Goal: Task Accomplishment & Management: Complete application form

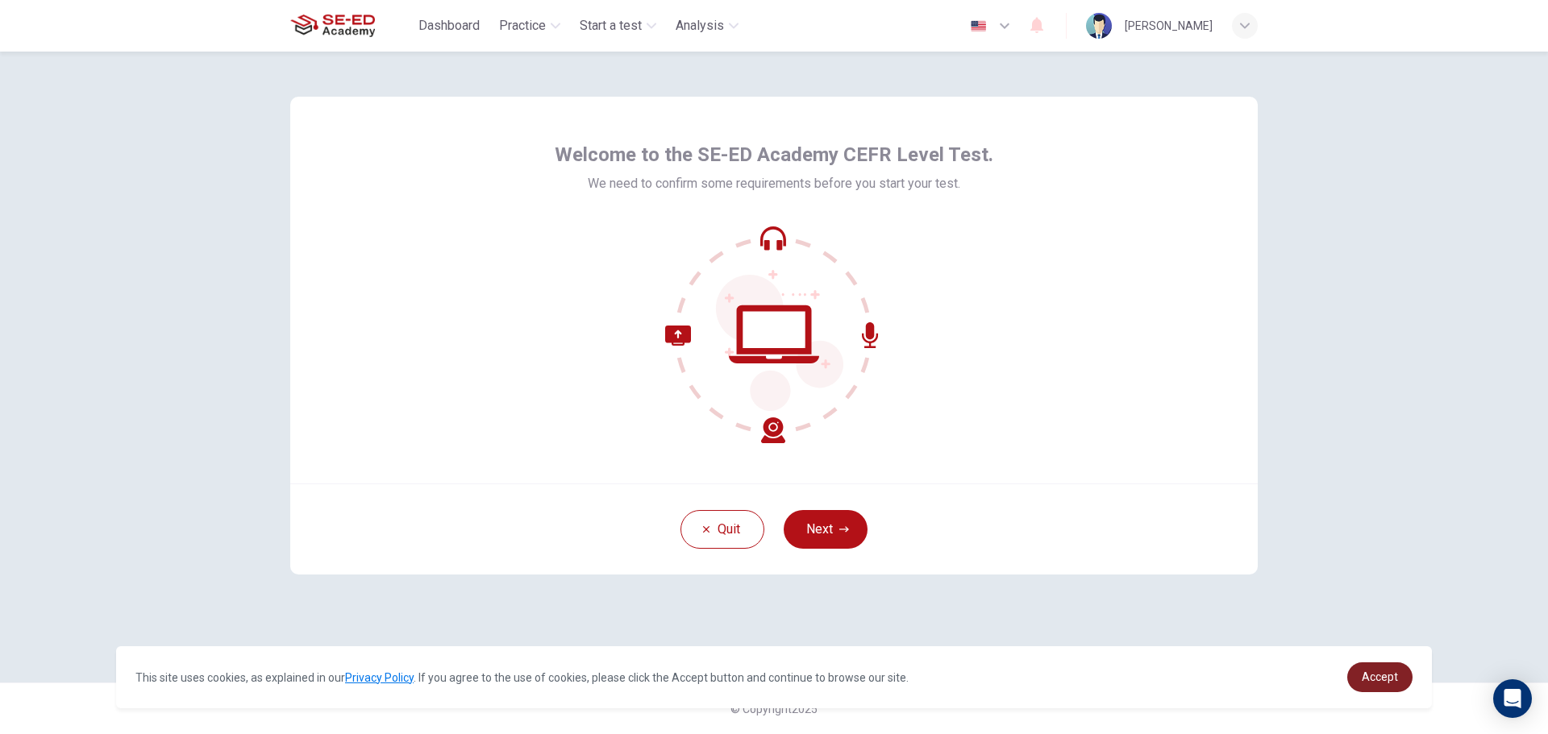
click at [1356, 680] on link "Accept" at bounding box center [1379, 678] width 65 height 30
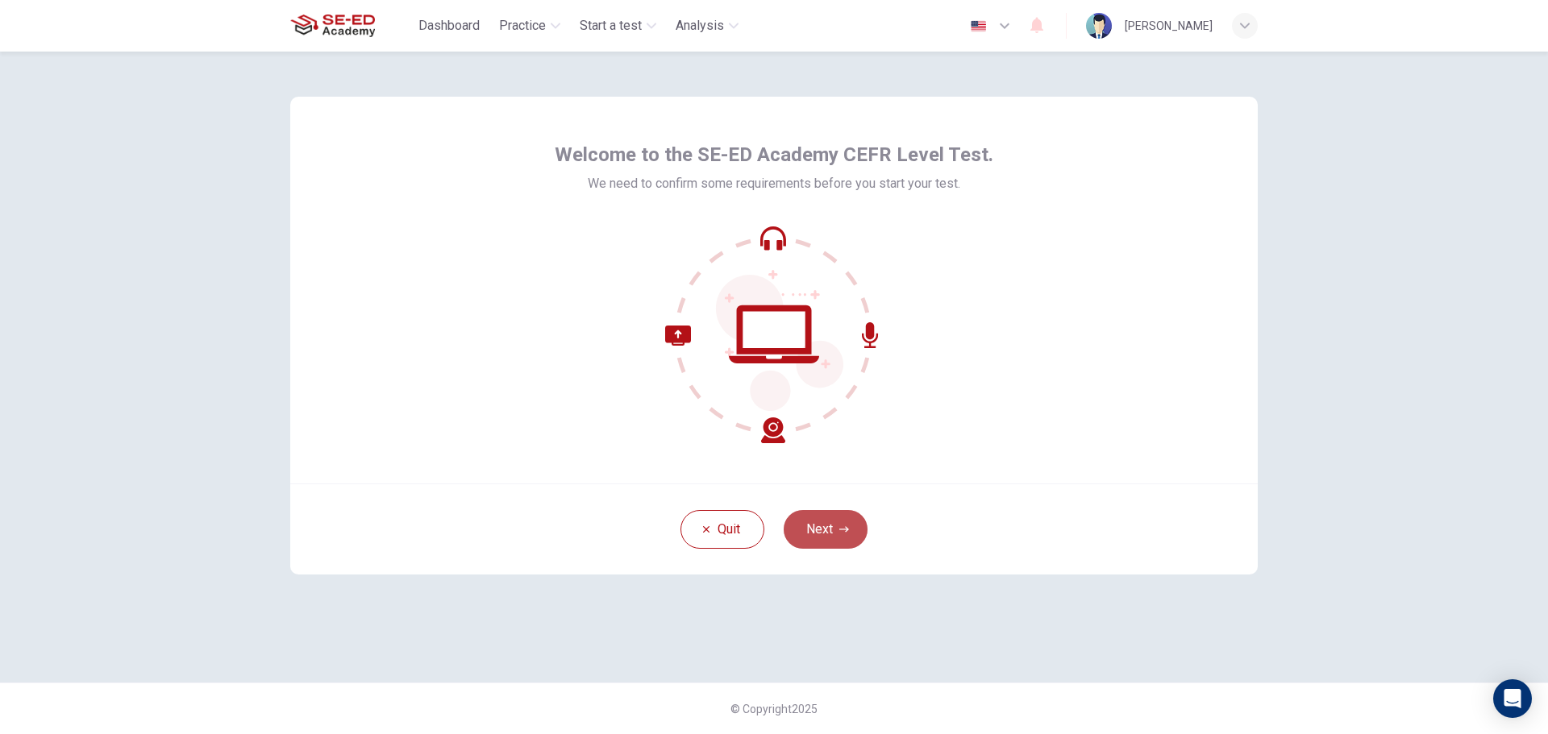
click at [826, 525] on button "Next" at bounding box center [826, 529] width 84 height 39
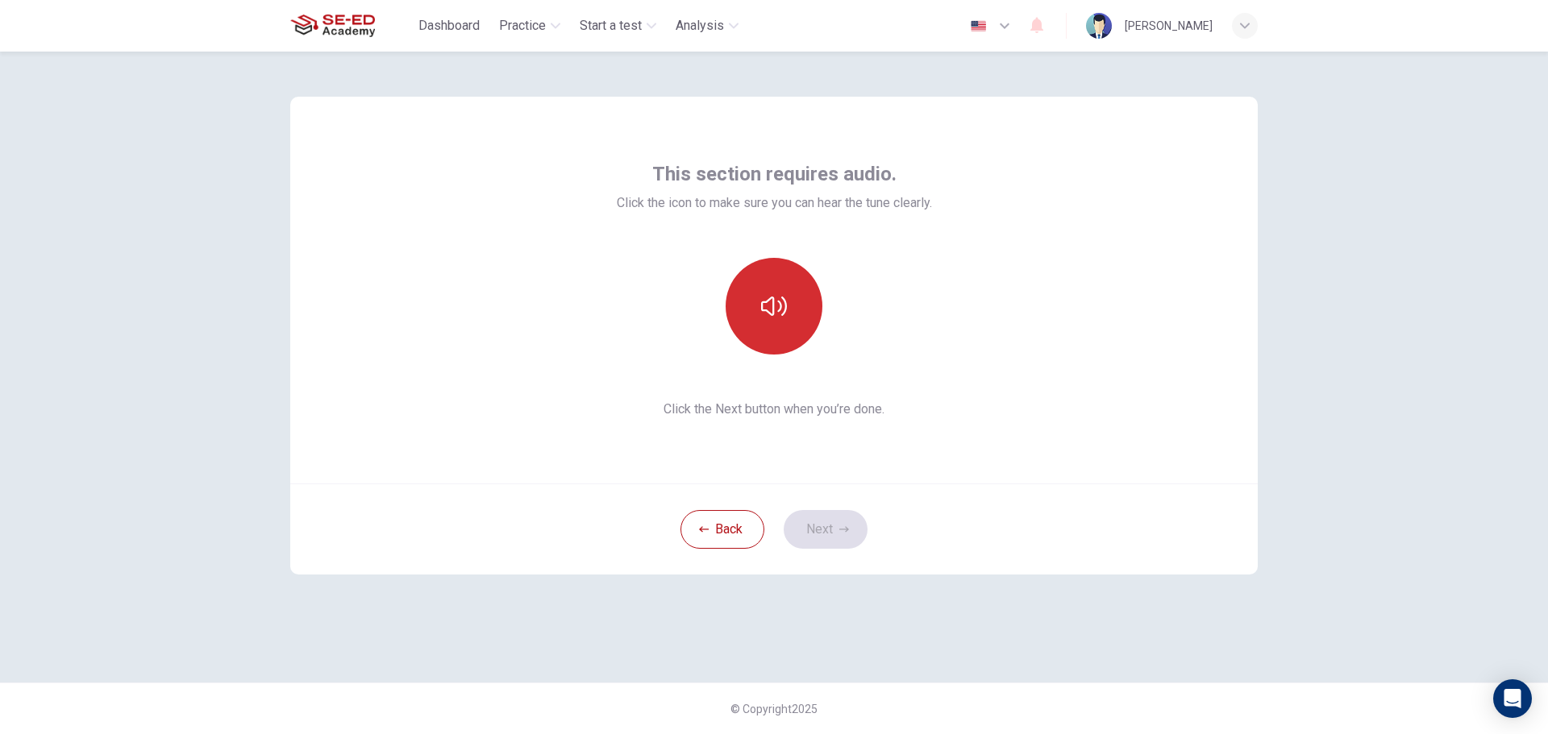
click at [767, 300] on icon "button" at bounding box center [774, 306] width 26 height 26
click at [770, 368] on div "This section requires audio. Click the icon to make sure you can hear the tune …" at bounding box center [774, 290] width 315 height 258
drag, startPoint x: 771, startPoint y: 355, endPoint x: 831, endPoint y: 422, distance: 89.6
click at [787, 371] on div "This section requires audio. Click the icon to make sure you can hear the tune …" at bounding box center [774, 290] width 315 height 258
drag, startPoint x: 784, startPoint y: 297, endPoint x: 789, endPoint y: 311, distance: 14.8
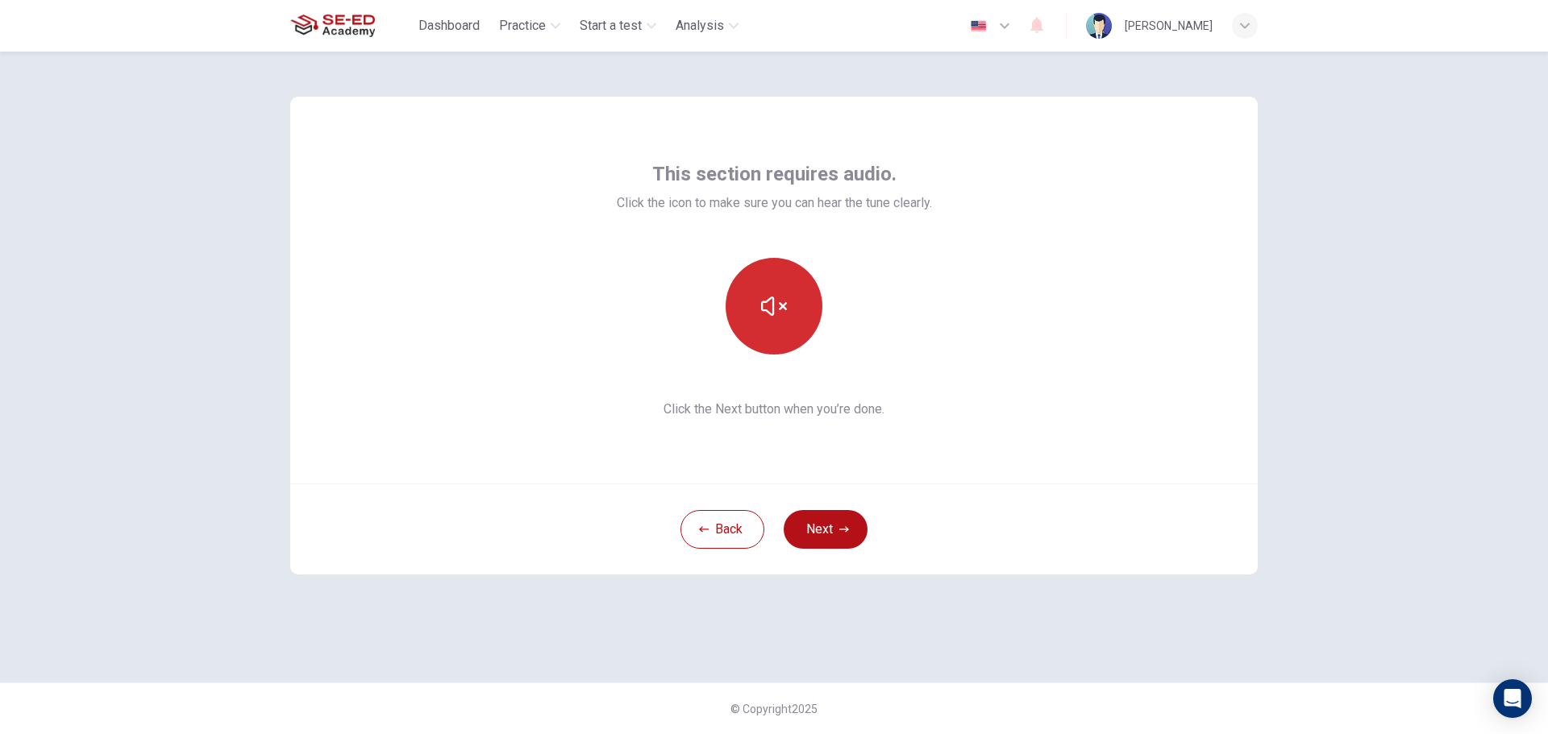
click at [784, 312] on icon "button" at bounding box center [774, 306] width 26 height 26
drag, startPoint x: 789, startPoint y: 311, endPoint x: 773, endPoint y: 339, distance: 32.5
click at [778, 333] on button "button" at bounding box center [773, 306] width 97 height 97
drag, startPoint x: 773, startPoint y: 339, endPoint x: 763, endPoint y: 347, distance: 12.6
click at [763, 350] on button "button" at bounding box center [773, 306] width 97 height 97
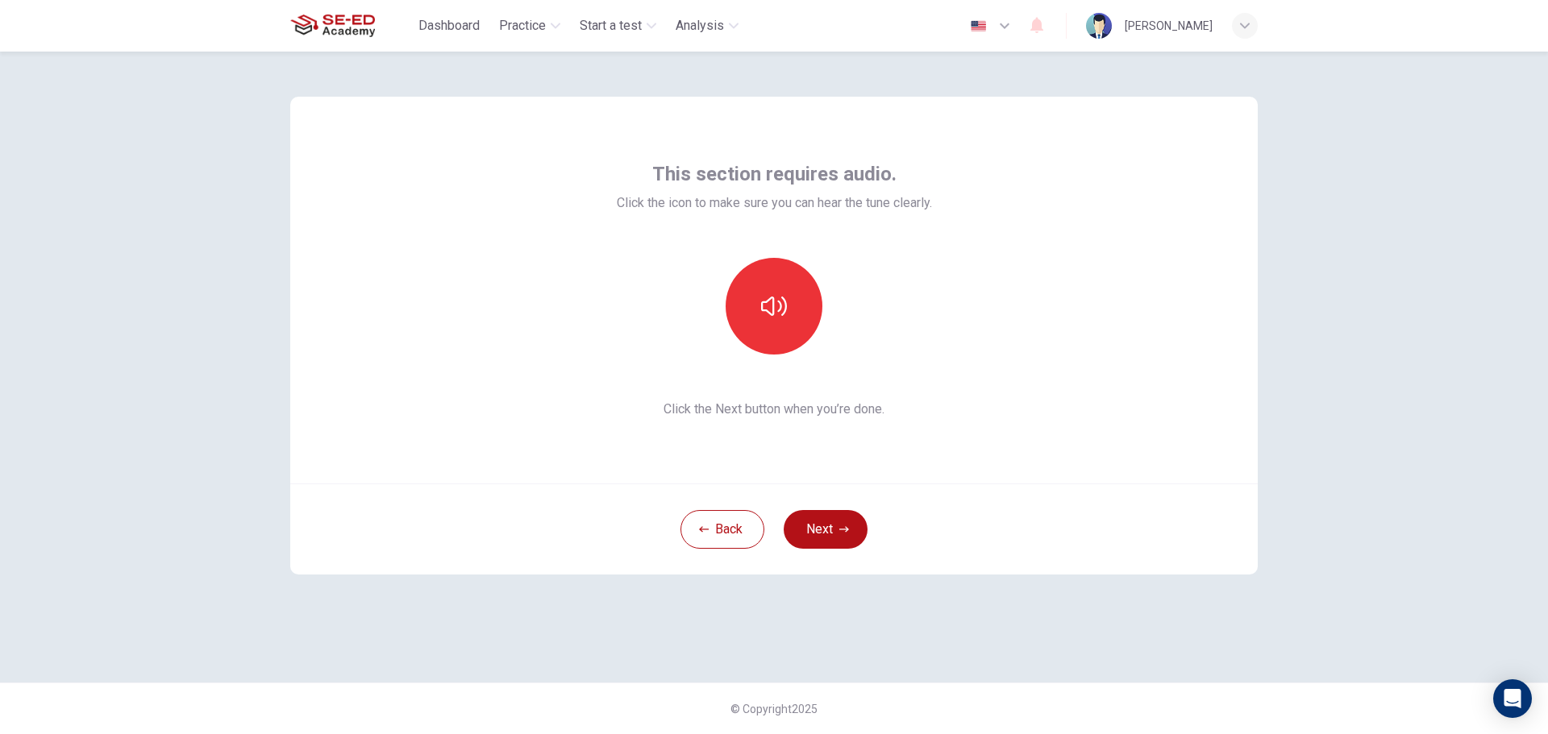
drag, startPoint x: 763, startPoint y: 347, endPoint x: 759, endPoint y: 355, distance: 8.7
click at [759, 355] on div "This section requires audio. Click the icon to make sure you can hear the tune …" at bounding box center [774, 290] width 315 height 258
drag, startPoint x: 759, startPoint y: 355, endPoint x: 743, endPoint y: 299, distance: 57.7
click at [747, 320] on div "This section requires audio. Click the icon to make sure you can hear the tune …" at bounding box center [774, 290] width 315 height 258
click at [743, 298] on button "button" at bounding box center [773, 306] width 97 height 97
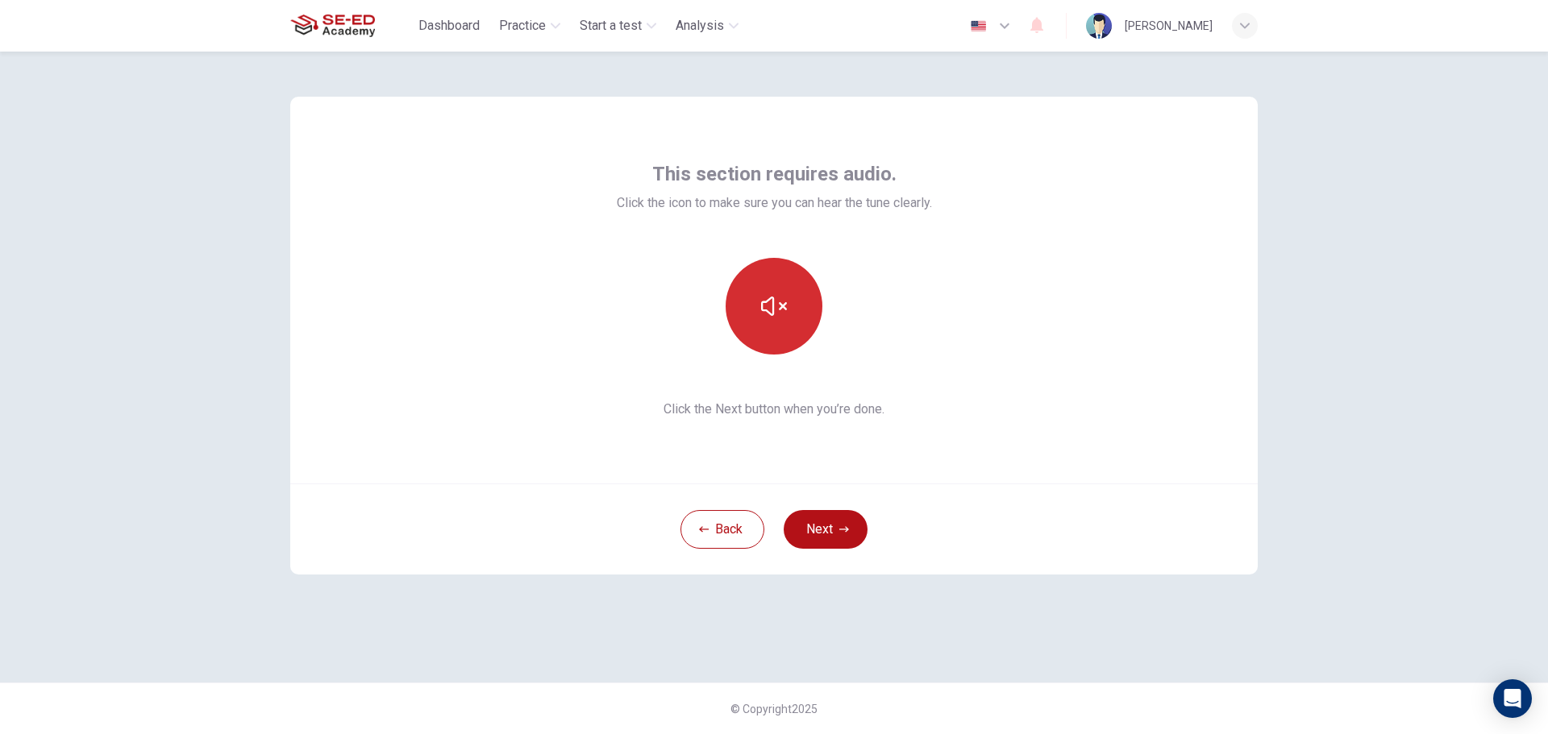
click at [785, 318] on icon "button" at bounding box center [774, 306] width 26 height 26
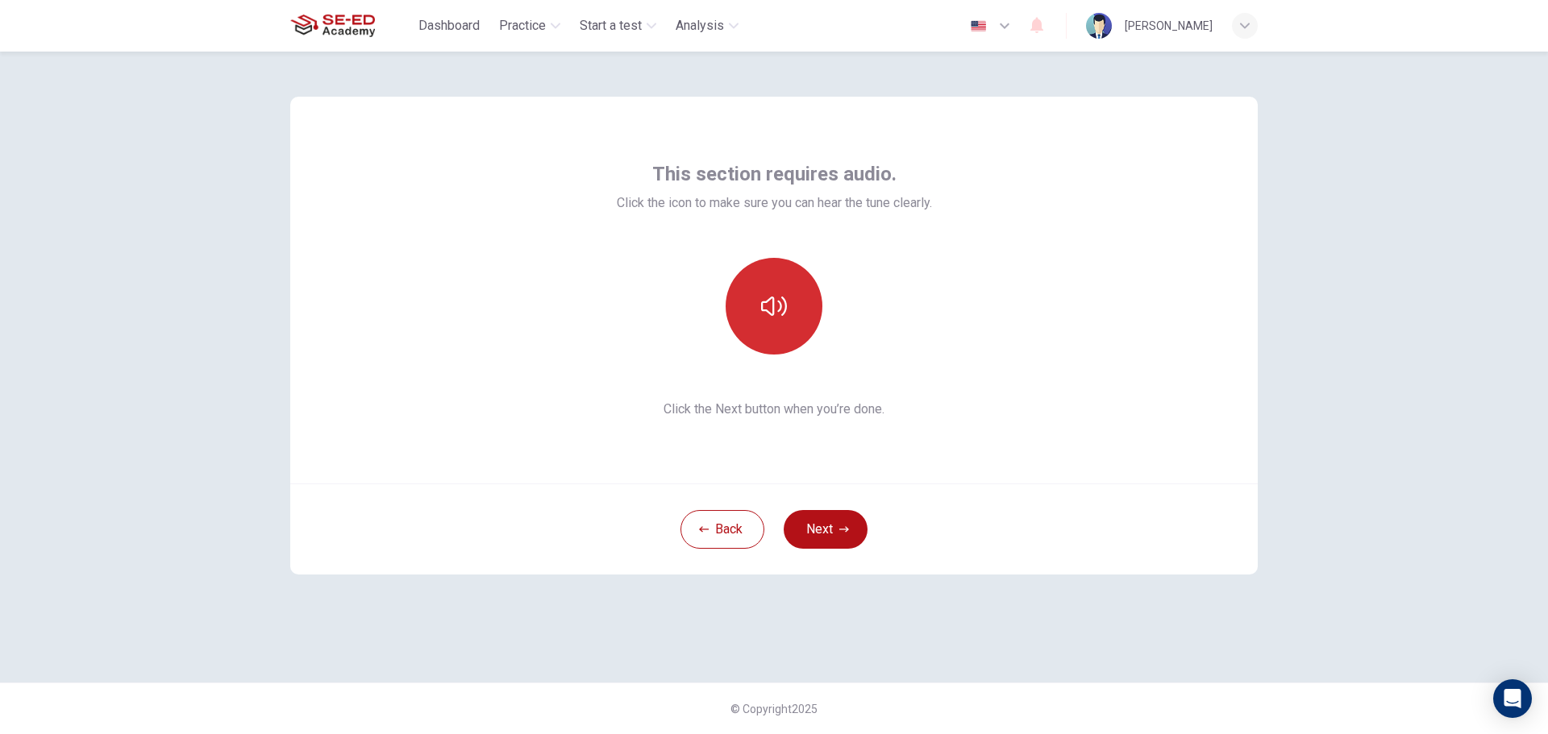
click at [785, 318] on icon "button" at bounding box center [774, 306] width 26 height 26
click at [786, 322] on button "button" at bounding box center [773, 306] width 97 height 97
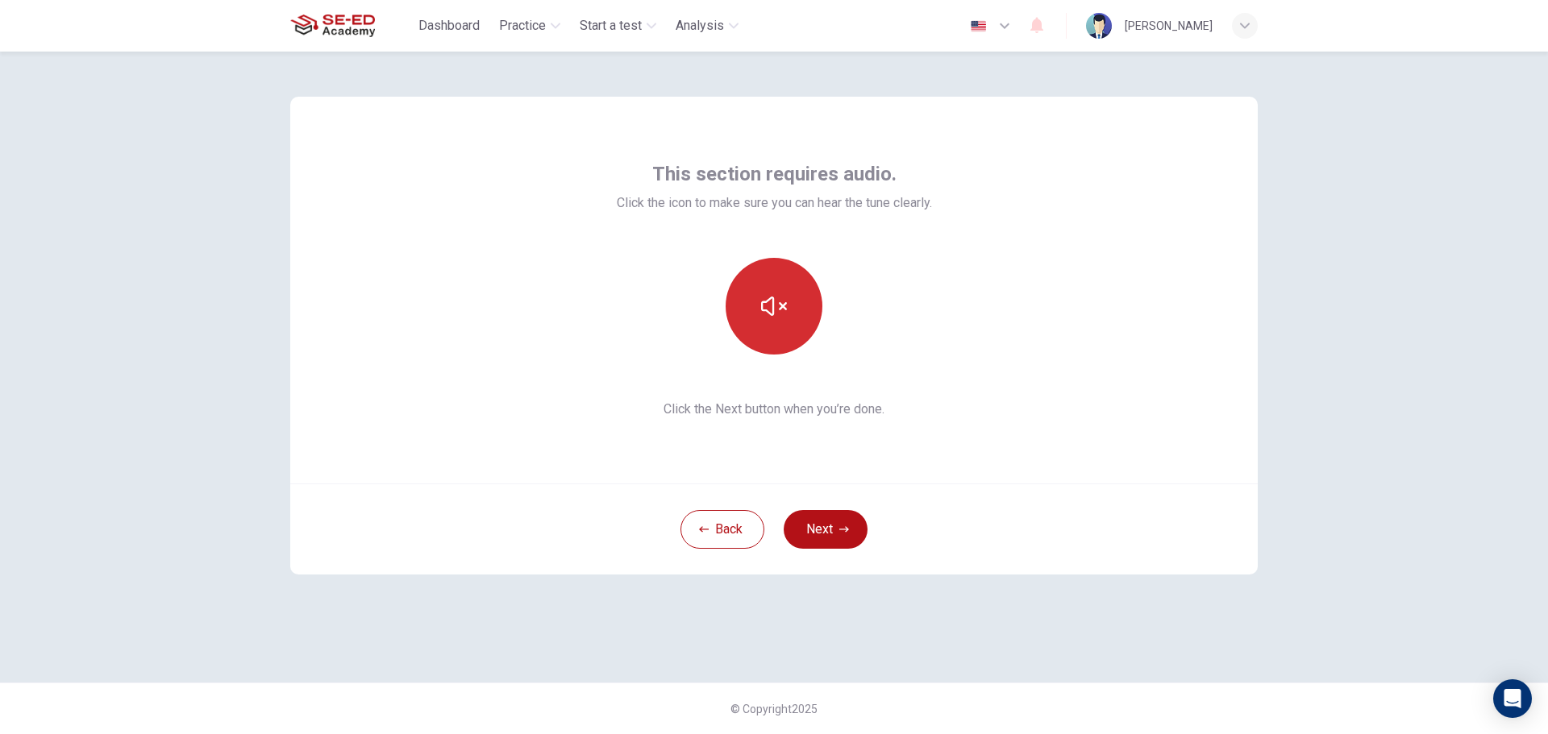
click at [786, 322] on button "button" at bounding box center [773, 306] width 97 height 97
click at [844, 534] on icon "button" at bounding box center [844, 530] width 10 height 10
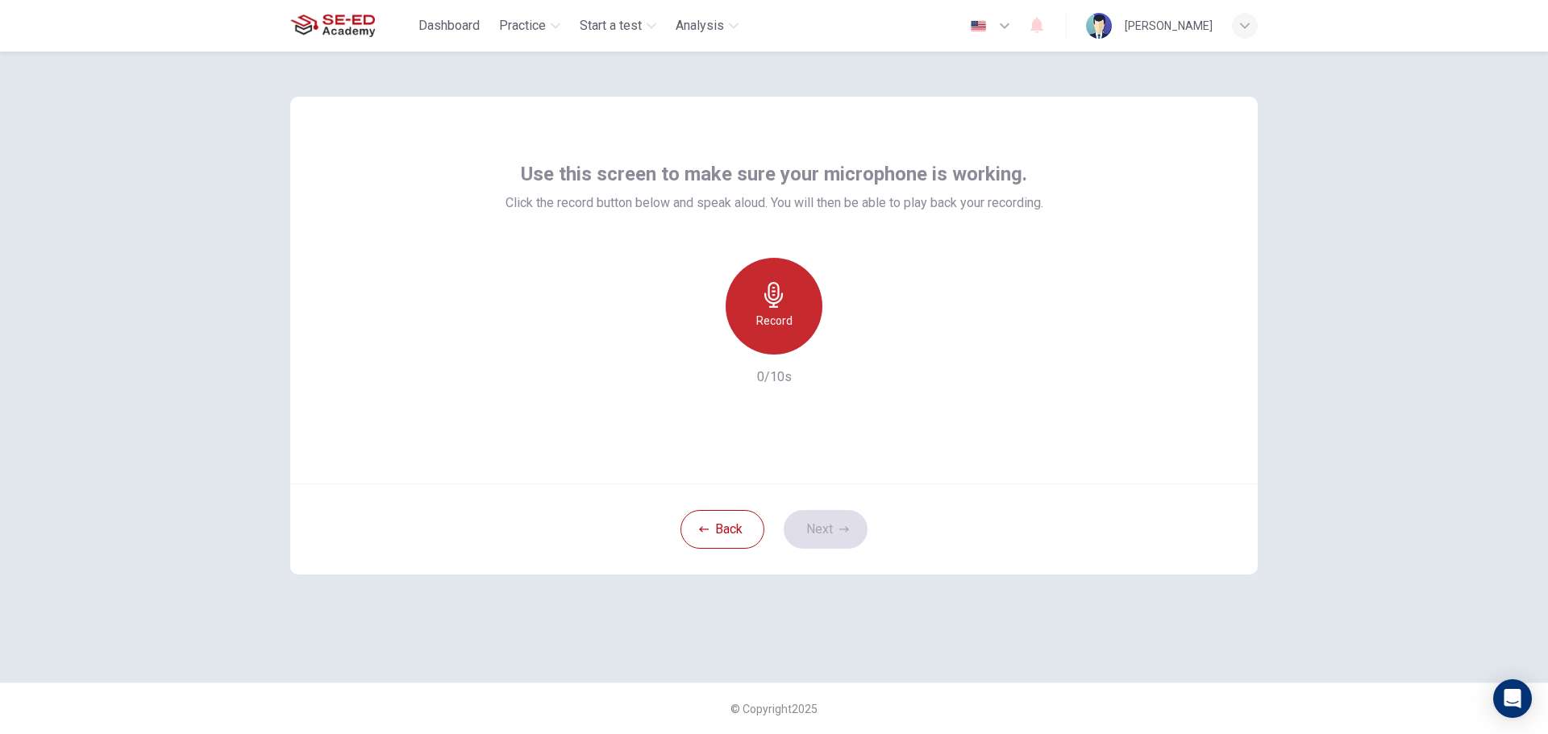
click at [753, 294] on div "Record" at bounding box center [773, 306] width 97 height 97
click at [835, 546] on button "Next" at bounding box center [826, 529] width 84 height 39
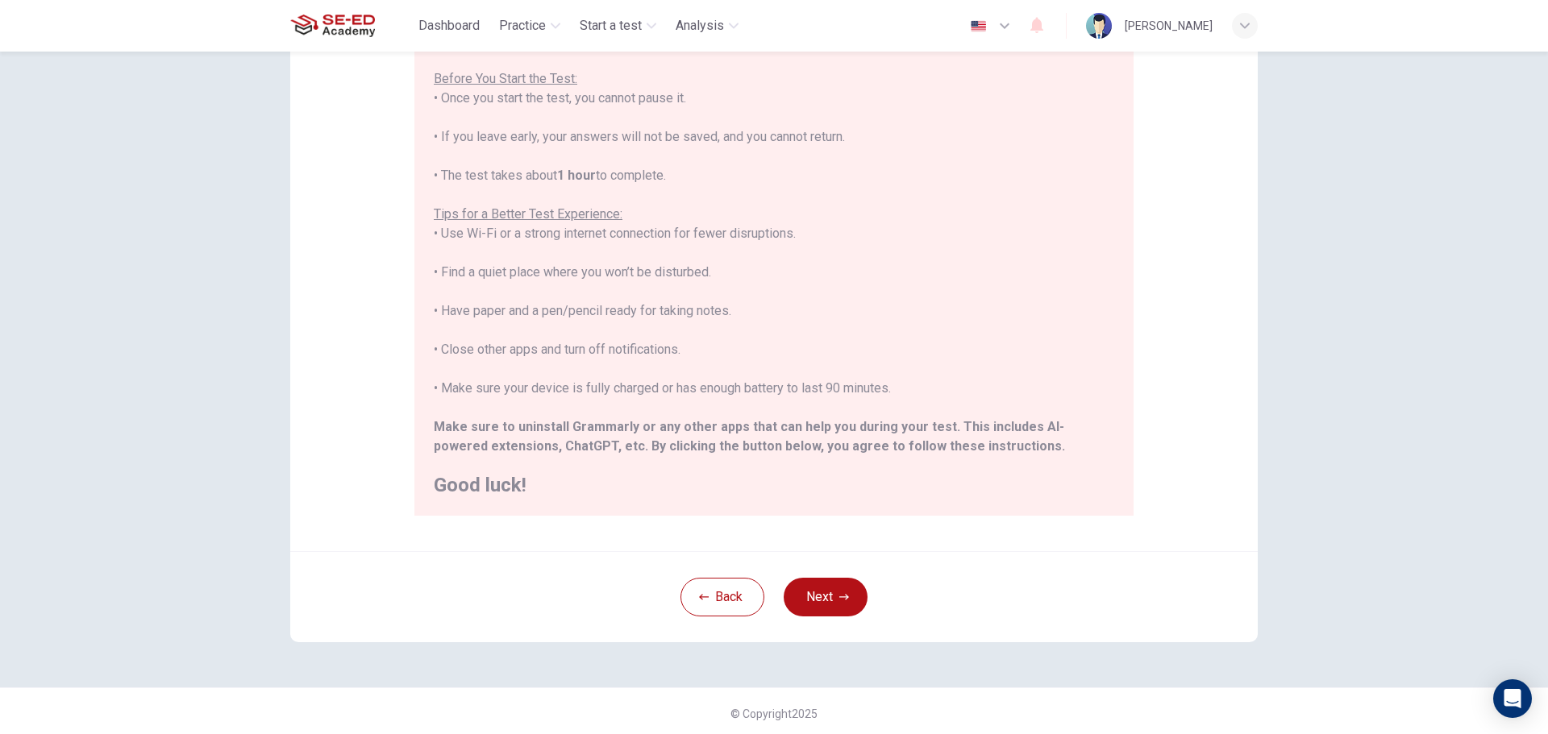
scroll to position [162, 0]
click at [800, 591] on button "Next" at bounding box center [826, 592] width 84 height 39
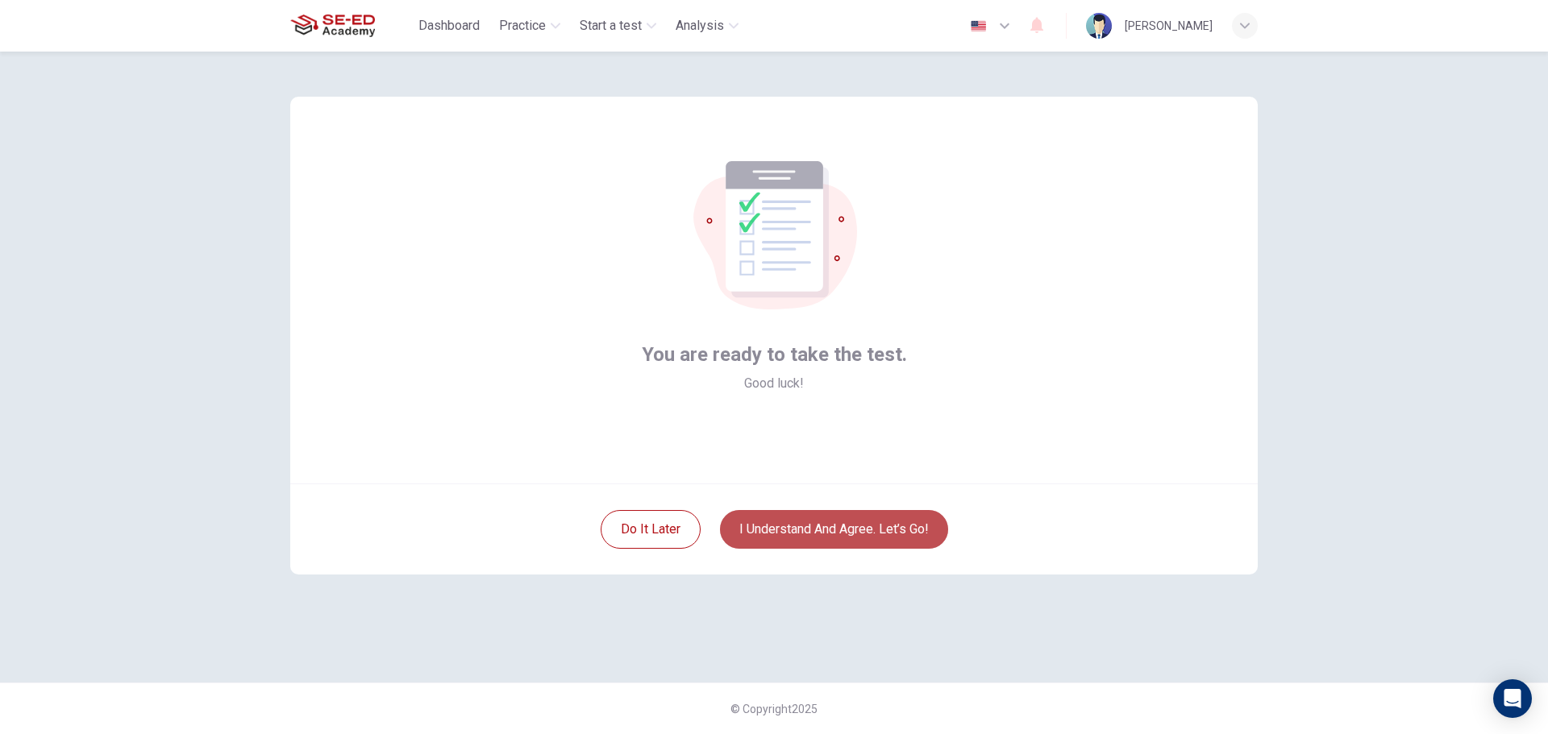
click at [830, 542] on button "I understand and agree. Let’s go!" at bounding box center [834, 529] width 228 height 39
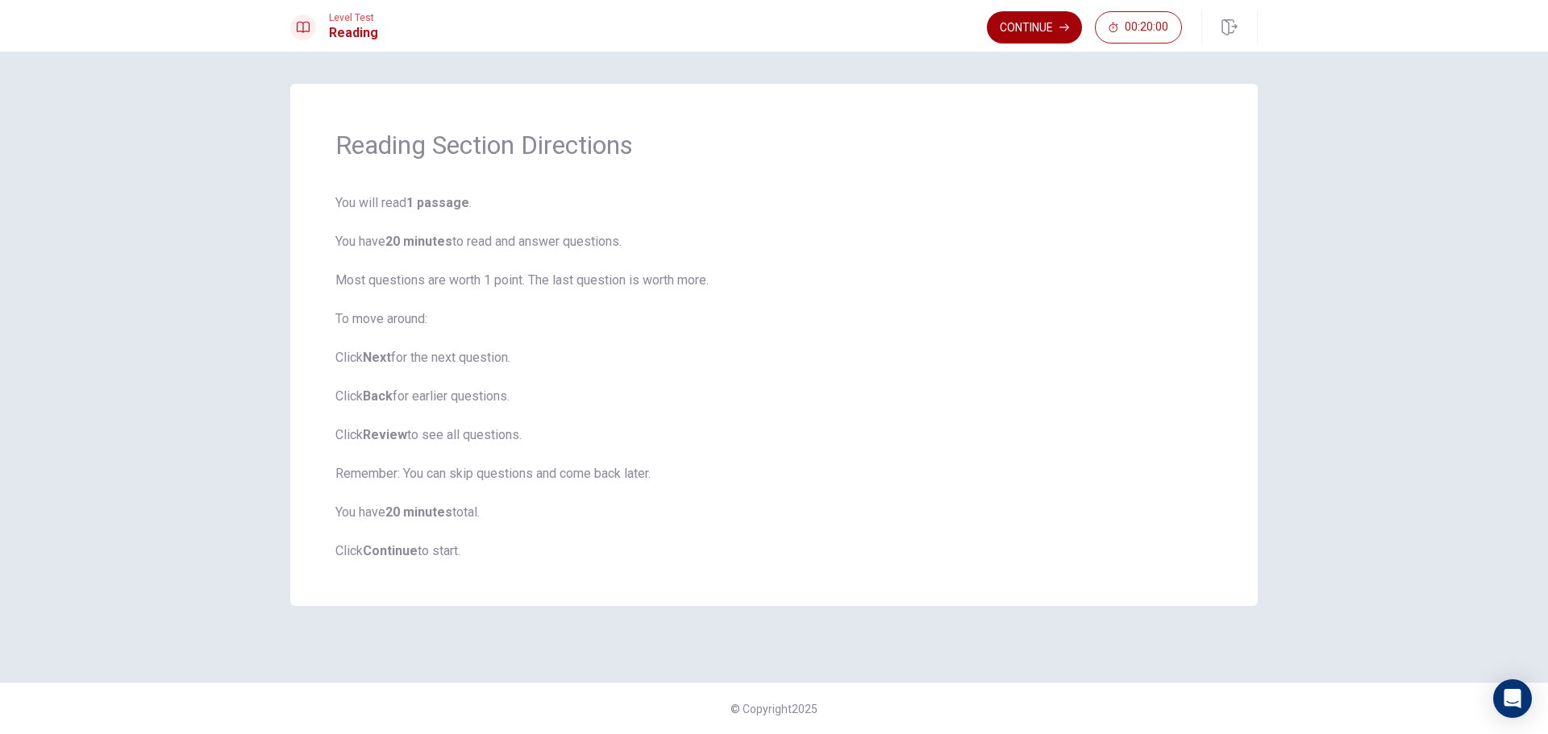
click at [1070, 19] on button "Continue" at bounding box center [1034, 27] width 95 height 32
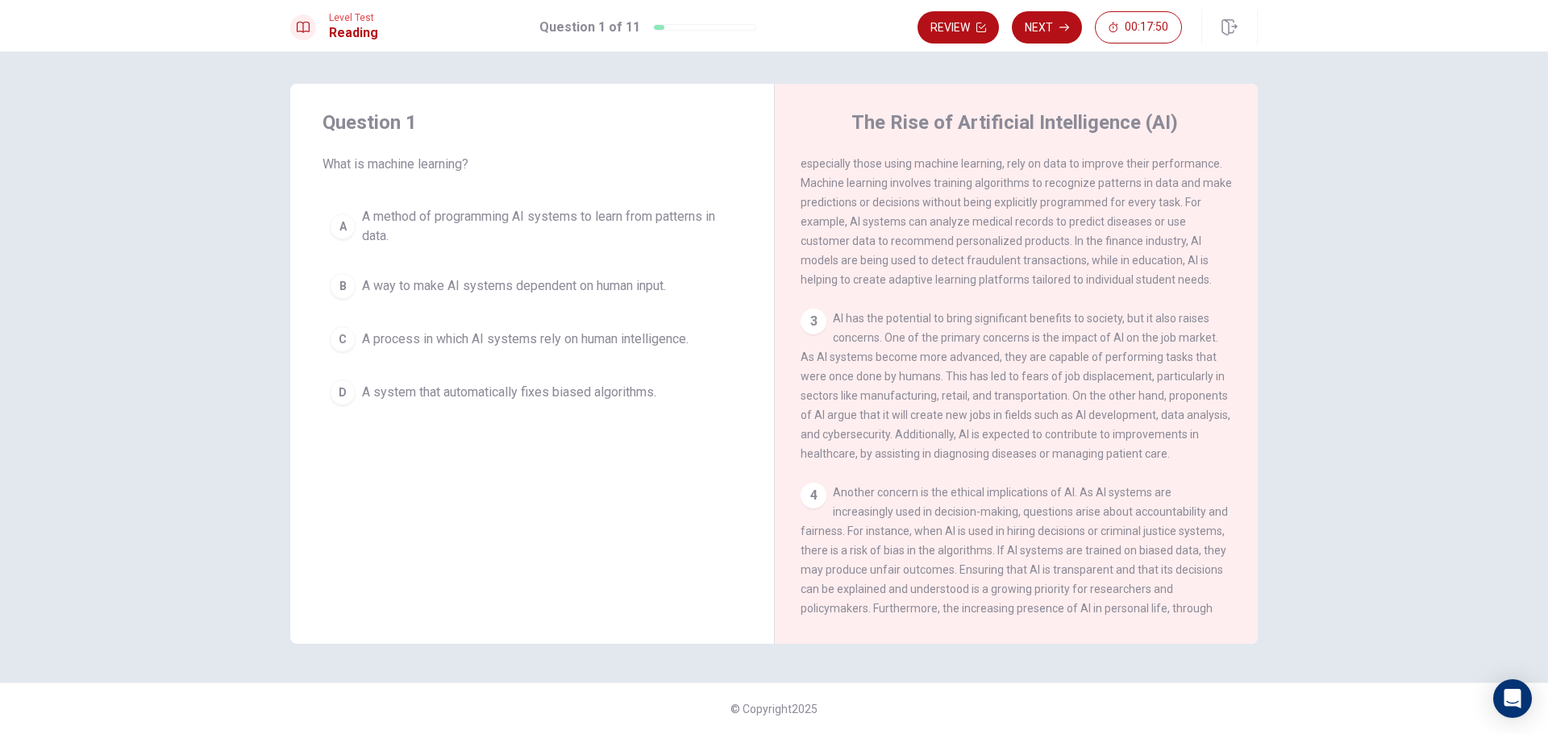
scroll to position [103, 0]
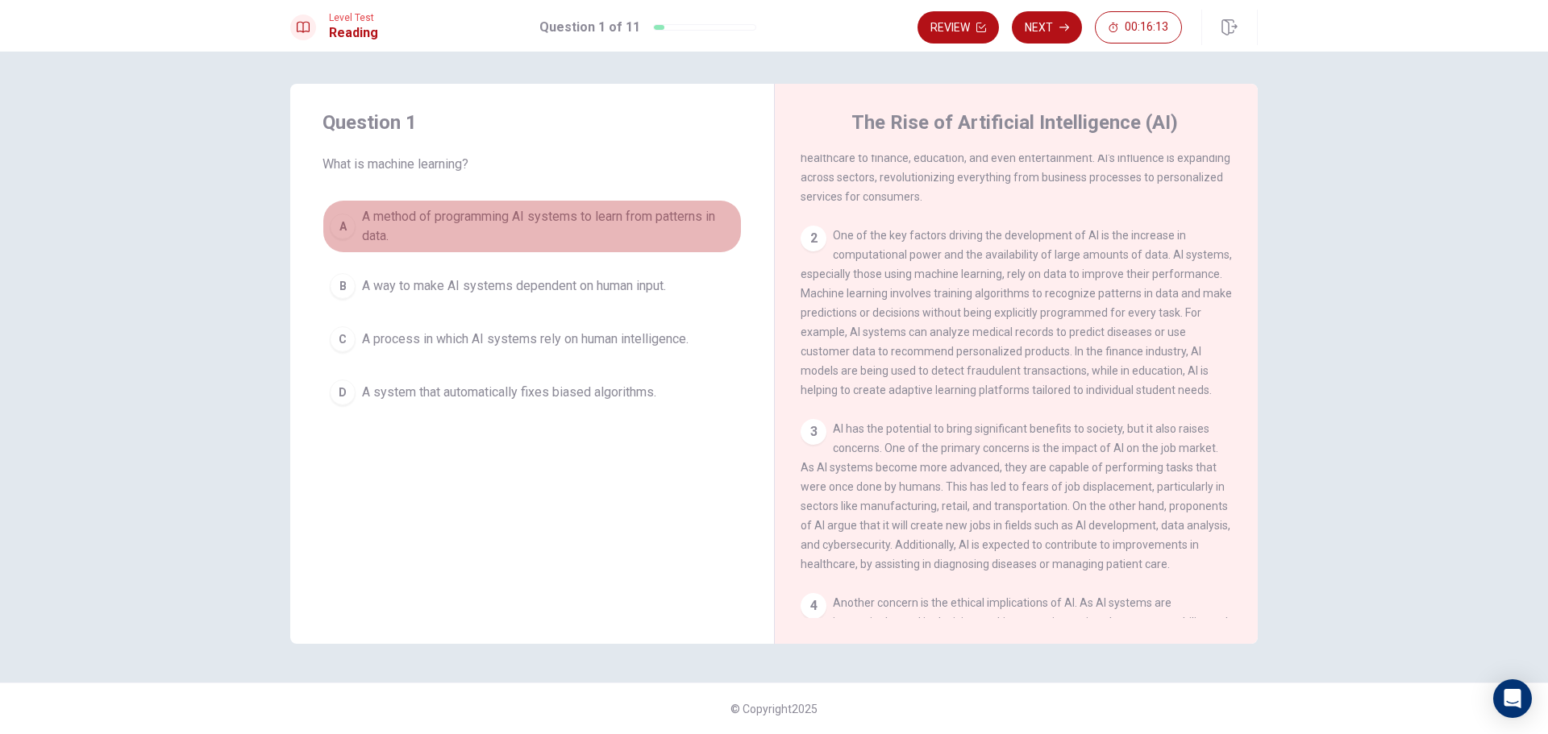
click at [334, 221] on div "A" at bounding box center [343, 227] width 26 height 26
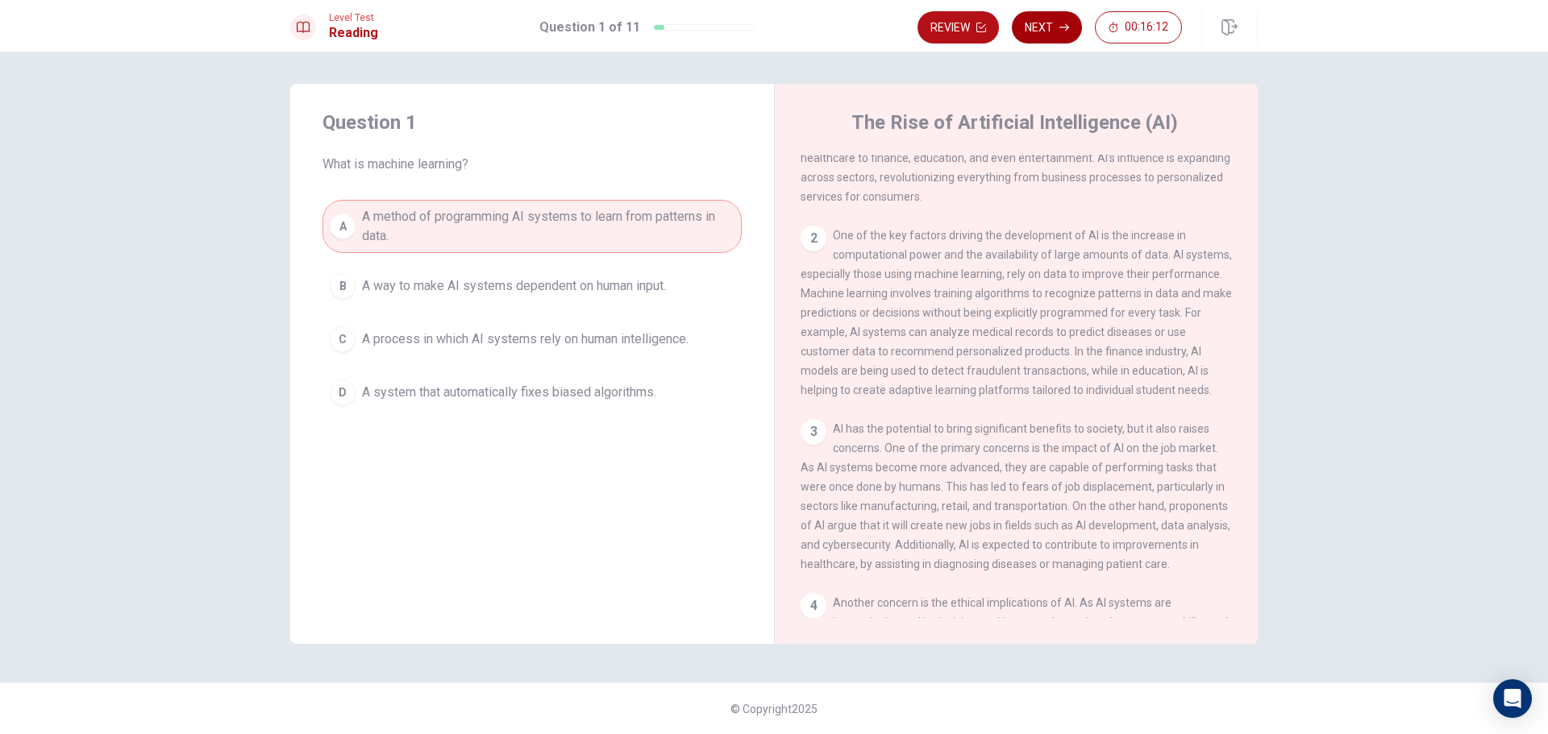
click at [1019, 29] on button "Next" at bounding box center [1047, 27] width 70 height 32
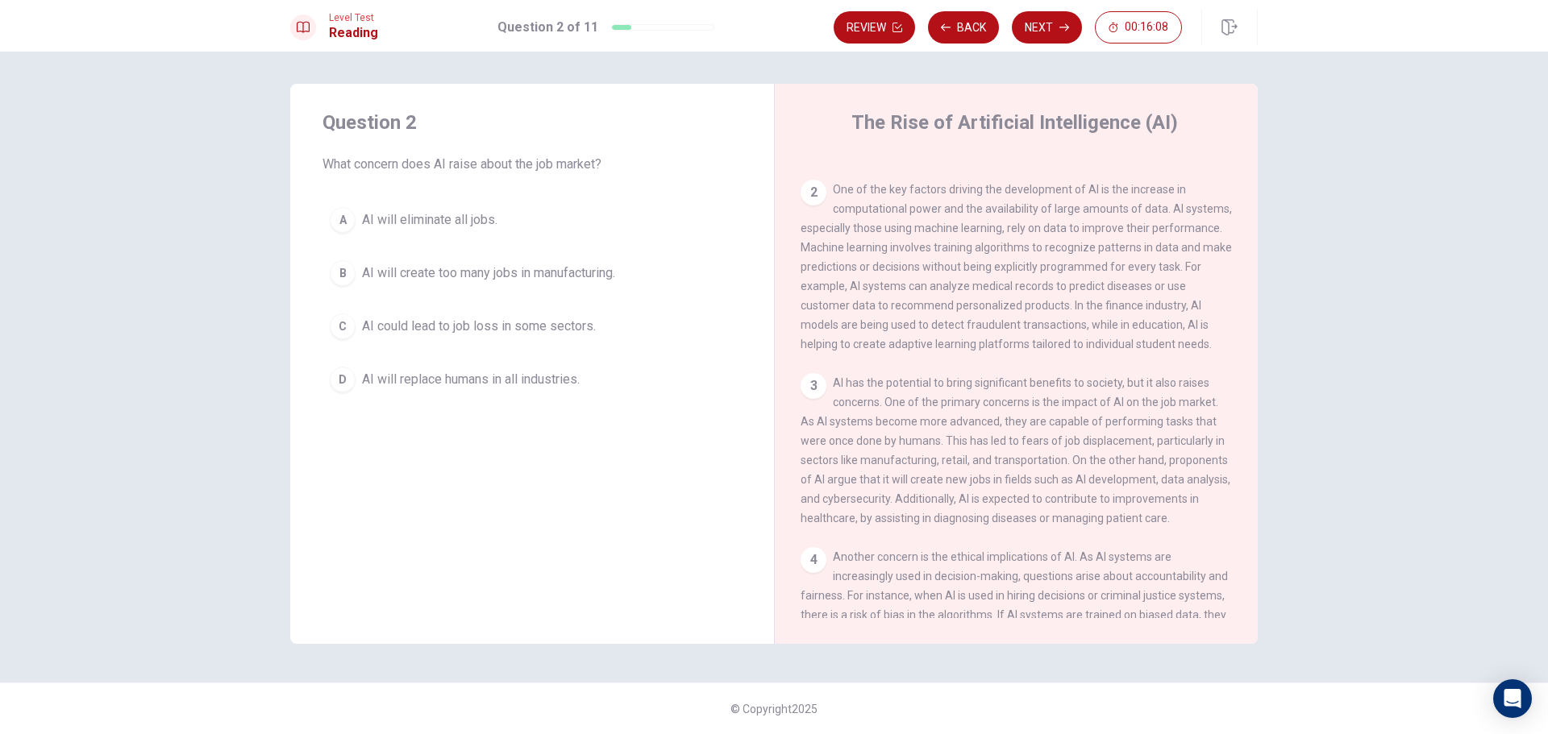
scroll to position [211, 0]
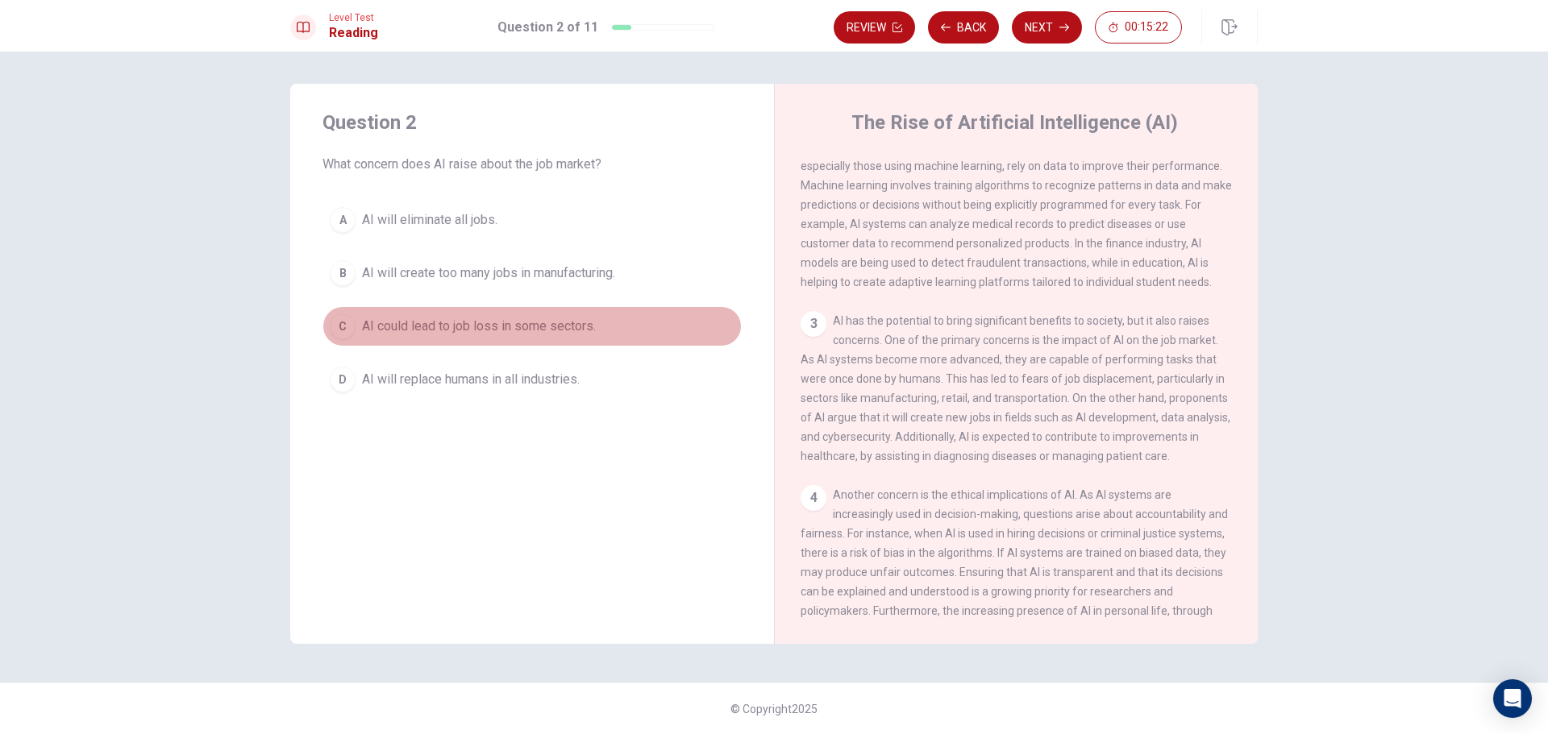
click at [468, 330] on span "AI could lead to job loss in some sectors." at bounding box center [479, 326] width 234 height 19
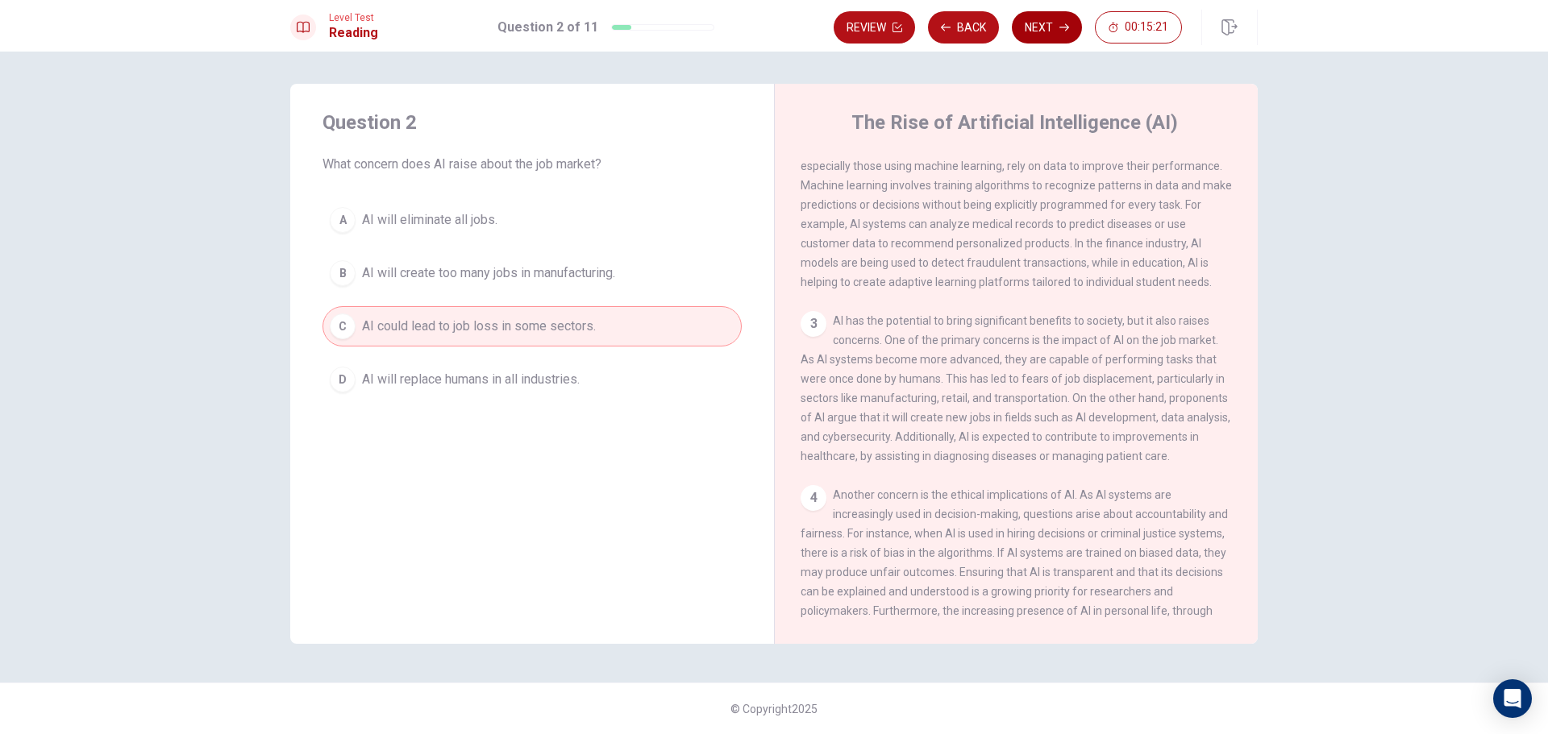
click at [1074, 32] on button "Next" at bounding box center [1047, 27] width 70 height 32
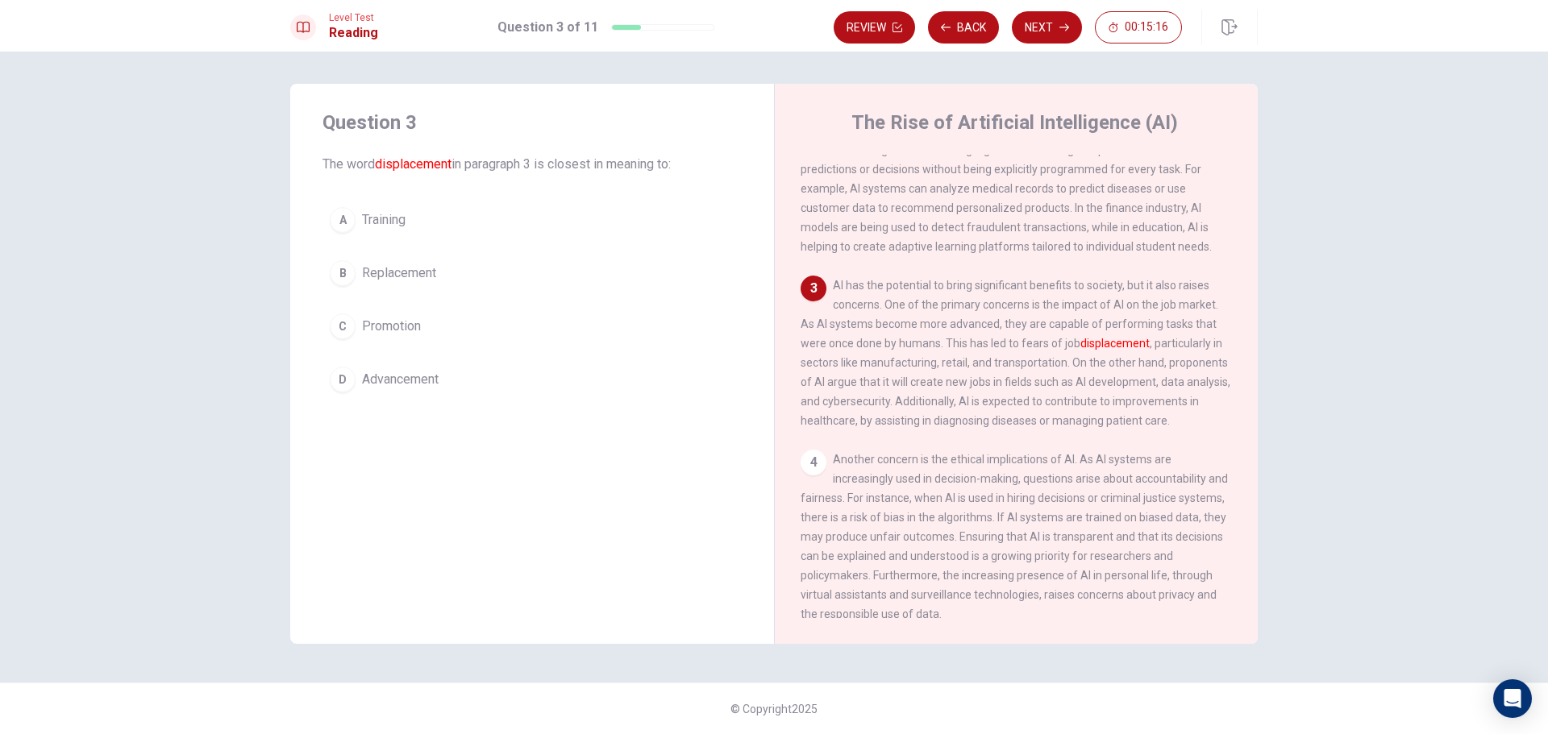
scroll to position [242, 0]
click at [351, 273] on div "B" at bounding box center [343, 273] width 26 height 26
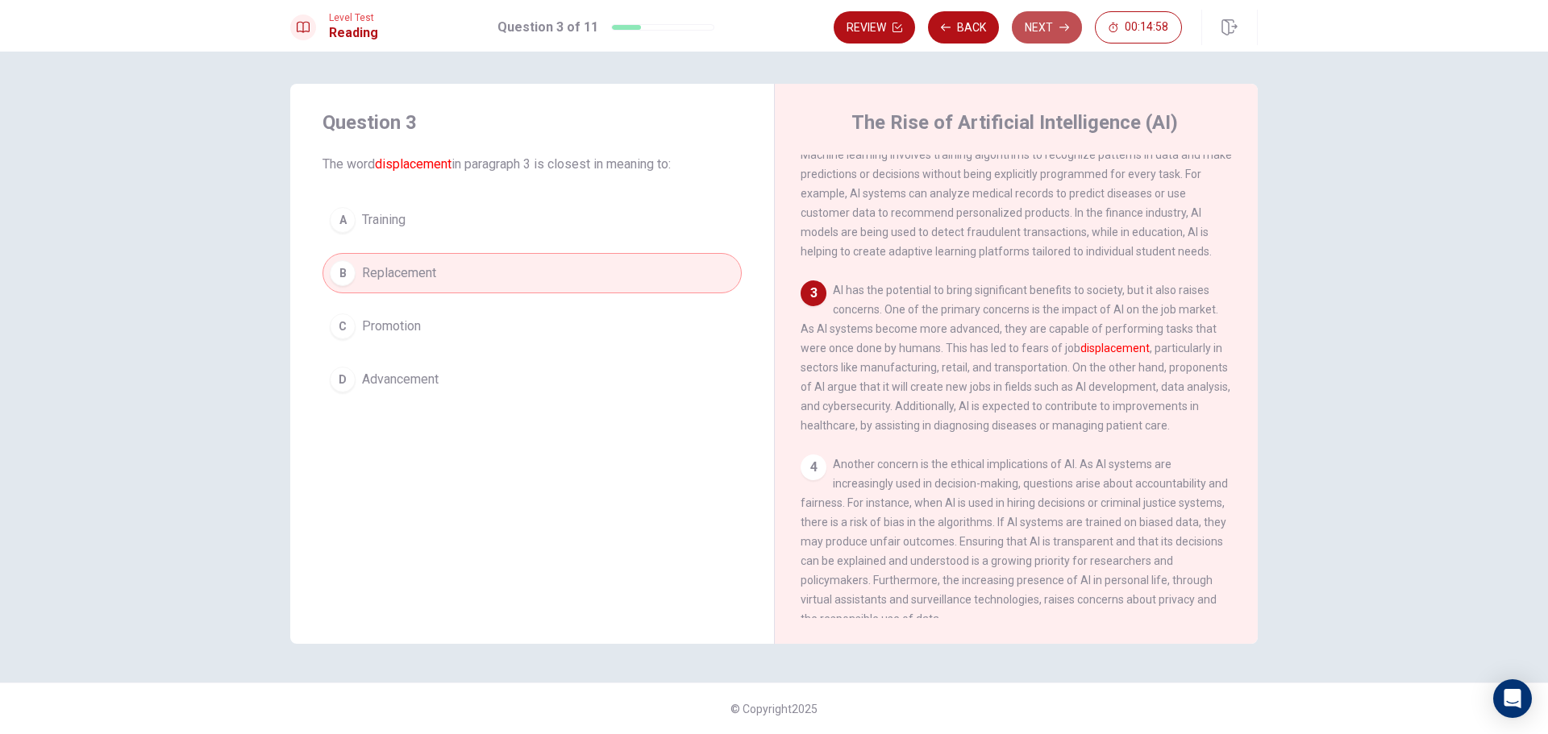
click at [1049, 35] on button "Next" at bounding box center [1047, 27] width 70 height 32
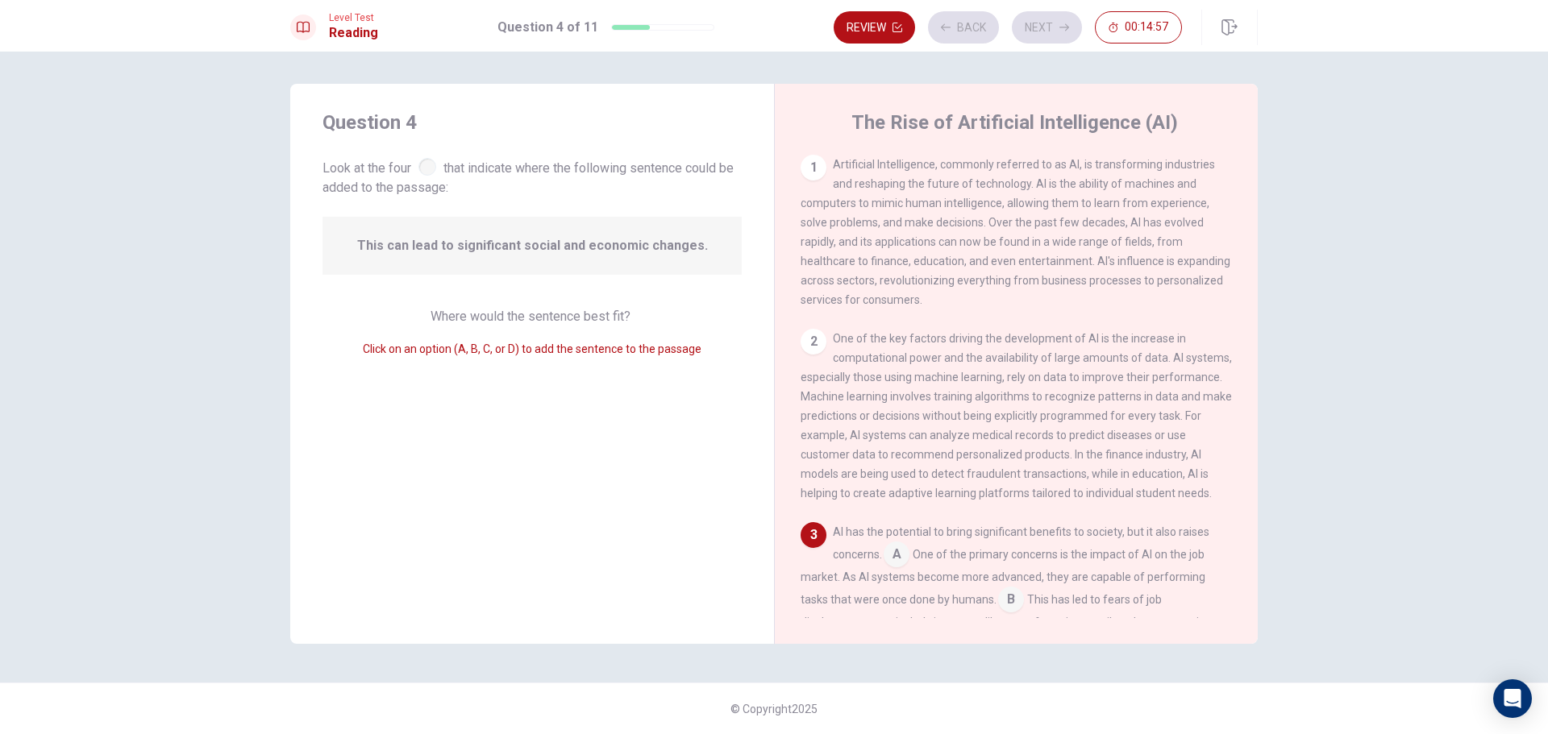
scroll to position [279, 0]
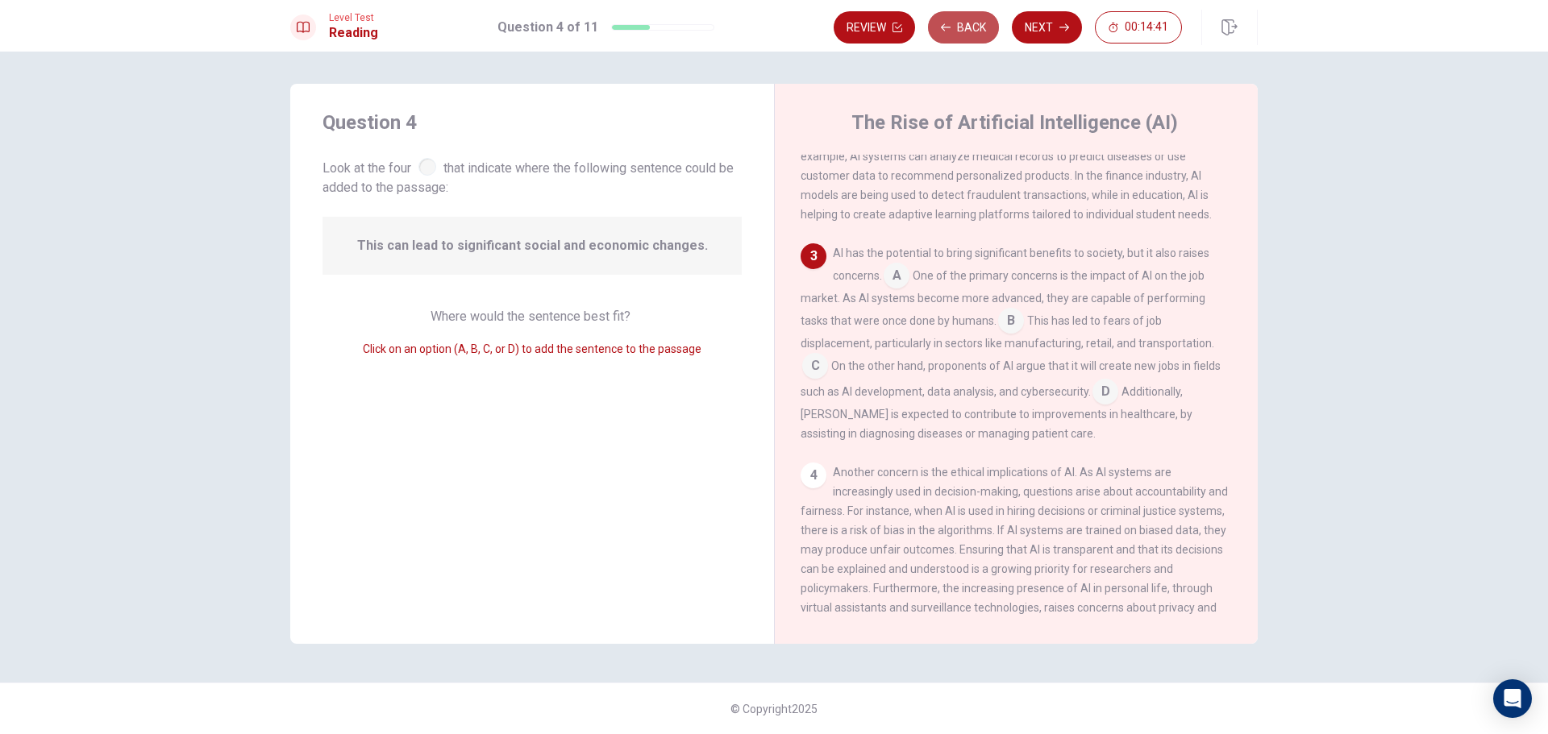
click at [964, 23] on button "Back" at bounding box center [963, 27] width 71 height 32
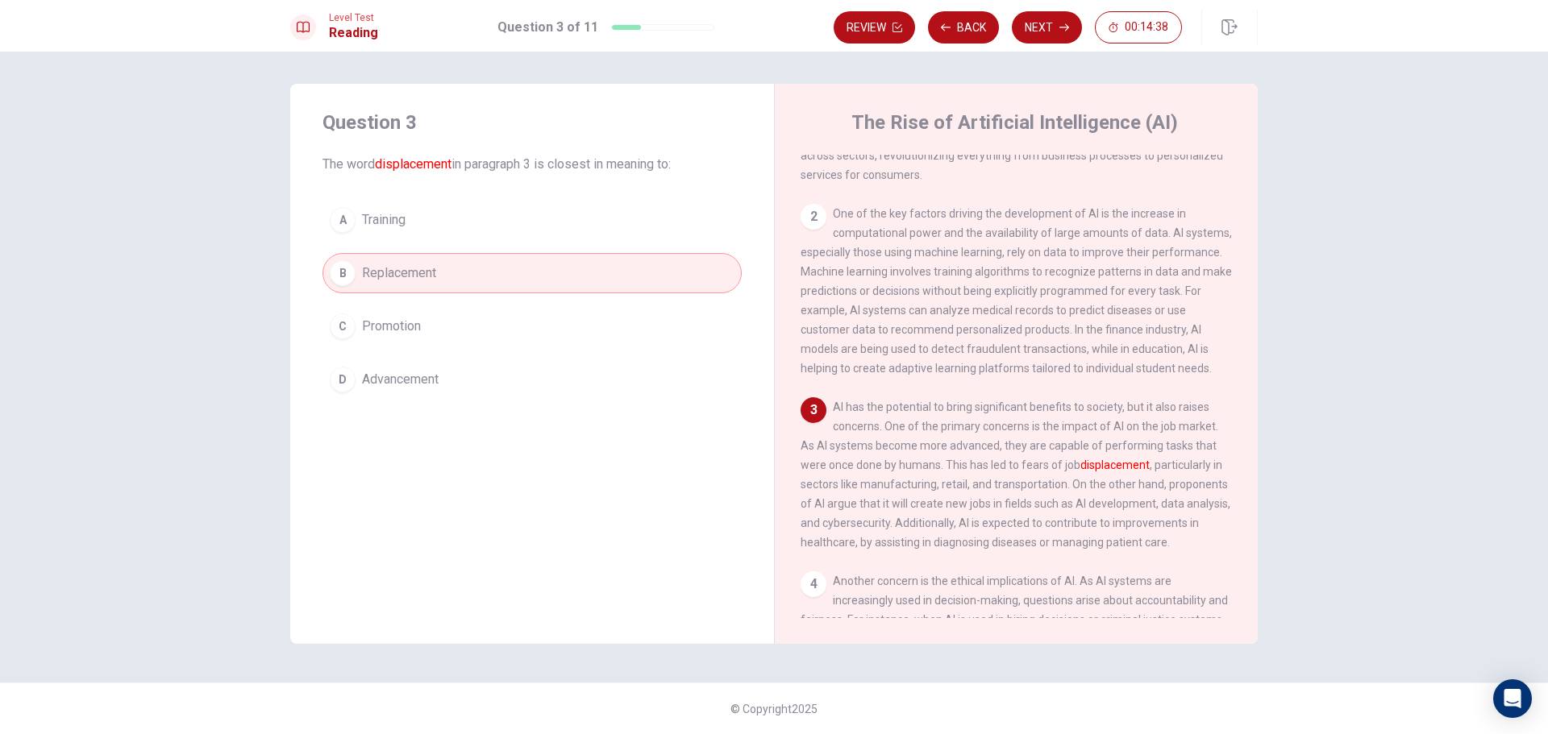
scroll to position [135, 0]
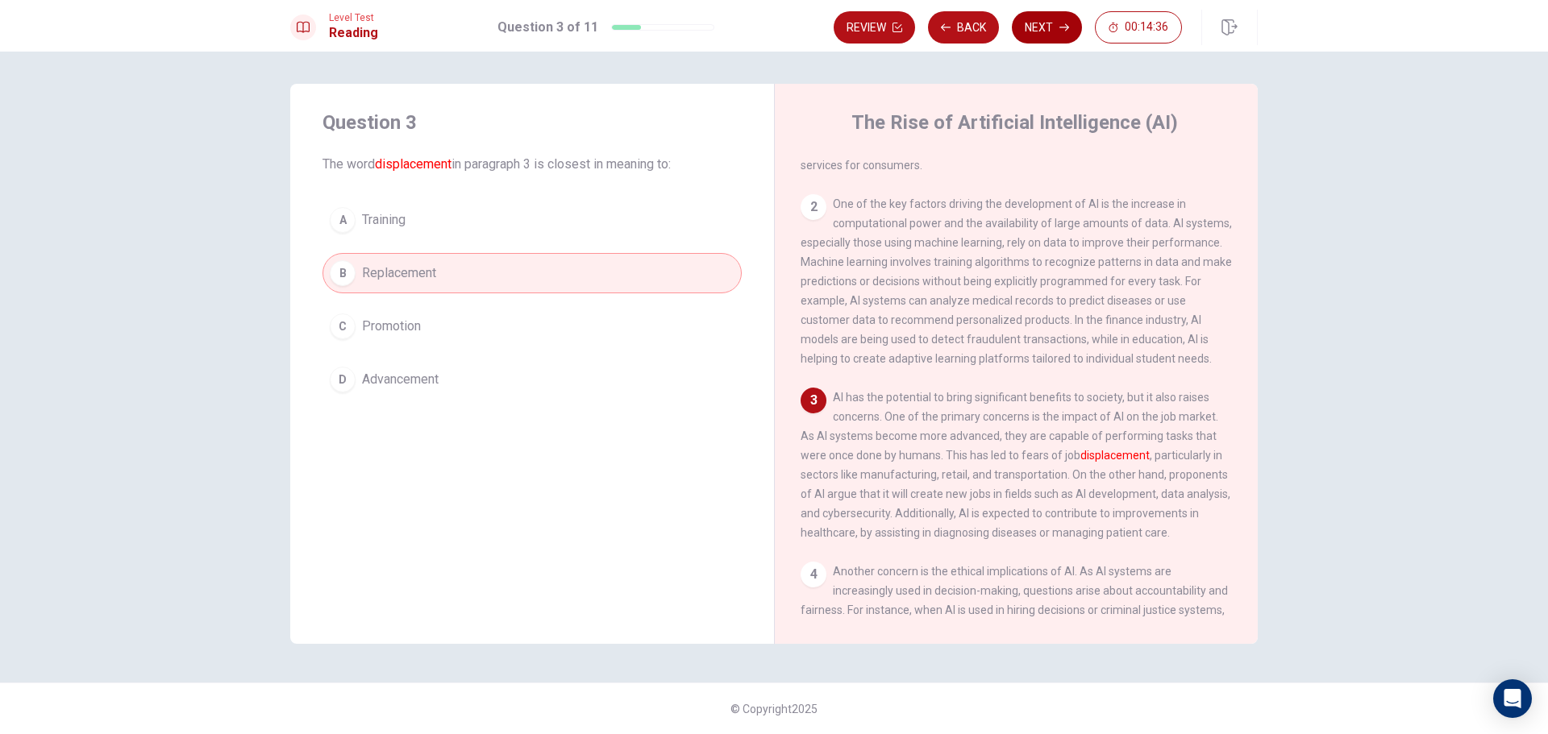
click at [1041, 29] on button "Next" at bounding box center [1047, 27] width 70 height 32
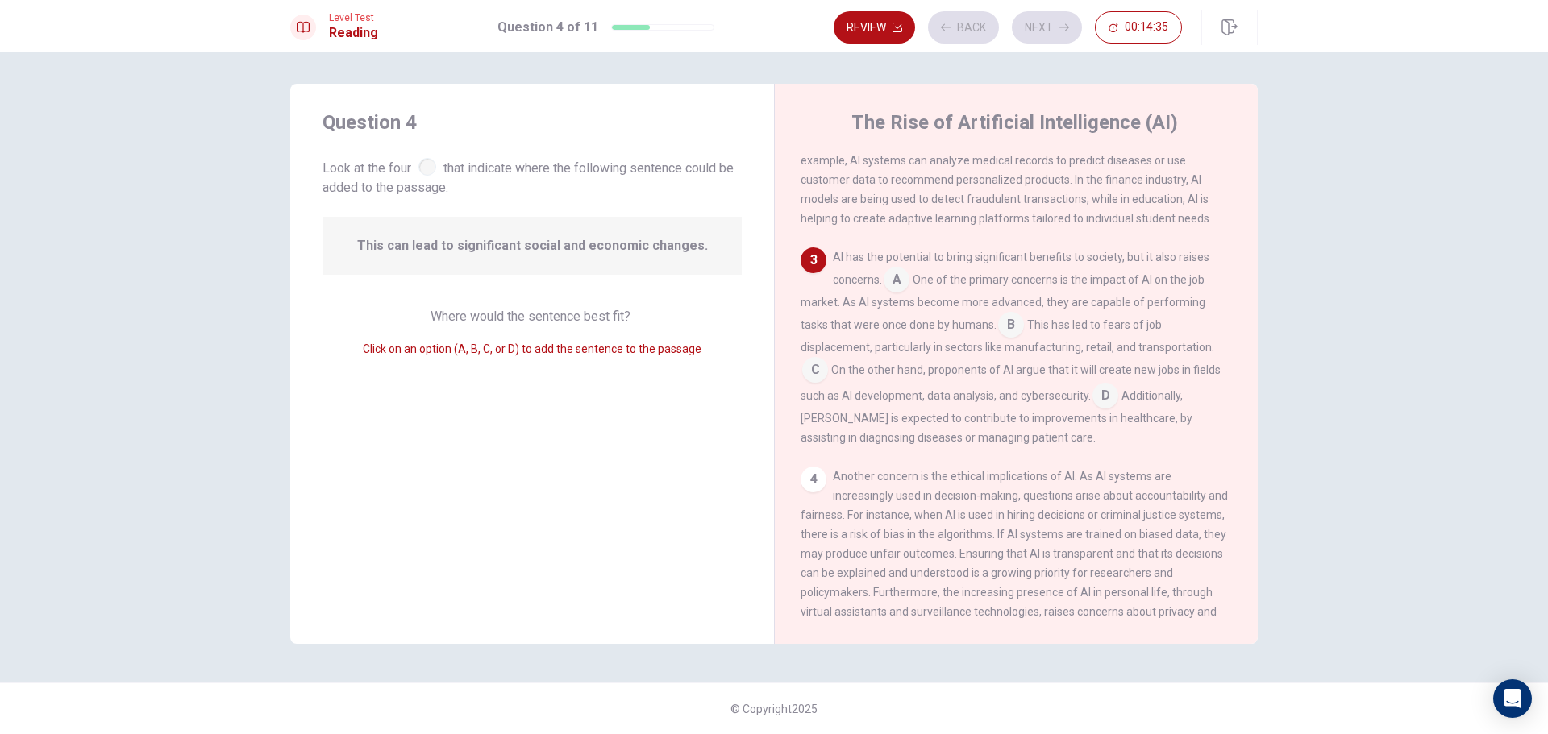
scroll to position [279, 0]
click at [960, 44] on div "Review Back Next 00:14:31" at bounding box center [1045, 27] width 424 height 35
click at [960, 36] on button "Back" at bounding box center [963, 27] width 71 height 32
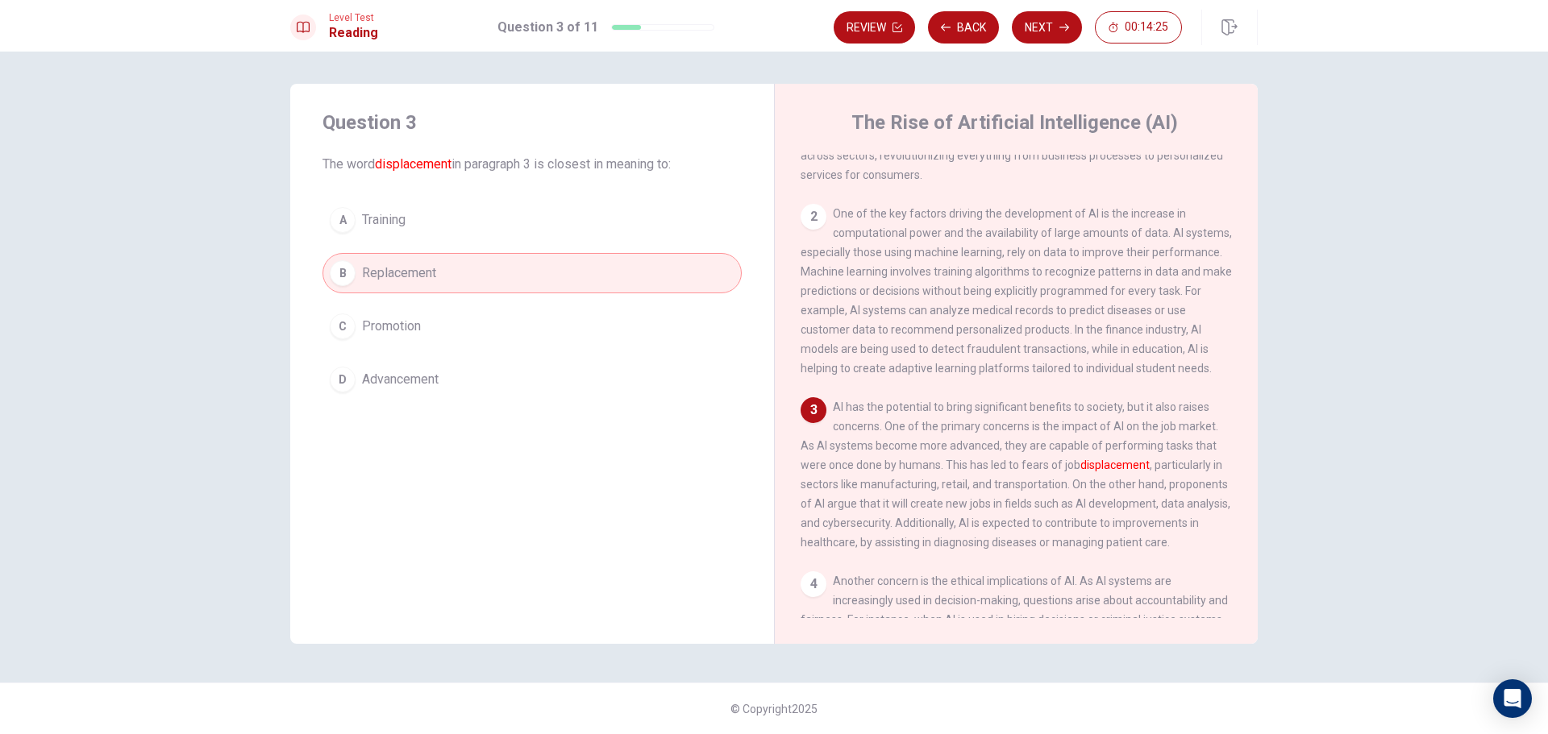
scroll to position [135, 0]
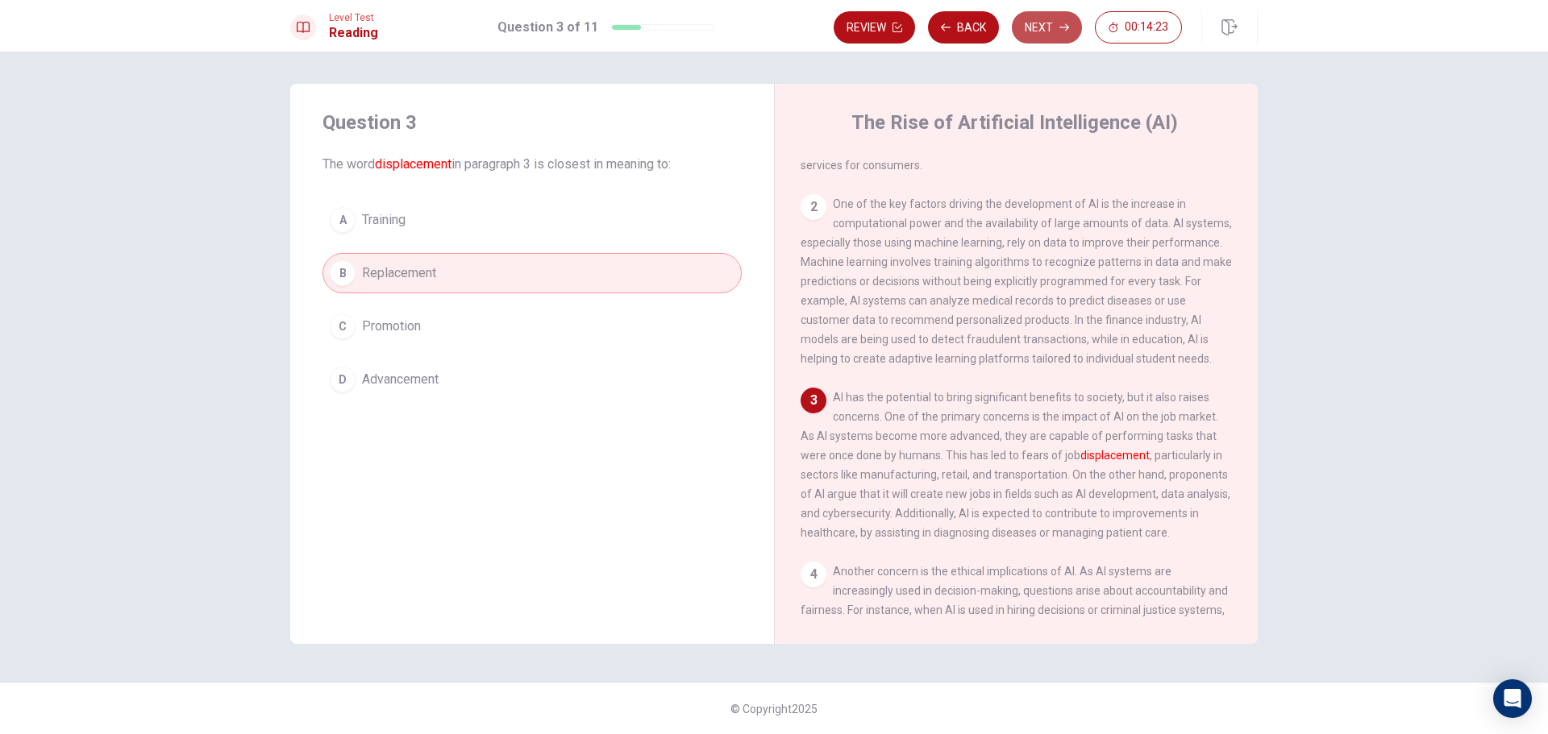
click at [1047, 38] on button "Next" at bounding box center [1047, 27] width 70 height 32
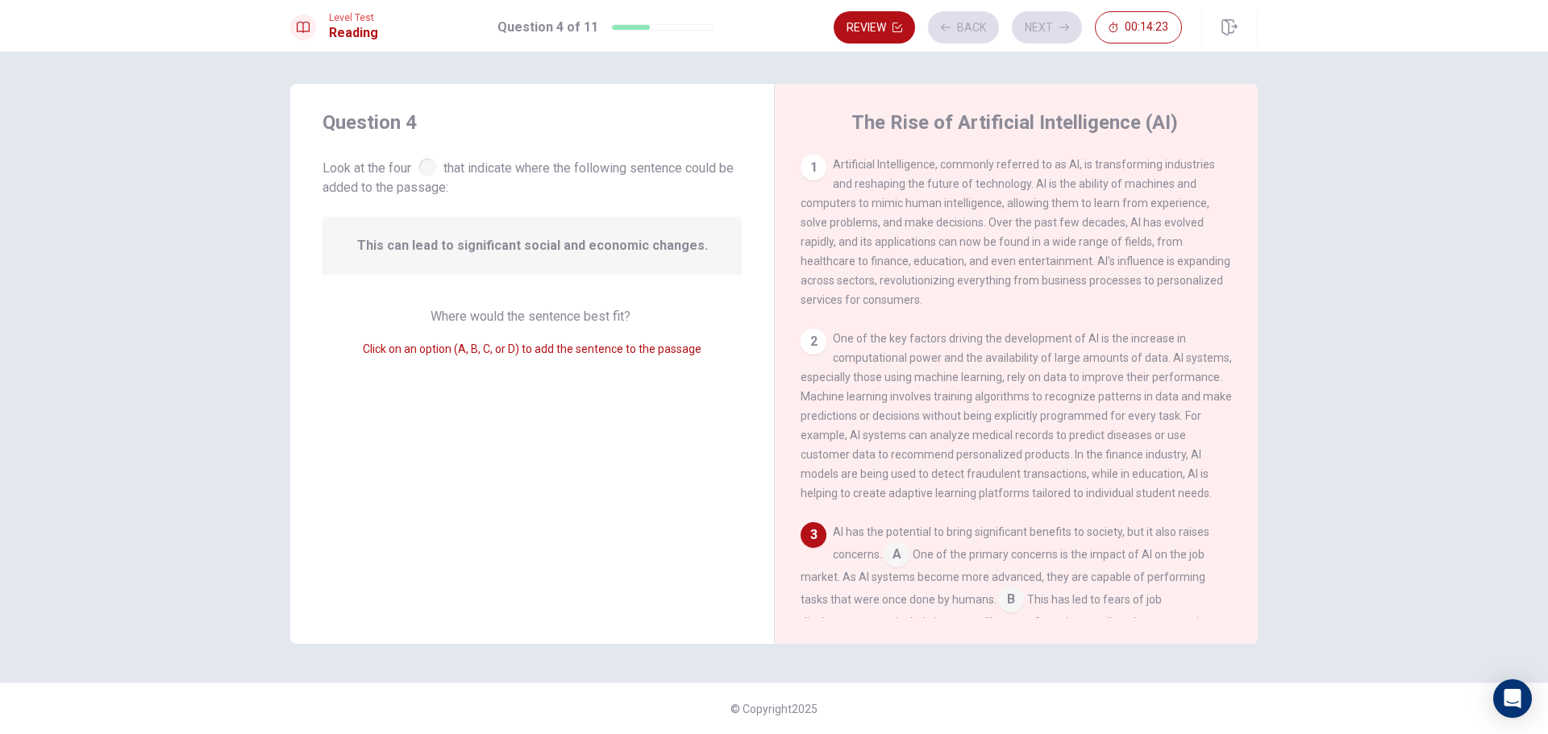
scroll to position [279, 0]
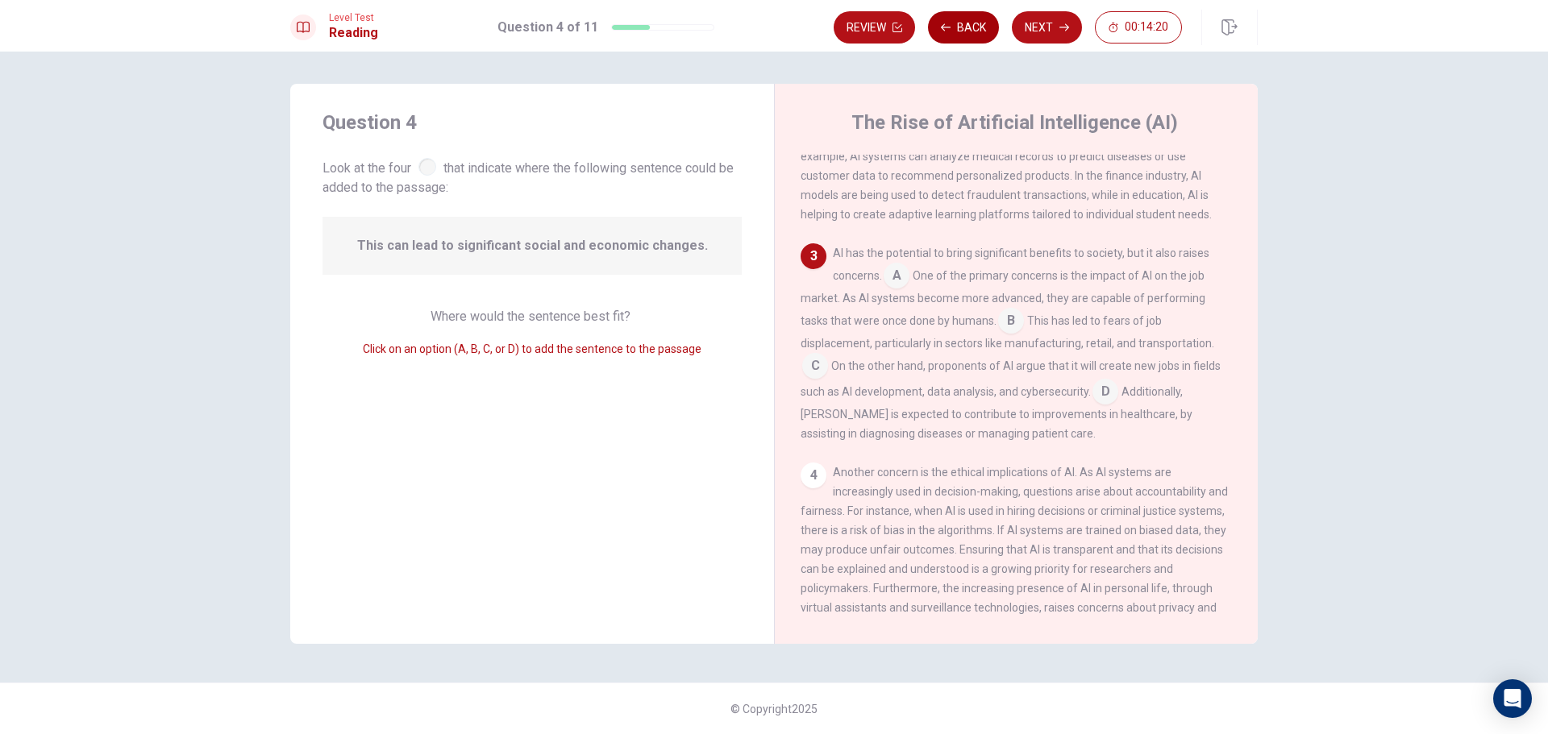
click at [964, 27] on button "Back" at bounding box center [963, 27] width 71 height 32
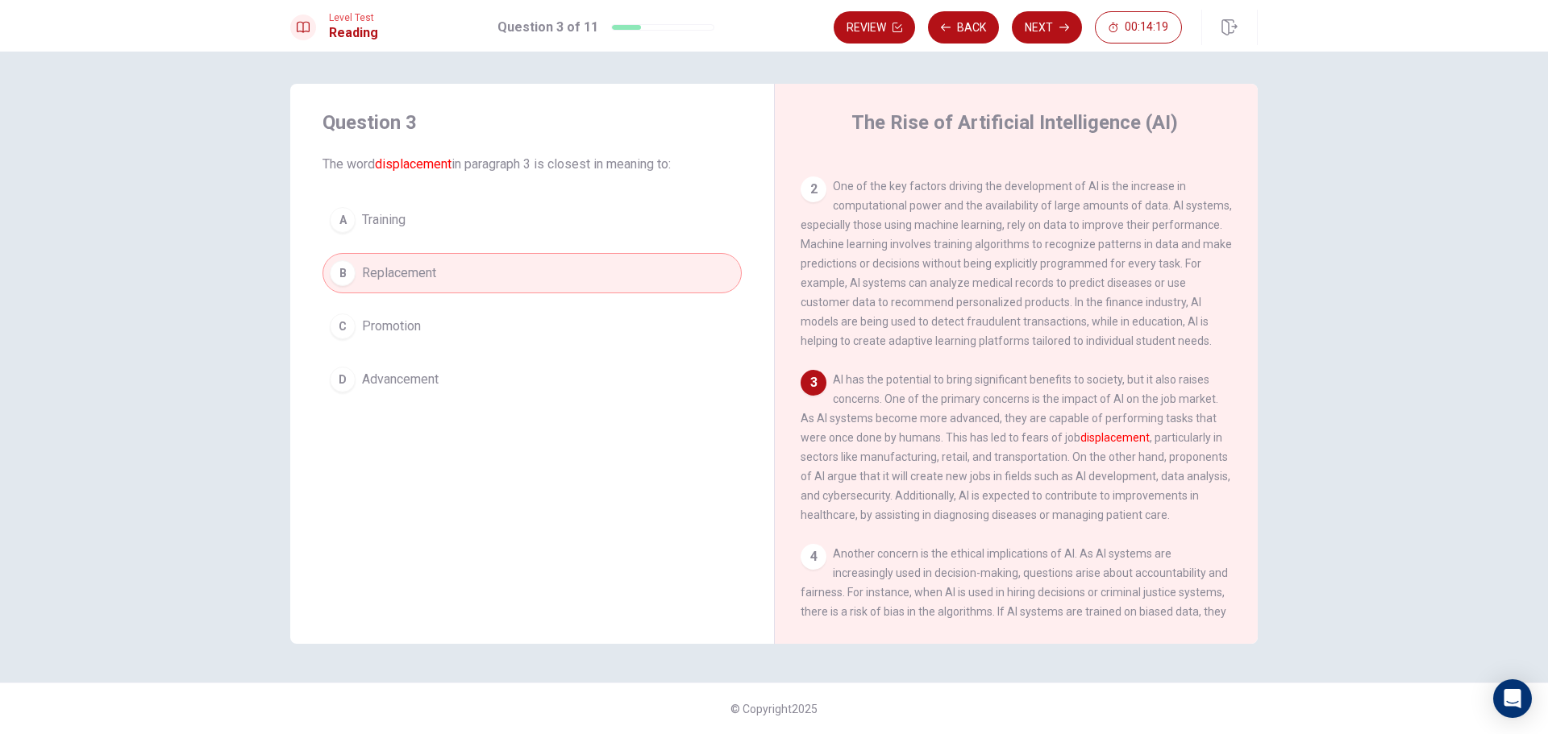
scroll to position [161, 0]
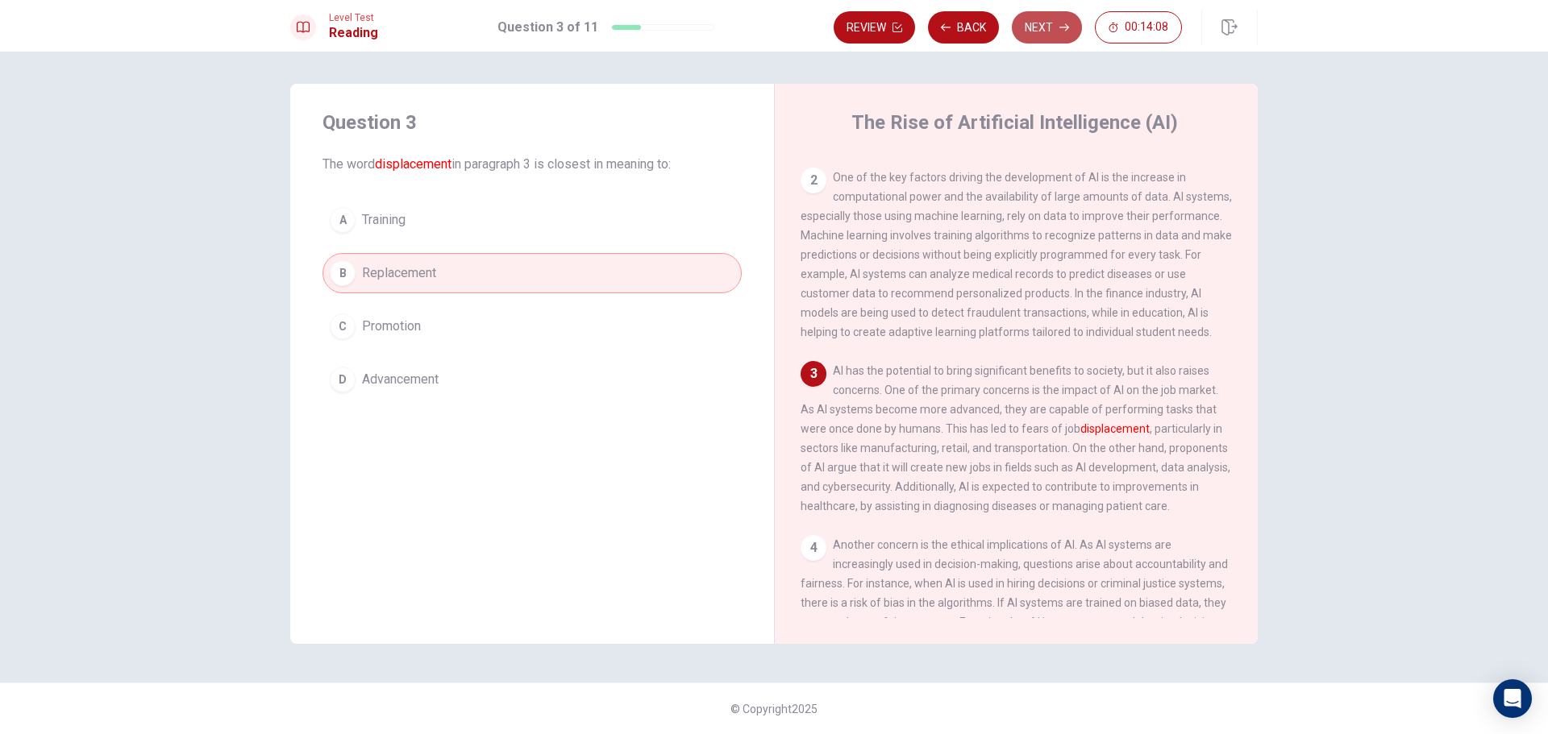
click at [1042, 35] on button "Next" at bounding box center [1047, 27] width 70 height 32
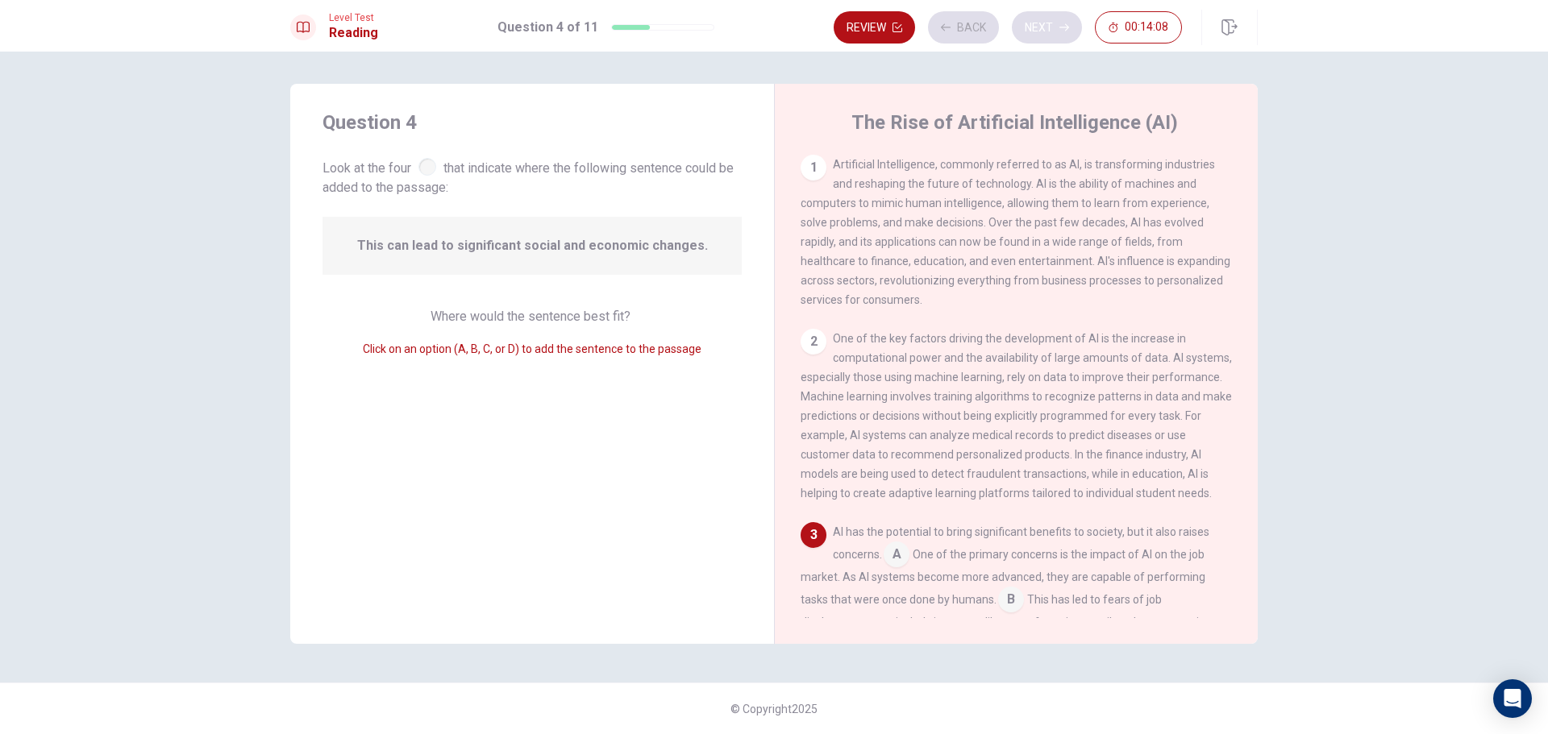
scroll to position [279, 0]
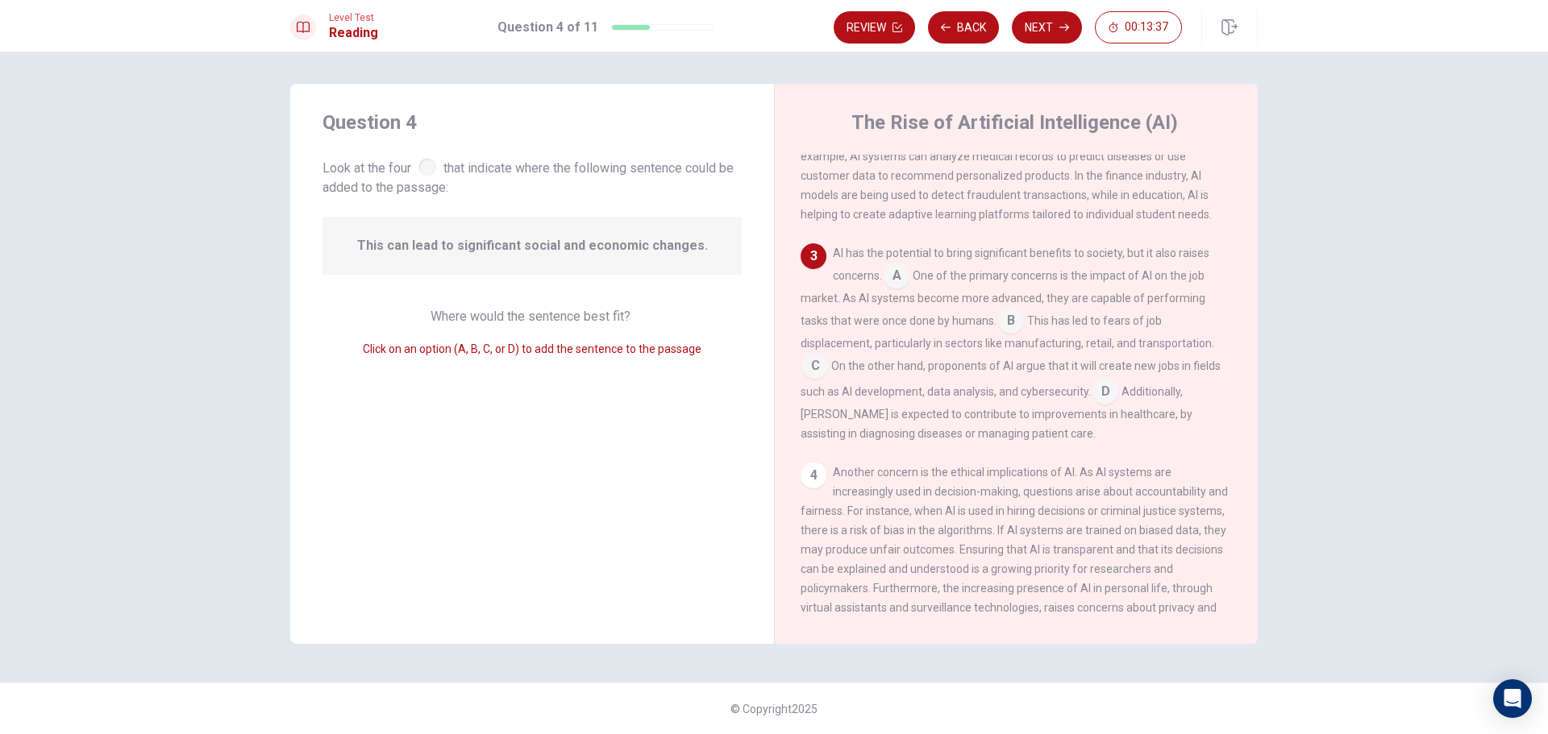
click at [809, 380] on input at bounding box center [815, 368] width 26 height 26
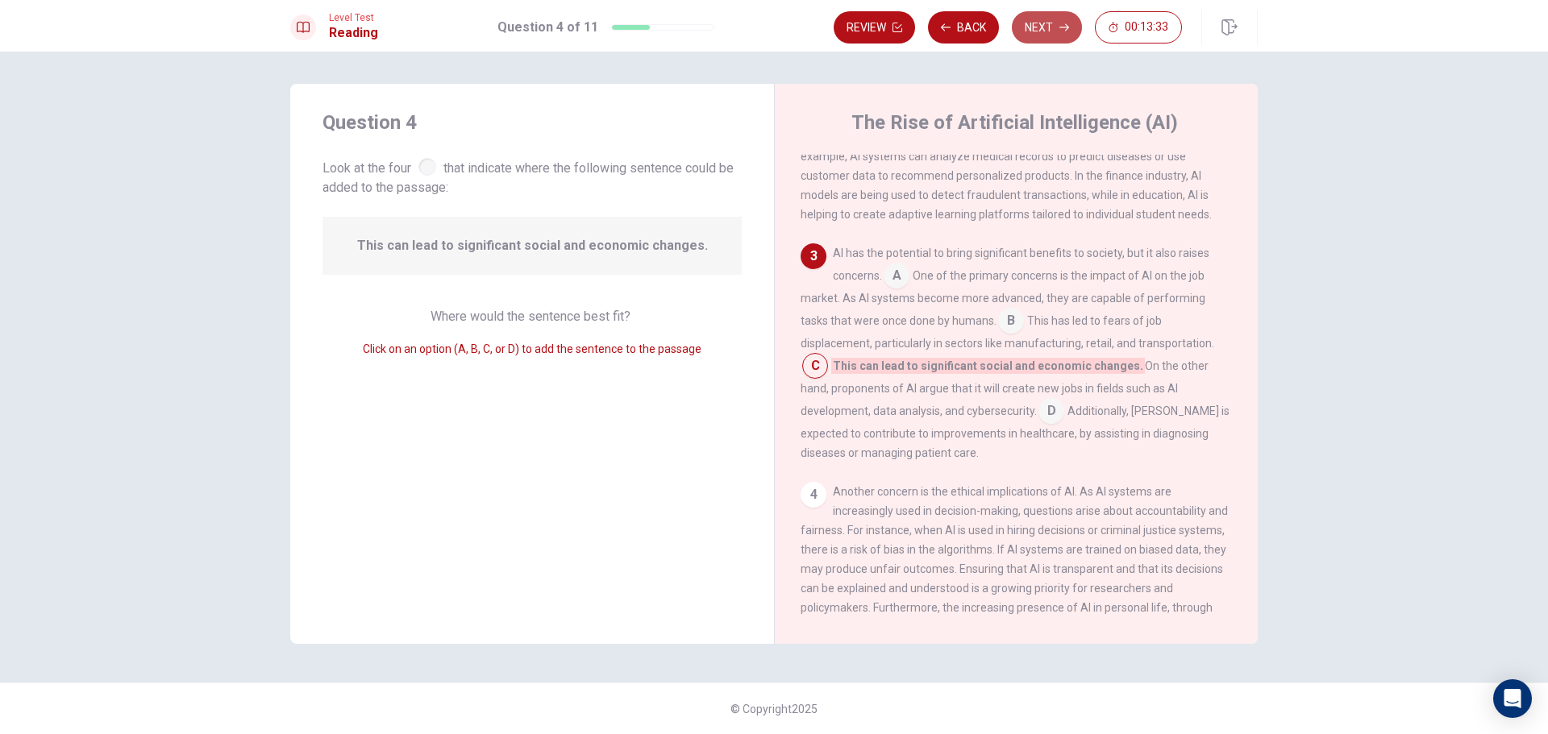
click at [1055, 39] on button "Next" at bounding box center [1047, 27] width 70 height 32
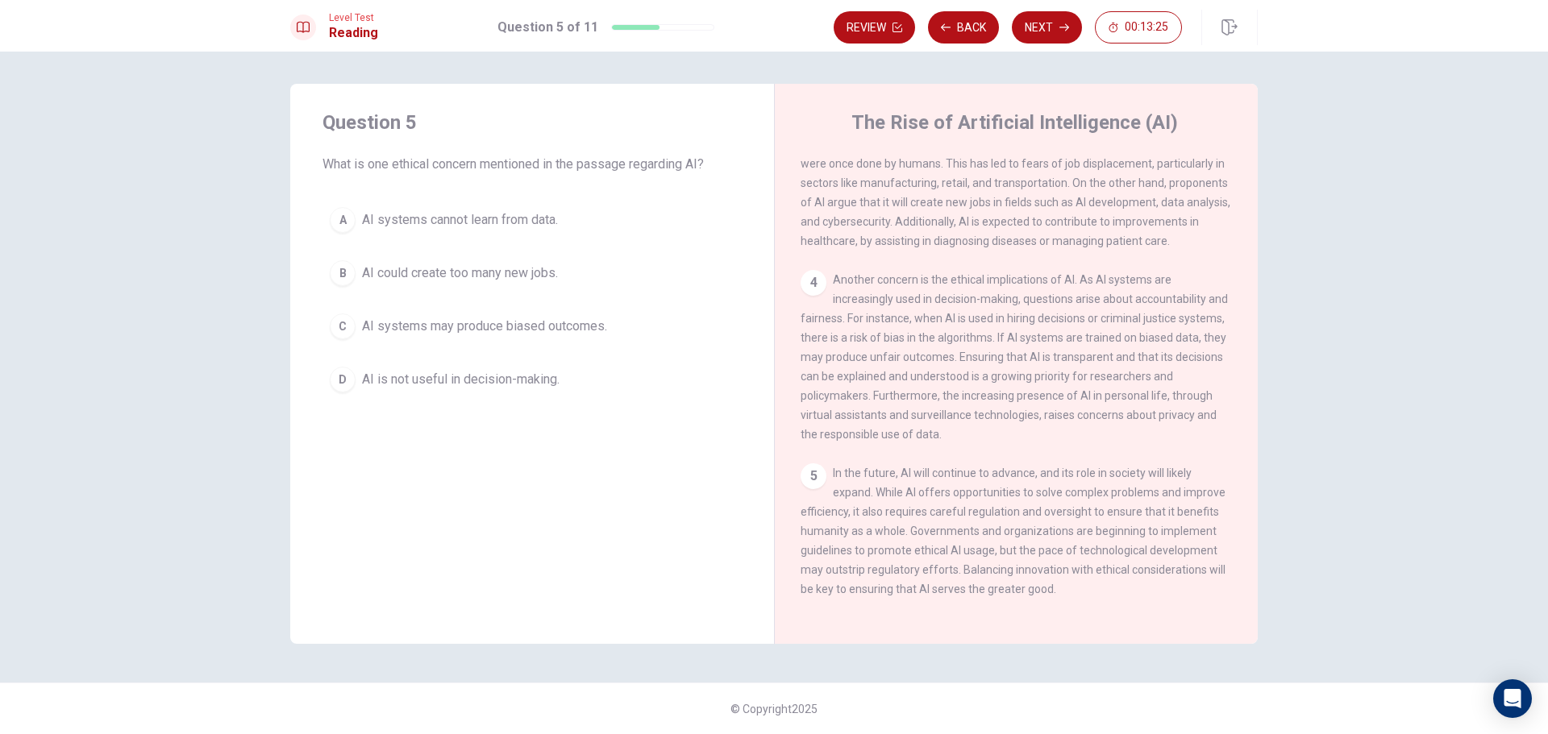
scroll to position [480, 0]
click at [530, 320] on span "AI systems may produce biased outcomes." at bounding box center [484, 326] width 245 height 19
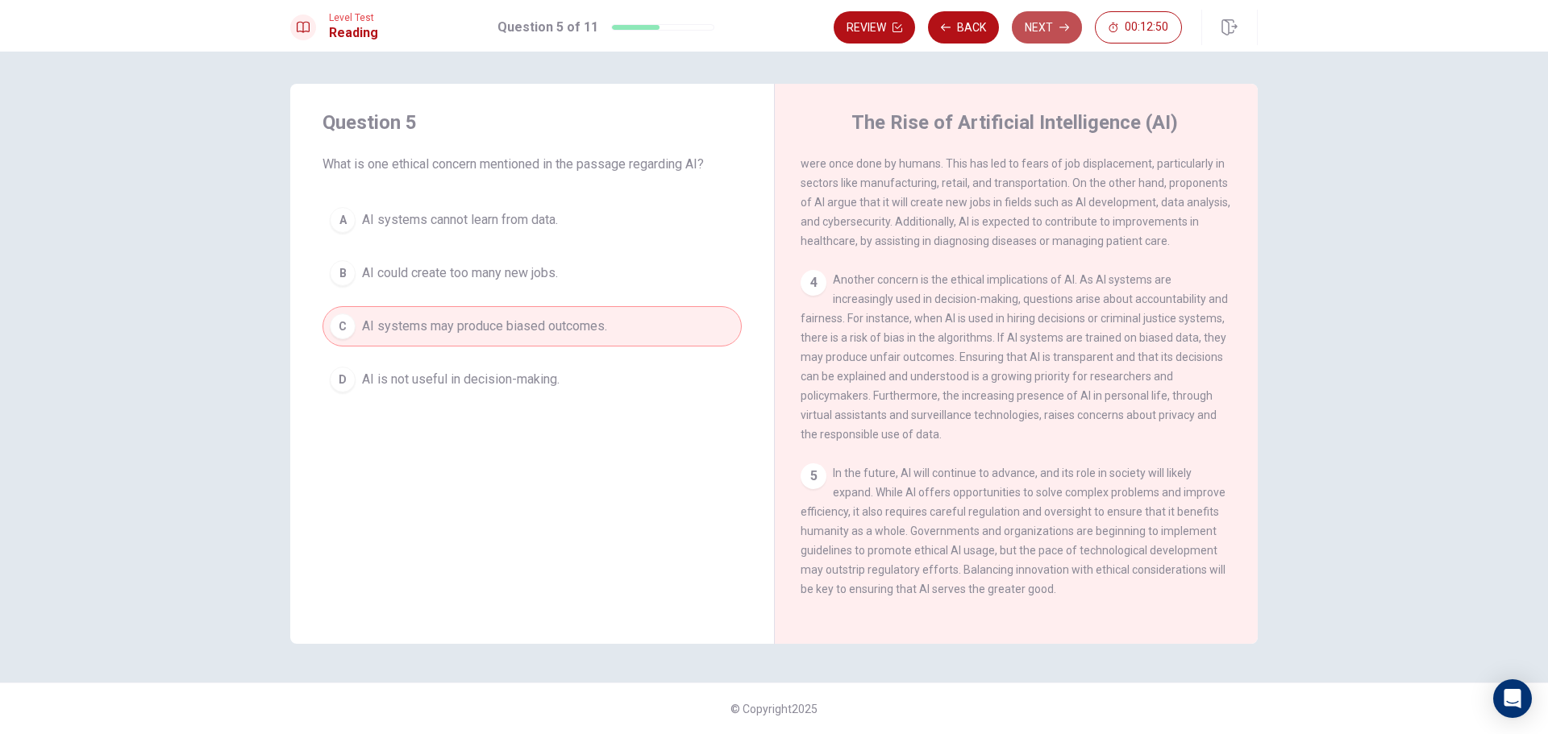
click at [1073, 28] on button "Next" at bounding box center [1047, 27] width 70 height 32
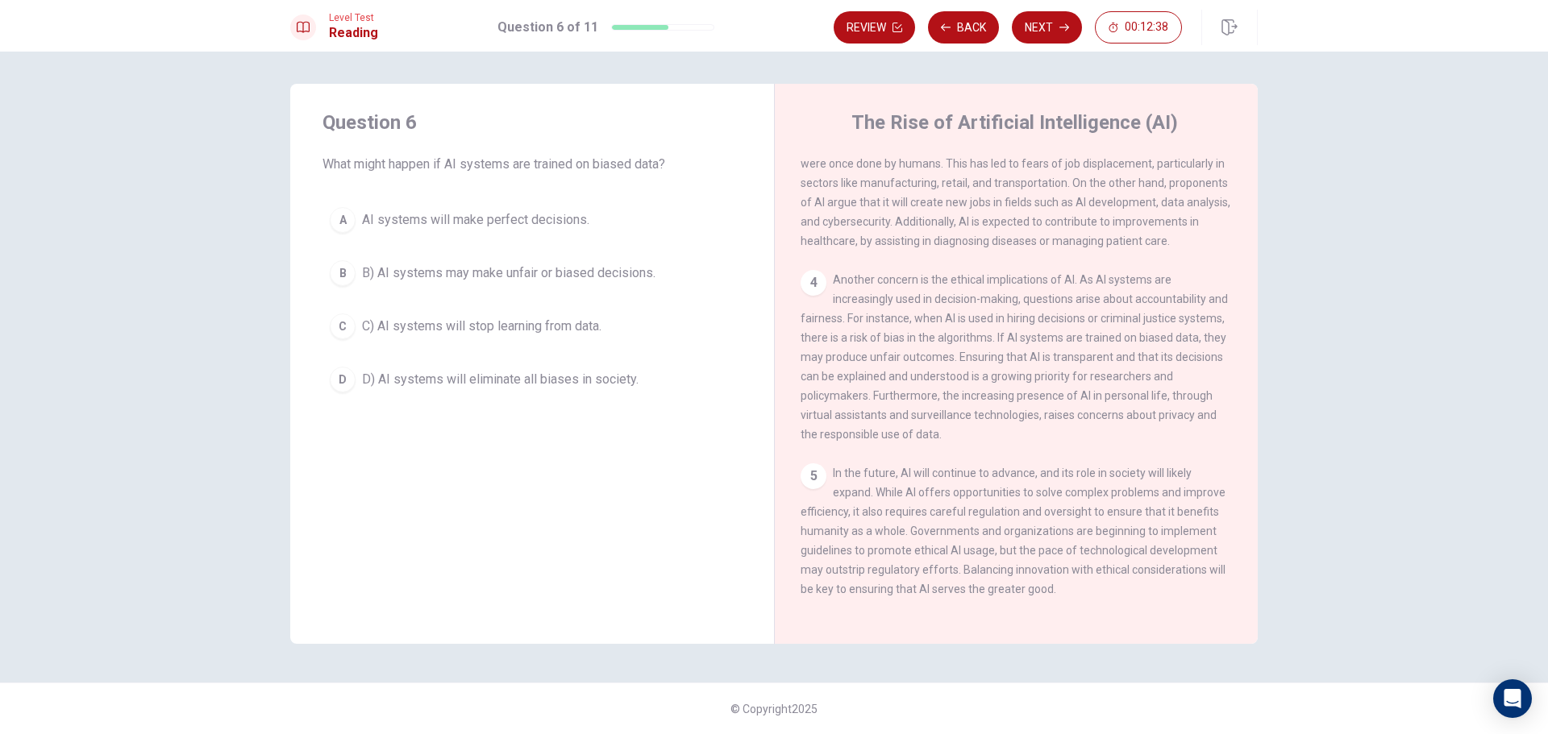
click at [455, 272] on span "B) AI systems may make unfair or biased decisions." at bounding box center [508, 273] width 293 height 19
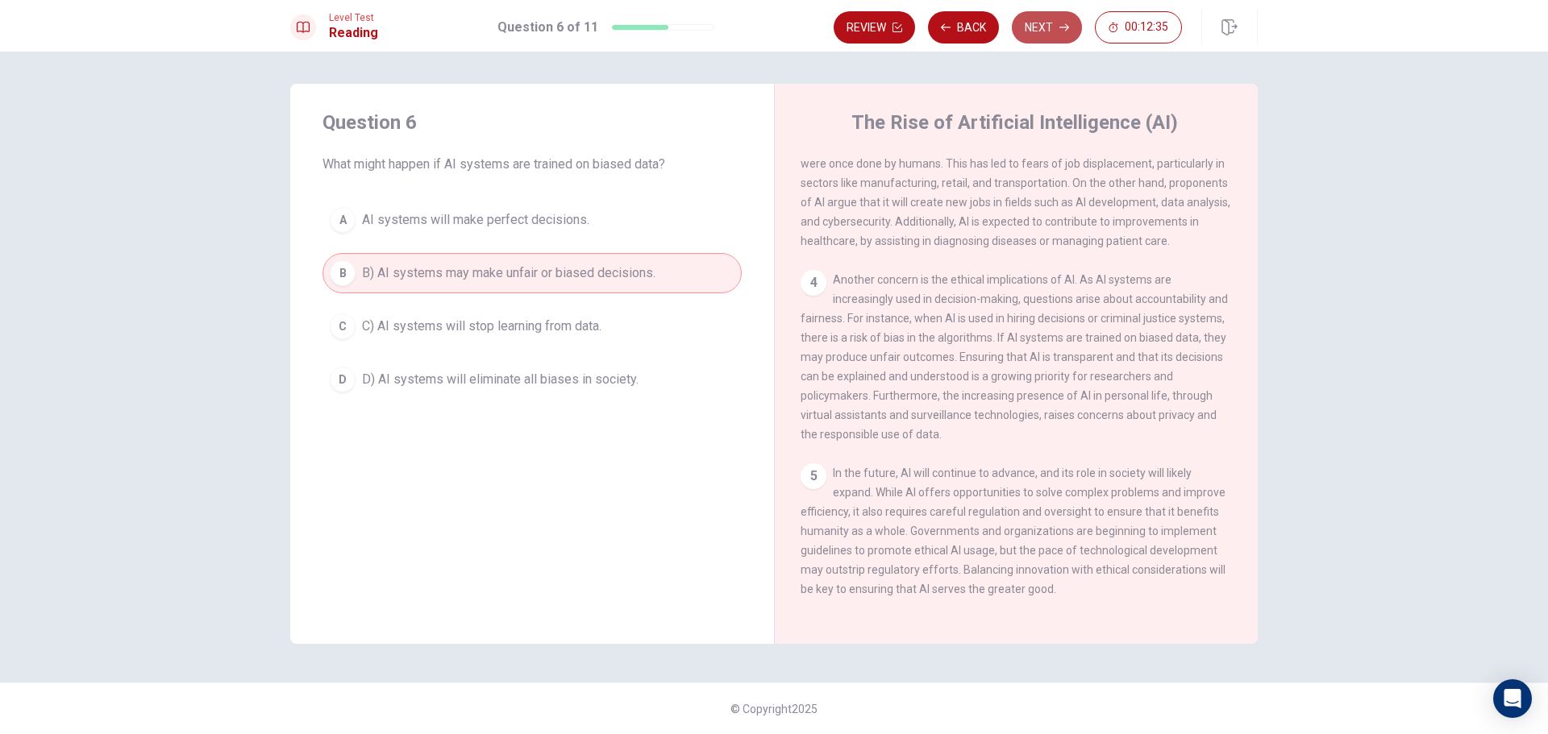
click at [1070, 28] on button "Next" at bounding box center [1047, 27] width 70 height 32
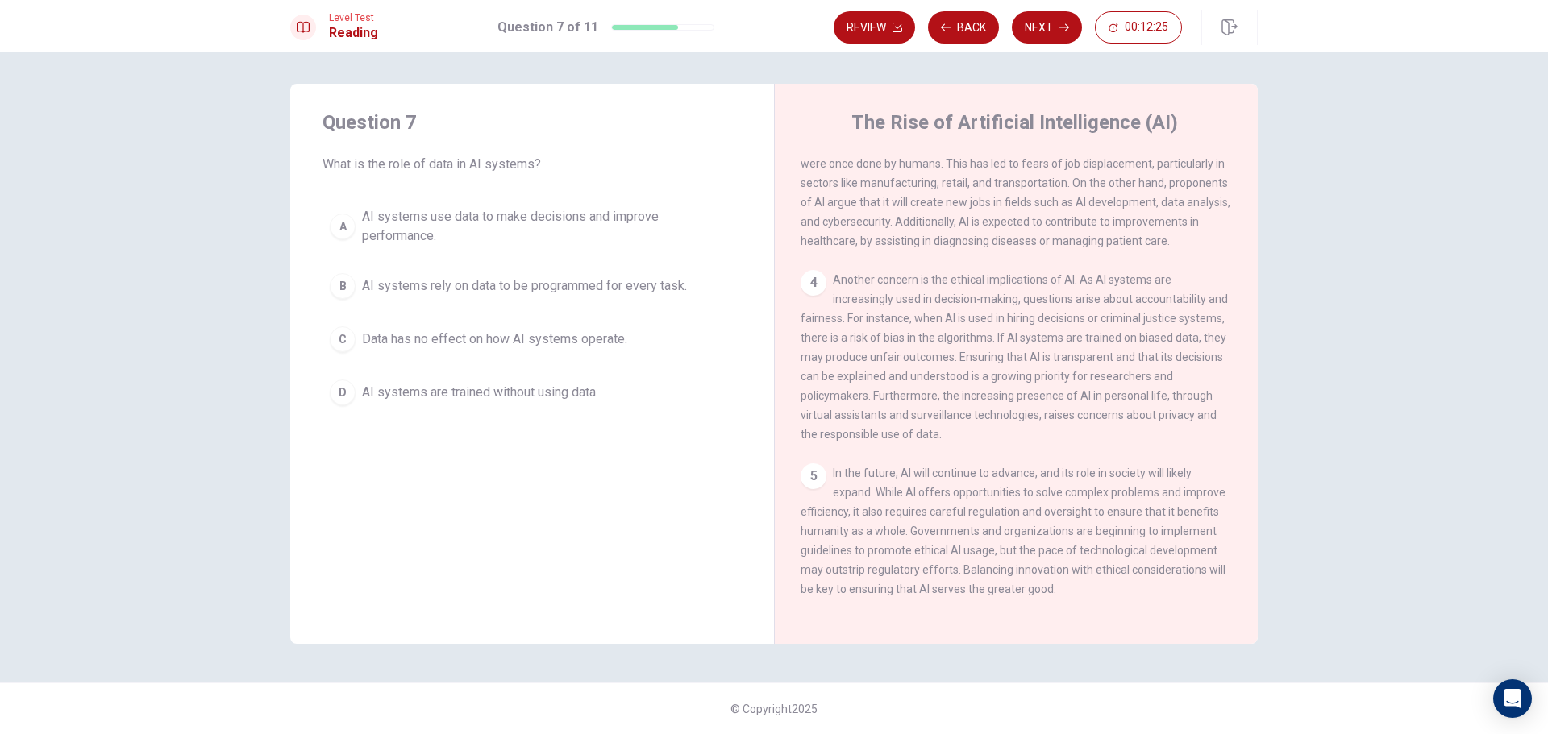
click at [436, 232] on span "AI systems use data to make decisions and improve performance." at bounding box center [548, 226] width 372 height 39
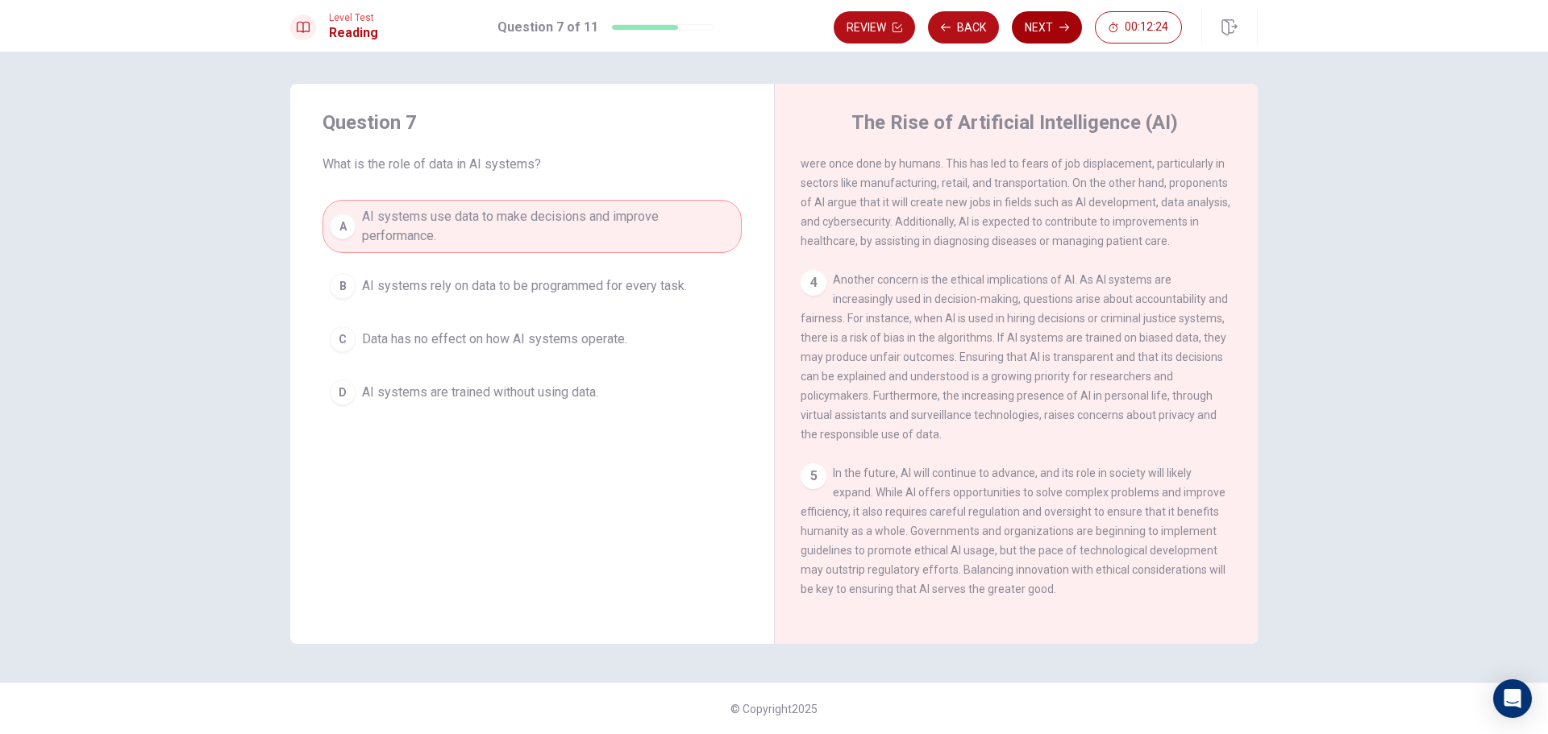
click at [1022, 16] on button "Next" at bounding box center [1047, 27] width 70 height 32
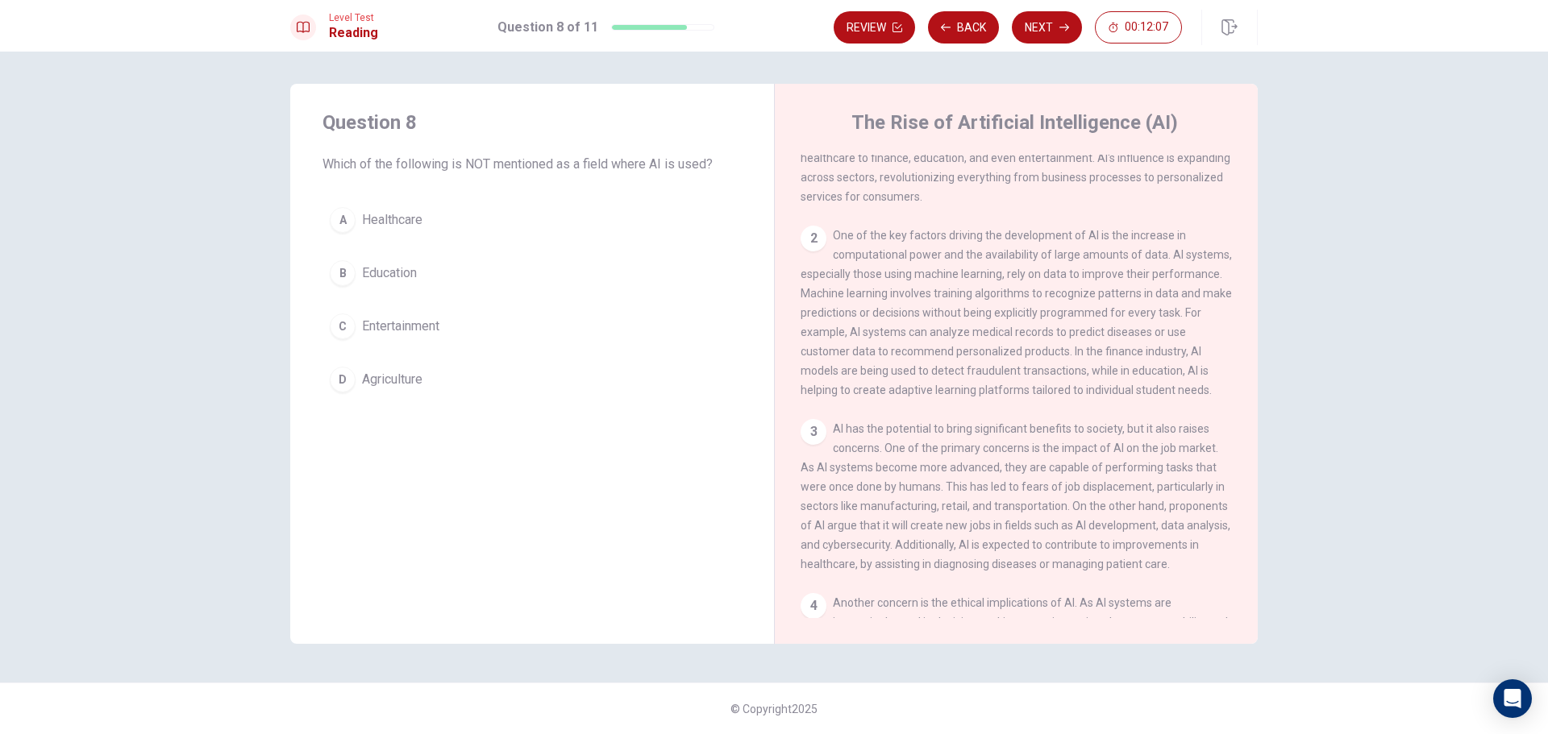
scroll to position [131, 0]
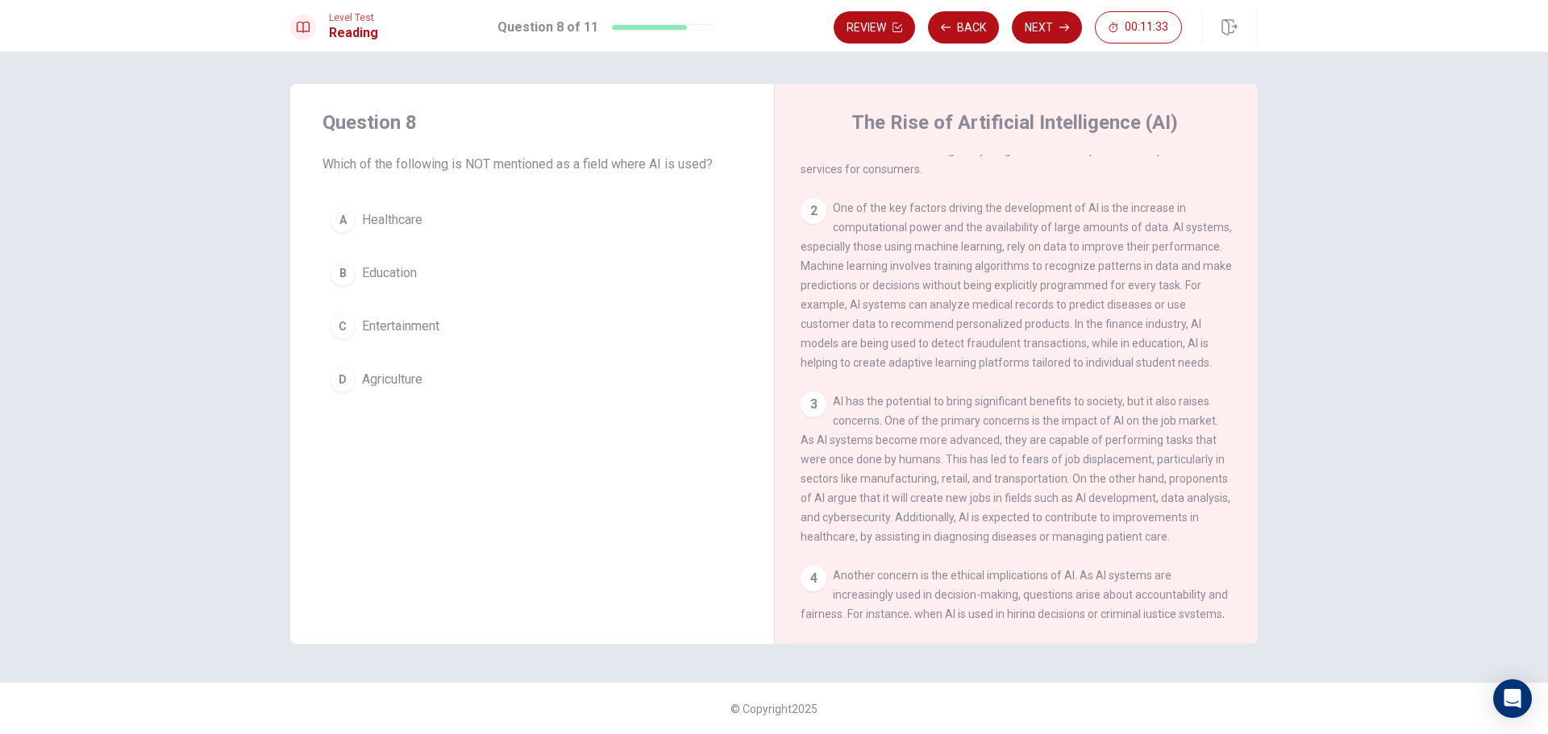
click at [435, 389] on button "D Agriculture" at bounding box center [531, 380] width 419 height 40
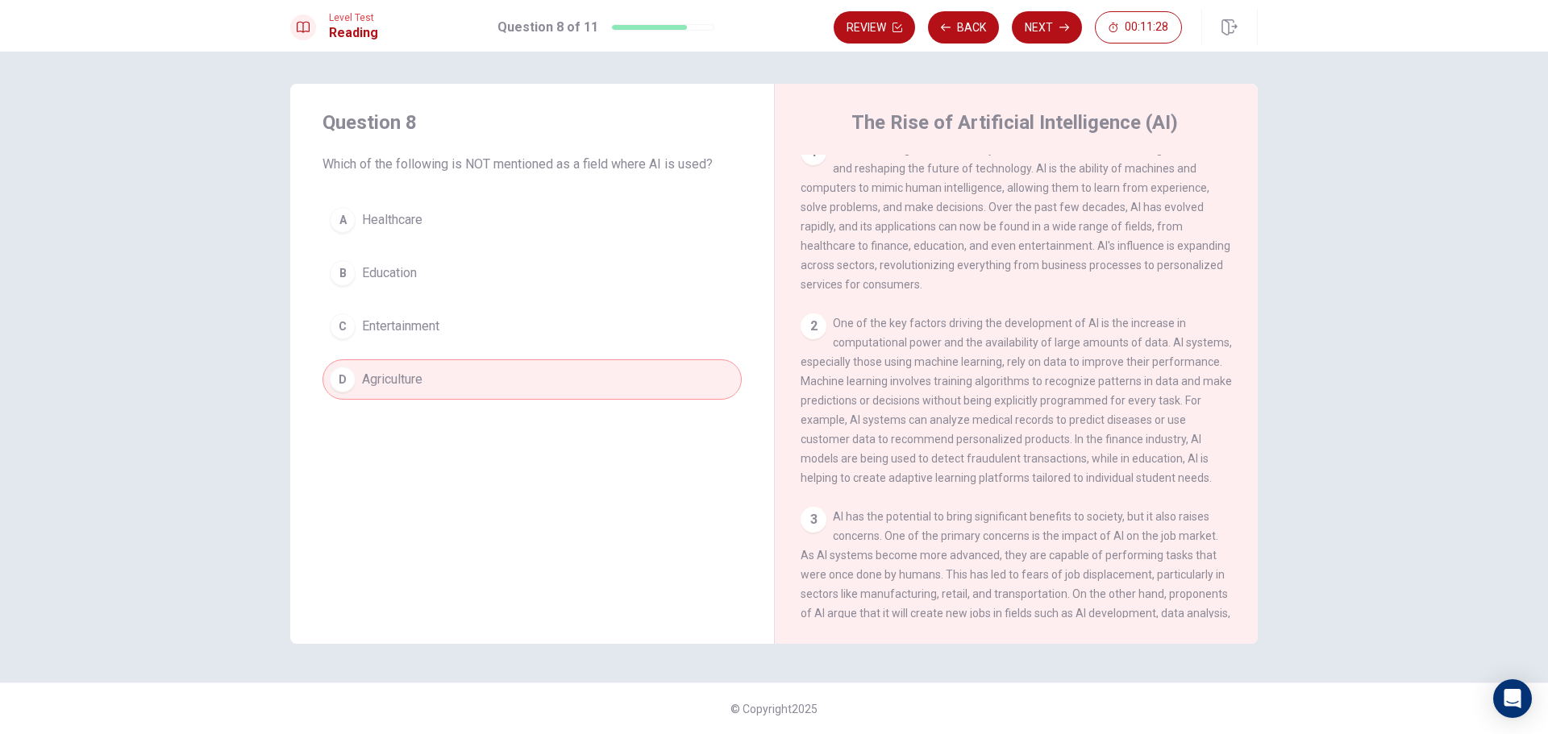
scroll to position [0, 0]
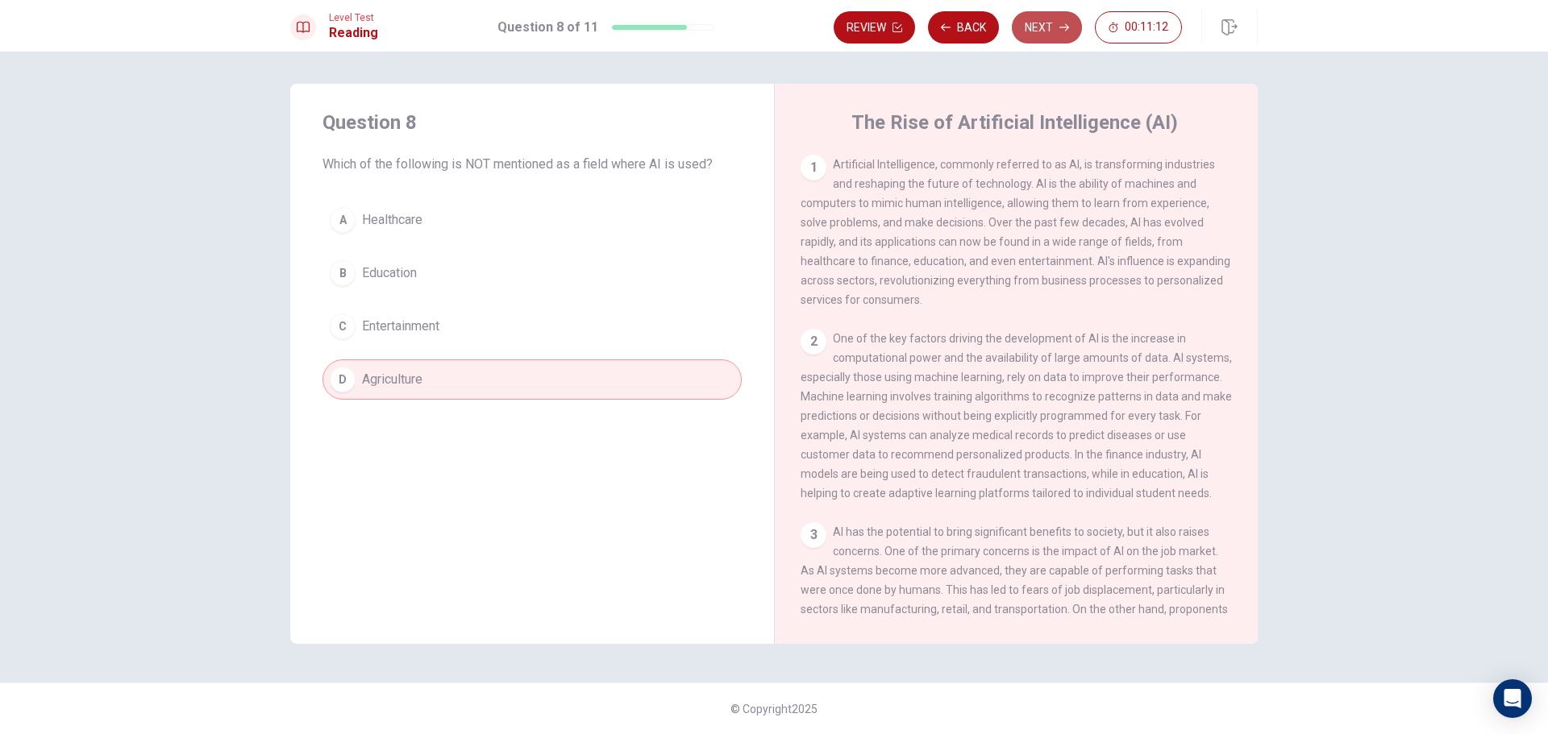
click at [1033, 23] on button "Next" at bounding box center [1047, 27] width 70 height 32
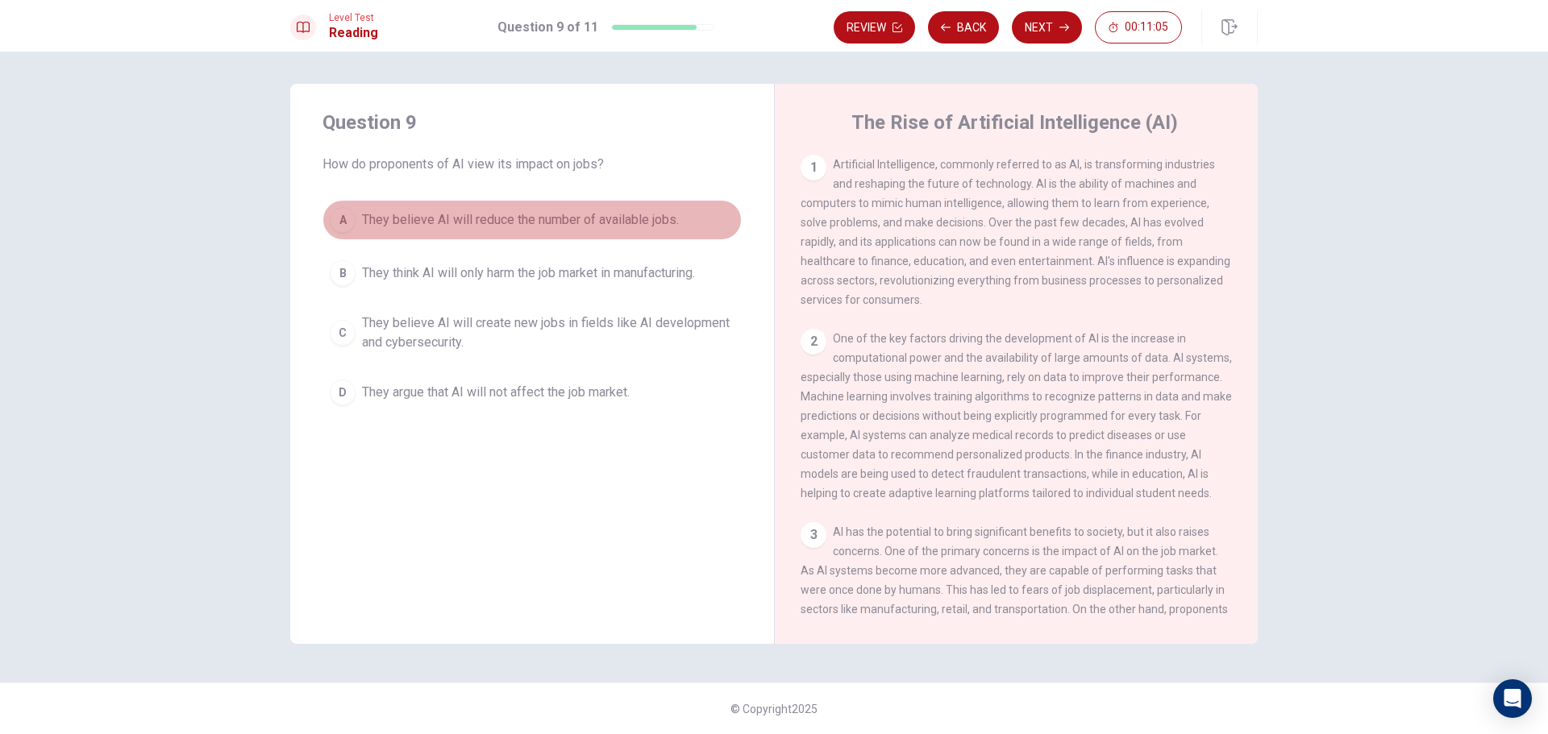
click at [609, 210] on button "A They believe AI will reduce the number of available jobs." at bounding box center [531, 220] width 419 height 40
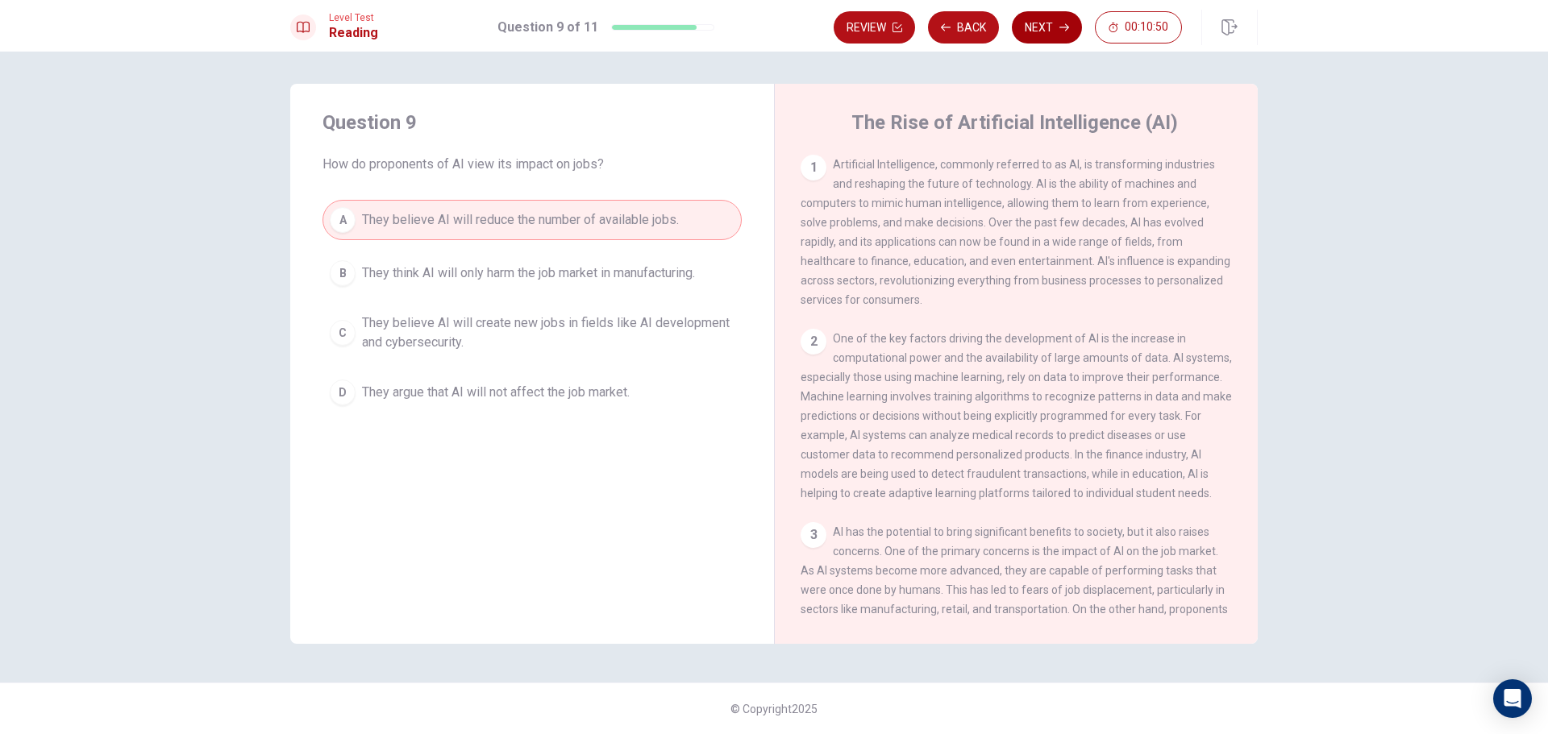
click at [1050, 29] on button "Next" at bounding box center [1047, 27] width 70 height 32
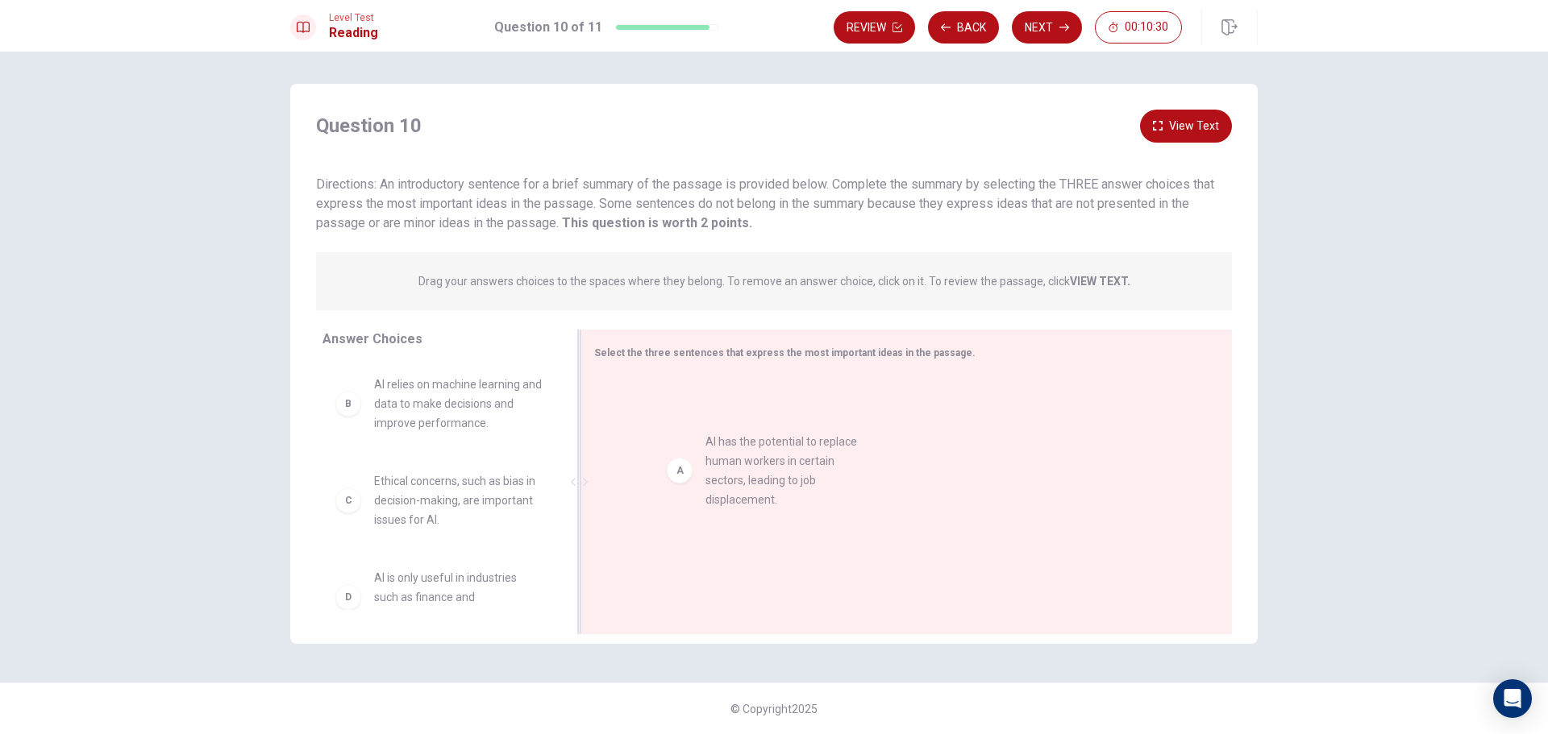
drag, startPoint x: 455, startPoint y: 405, endPoint x: 790, endPoint y: 463, distance: 340.2
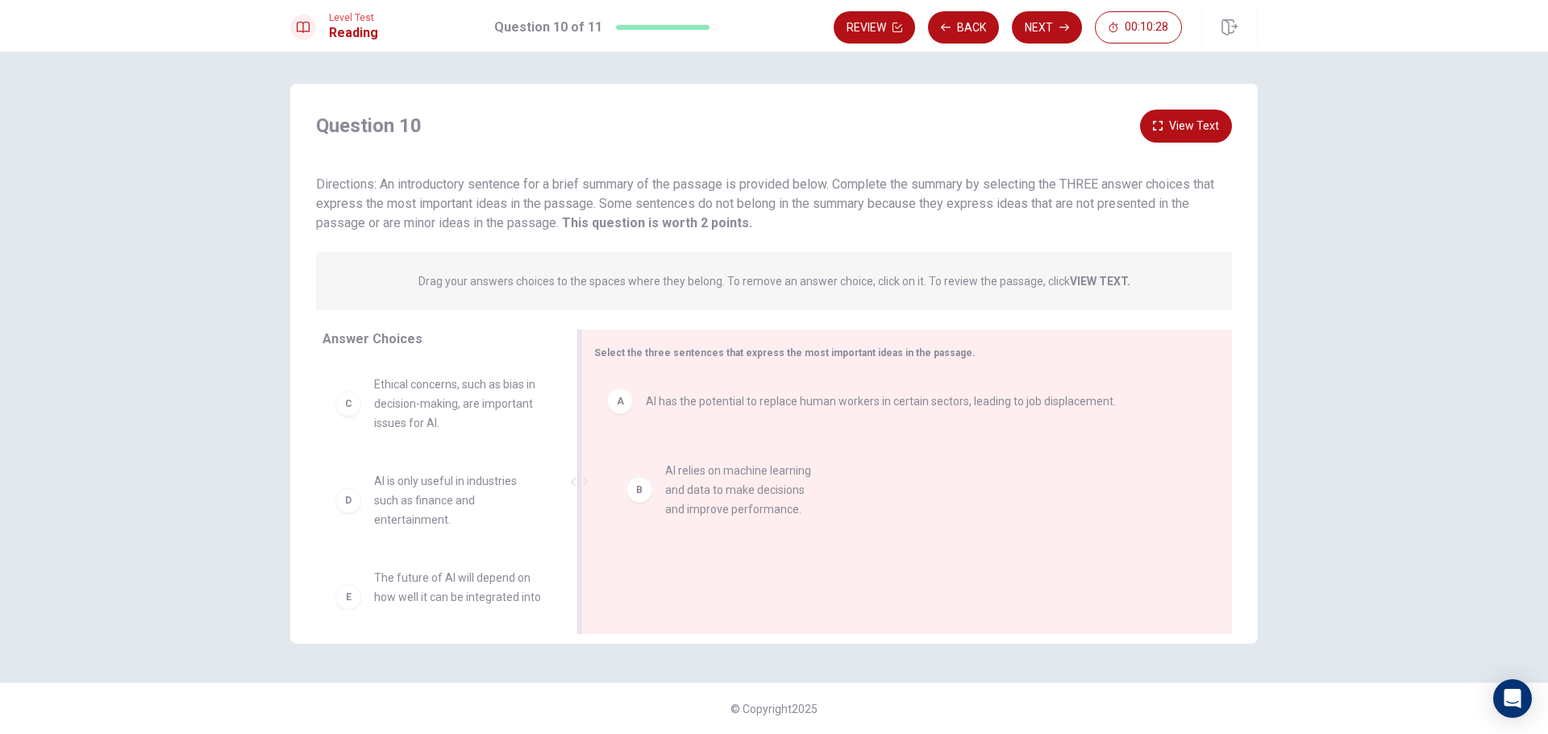
drag, startPoint x: 461, startPoint y: 400, endPoint x: 760, endPoint y: 486, distance: 311.2
drag, startPoint x: 497, startPoint y: 413, endPoint x: 782, endPoint y: 516, distance: 302.7
drag, startPoint x: 738, startPoint y: 486, endPoint x: 509, endPoint y: 459, distance: 230.6
drag, startPoint x: 443, startPoint y: 405, endPoint x: 821, endPoint y: 646, distance: 449.0
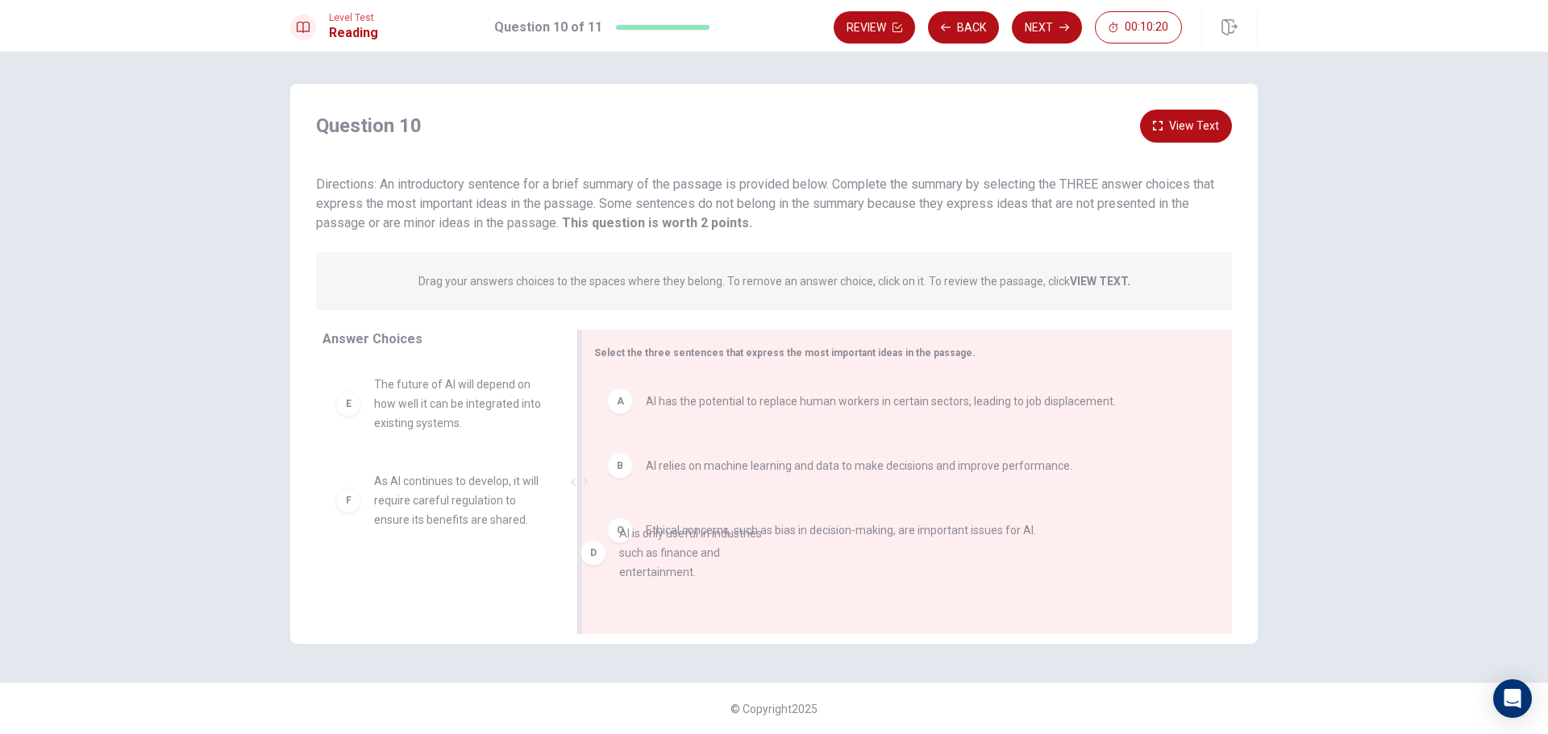
drag, startPoint x: 425, startPoint y: 393, endPoint x: 799, endPoint y: 607, distance: 430.7
drag, startPoint x: 410, startPoint y: 415, endPoint x: 799, endPoint y: 572, distance: 418.8
drag, startPoint x: 478, startPoint y: 478, endPoint x: 808, endPoint y: 598, distance: 351.6
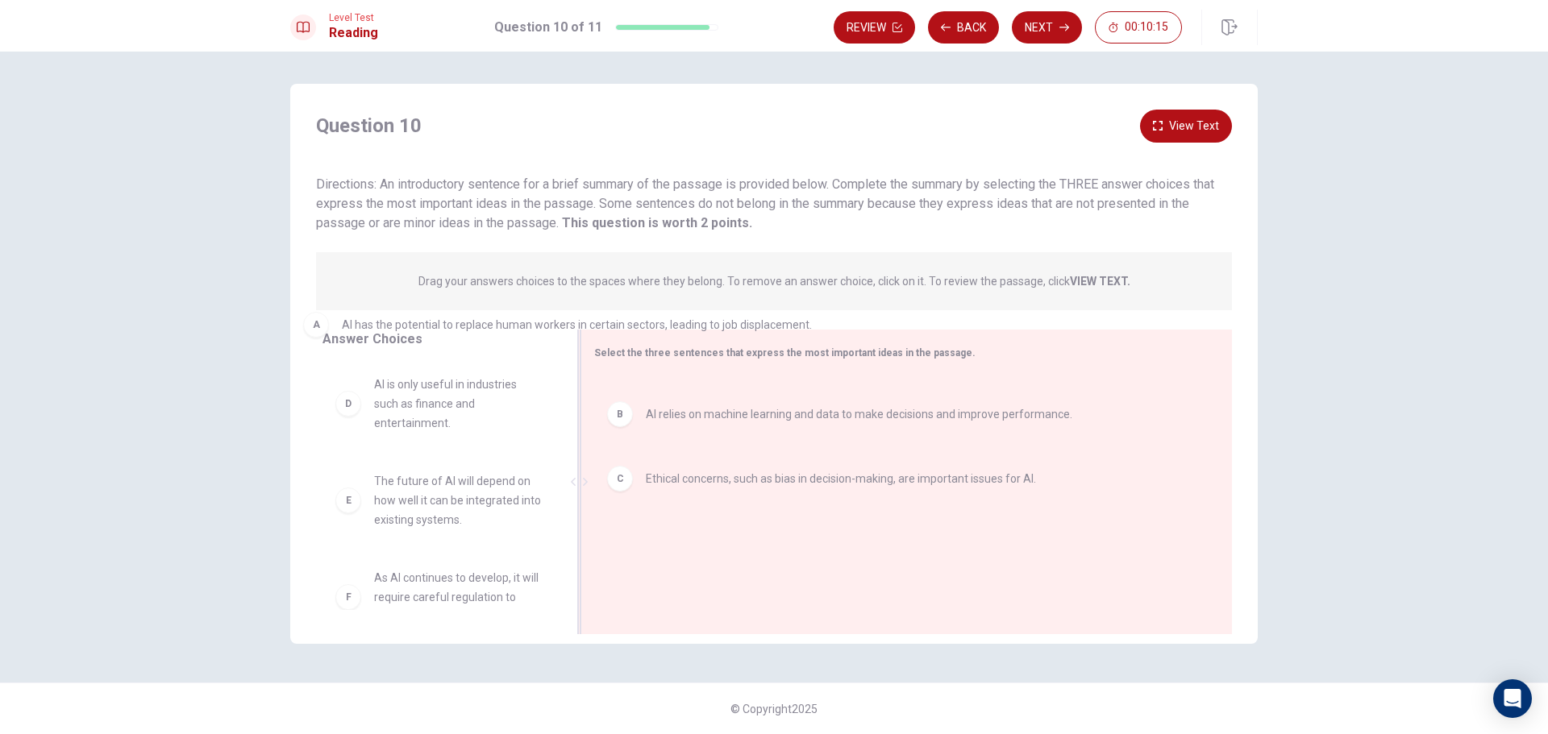
drag, startPoint x: 740, startPoint y: 418, endPoint x: 335, endPoint y: 322, distance: 416.1
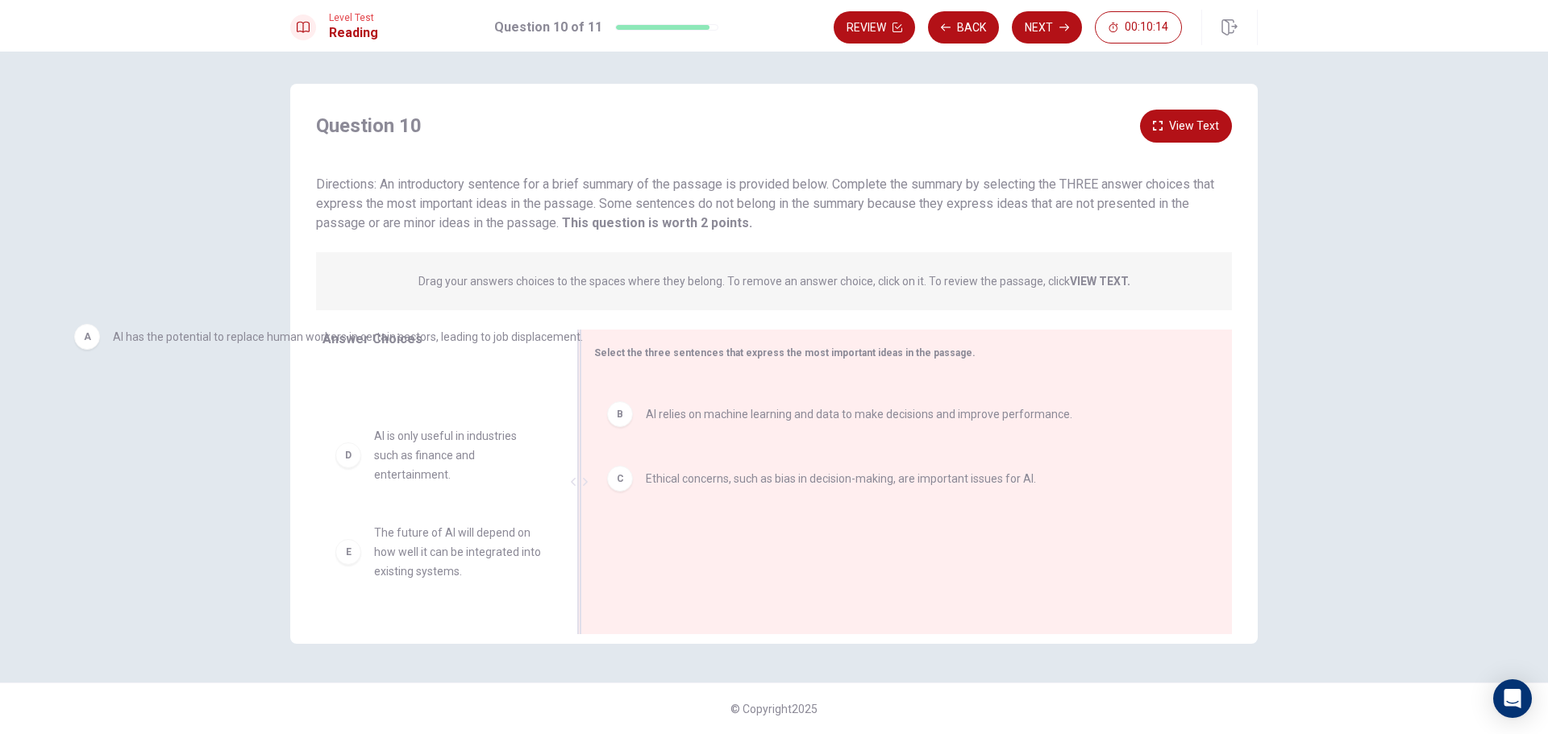
drag, startPoint x: 772, startPoint y: 419, endPoint x: 218, endPoint y: 346, distance: 559.4
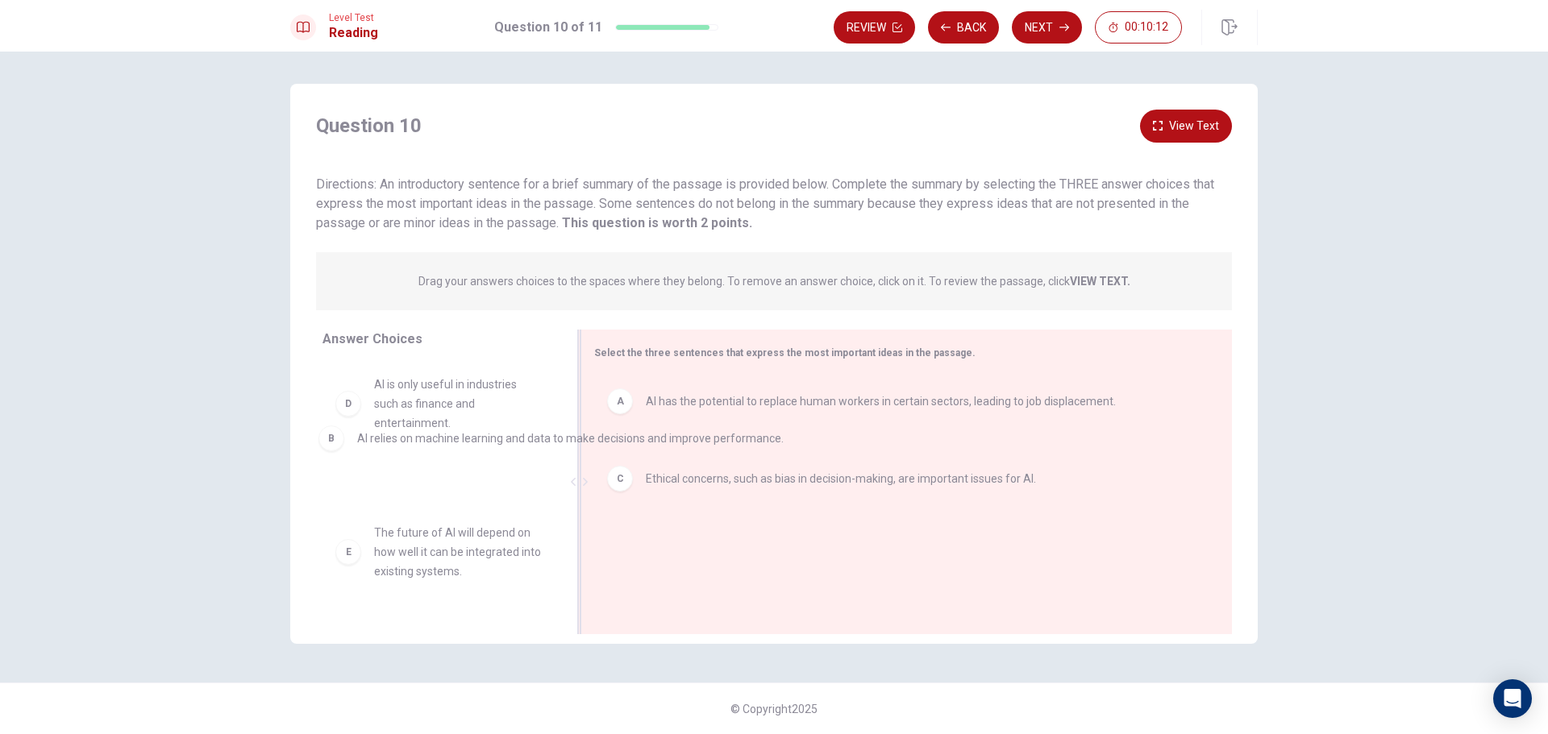
drag, startPoint x: 712, startPoint y: 477, endPoint x: 418, endPoint y: 450, distance: 295.5
drag, startPoint x: 705, startPoint y: 410, endPoint x: 409, endPoint y: 448, distance: 298.2
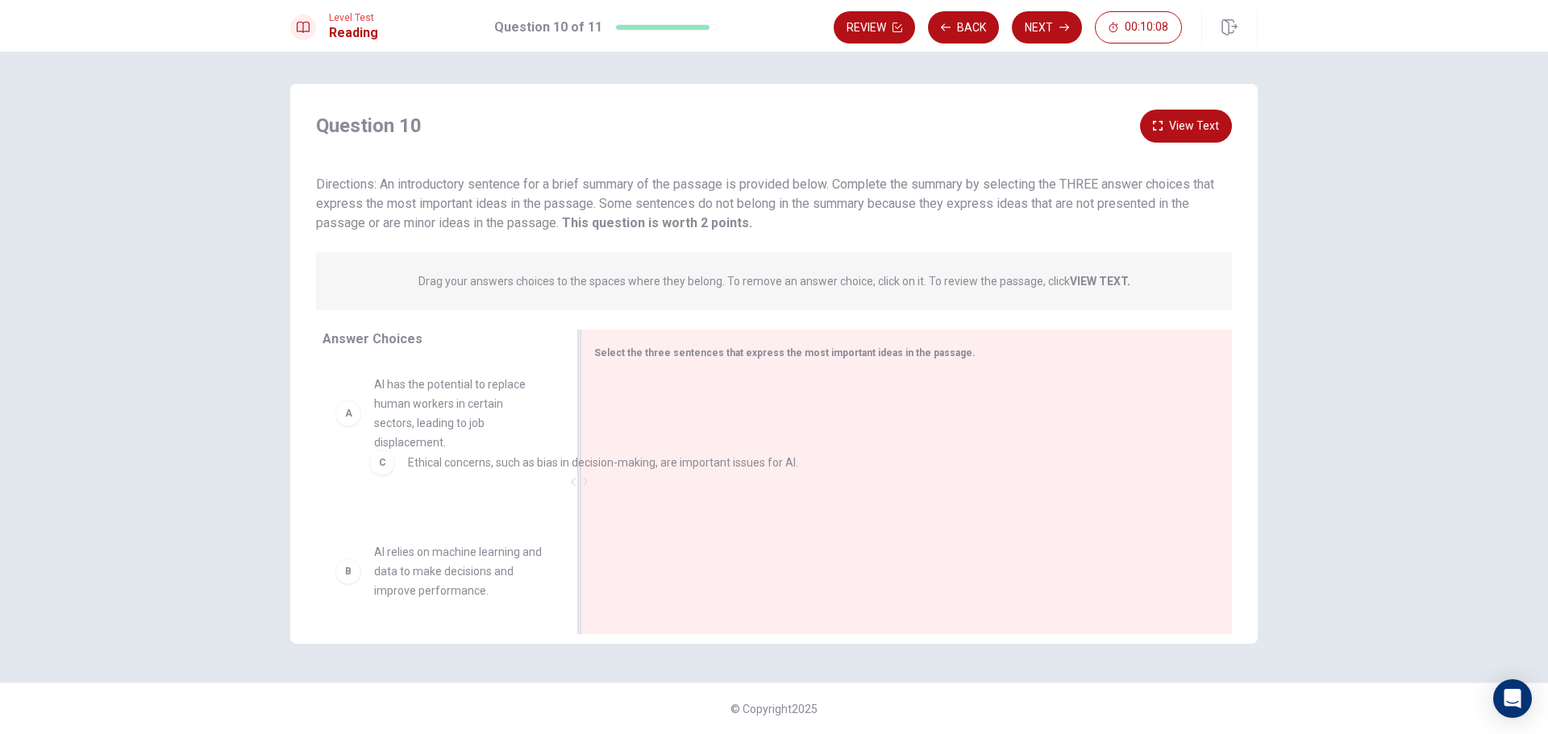
drag, startPoint x: 685, startPoint y: 404, endPoint x: 437, endPoint y: 466, distance: 255.9
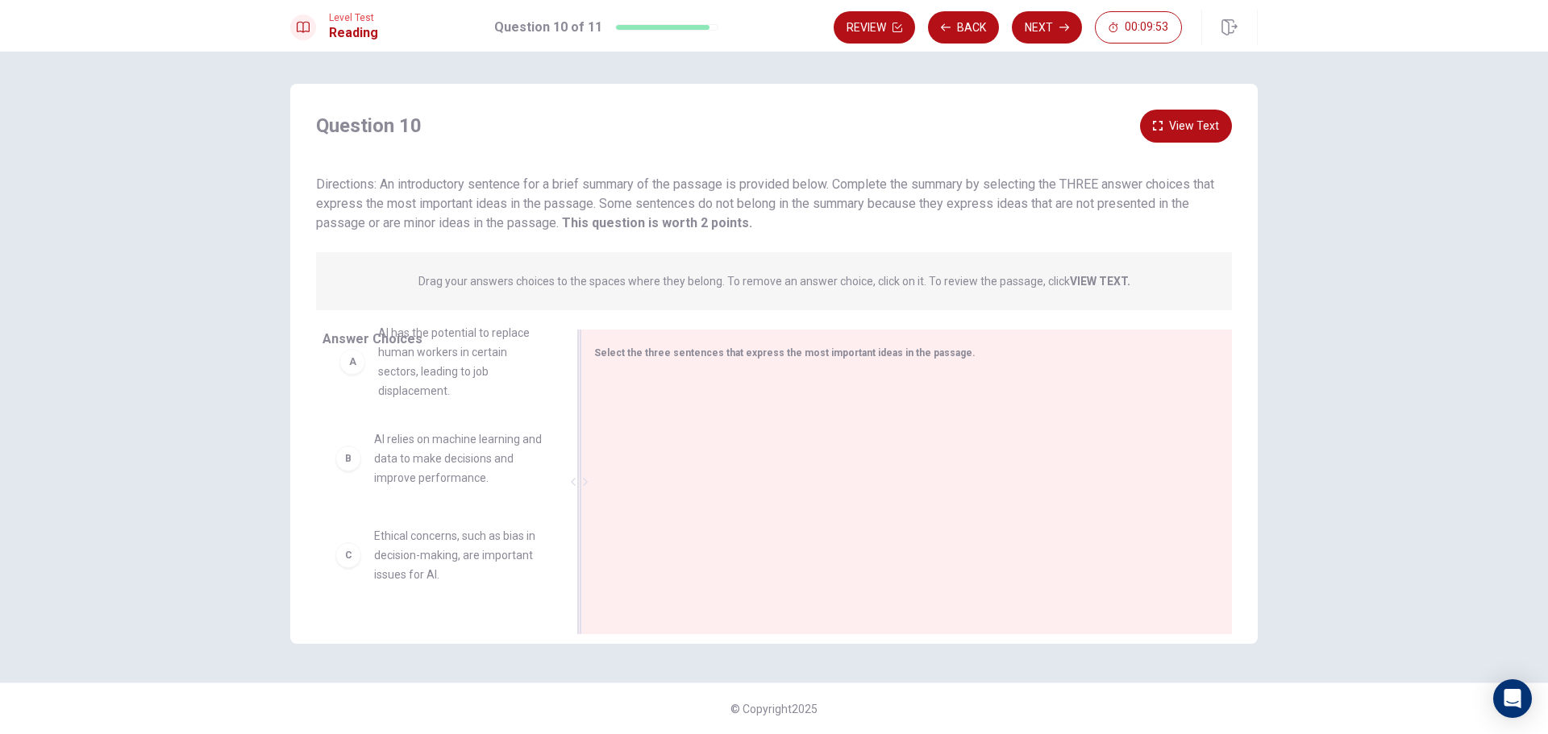
scroll to position [44, 0]
drag, startPoint x: 390, startPoint y: 383, endPoint x: 766, endPoint y: 503, distance: 394.4
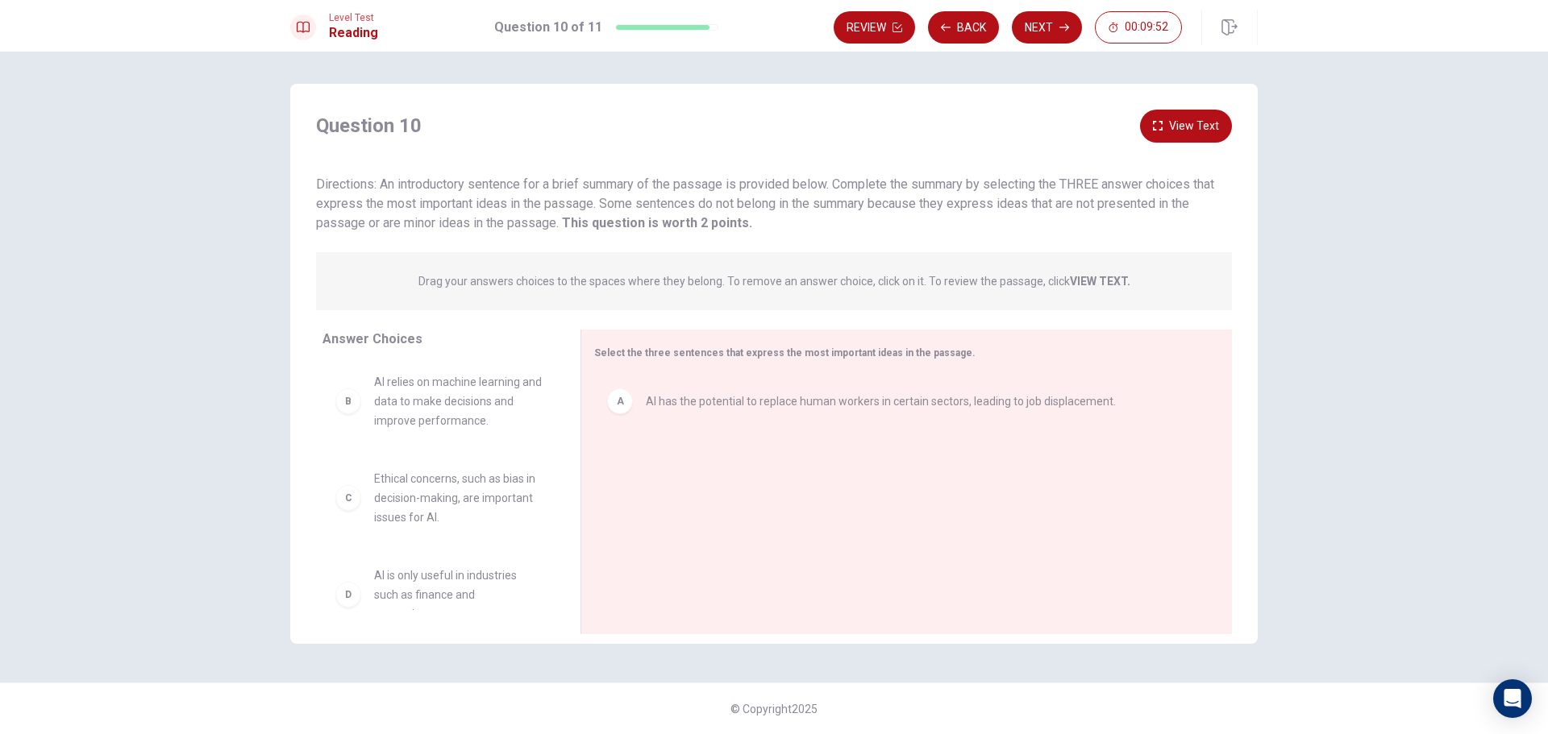
scroll to position [0, 0]
drag, startPoint x: 454, startPoint y: 394, endPoint x: 737, endPoint y: 627, distance: 366.5
drag, startPoint x: 429, startPoint y: 401, endPoint x: 689, endPoint y: 501, distance: 278.9
click at [689, 501] on div "A AI has the potential to replace human workers in certain sectors, leading to …" at bounding box center [900, 484] width 612 height 216
click at [754, 489] on div "A AI has the potential to replace human workers in certain sectors, leading to …" at bounding box center [900, 484] width 612 height 216
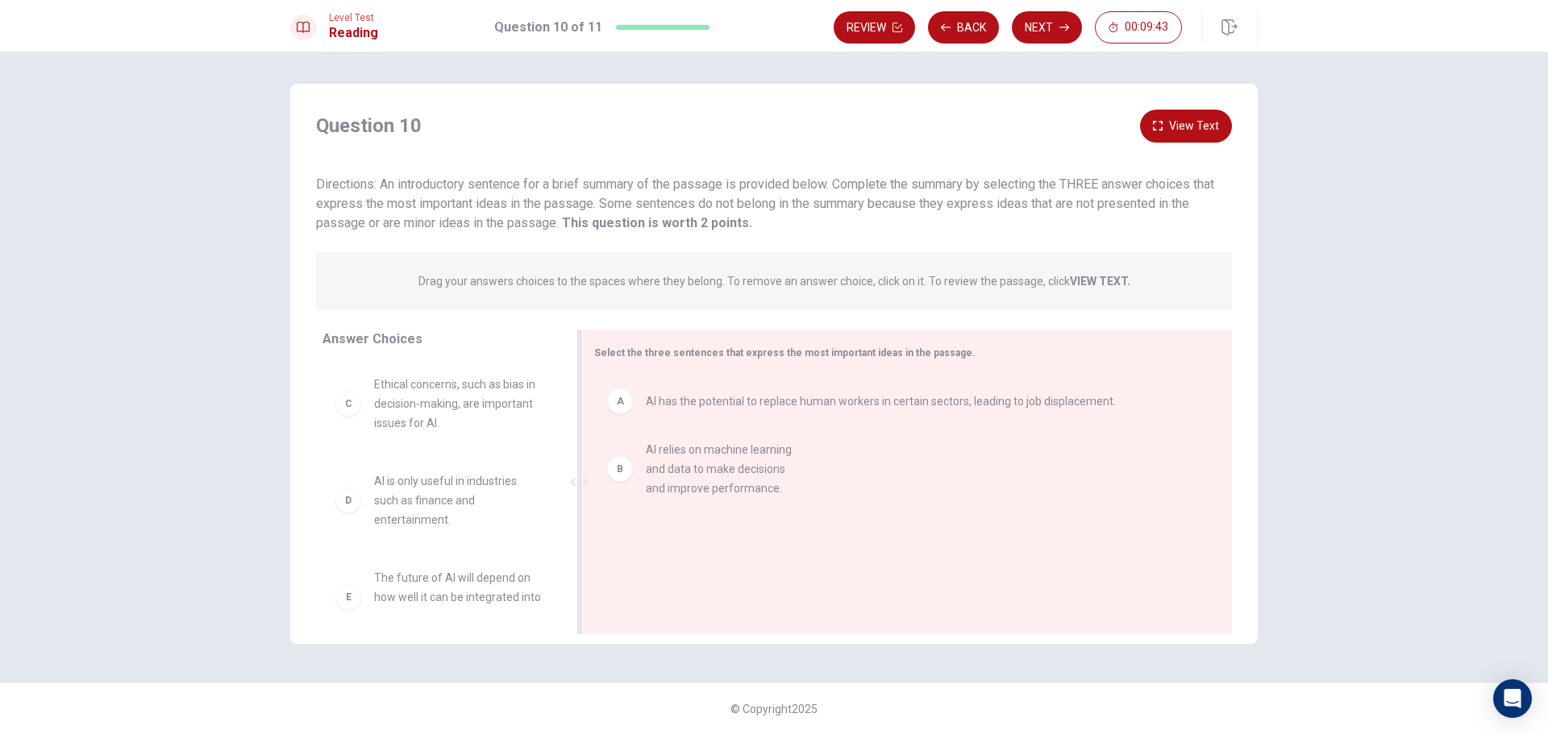
click at [759, 489] on div "A AI has the potential to replace human workers in certain sectors, leading to …" at bounding box center [900, 484] width 612 height 216
drag, startPoint x: 475, startPoint y: 406, endPoint x: 811, endPoint y: 576, distance: 376.4
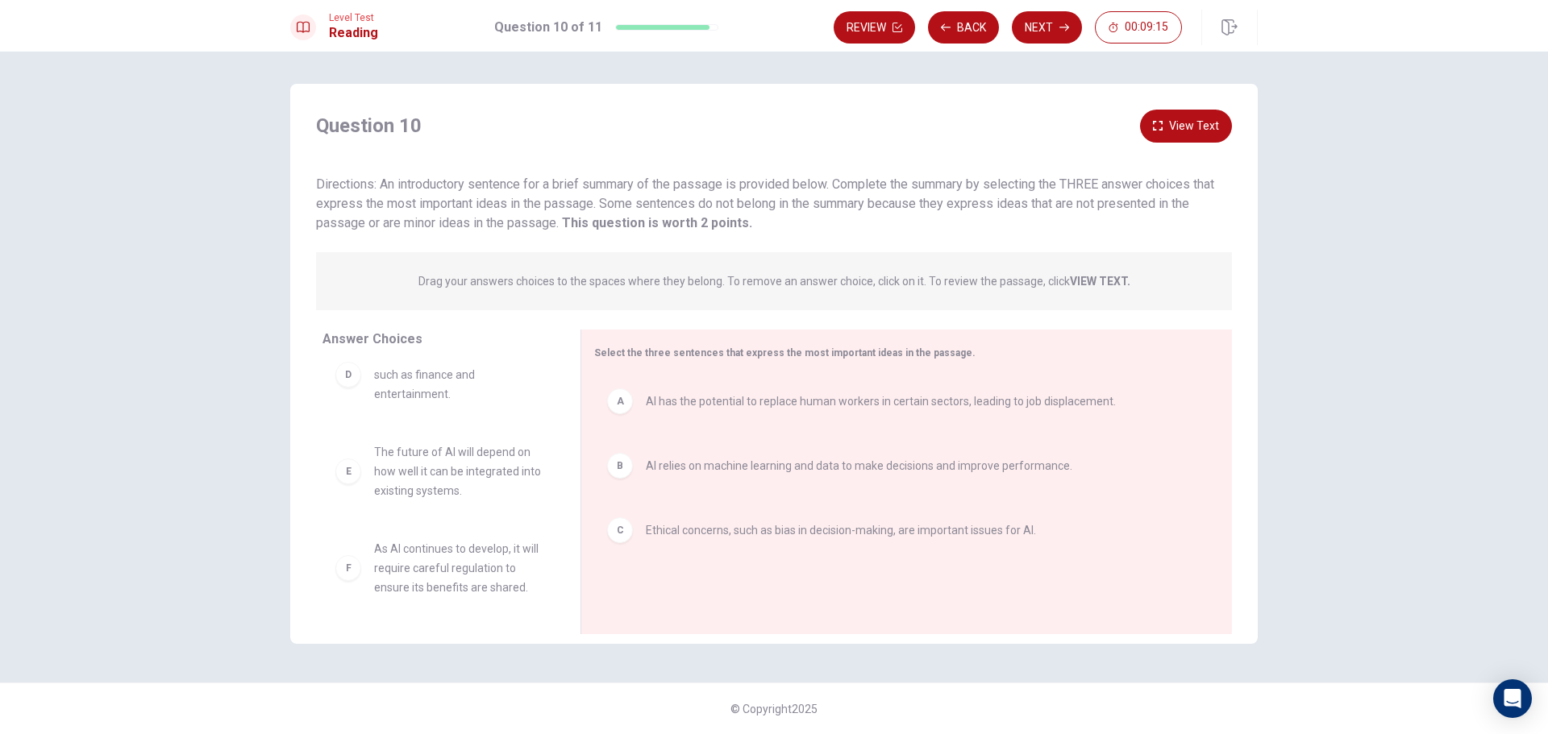
click at [1284, 462] on div "Question 10 View Text Directions: An introductory sentence for a brief summary …" at bounding box center [774, 393] width 1548 height 683
click at [1284, 465] on div "Question 10 View Text Directions: An introductory sentence for a brief summary …" at bounding box center [774, 393] width 1548 height 683
click at [1282, 469] on div "Question 10 View Text Directions: An introductory sentence for a brief summary …" at bounding box center [774, 393] width 1548 height 683
click at [1282, 470] on div "Question 10 View Text Directions: An introductory sentence for a brief summary …" at bounding box center [773, 367] width 1019 height 567
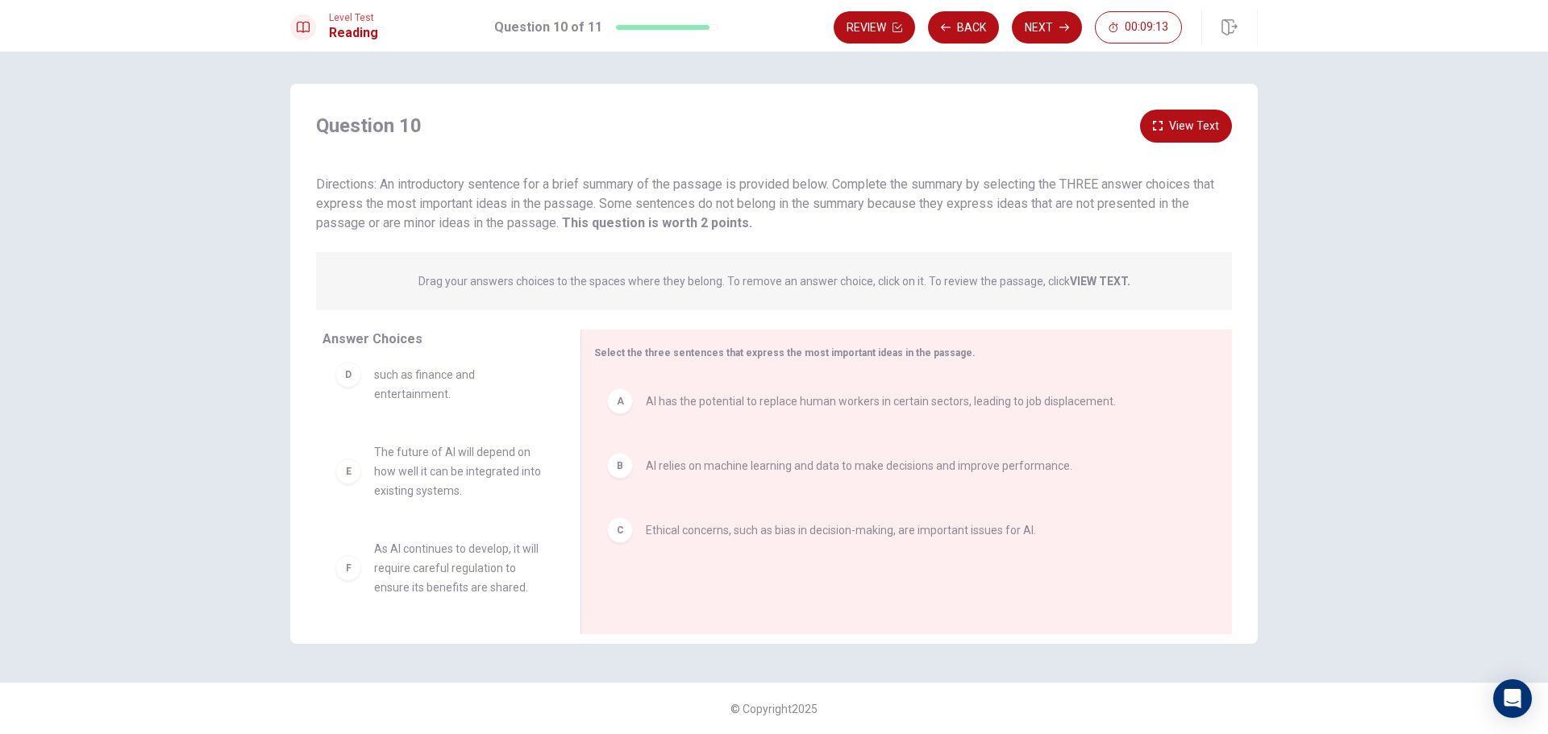
click at [1282, 470] on div "Question 10 View Text Directions: An introductory sentence for a brief summary …" at bounding box center [773, 367] width 1019 height 567
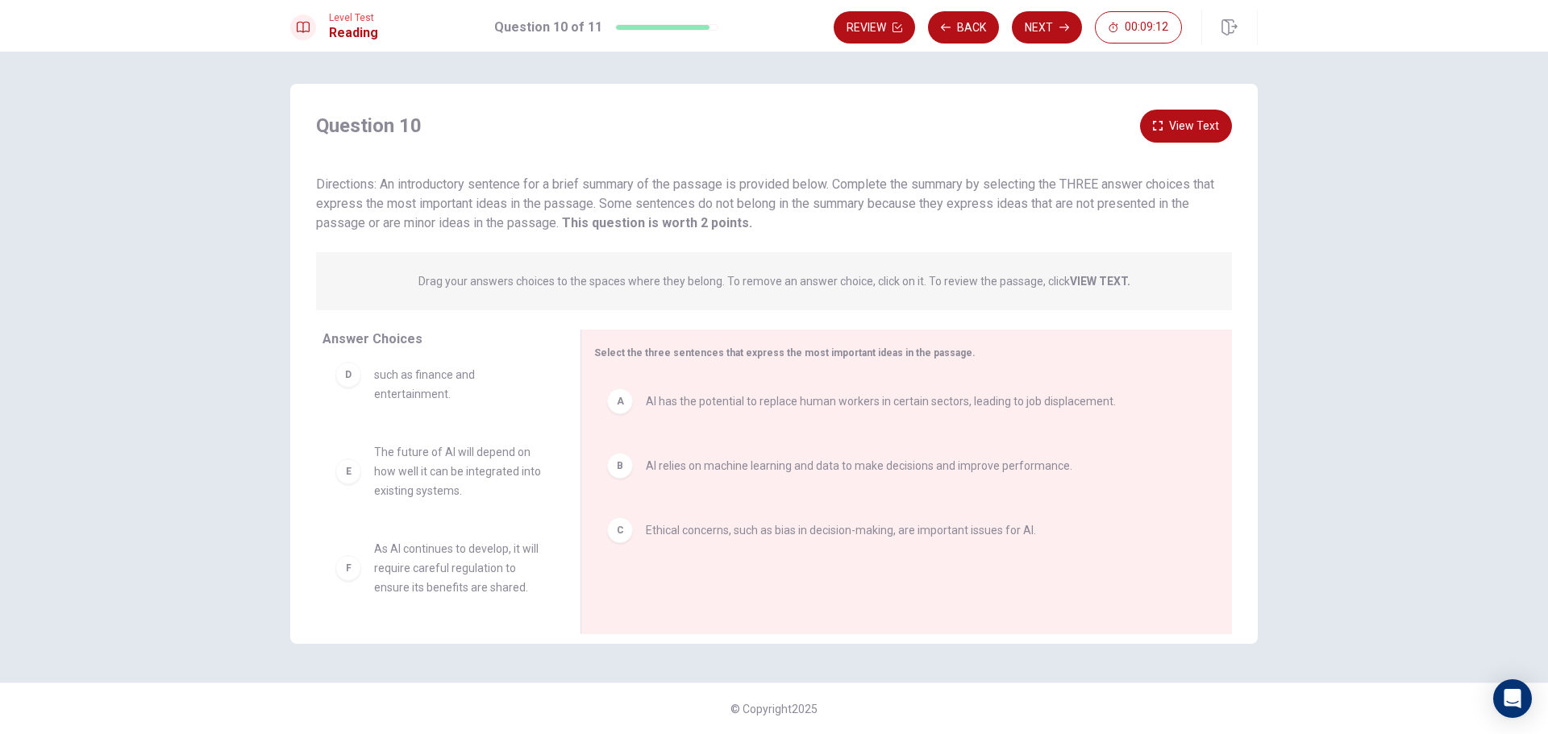
click at [1282, 470] on div "Question 10 View Text Directions: An introductory sentence for a brief summary …" at bounding box center [773, 367] width 1019 height 567
click at [1281, 452] on div "Question 10 View Text Directions: An introductory sentence for a brief summary …" at bounding box center [773, 367] width 1019 height 567
click at [1282, 451] on div "Question 10 View Text Directions: An introductory sentence for a brief summary …" at bounding box center [773, 367] width 1019 height 567
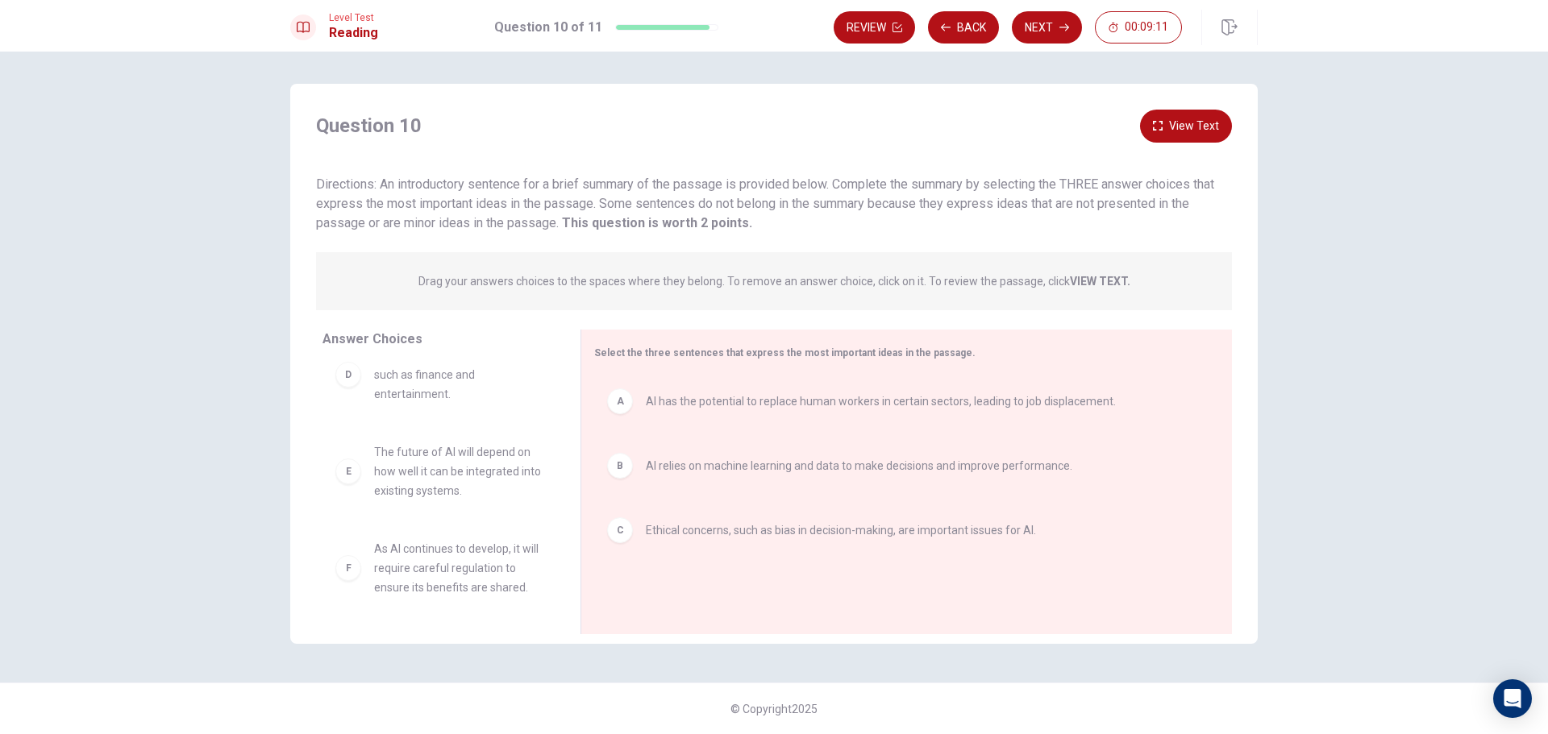
click at [1286, 451] on div "Question 10 View Text Directions: An introductory sentence for a brief summary …" at bounding box center [774, 393] width 1548 height 683
click at [1287, 450] on div "Question 10 View Text Directions: An introductory sentence for a brief summary …" at bounding box center [774, 393] width 1548 height 683
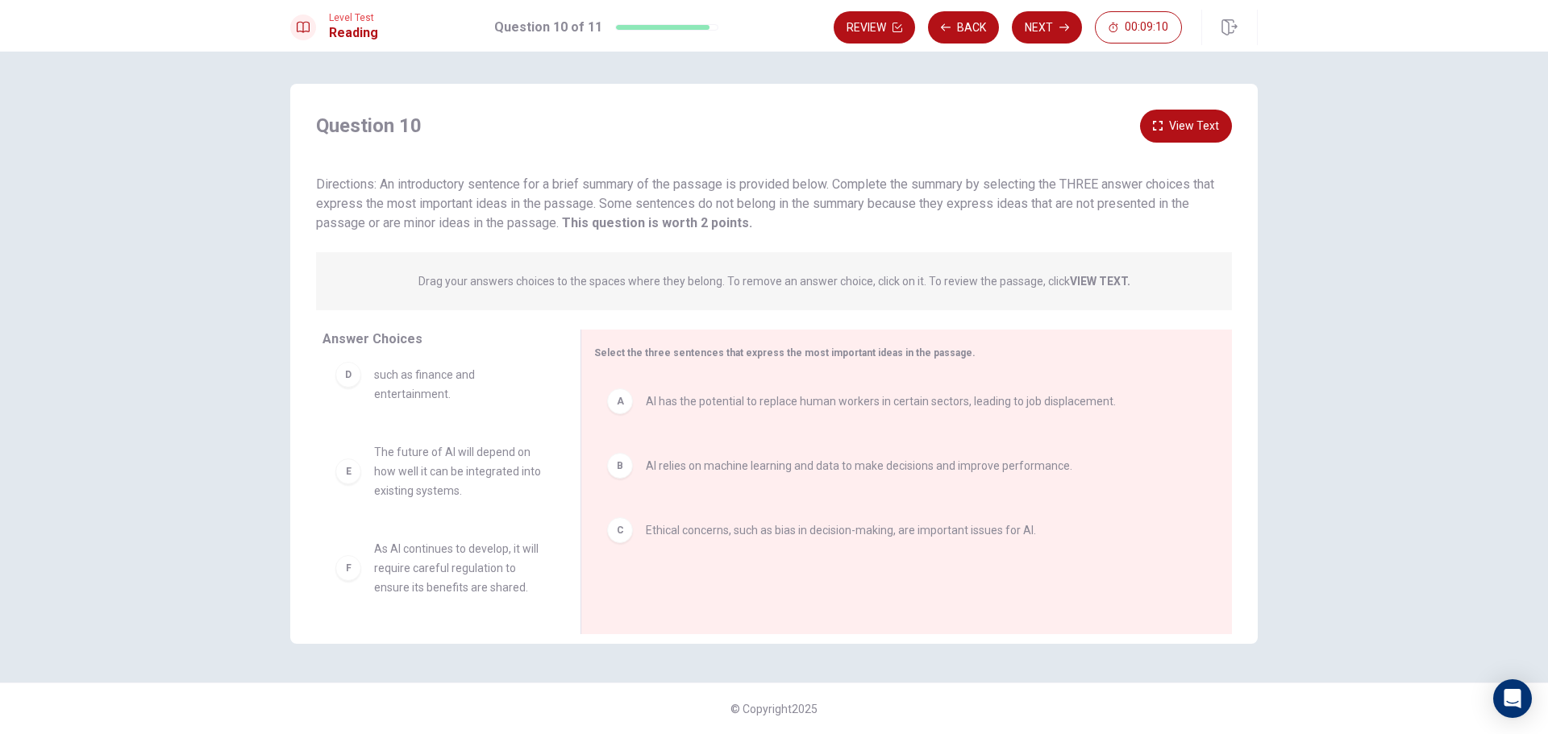
click at [1289, 451] on div "Question 10 View Text Directions: An introductory sentence for a brief summary …" at bounding box center [774, 393] width 1548 height 683
drag, startPoint x: 1289, startPoint y: 451, endPoint x: 1336, endPoint y: 501, distance: 69.6
click at [1319, 488] on div "Question 10 View Text Directions: An introductory sentence for a brief summary …" at bounding box center [774, 393] width 1548 height 683
click at [1336, 501] on div "Question 10 View Text Directions: An introductory sentence for a brief summary …" at bounding box center [774, 393] width 1548 height 683
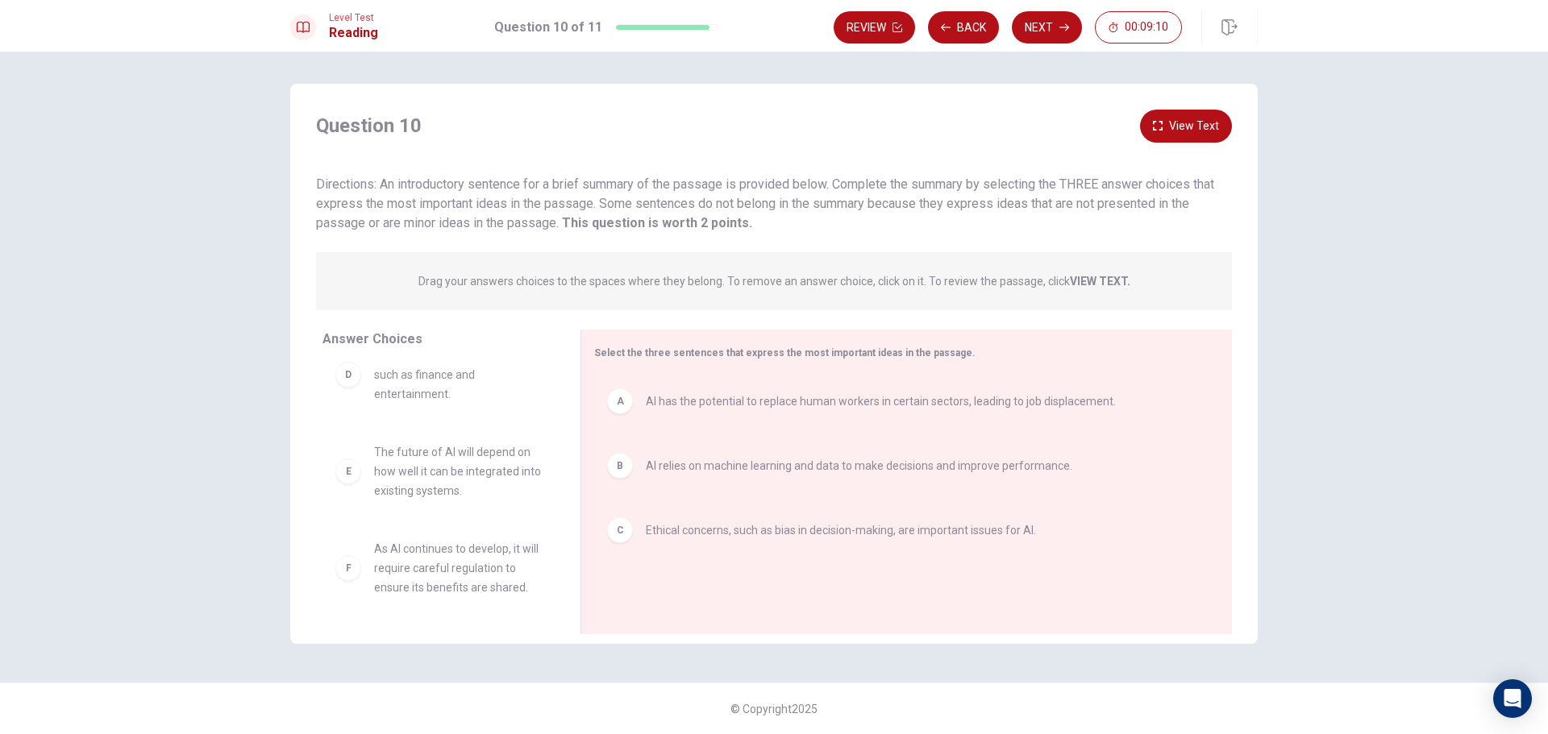
click at [1336, 501] on div "Question 10 View Text Directions: An introductory sentence for a brief summary …" at bounding box center [774, 393] width 1548 height 683
click at [1345, 497] on div "Question 10 View Text Directions: An introductory sentence for a brief summary …" at bounding box center [774, 393] width 1548 height 683
drag, startPoint x: 1345, startPoint y: 497, endPoint x: 1354, endPoint y: 503, distance: 11.2
click at [1347, 498] on div "Question 10 View Text Directions: An introductory sentence for a brief summary …" at bounding box center [774, 393] width 1548 height 683
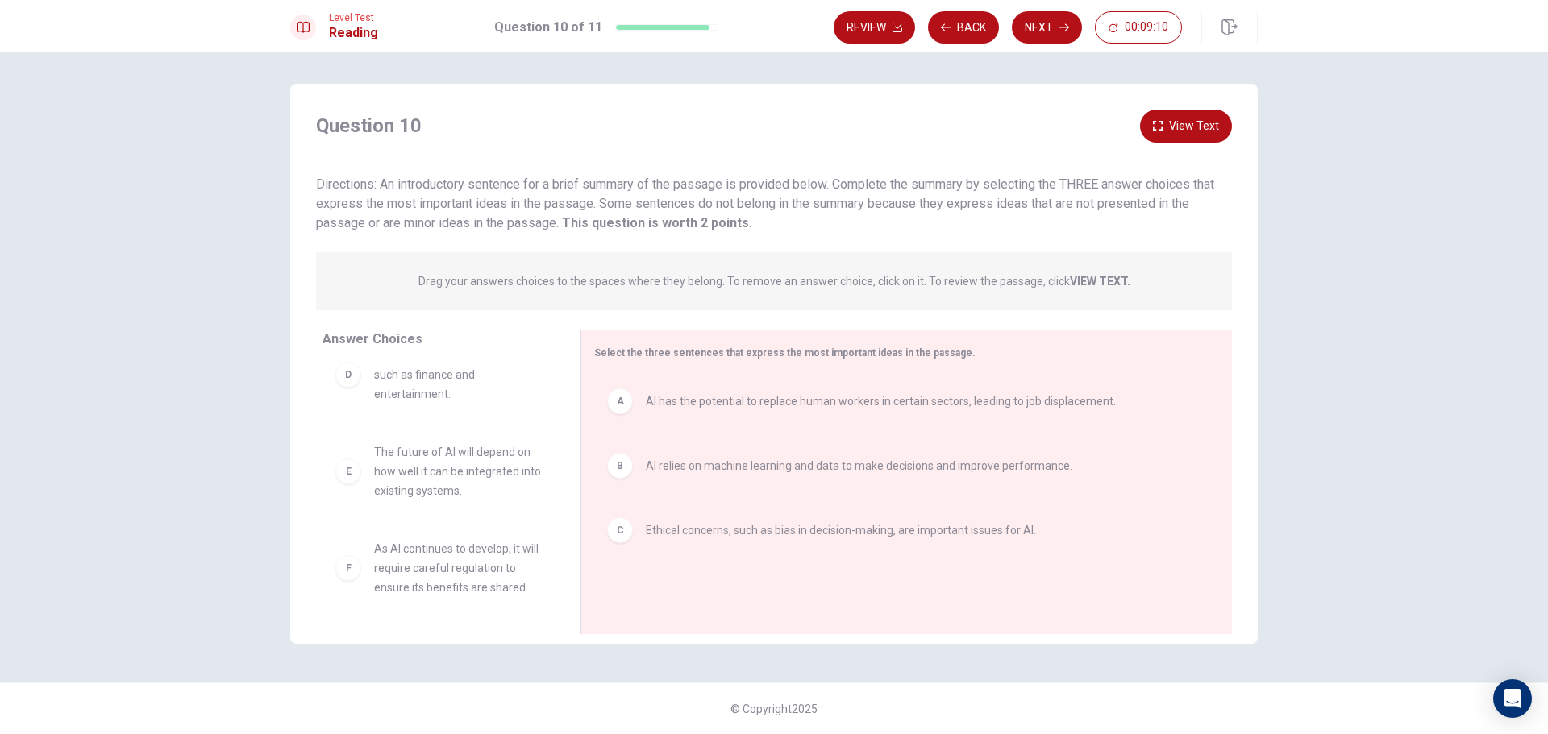
click at [1370, 507] on div "Question 10 View Text Directions: An introductory sentence for a brief summary …" at bounding box center [774, 393] width 1548 height 683
click at [1371, 508] on div "Question 10 View Text Directions: An introductory sentence for a brief summary …" at bounding box center [774, 393] width 1548 height 683
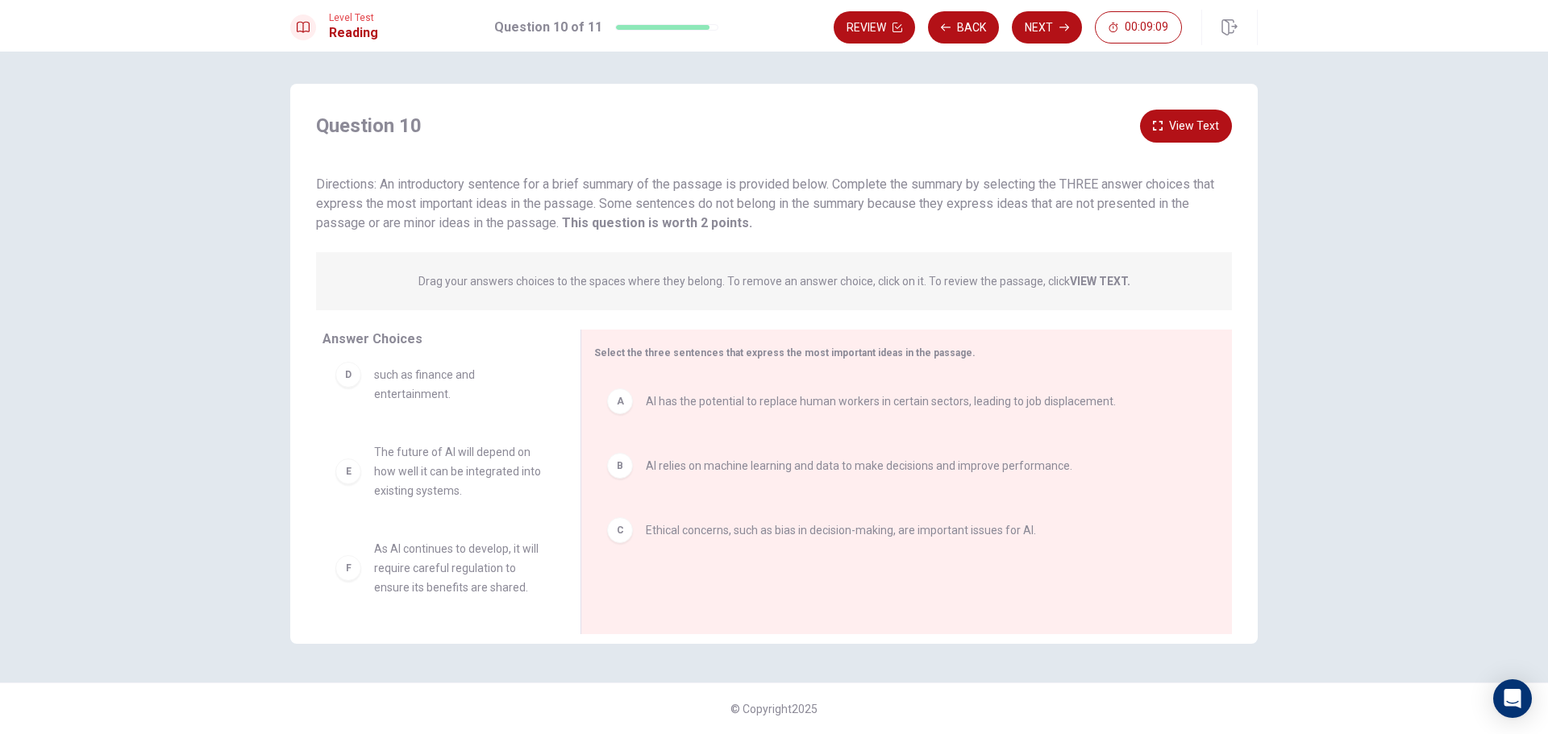
click at [1371, 508] on div "Question 10 View Text Directions: An introductory sentence for a brief summary …" at bounding box center [774, 393] width 1548 height 683
click at [1035, 19] on button "Next" at bounding box center [1047, 27] width 70 height 32
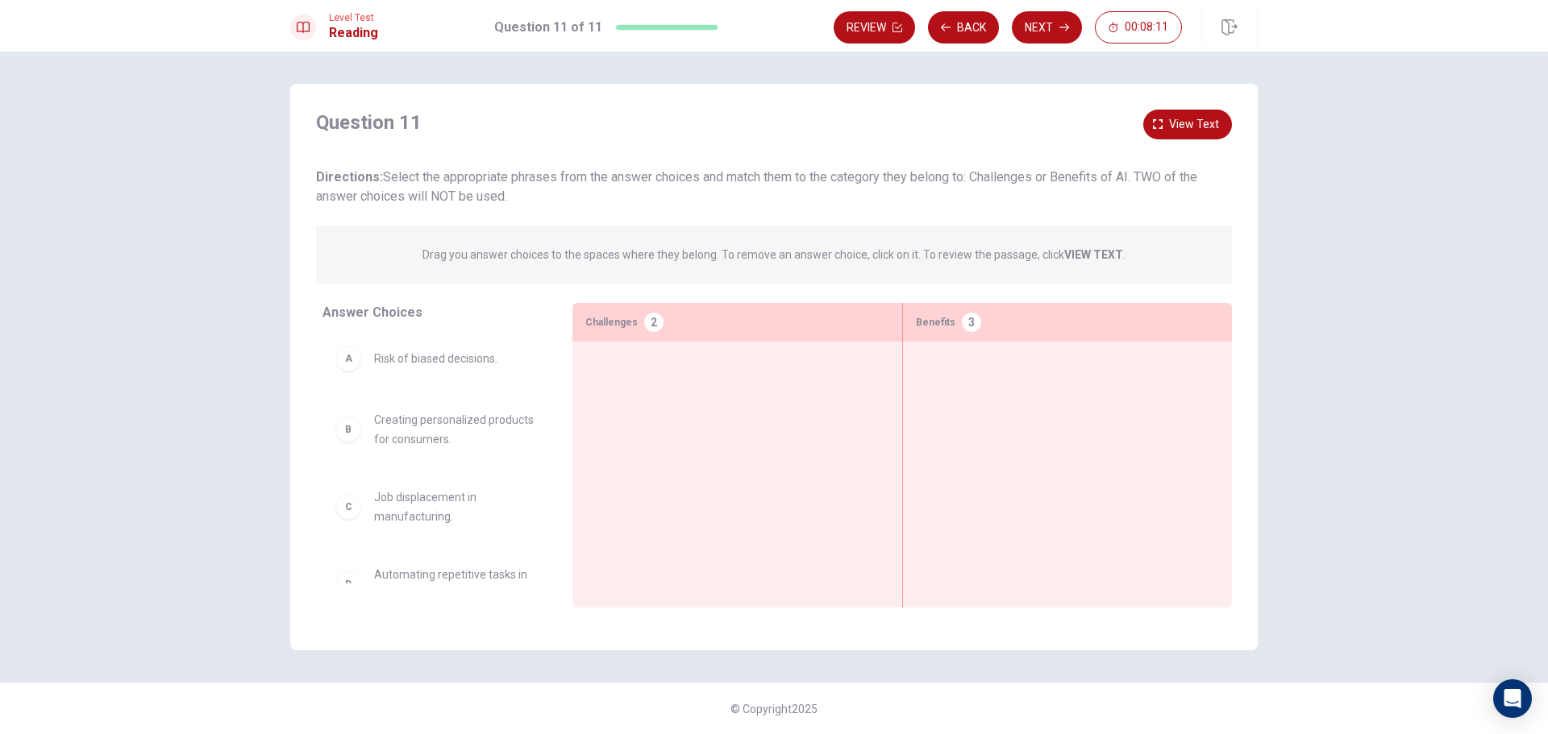
scroll to position [0, 0]
drag, startPoint x: 426, startPoint y: 372, endPoint x: 722, endPoint y: 381, distance: 296.8
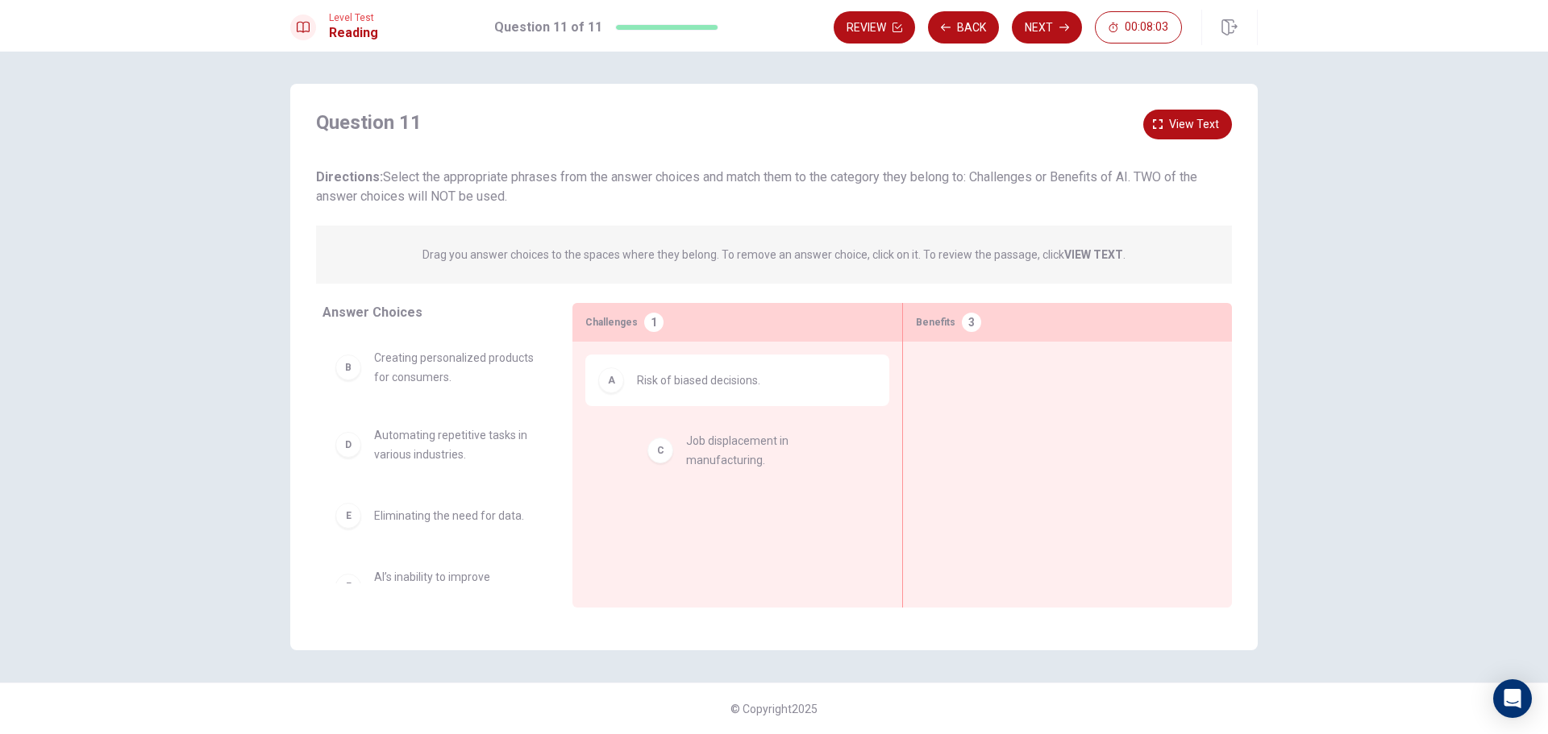
drag, startPoint x: 427, startPoint y: 449, endPoint x: 753, endPoint y: 454, distance: 325.7
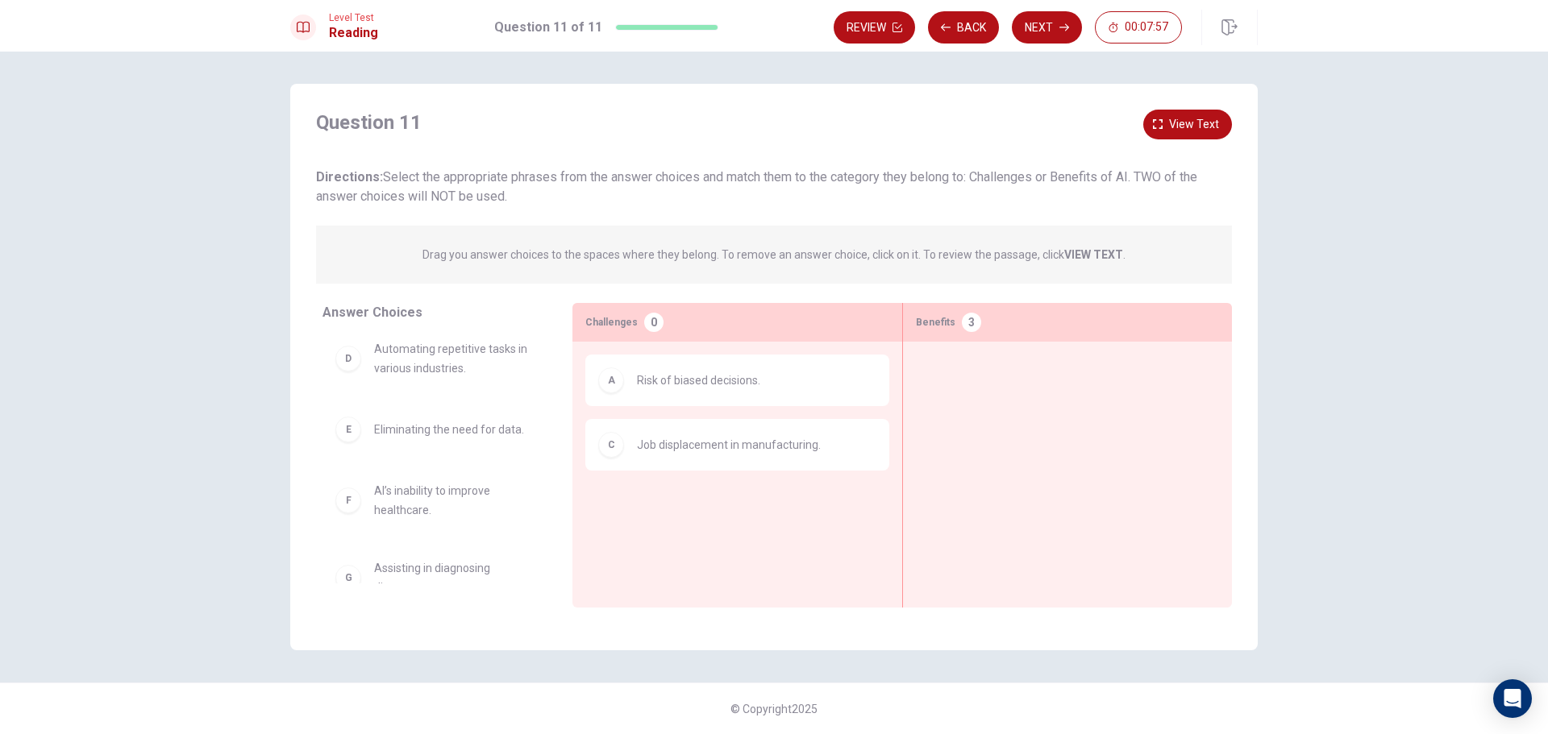
scroll to position [113, 0]
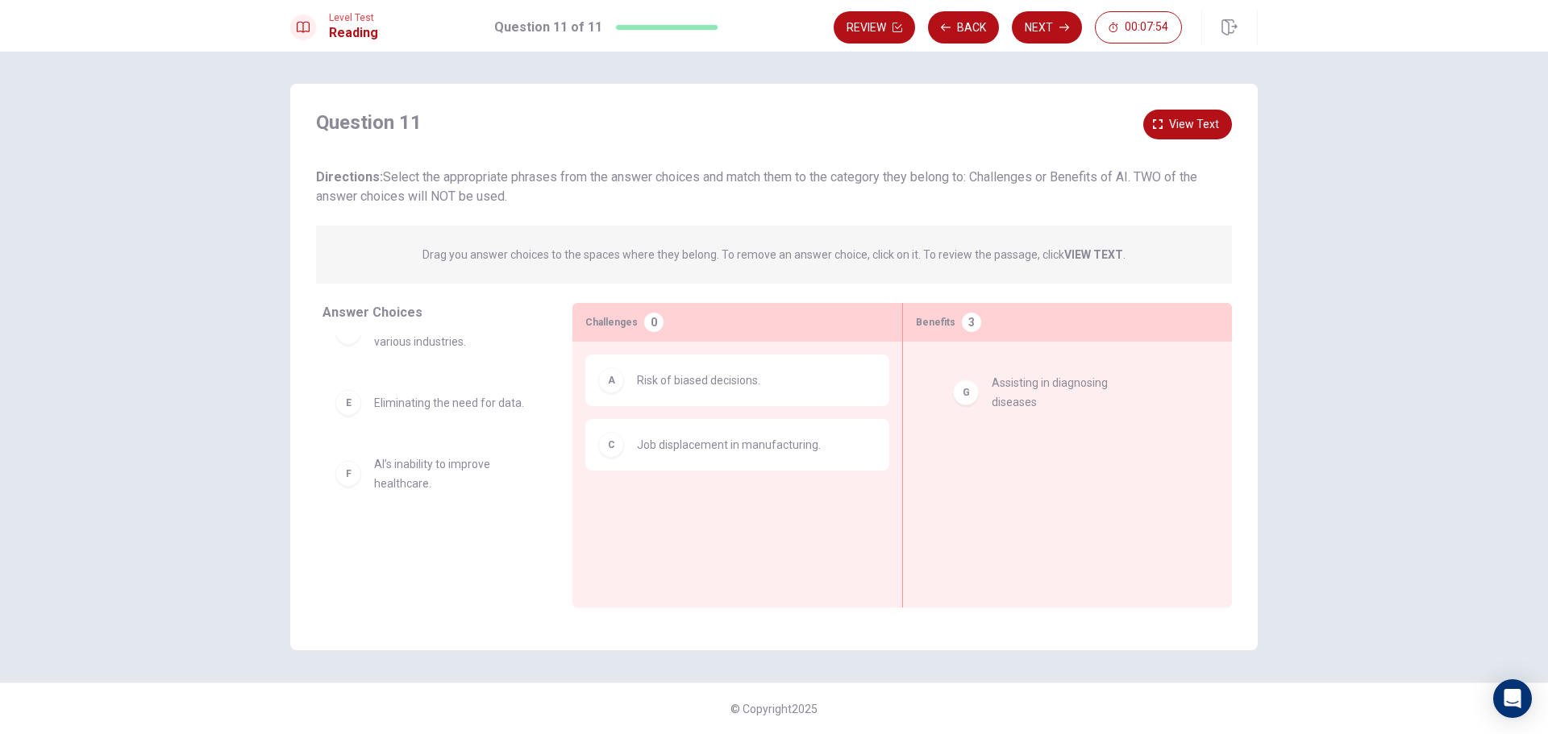
drag, startPoint x: 411, startPoint y: 564, endPoint x: 1069, endPoint y: 397, distance: 678.8
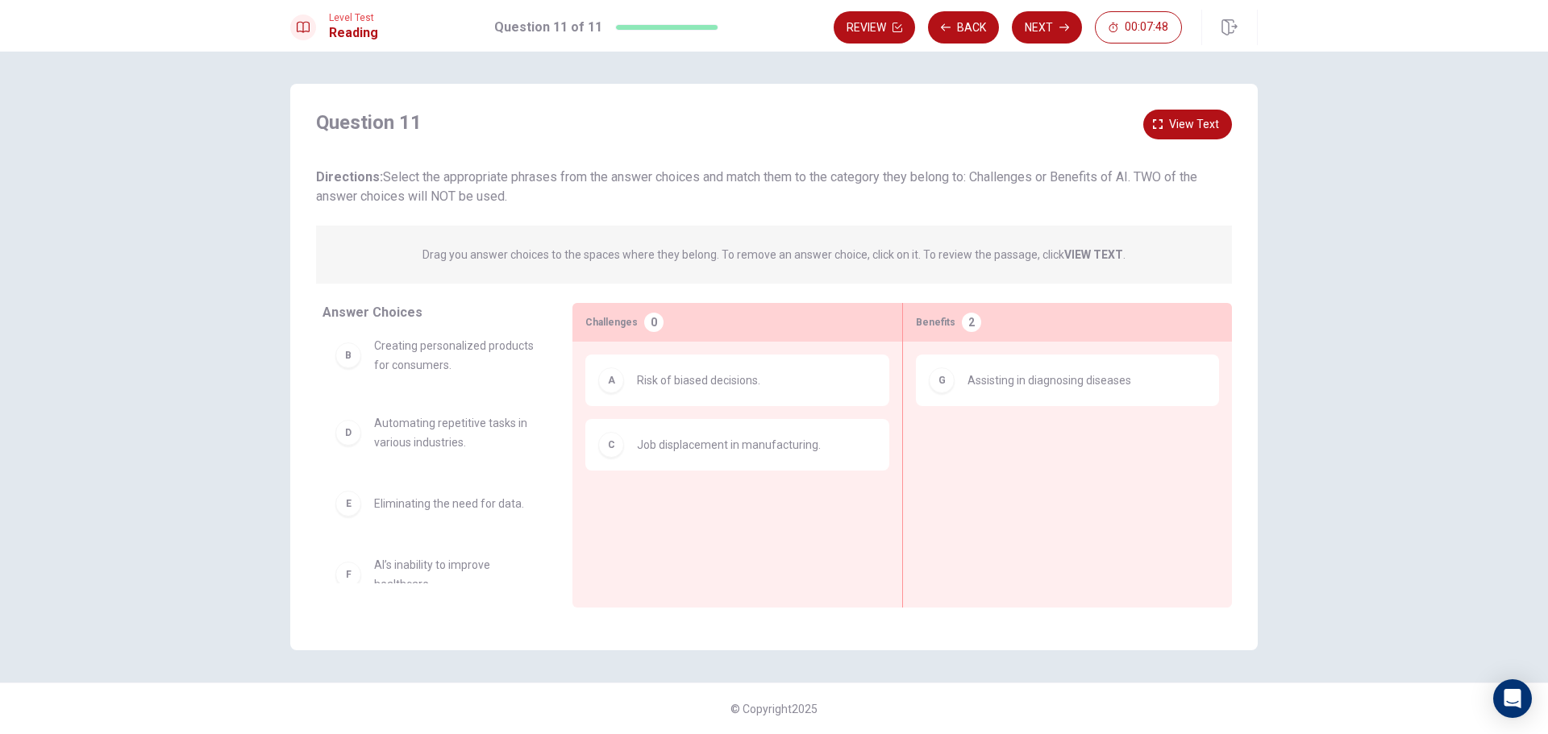
scroll to position [0, 0]
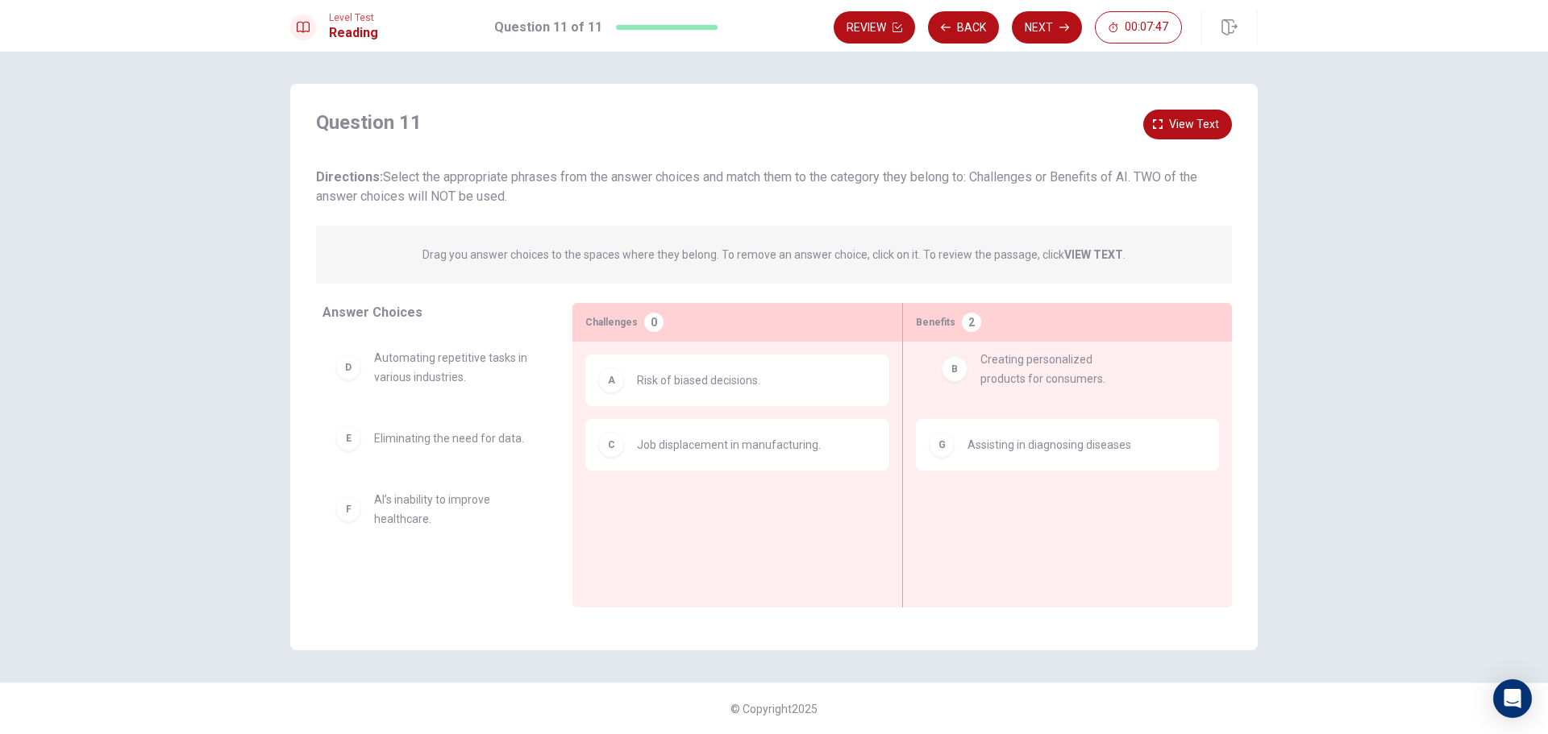
drag, startPoint x: 451, startPoint y: 373, endPoint x: 1063, endPoint y: 373, distance: 612.6
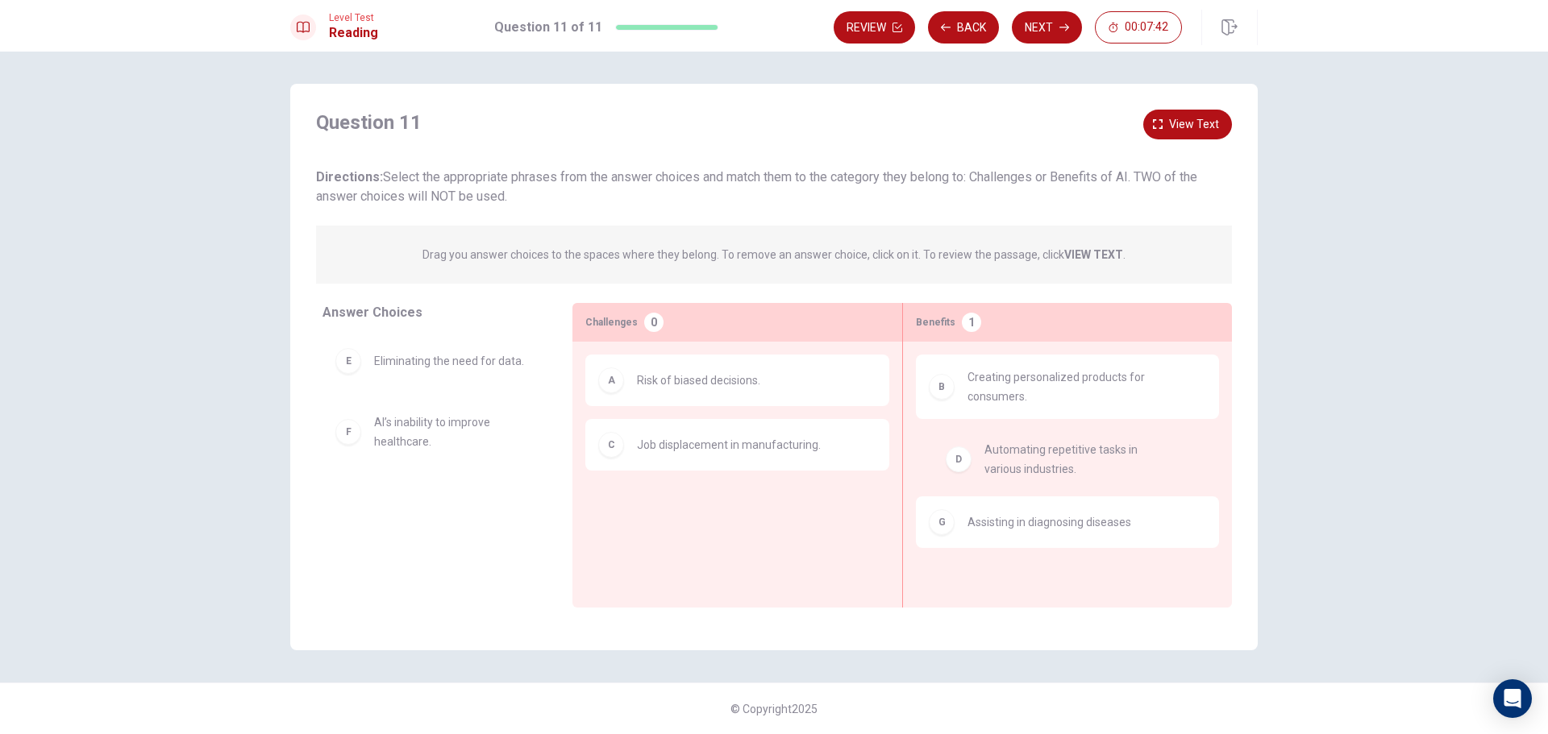
drag, startPoint x: 447, startPoint y: 372, endPoint x: 1069, endPoint y: 468, distance: 628.8
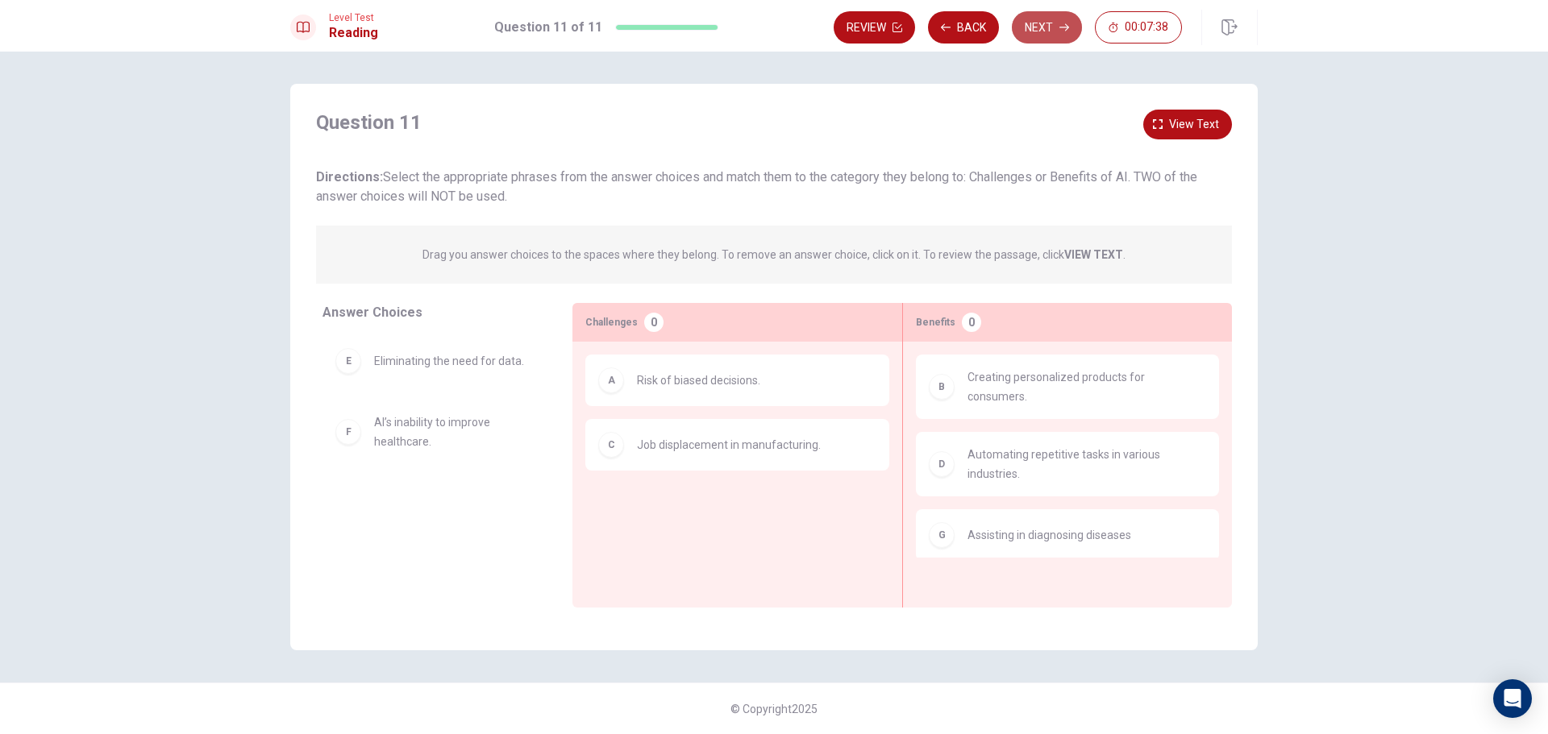
click at [1057, 27] on button "Next" at bounding box center [1047, 27] width 70 height 32
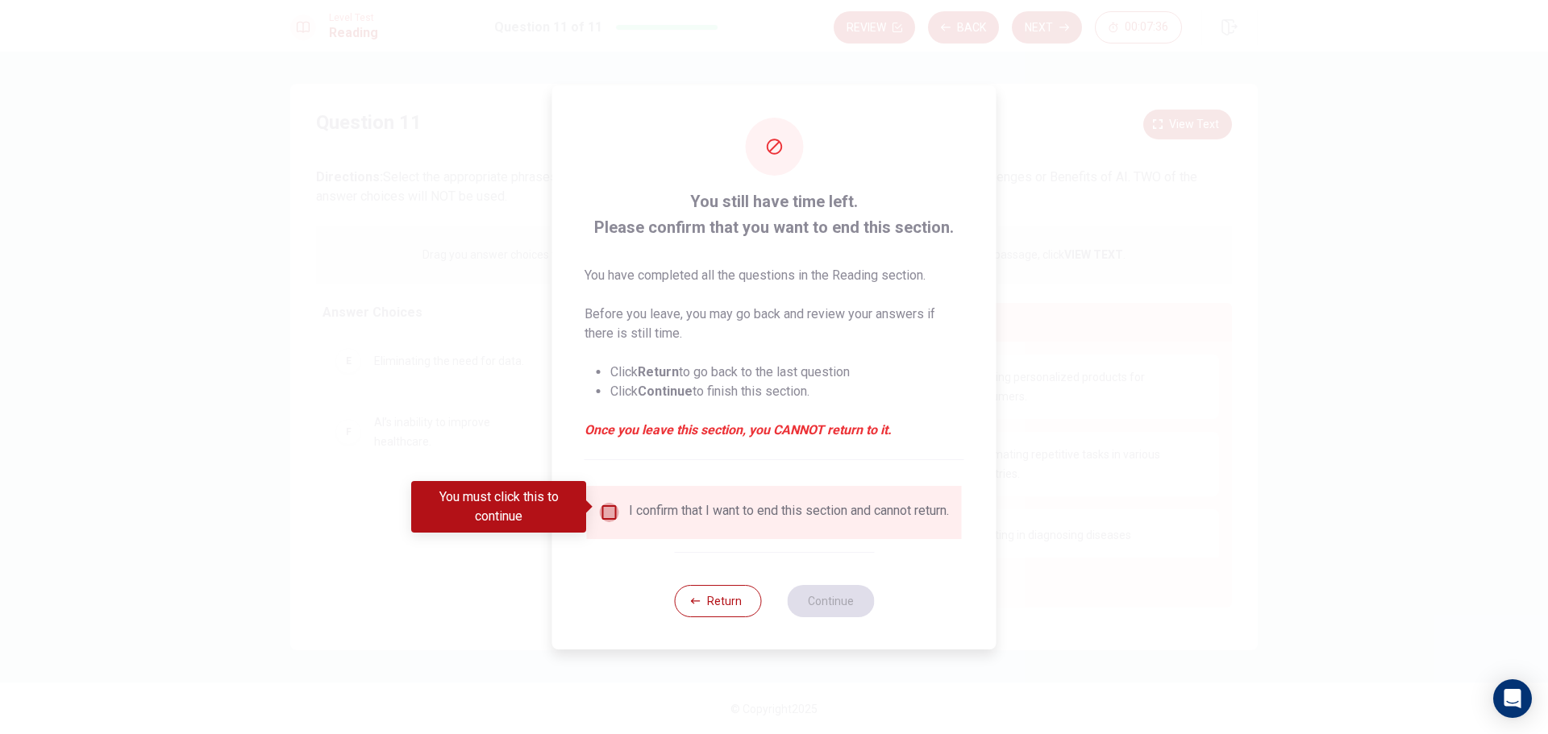
click at [601, 512] on input "You must click this to continue" at bounding box center [609, 512] width 19 height 19
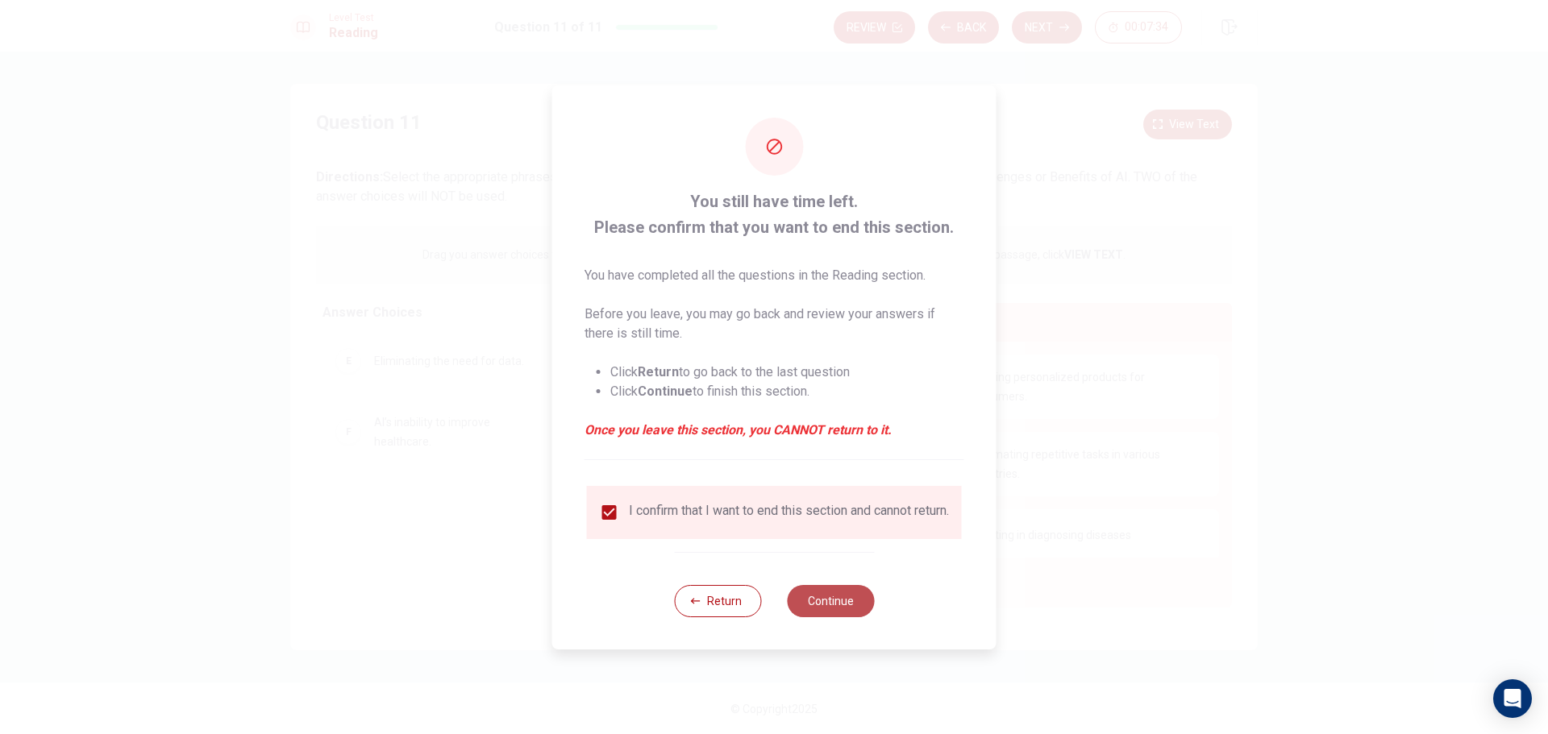
click at [822, 599] on button "Continue" at bounding box center [830, 601] width 87 height 32
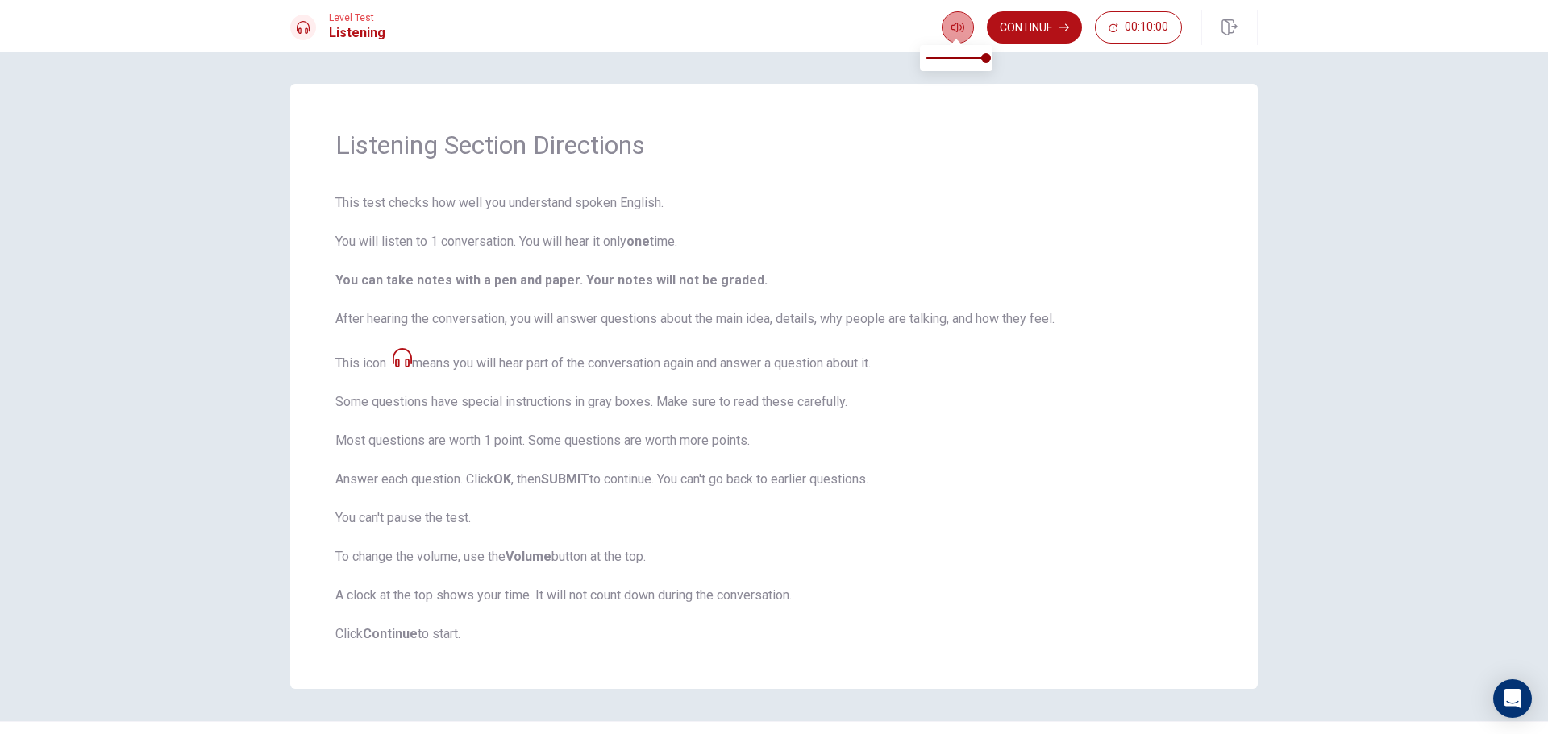
click at [952, 31] on icon "button" at bounding box center [957, 27] width 13 height 13
click at [1022, 33] on button "Continue" at bounding box center [1034, 27] width 95 height 32
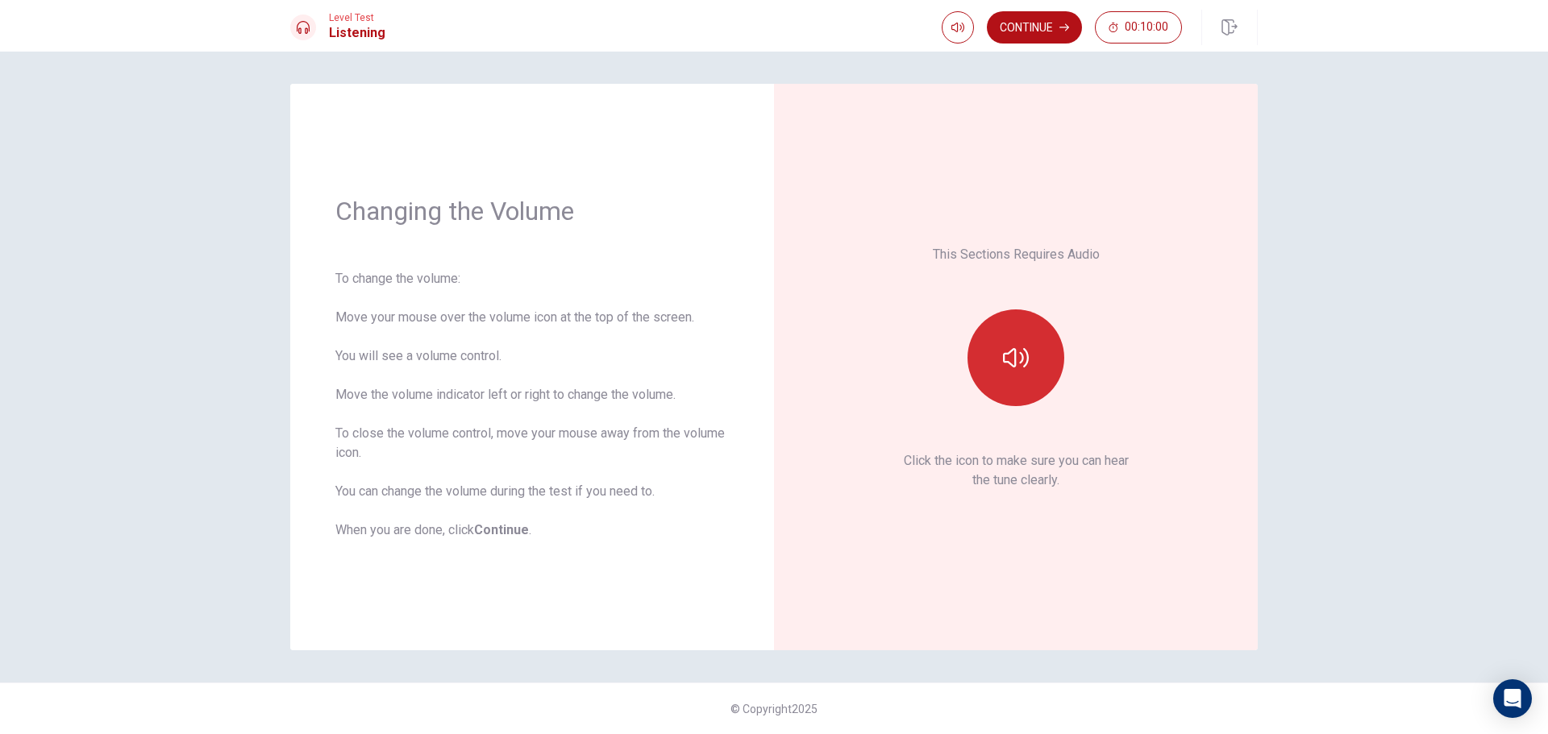
click at [1021, 387] on button "button" at bounding box center [1015, 358] width 97 height 97
click at [1021, 385] on button "button" at bounding box center [1015, 358] width 97 height 97
click at [1020, 384] on button "button" at bounding box center [1015, 358] width 97 height 97
click at [1039, 365] on button "button" at bounding box center [1015, 358] width 97 height 97
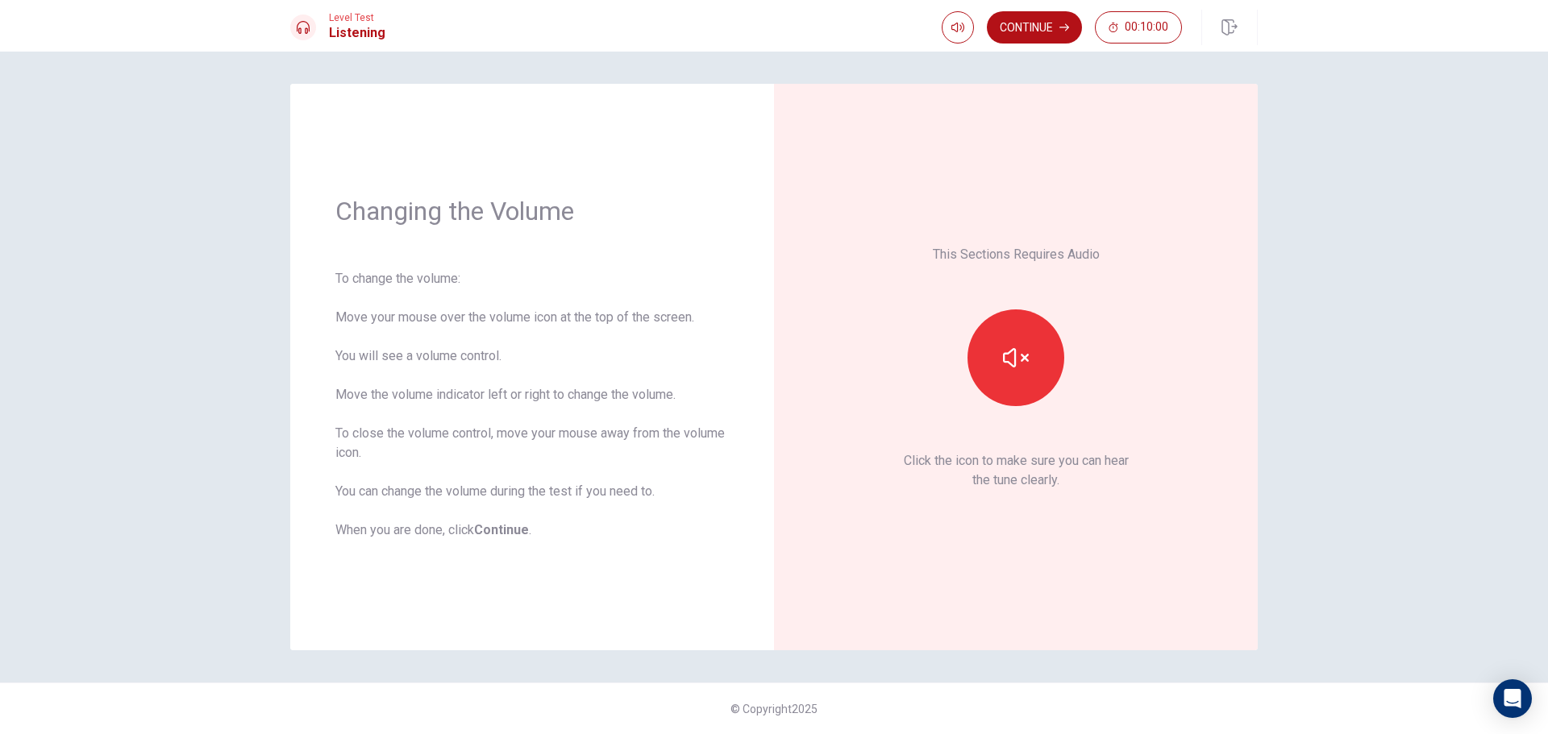
click at [1020, 10] on div "Continue 00:10:00" at bounding box center [1100, 27] width 316 height 35
click at [1021, 22] on button "Continue" at bounding box center [1034, 27] width 95 height 32
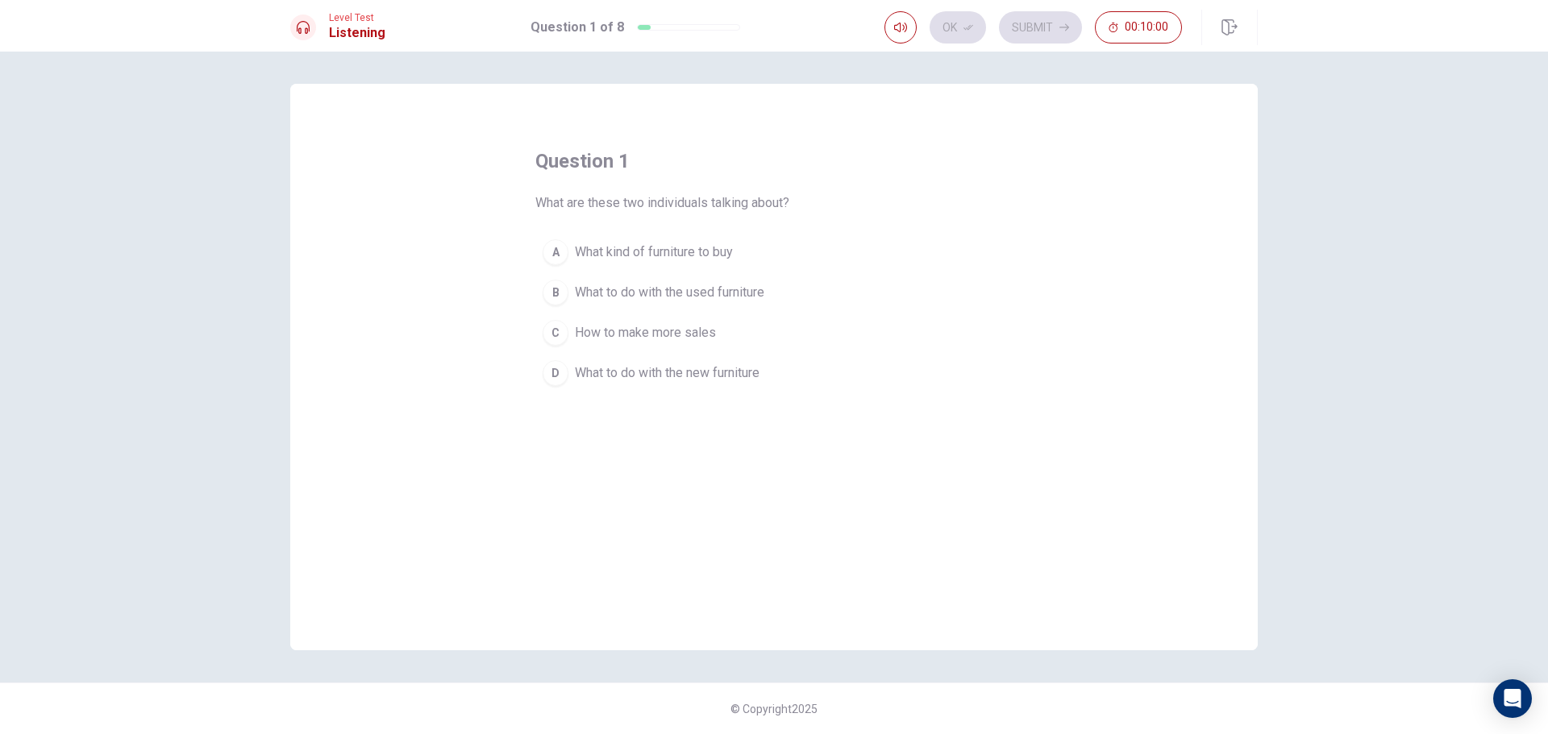
click at [776, 183] on div "question 1 What are these two individuals talking about? A What kind of furnitu…" at bounding box center [773, 270] width 477 height 245
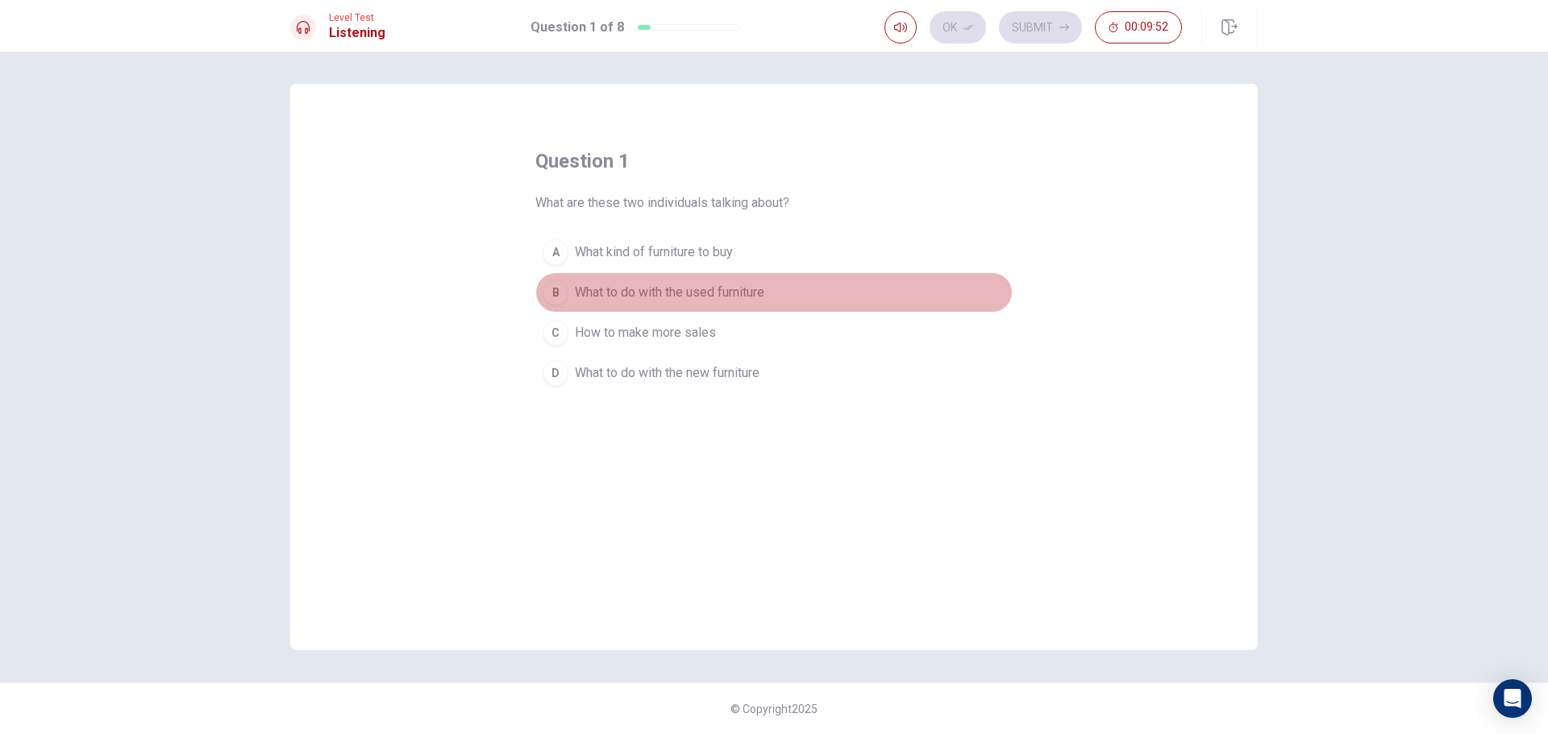
click at [554, 282] on div "B" at bounding box center [555, 293] width 26 height 26
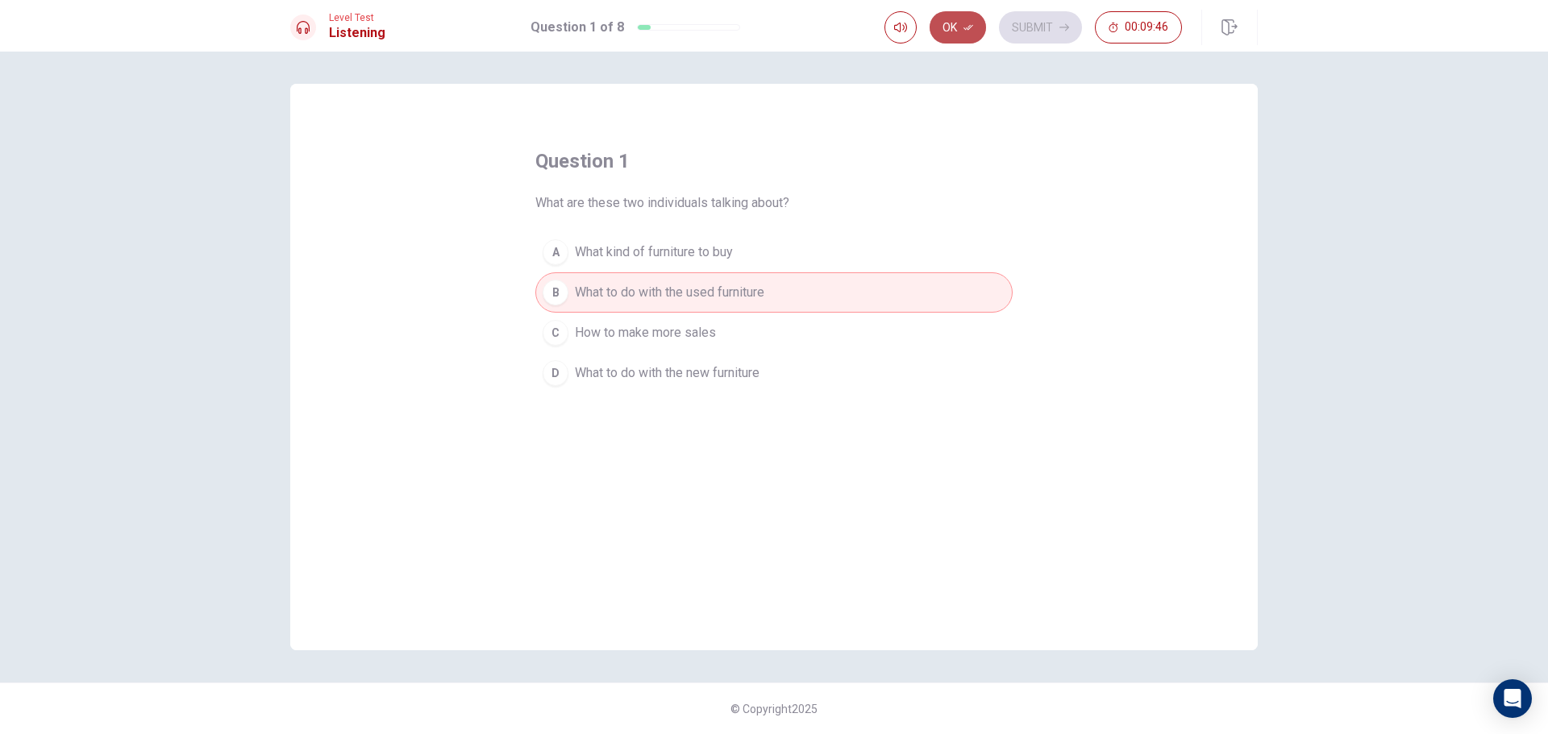
click at [955, 27] on button "Ok" at bounding box center [957, 27] width 56 height 32
click at [1027, 31] on button "Submit" at bounding box center [1040, 27] width 83 height 32
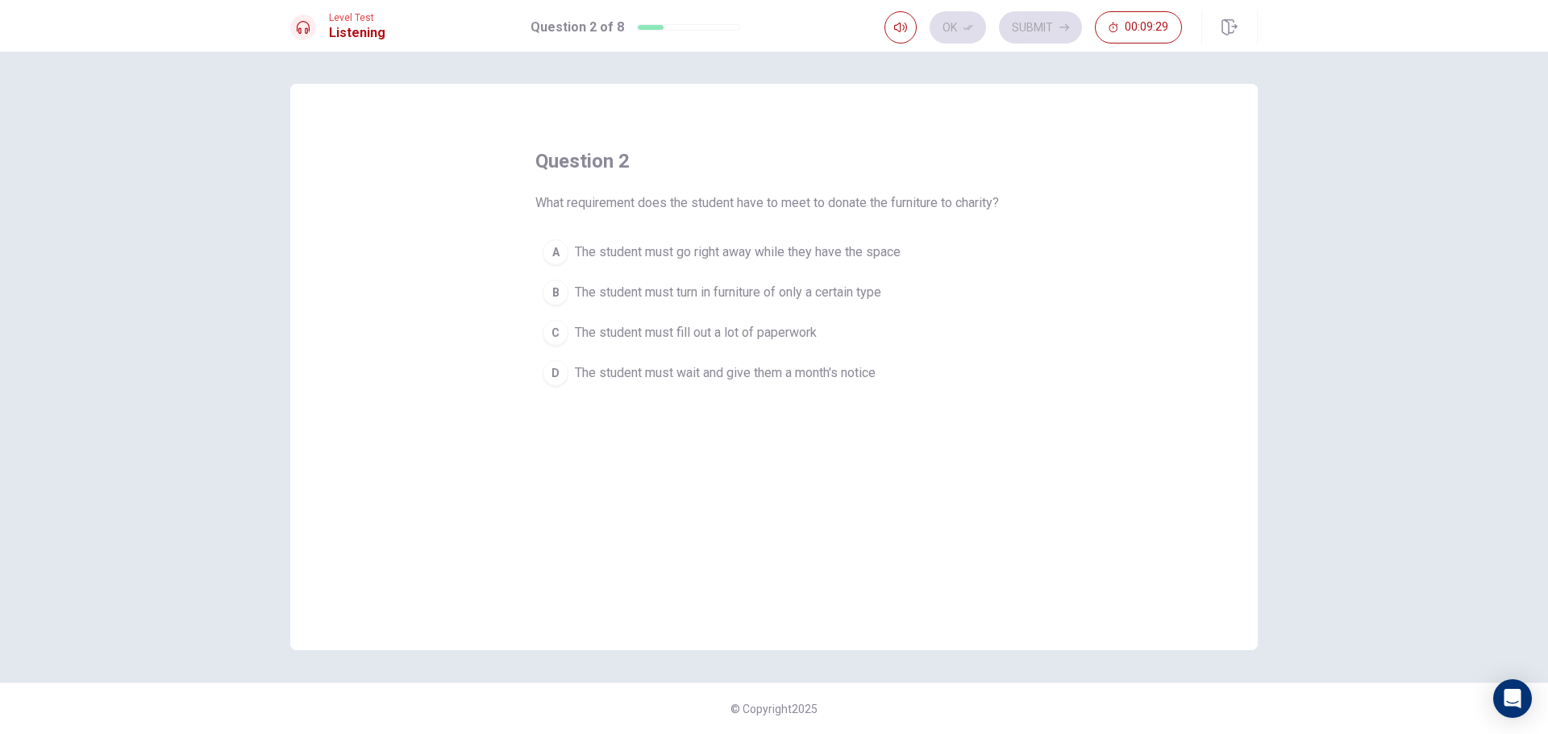
click at [557, 368] on div "D" at bounding box center [555, 373] width 26 height 26
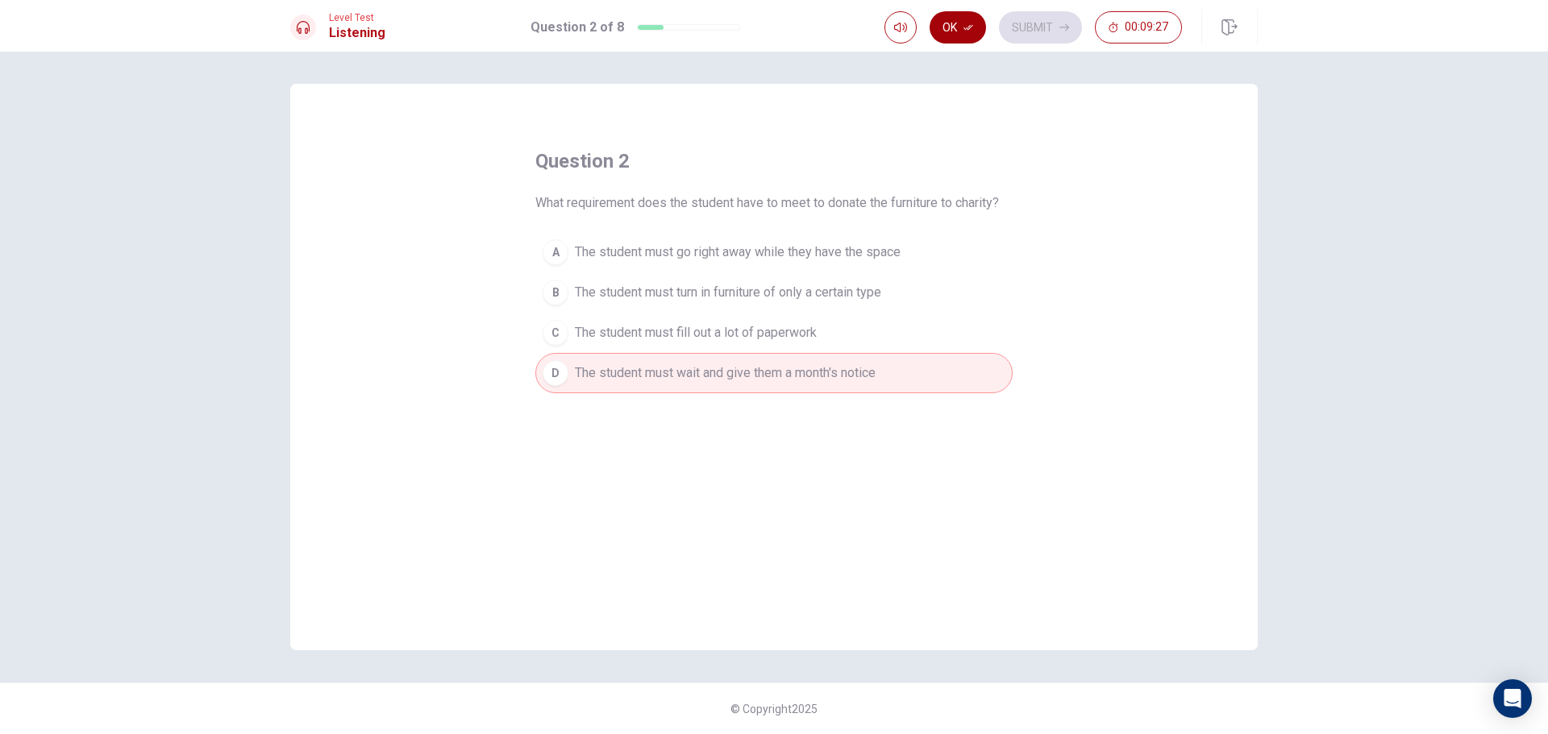
click at [951, 25] on button "Ok" at bounding box center [957, 27] width 56 height 32
click at [1033, 19] on button "Submit" at bounding box center [1040, 27] width 83 height 32
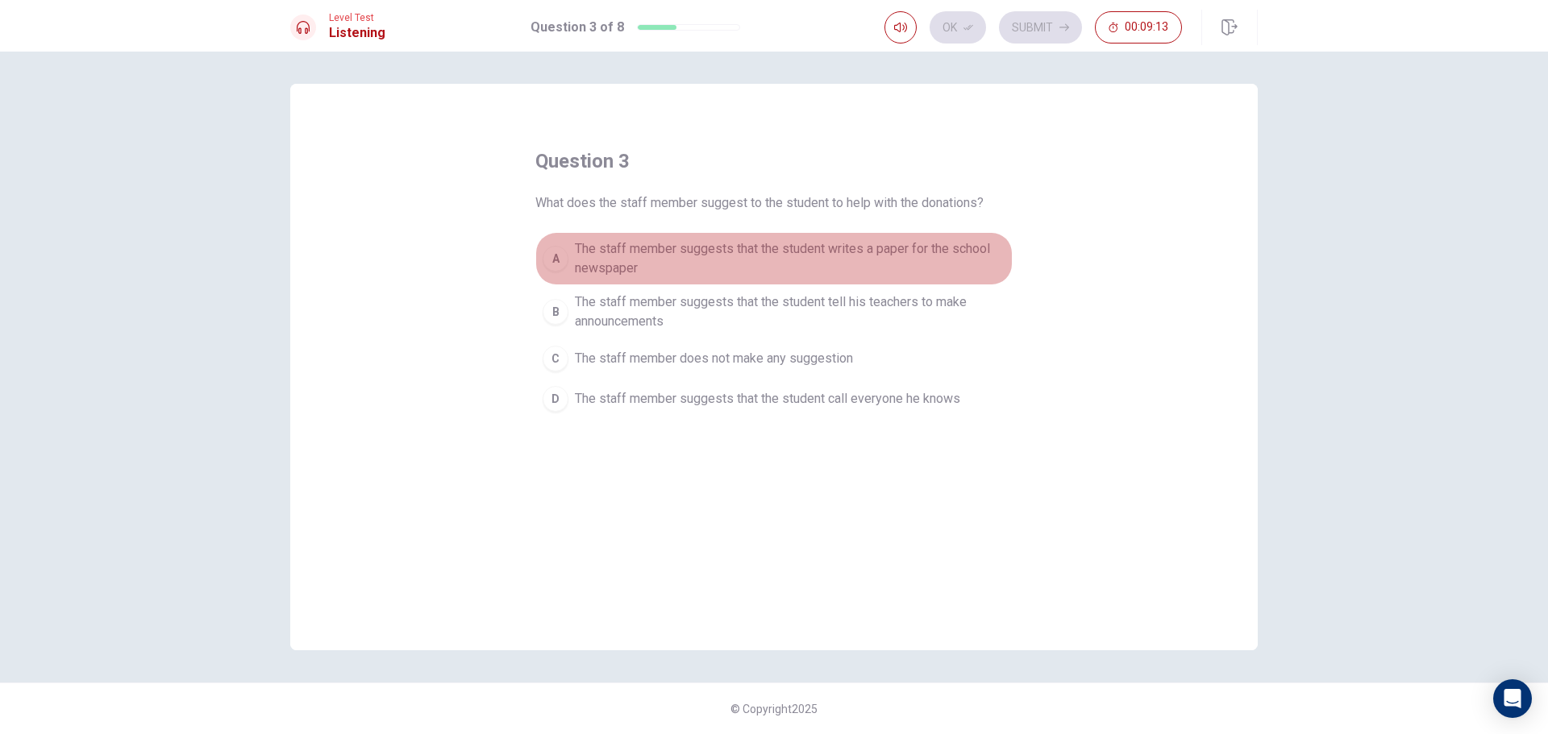
click at [631, 256] on span "The staff member suggests that the student writes a paper for the school newspa…" at bounding box center [790, 258] width 430 height 39
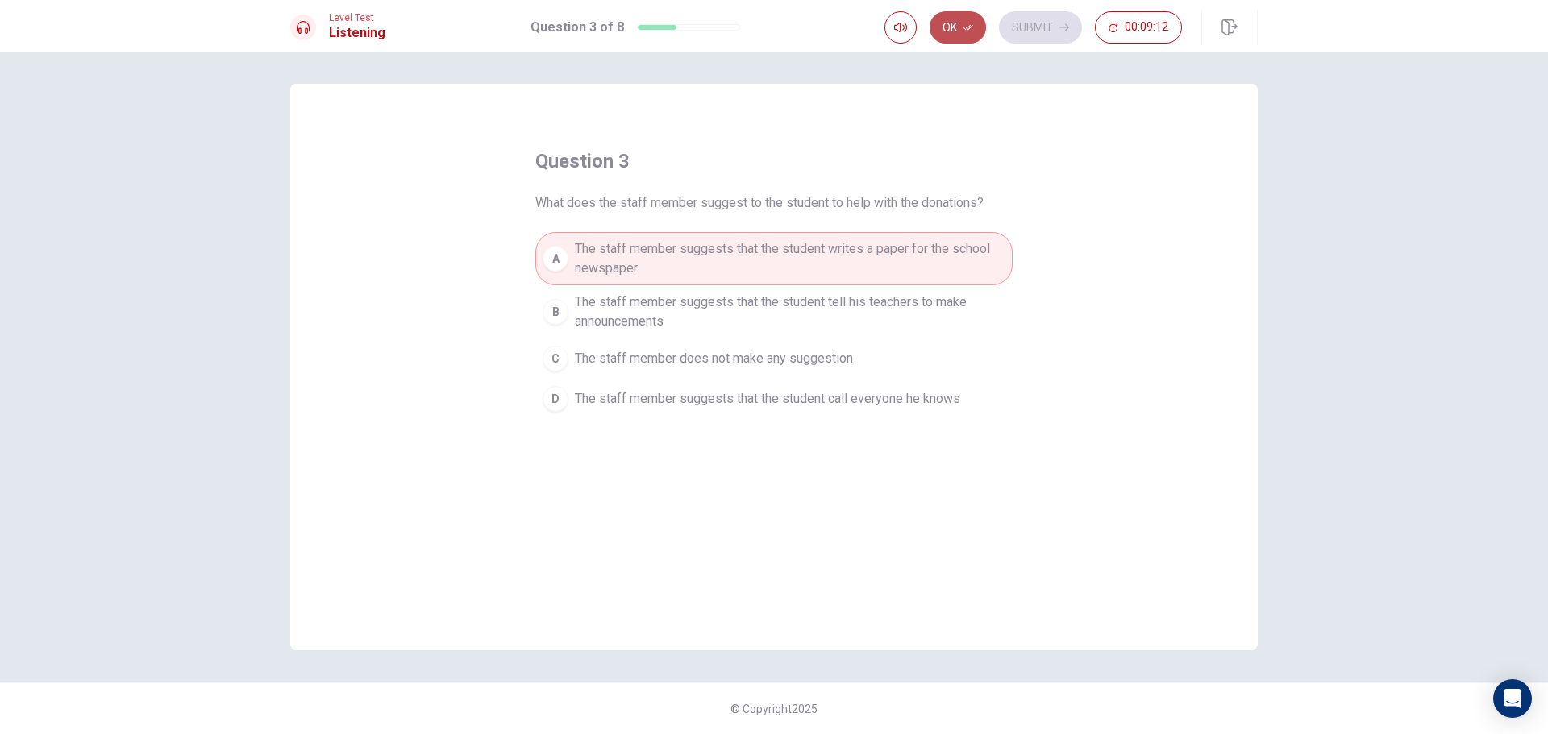
click at [960, 24] on button "Ok" at bounding box center [957, 27] width 56 height 32
click at [1063, 15] on button "Submit" at bounding box center [1040, 27] width 83 height 32
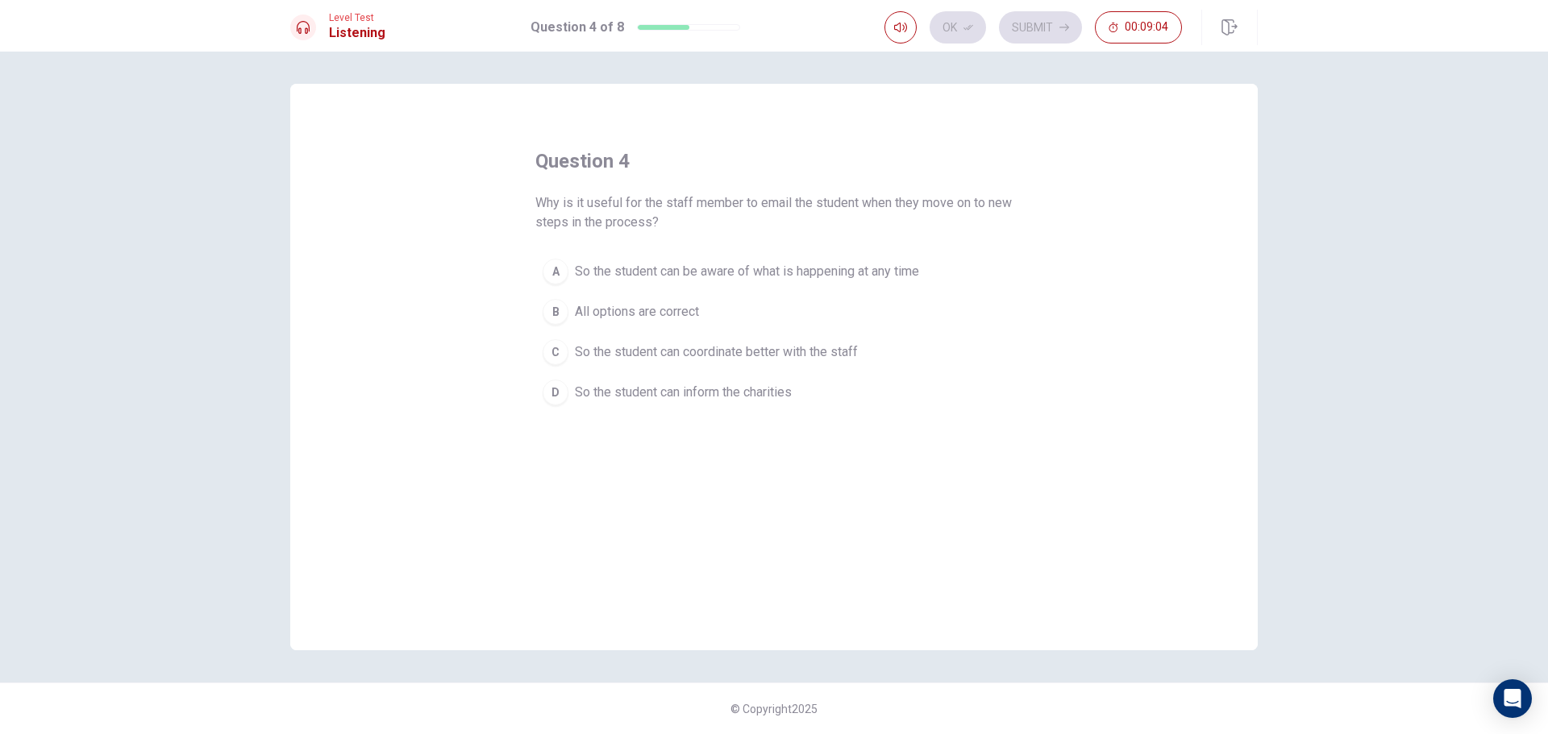
click at [646, 267] on span "So the student can be aware of what is happening at any time" at bounding box center [747, 271] width 344 height 19
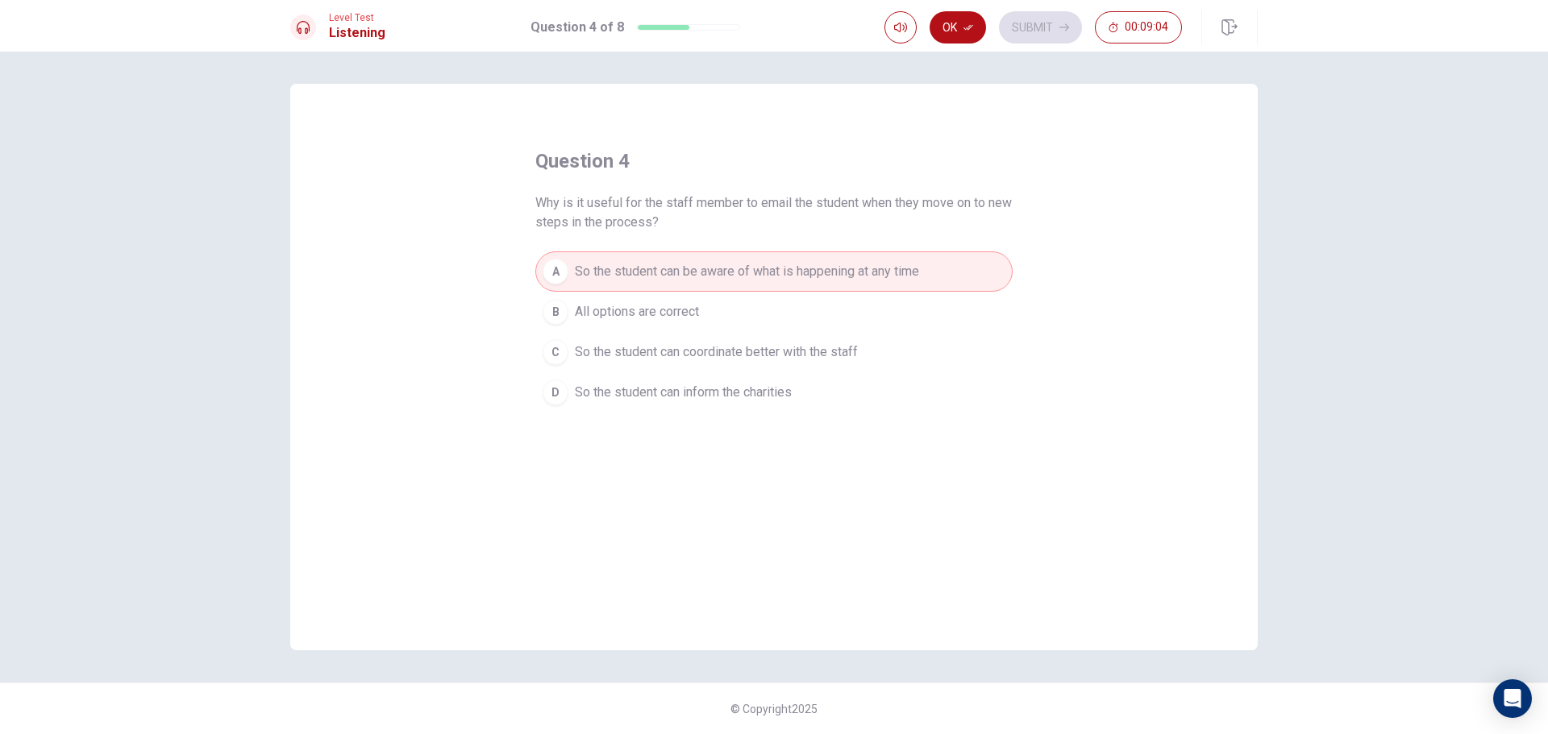
click at [657, 291] on button "A So the student can be aware of what is happening at any time" at bounding box center [773, 271] width 477 height 40
click at [677, 335] on button "C So the student can coordinate better with the staff" at bounding box center [773, 352] width 477 height 40
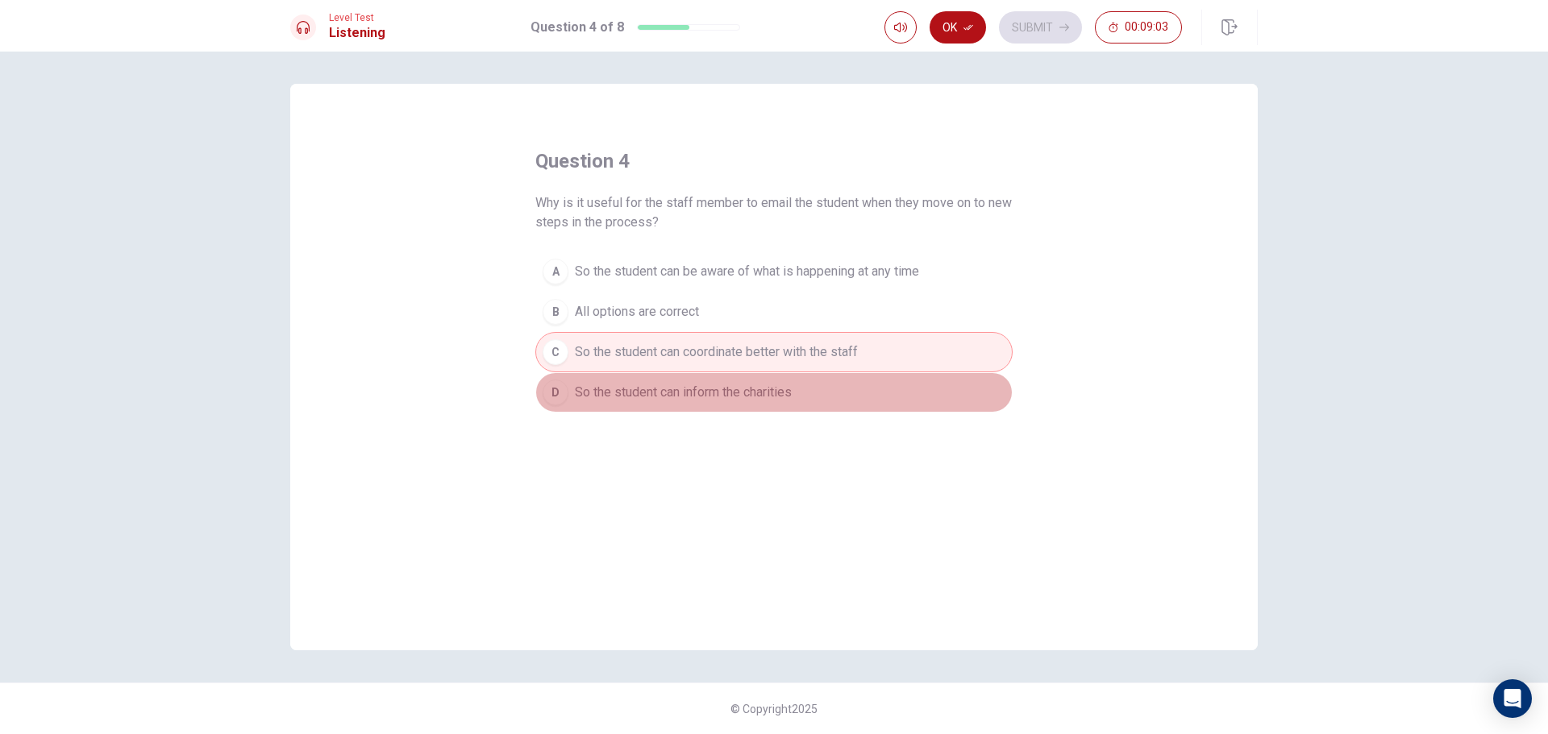
click at [678, 380] on button "D So the student can inform the charities" at bounding box center [773, 392] width 477 height 40
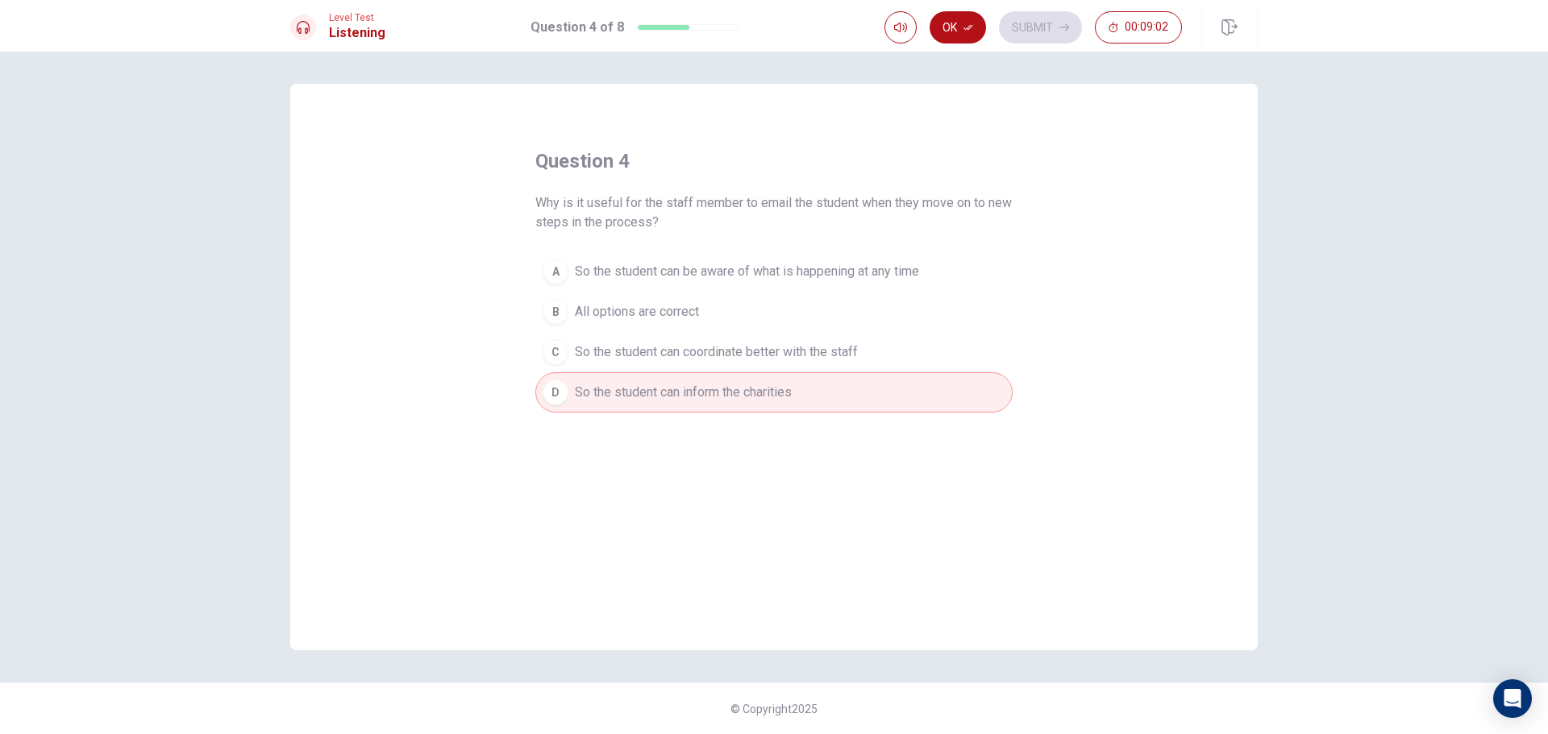
click at [672, 343] on span "So the student can coordinate better with the staff" at bounding box center [716, 352] width 283 height 19
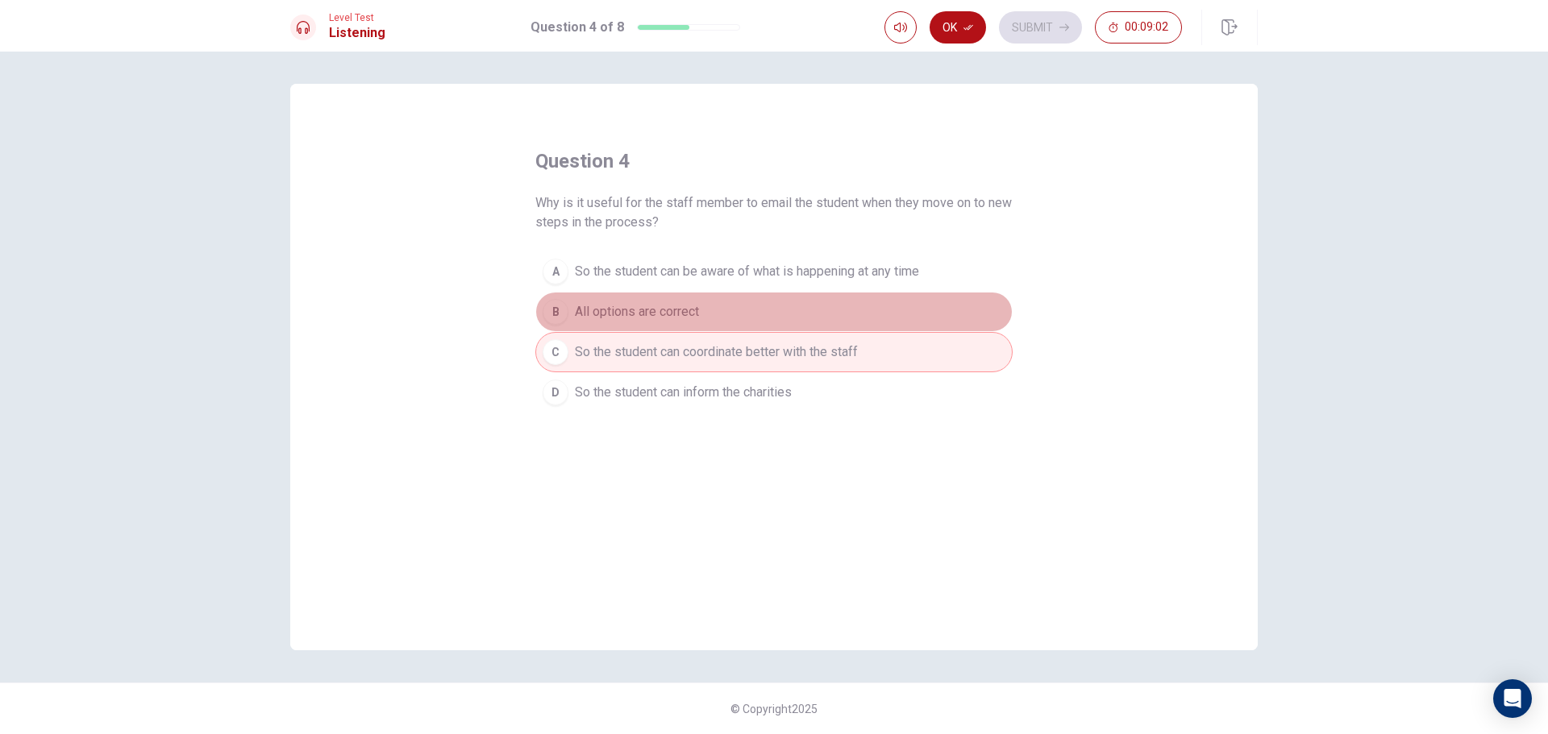
drag, startPoint x: 672, startPoint y: 325, endPoint x: 673, endPoint y: 314, distance: 11.3
click at [672, 319] on button "B All options are correct" at bounding box center [773, 312] width 477 height 40
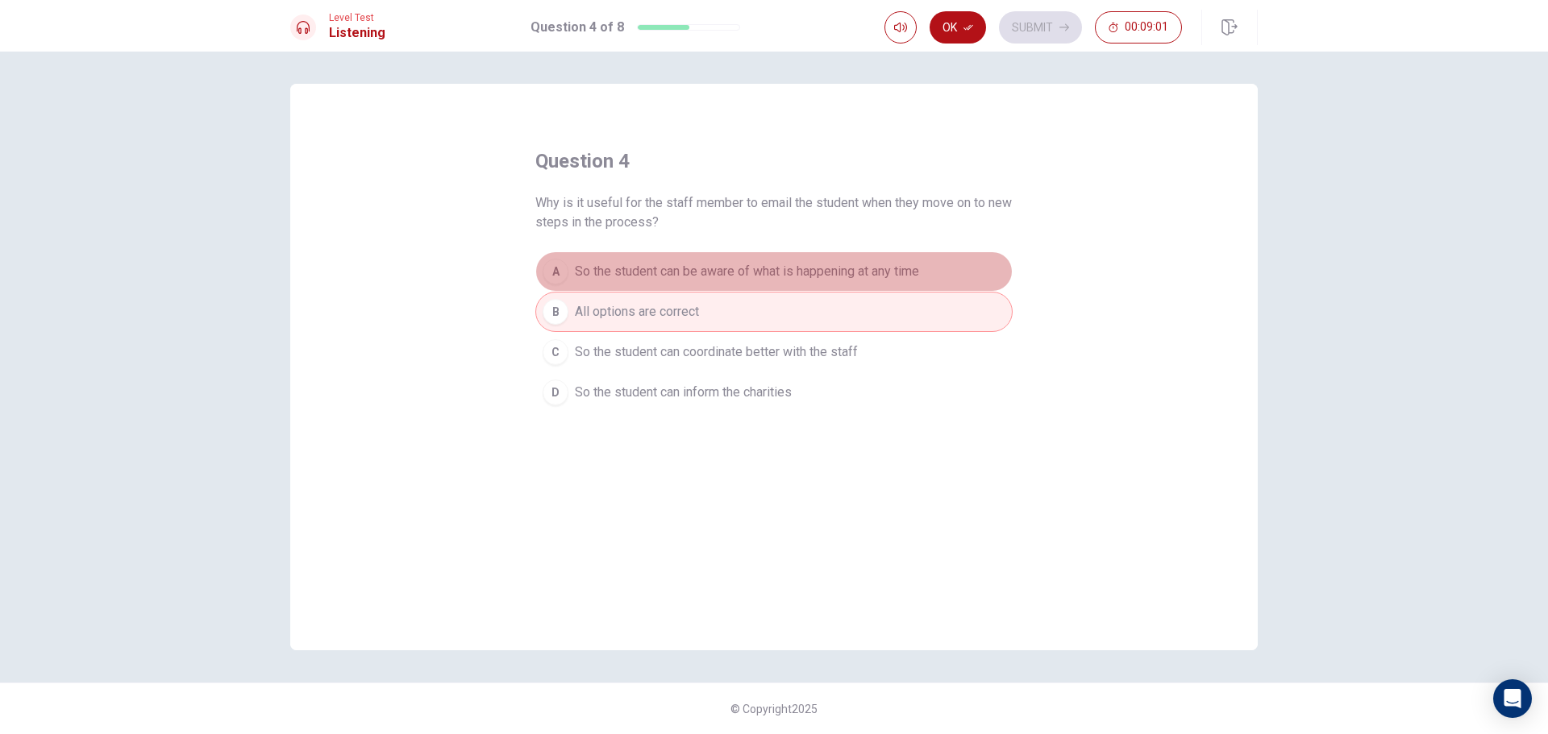
click at [680, 274] on span "So the student can be aware of what is happening at any time" at bounding box center [747, 271] width 344 height 19
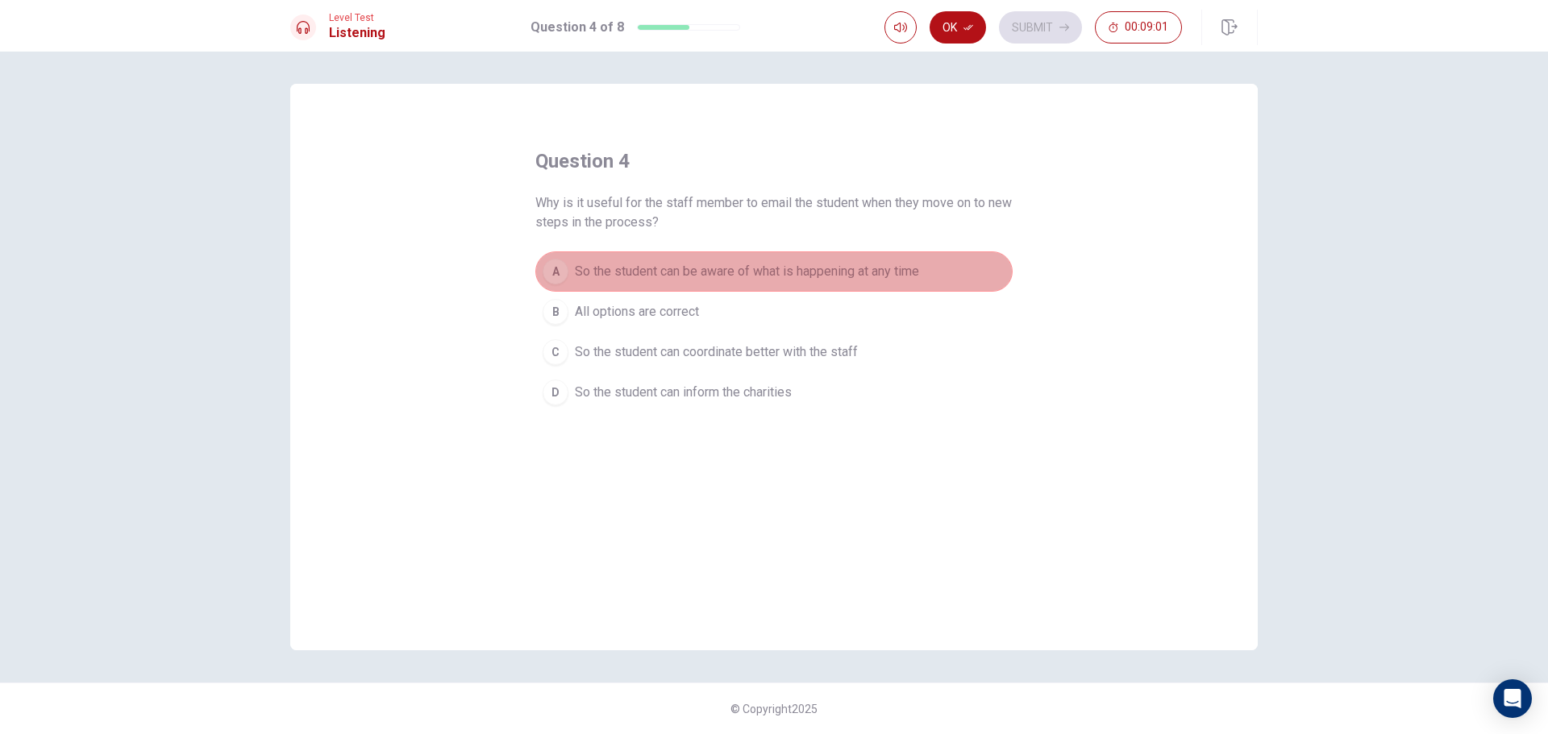
click at [711, 258] on button "A So the student can be aware of what is happening at any time" at bounding box center [773, 271] width 477 height 40
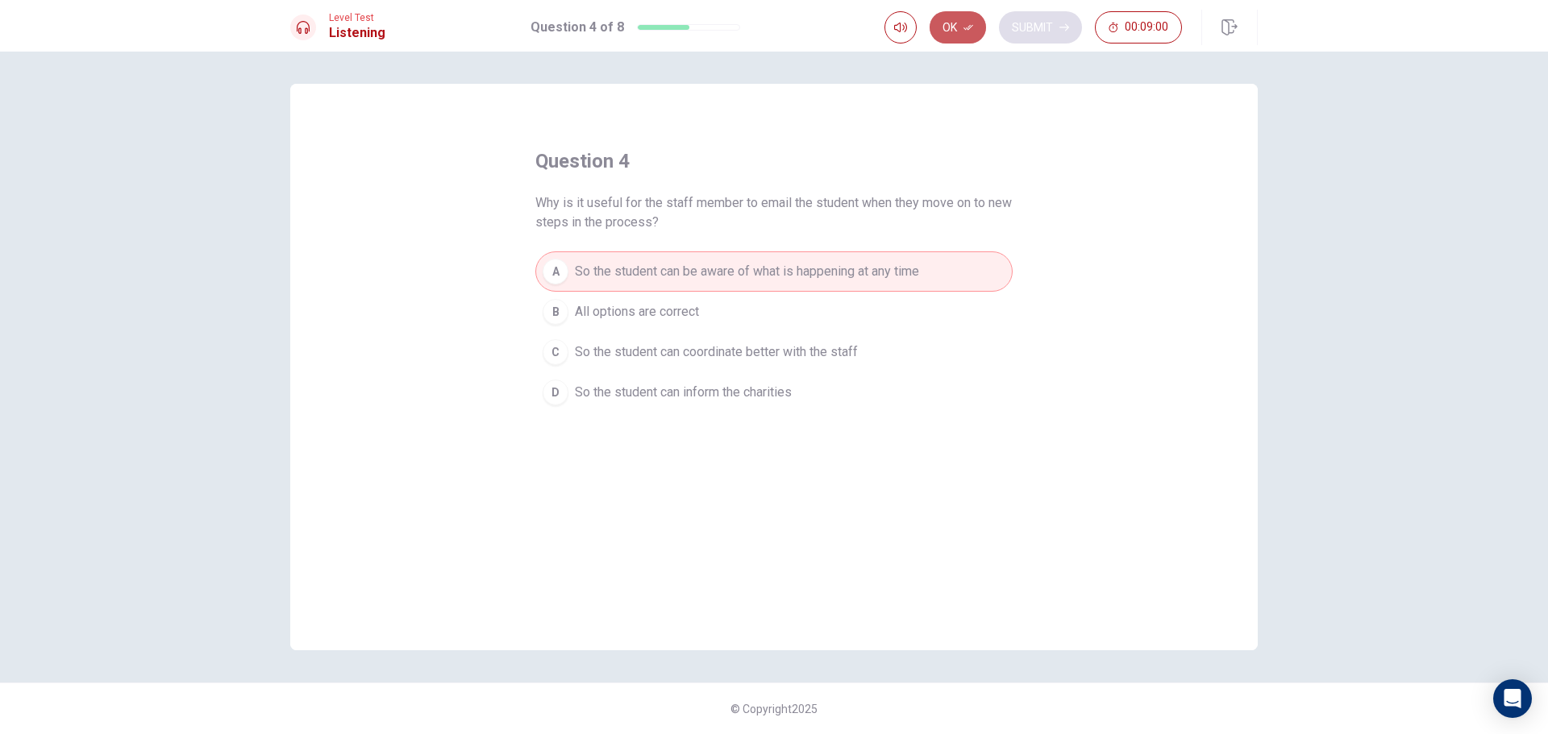
drag, startPoint x: 979, startPoint y: 27, endPoint x: 1025, endPoint y: 19, distance: 47.4
click at [979, 26] on button "Ok" at bounding box center [957, 27] width 56 height 32
click at [1025, 19] on button "Submit" at bounding box center [1040, 27] width 83 height 32
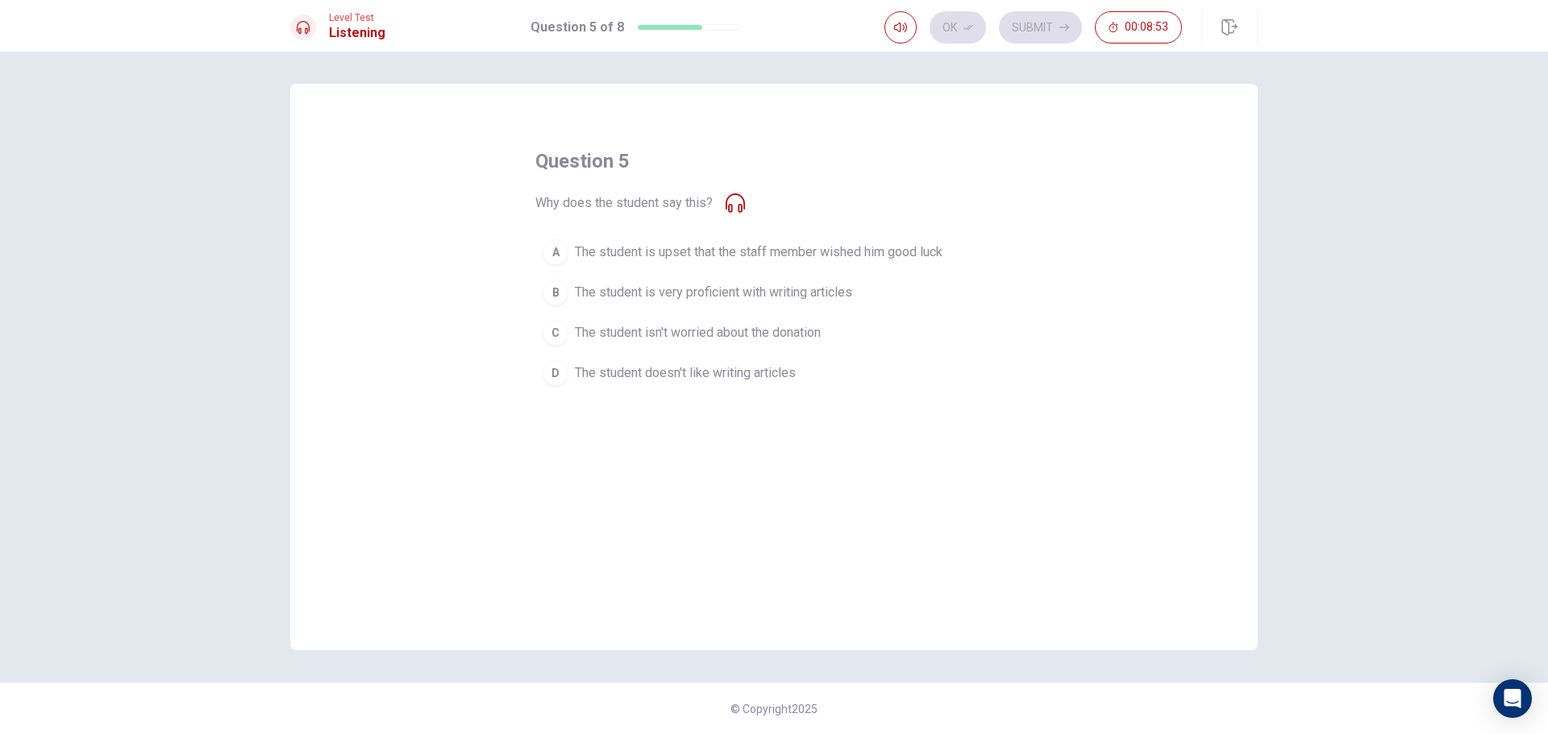
click at [788, 298] on span "The student is very proficient with writing articles" at bounding box center [713, 292] width 277 height 19
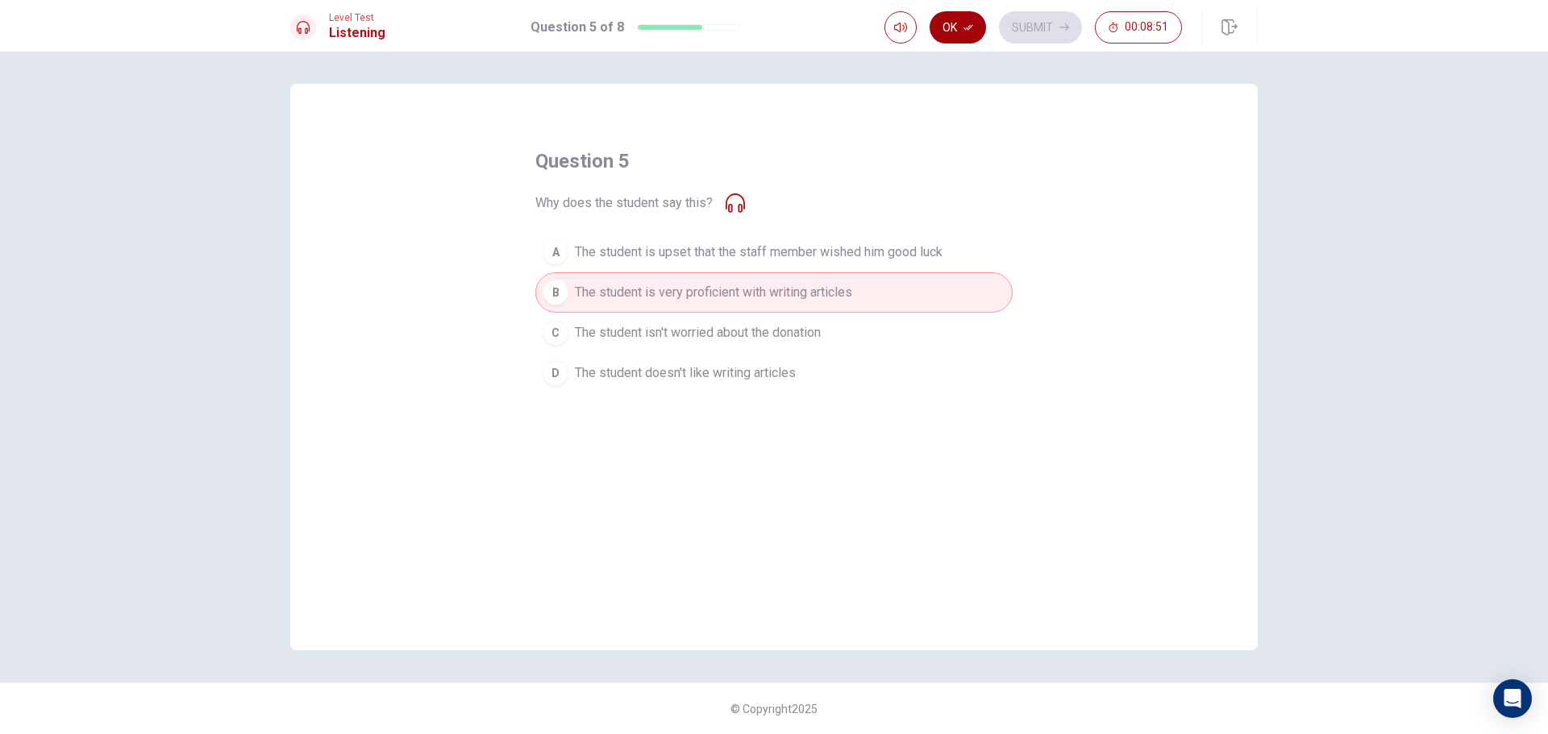
click at [965, 13] on button "Ok" at bounding box center [957, 27] width 56 height 32
click at [1019, 40] on button "Submit" at bounding box center [1040, 27] width 83 height 32
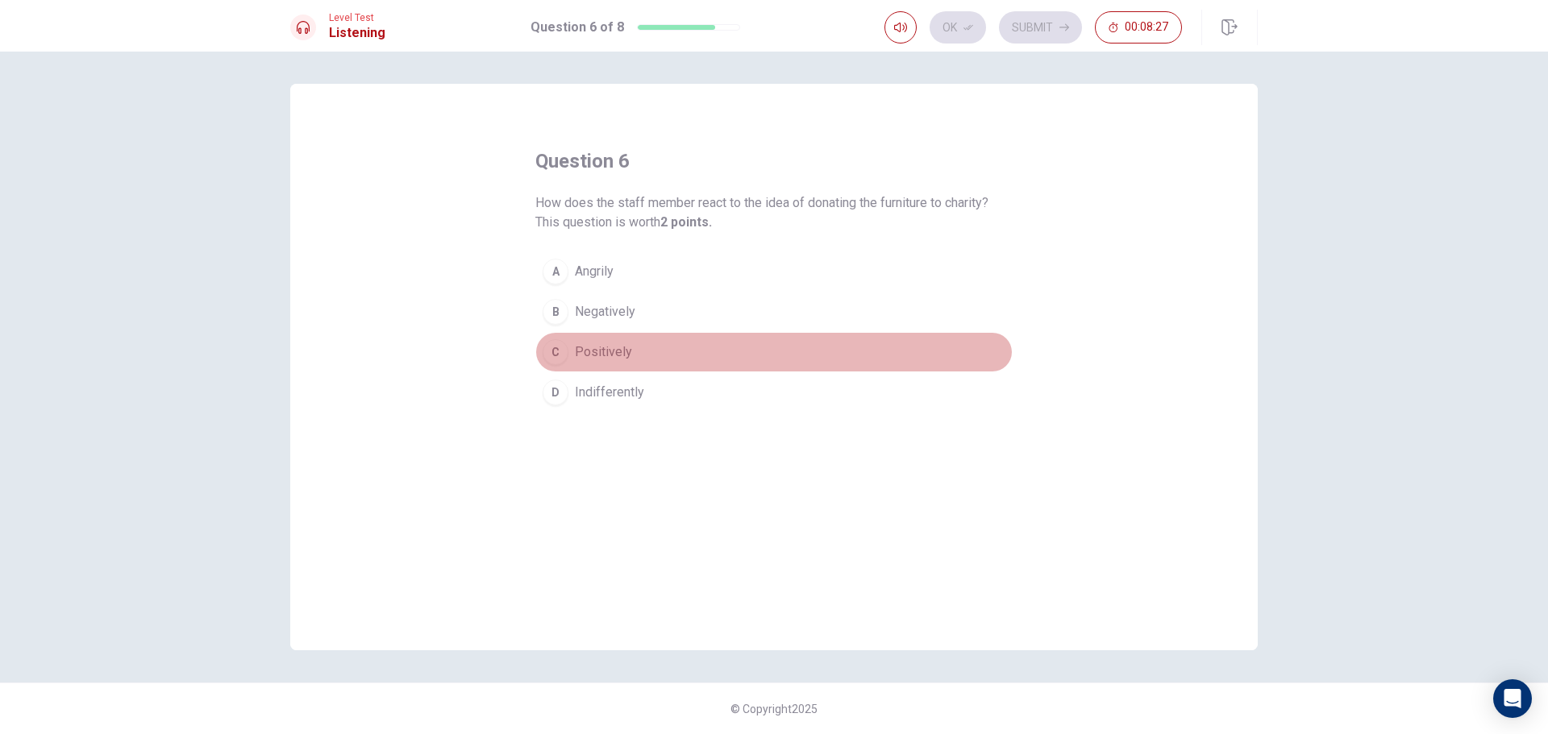
click at [536, 344] on button "C Positively" at bounding box center [773, 352] width 477 height 40
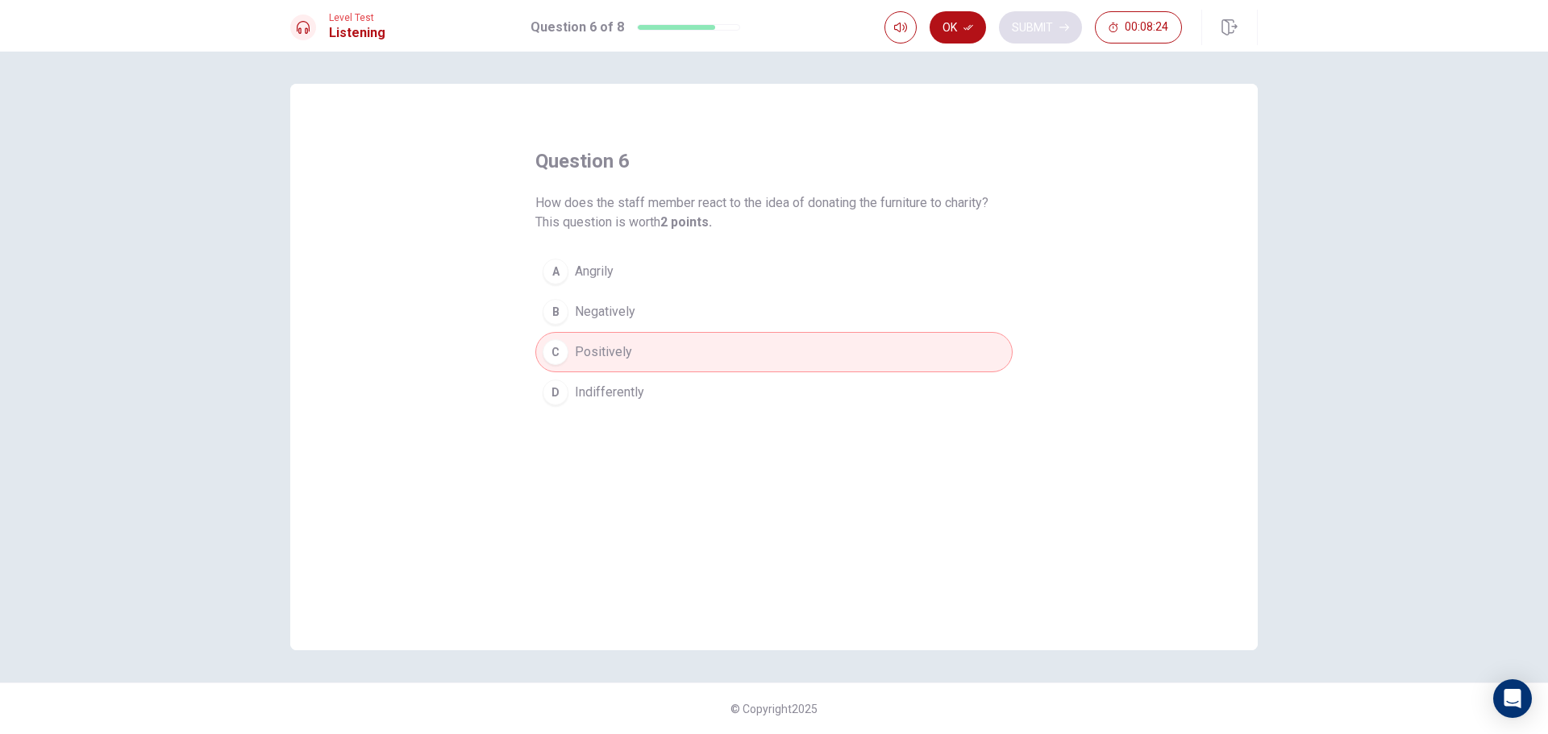
drag, startPoint x: 968, startPoint y: 34, endPoint x: 1050, endPoint y: 29, distance: 81.6
click at [971, 32] on button "Ok" at bounding box center [957, 27] width 56 height 32
click at [1050, 29] on button "Submit" at bounding box center [1040, 27] width 83 height 32
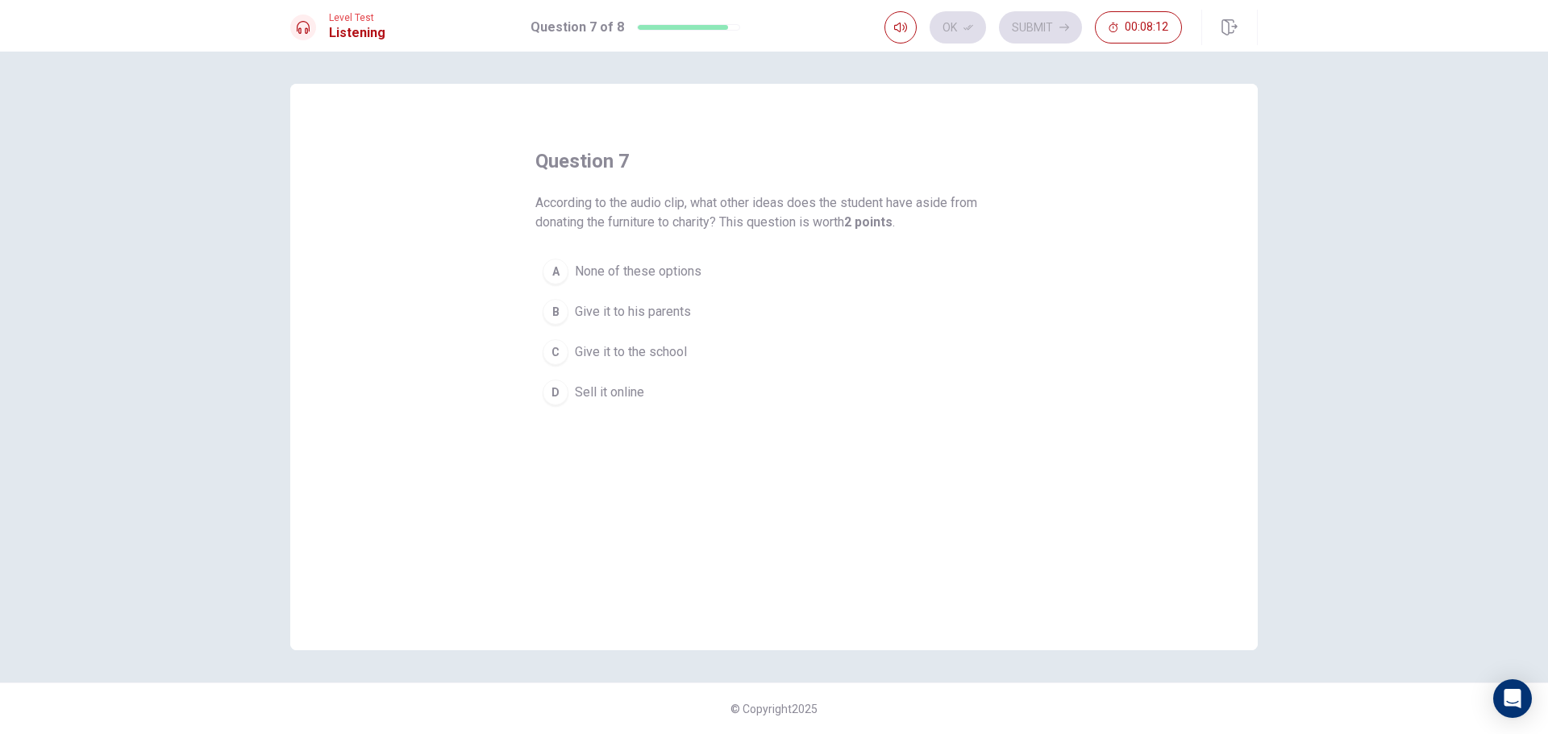
drag, startPoint x: 567, startPoint y: 397, endPoint x: 577, endPoint y: 379, distance: 20.6
click at [567, 393] on div "D" at bounding box center [555, 393] width 26 height 26
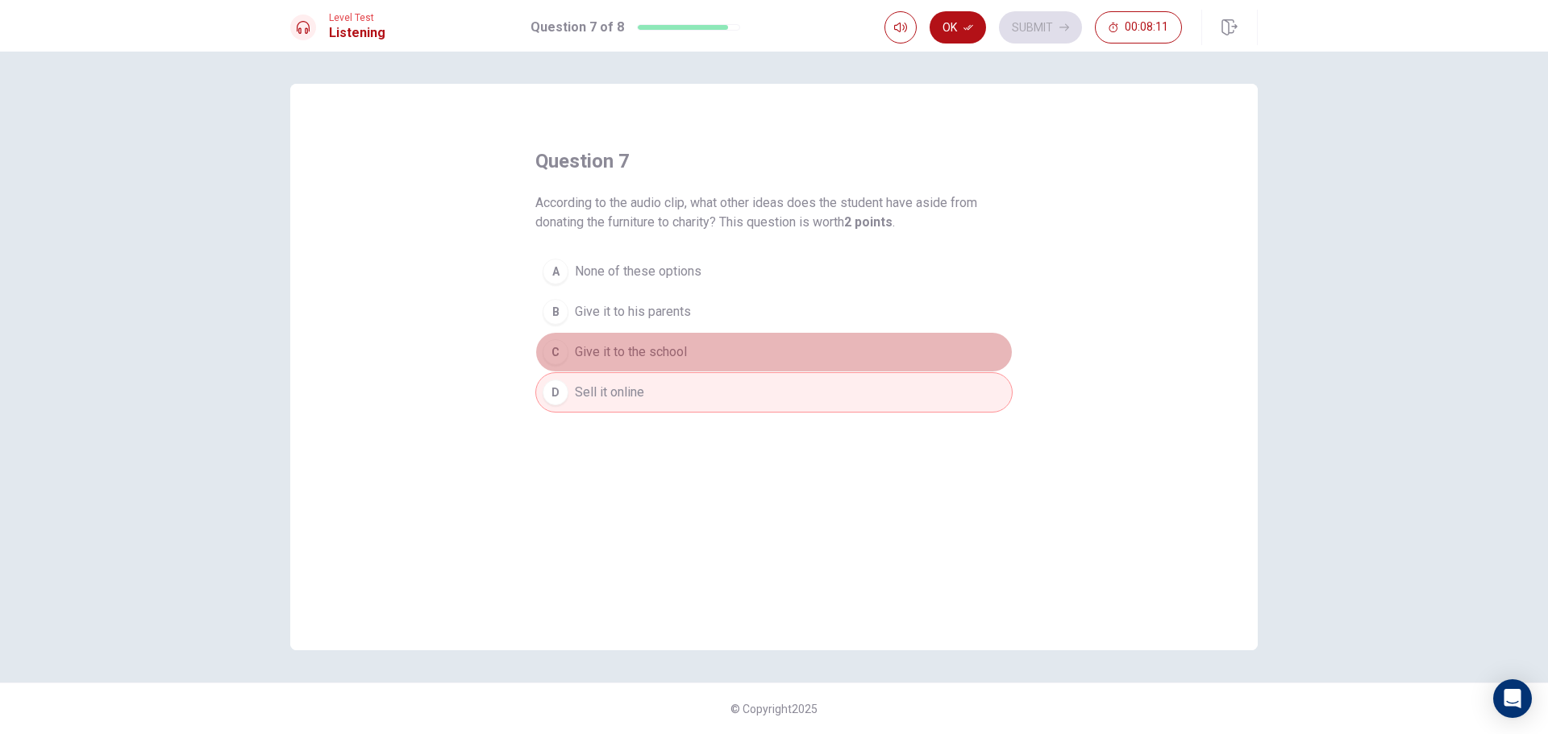
drag, startPoint x: 590, startPoint y: 356, endPoint x: 598, endPoint y: 321, distance: 36.4
click at [592, 348] on span "Give it to the school" at bounding box center [631, 352] width 112 height 19
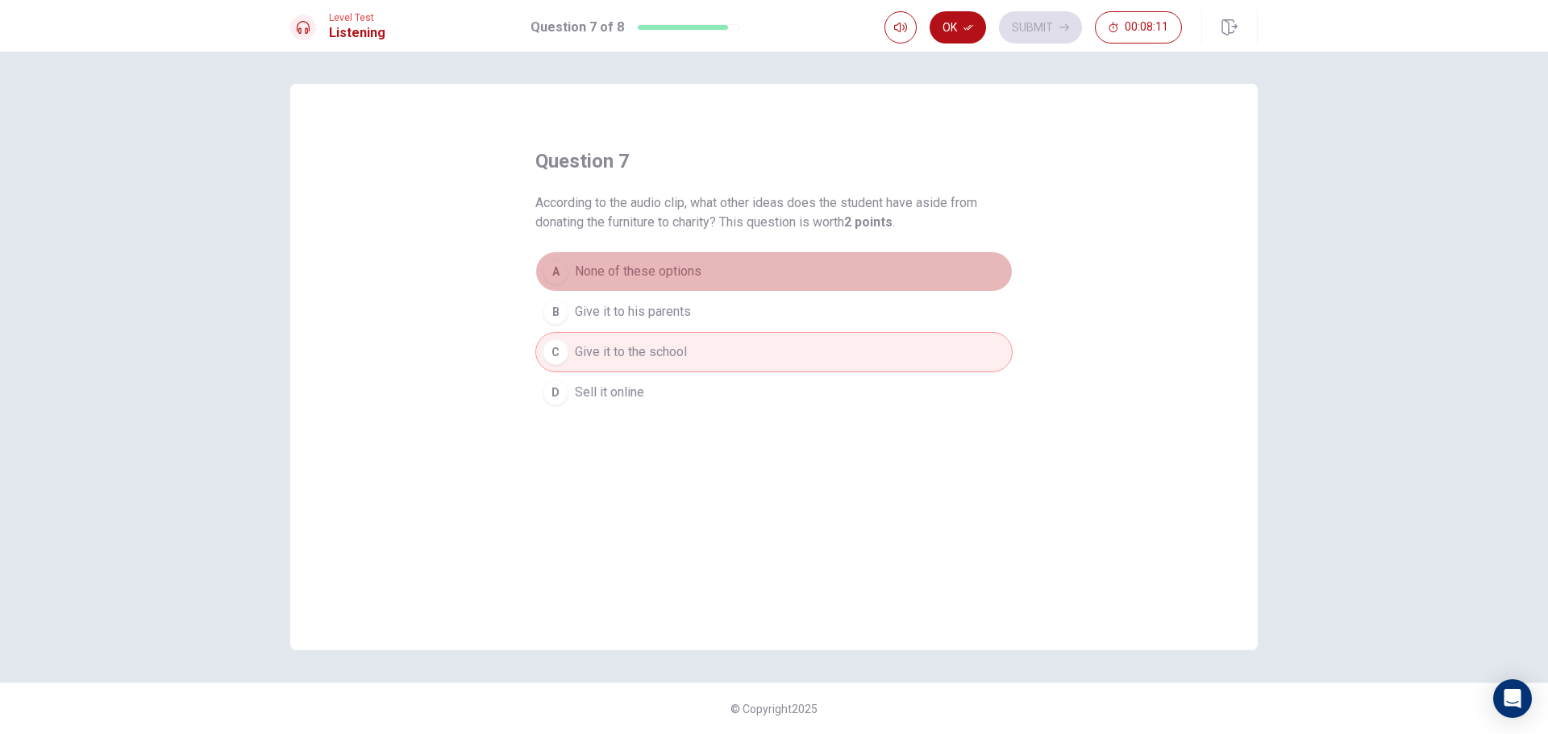
drag, startPoint x: 602, startPoint y: 285, endPoint x: 600, endPoint y: 330, distance: 45.2
click at [600, 315] on div "A None of these options B Give it to his parents C Give it to the school D Sell…" at bounding box center [773, 331] width 477 height 161
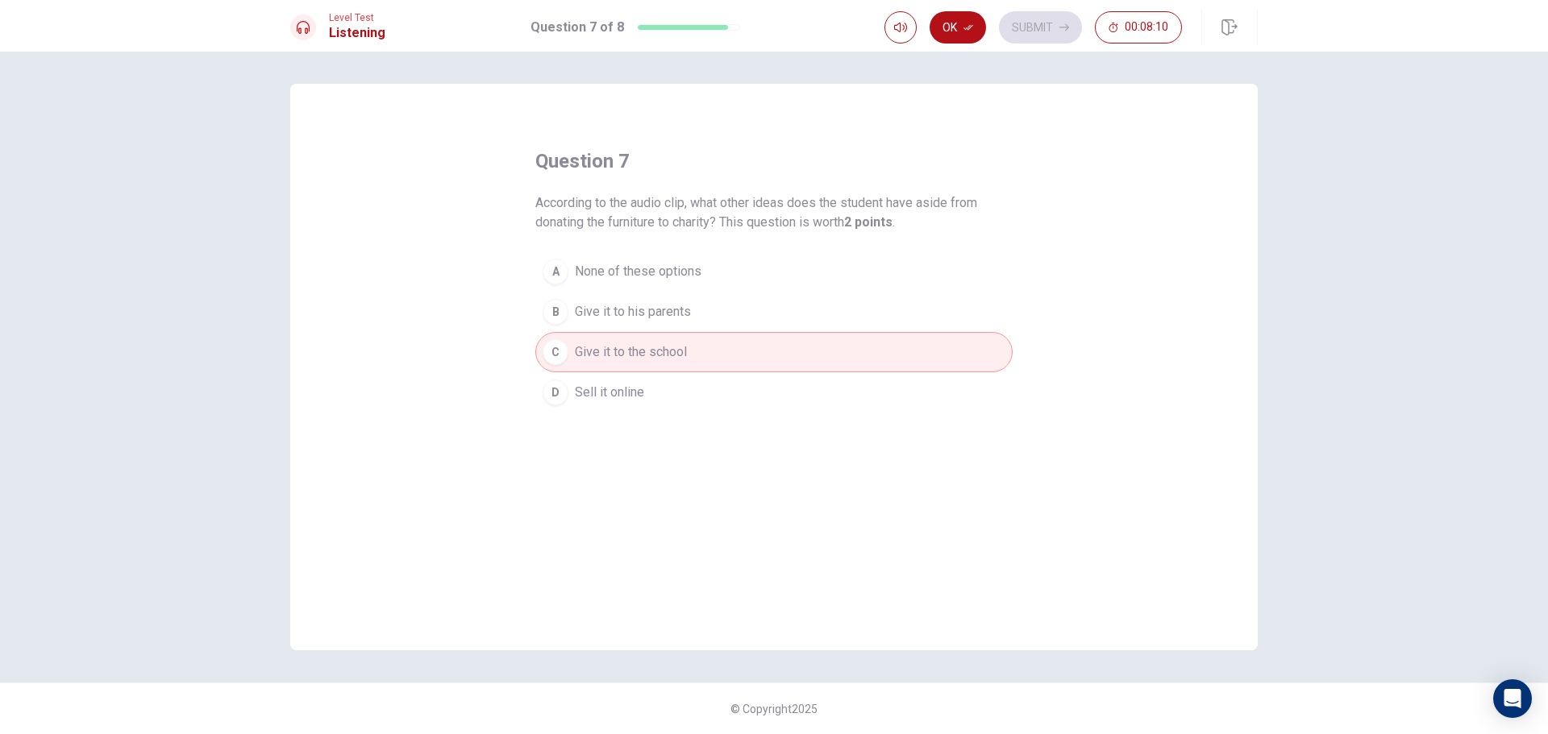
click at [601, 364] on button "C Give it to the school" at bounding box center [773, 352] width 477 height 40
drag, startPoint x: 621, startPoint y: 332, endPoint x: 622, endPoint y: 283, distance: 49.2
click at [621, 331] on button "B Give it to his parents" at bounding box center [773, 312] width 477 height 40
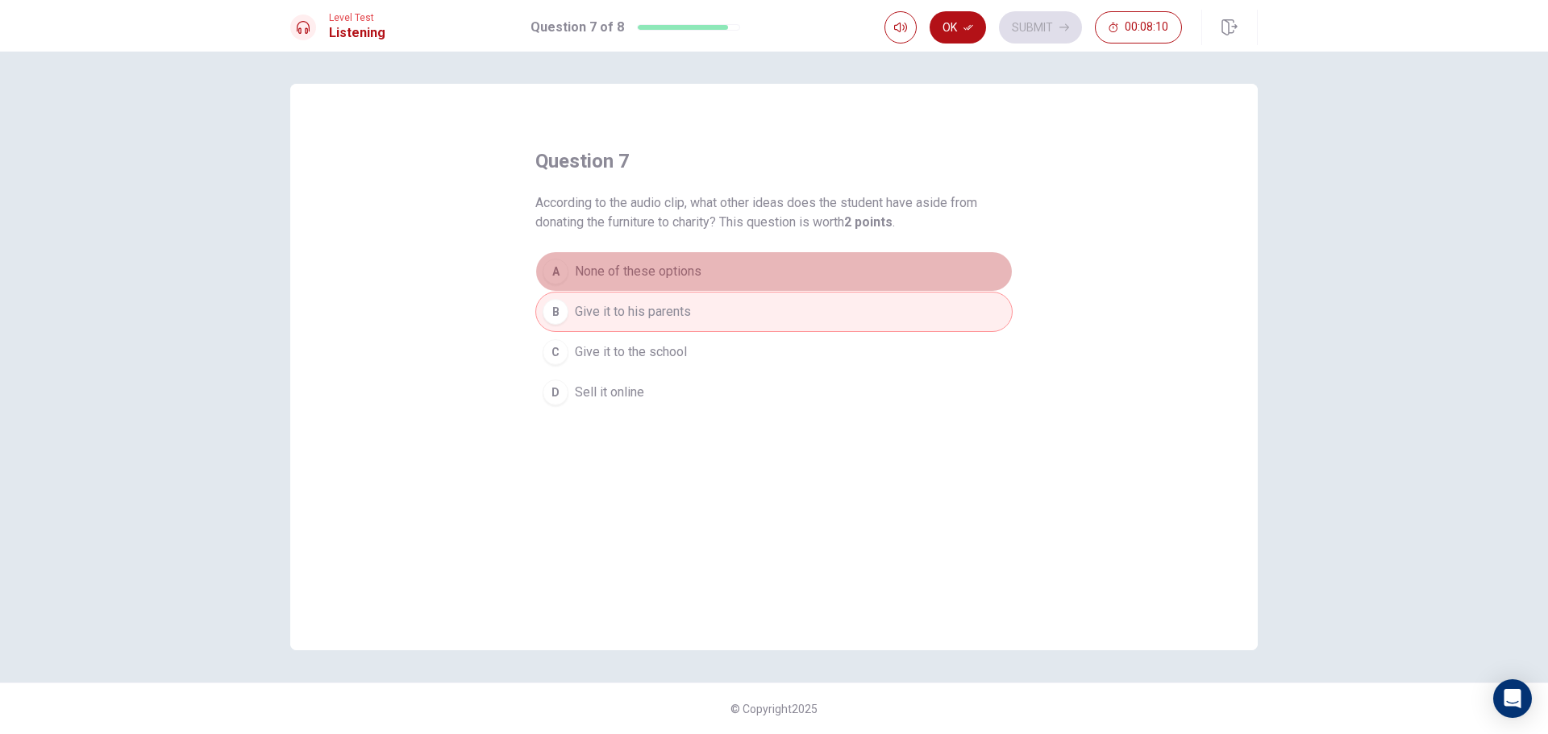
click at [622, 283] on button "A None of these options" at bounding box center [773, 271] width 477 height 40
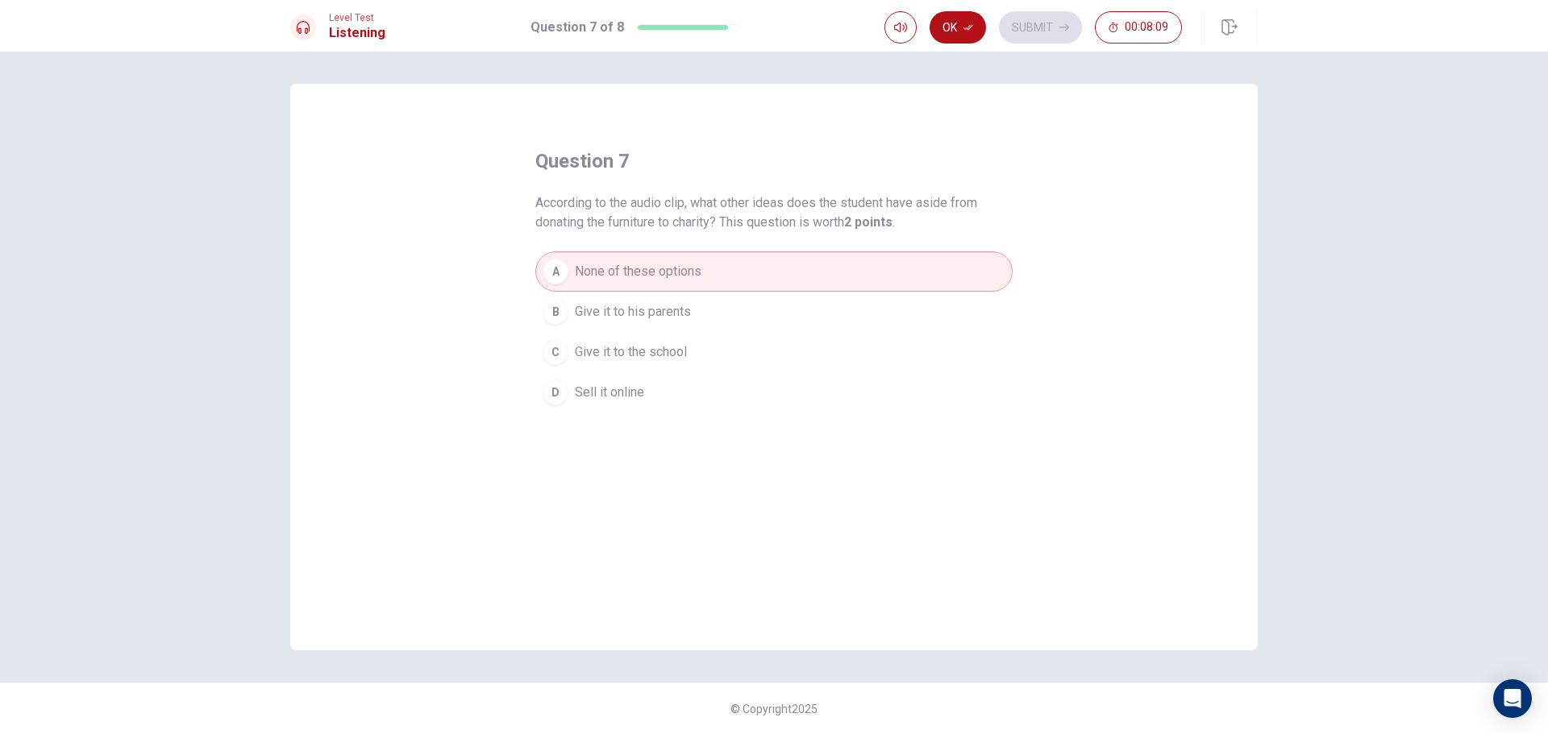
click at [621, 276] on span "None of these options" at bounding box center [638, 271] width 127 height 19
drag, startPoint x: 621, startPoint y: 276, endPoint x: 721, endPoint y: 223, distance: 113.2
click at [620, 277] on span "None of these options" at bounding box center [638, 271] width 127 height 19
click at [962, 31] on button "Ok" at bounding box center [957, 27] width 56 height 32
click at [990, 19] on div "Ok Submit 00:08:08" at bounding box center [1032, 27] width 297 height 32
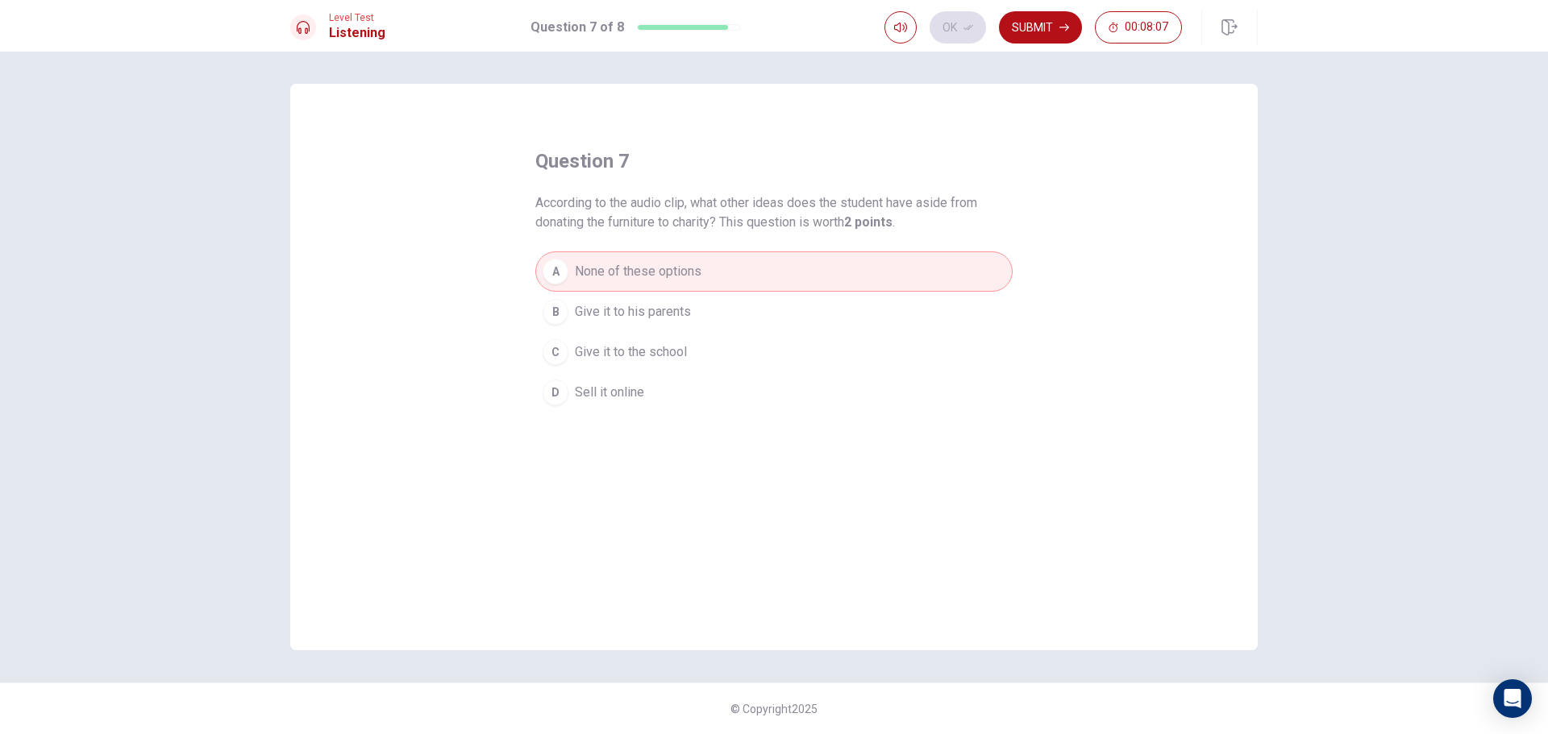
click at [1012, 32] on button "Submit" at bounding box center [1040, 27] width 83 height 32
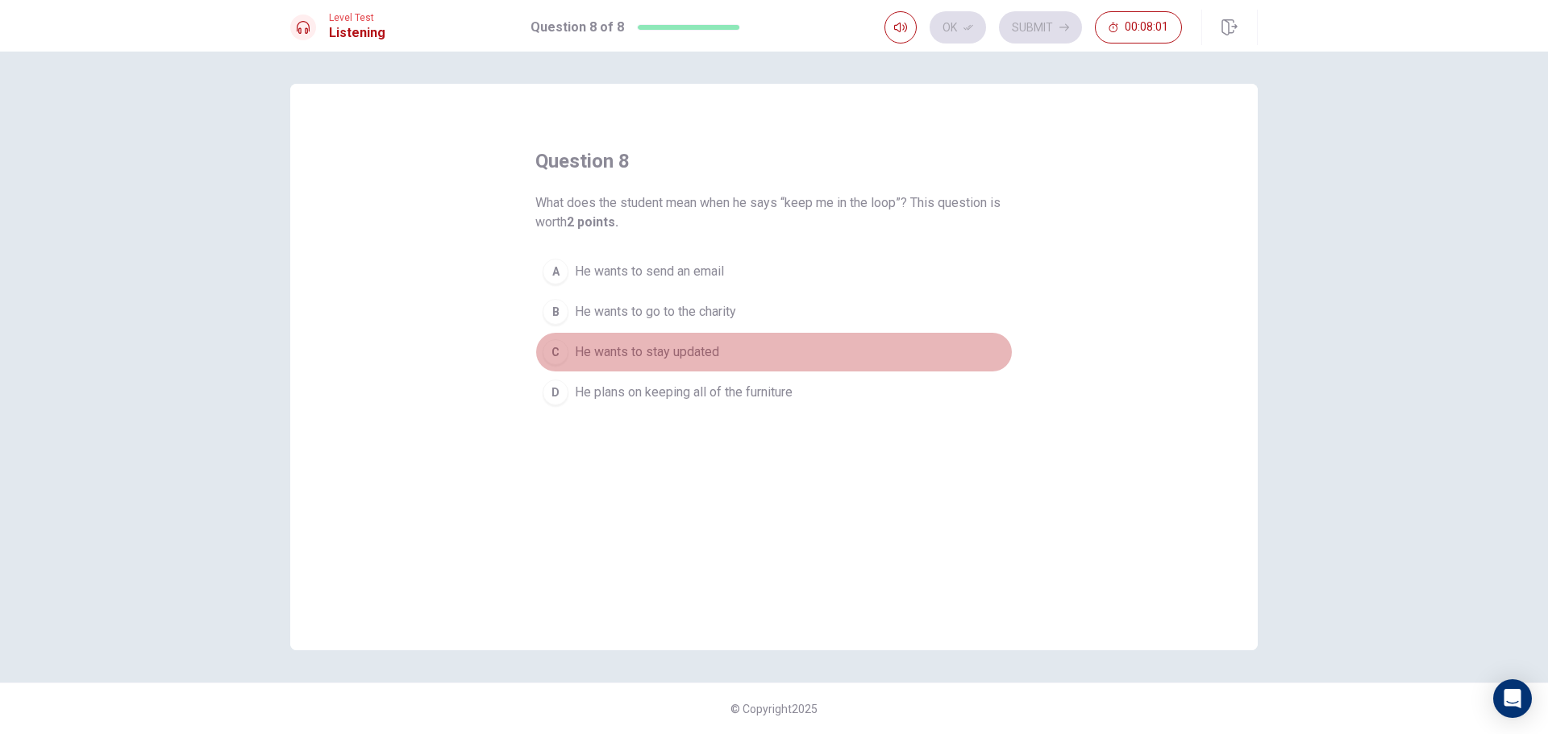
click at [686, 344] on span "He wants to stay updated" at bounding box center [647, 352] width 144 height 19
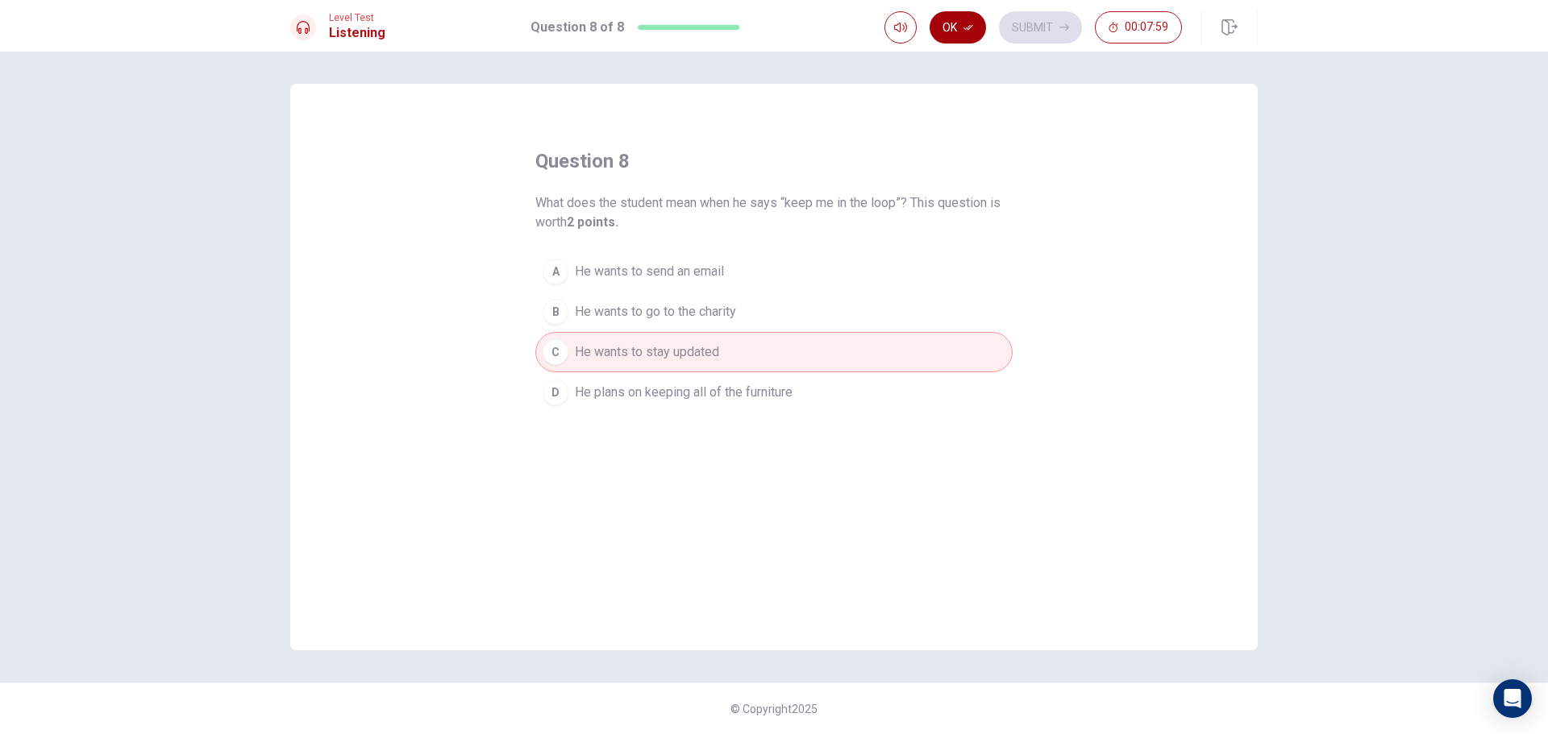
click at [966, 33] on button "Ok" at bounding box center [957, 27] width 56 height 32
click at [1023, 19] on button "Submit" at bounding box center [1040, 27] width 83 height 32
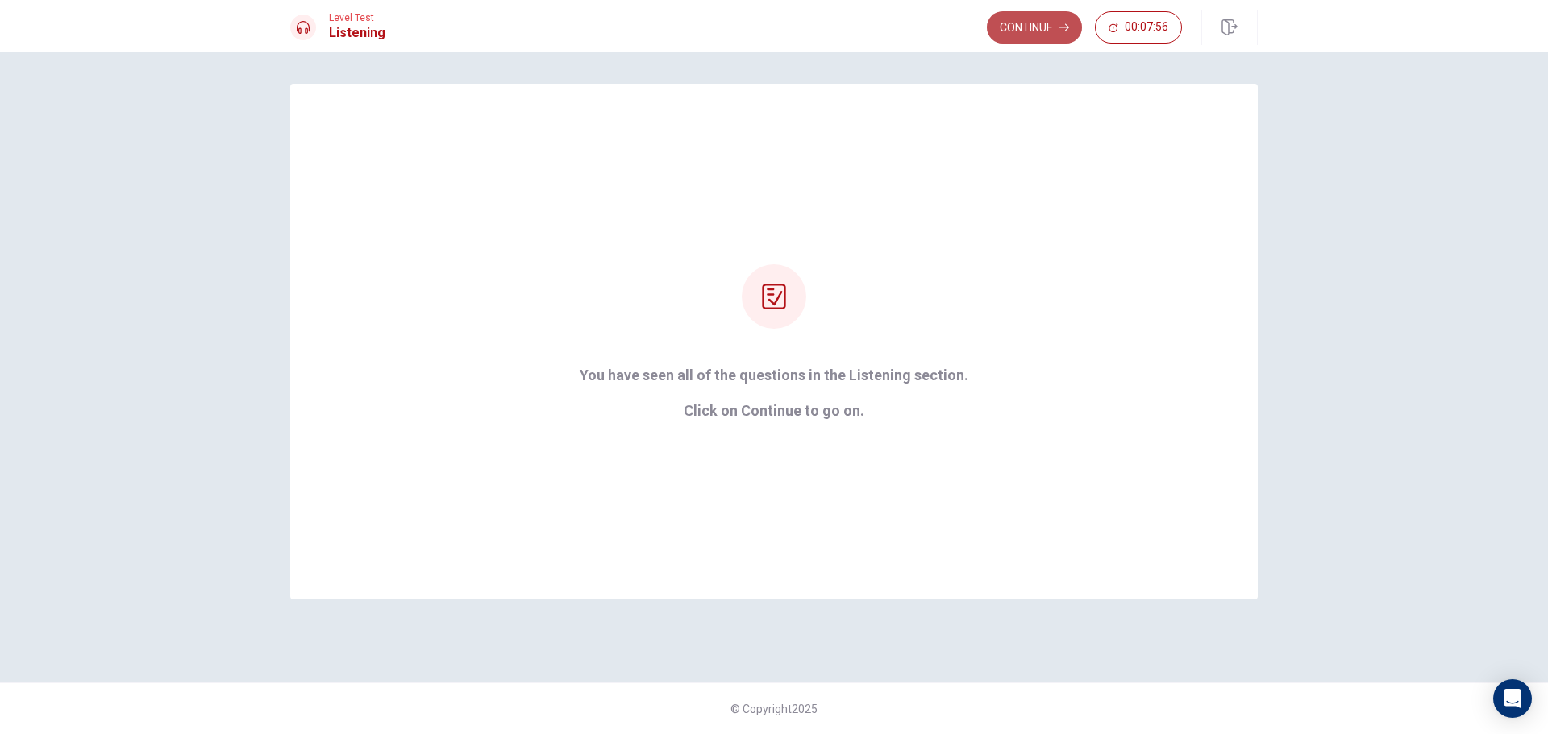
click at [1014, 26] on button "Continue" at bounding box center [1034, 27] width 95 height 32
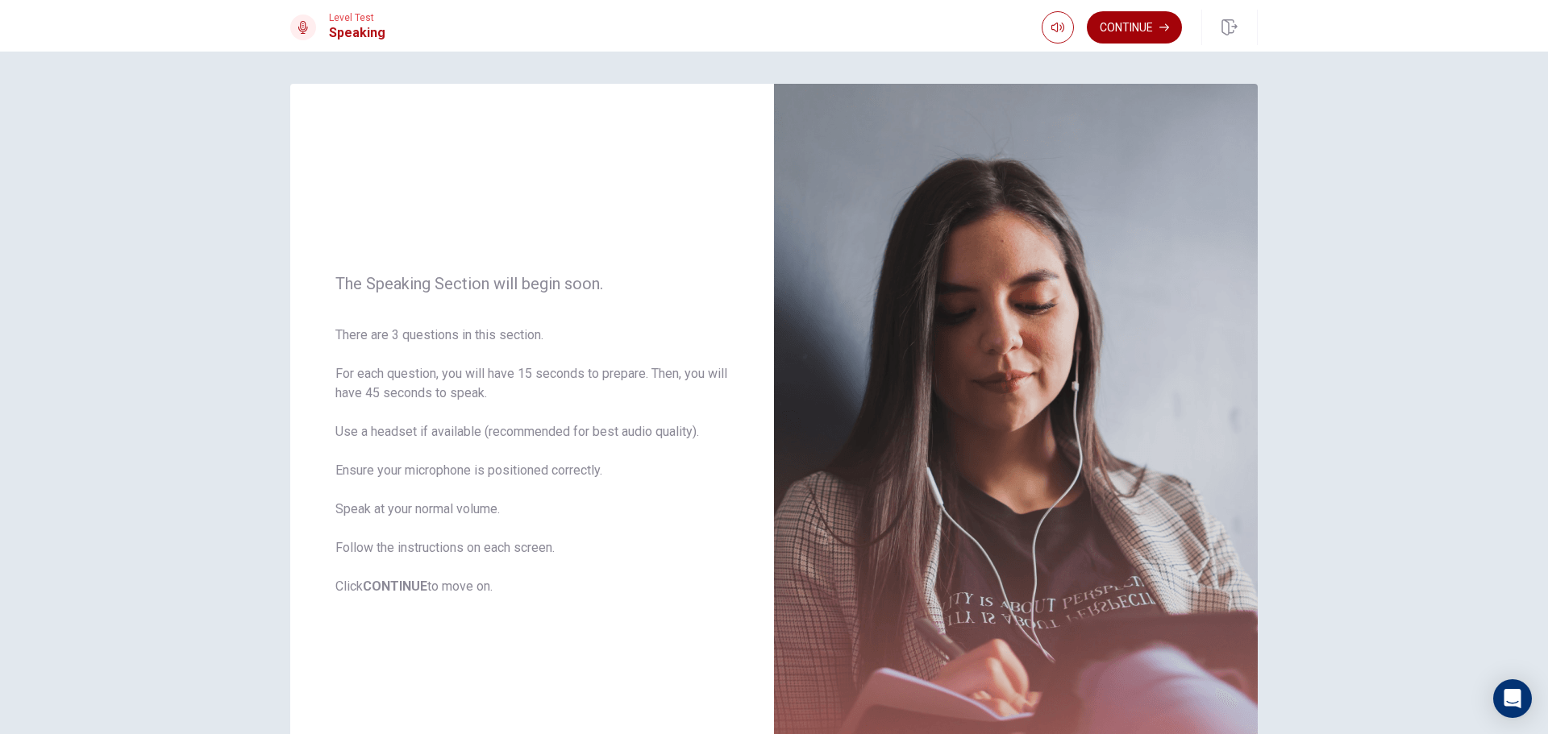
click at [1142, 12] on button "Continue" at bounding box center [1134, 27] width 95 height 32
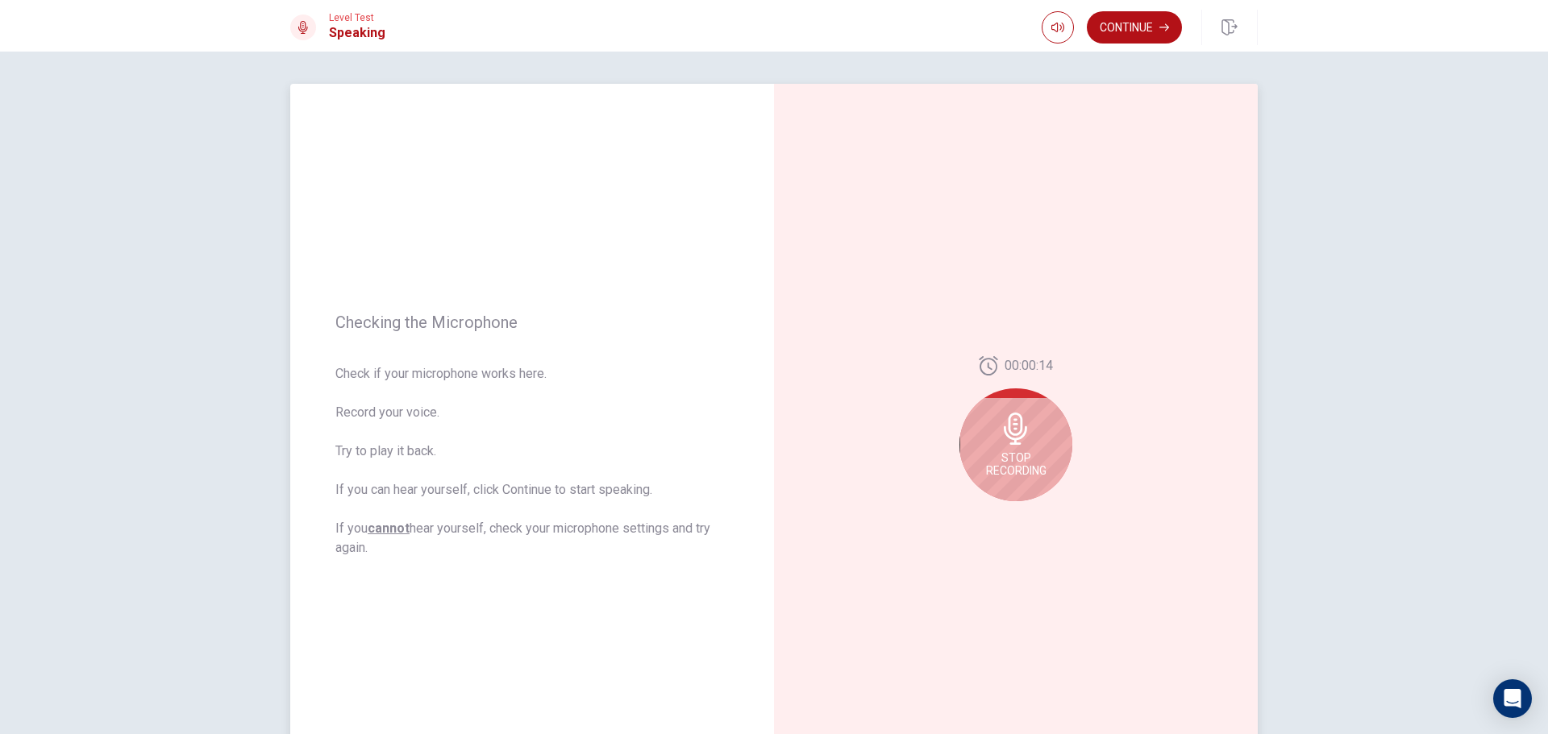
click at [994, 416] on div "Stop Recording" at bounding box center [1015, 445] width 113 height 113
click at [1031, 508] on button "Play Audio" at bounding box center [1033, 514] width 23 height 23
click at [1018, 440] on icon at bounding box center [1014, 434] width 23 height 32
click at [1014, 430] on icon at bounding box center [1019, 434] width 32 height 32
click at [1016, 439] on icon at bounding box center [1014, 434] width 23 height 32
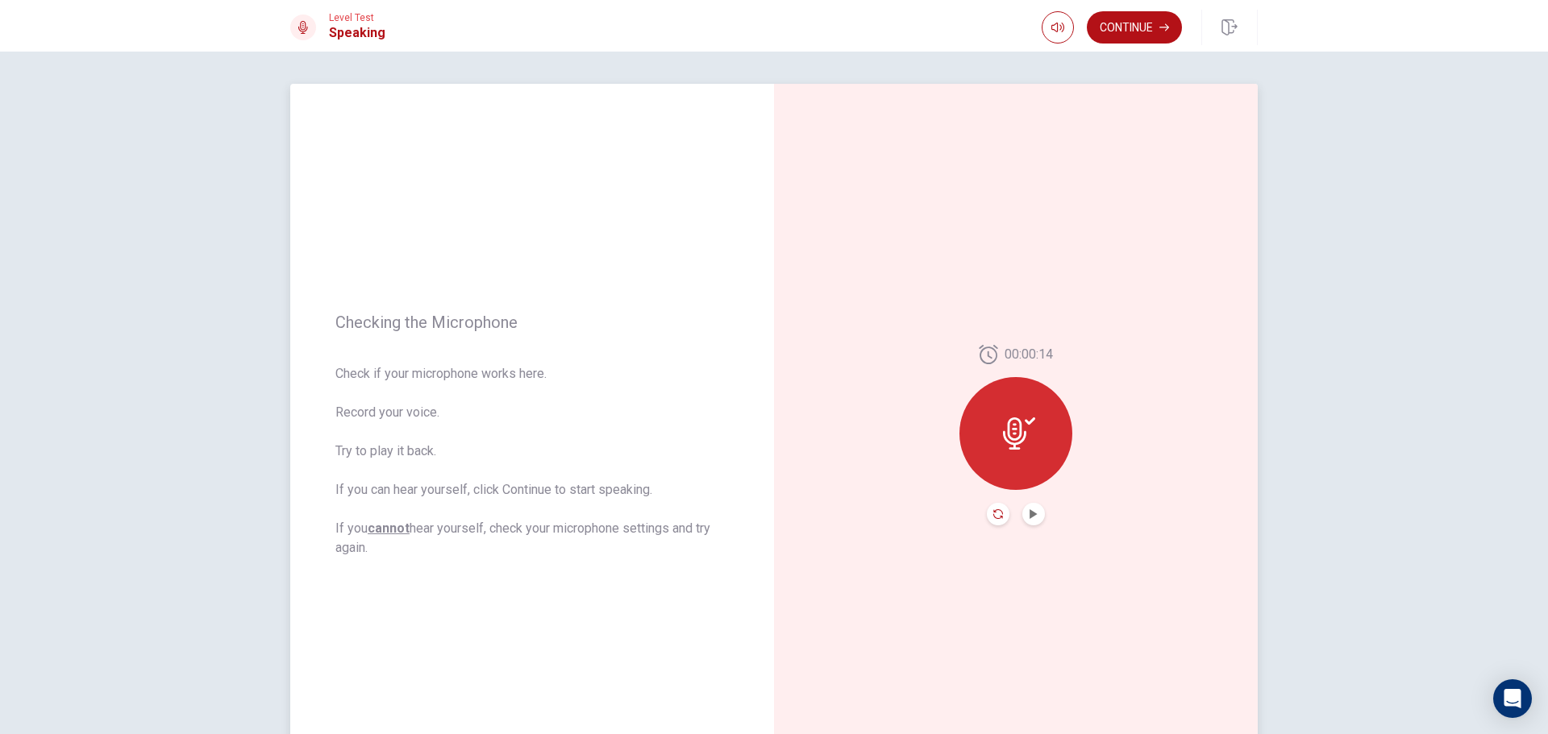
click at [997, 518] on icon "Record Again" at bounding box center [998, 514] width 10 height 10
click at [1024, 447] on div "Stop Recording" at bounding box center [1015, 445] width 113 height 113
click at [994, 513] on icon "Record Again" at bounding box center [998, 514] width 10 height 10
drag, startPoint x: 1008, startPoint y: 458, endPoint x: 793, endPoint y: 558, distance: 236.6
click at [793, 558] on div "00:00:14 Stop Recording" at bounding box center [1016, 435] width 484 height 703
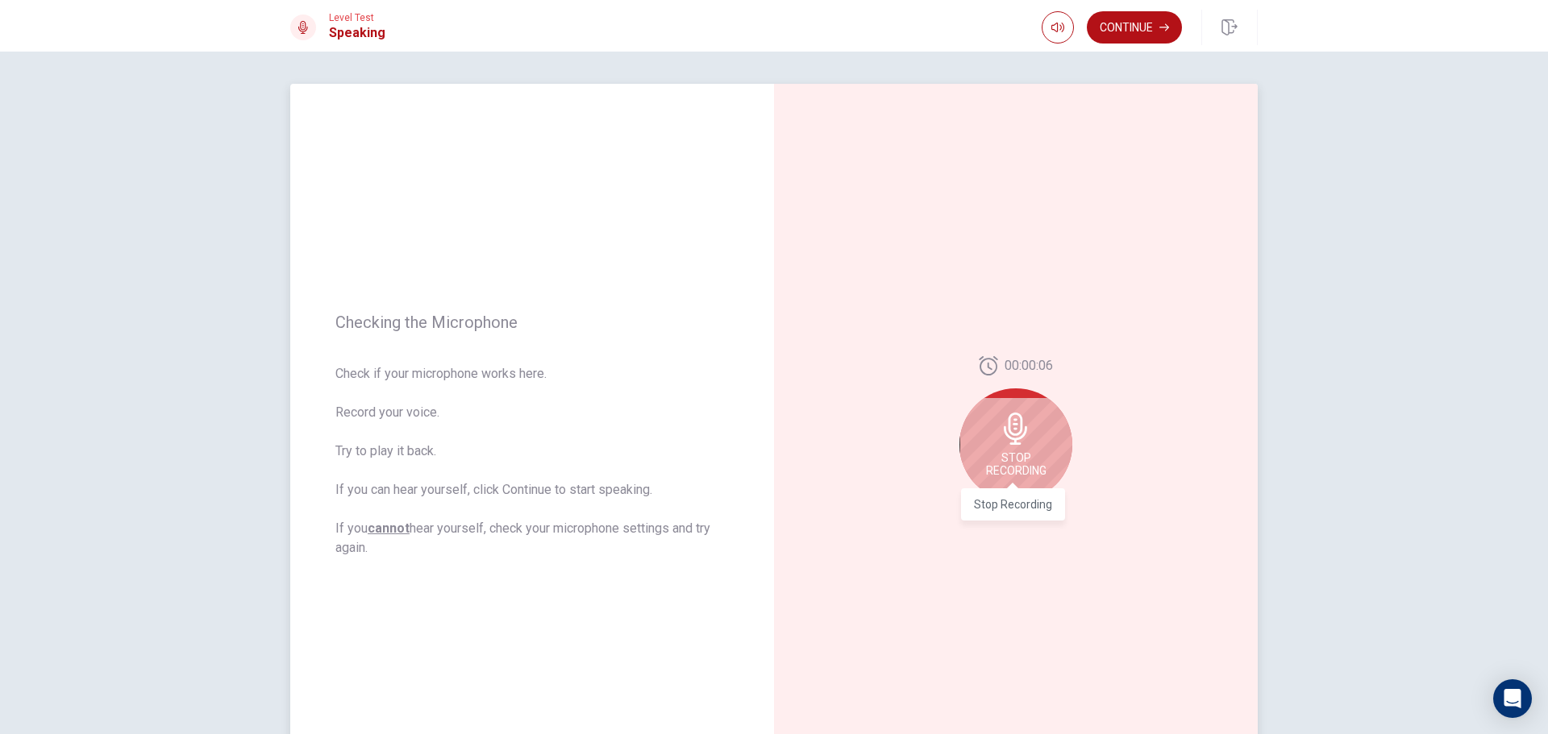
click at [1029, 452] on span "Stop Recording" at bounding box center [1016, 464] width 60 height 26
click at [1030, 509] on button "Play Audio" at bounding box center [1033, 514] width 23 height 23
click at [996, 517] on icon "Record Again" at bounding box center [998, 514] width 10 height 10
click at [1016, 461] on span "Stop Recording" at bounding box center [1016, 464] width 60 height 26
click at [987, 522] on button "Record Again" at bounding box center [998, 514] width 23 height 23
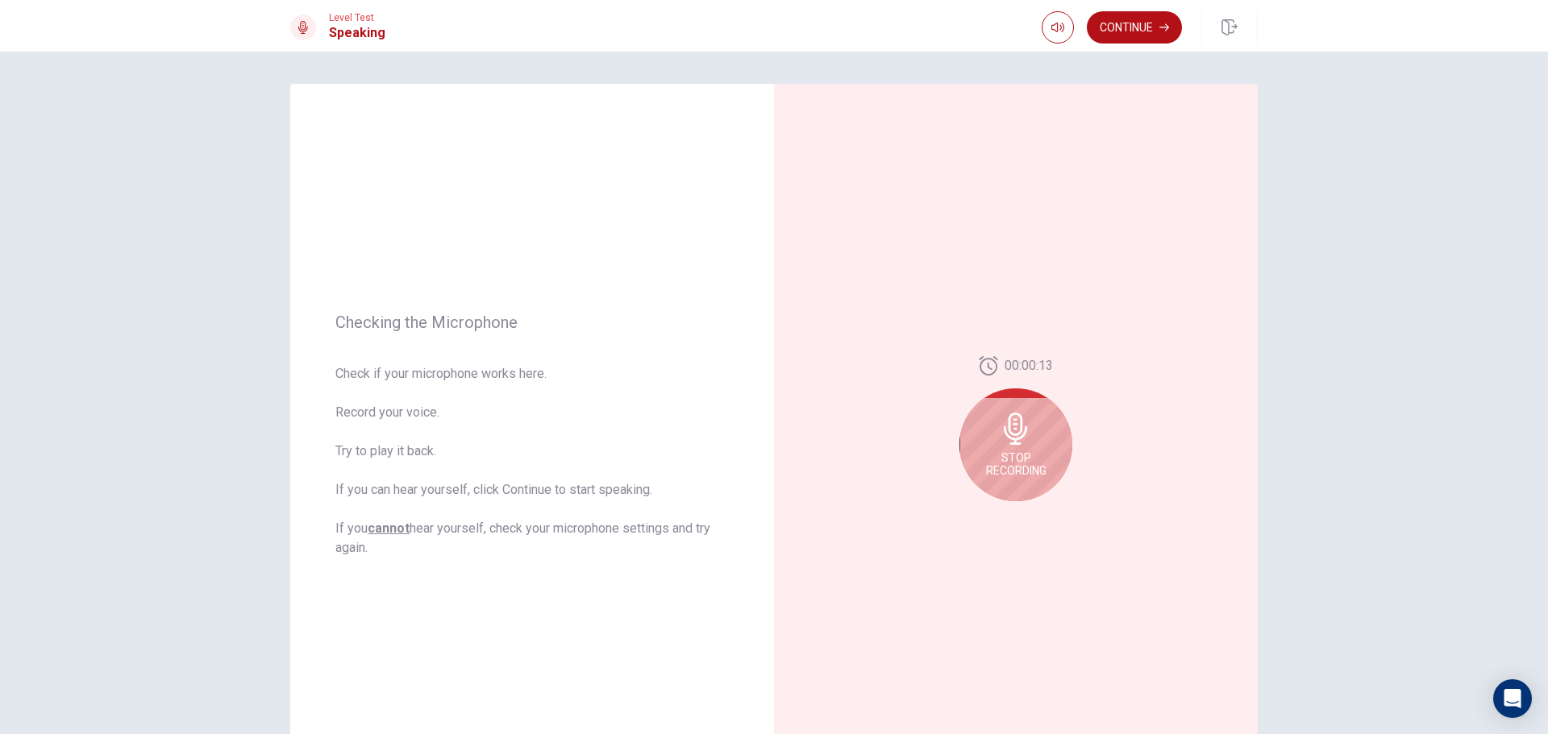
click at [1024, 458] on span "Stop Recording" at bounding box center [1016, 464] width 60 height 26
click at [1032, 508] on button "Play Audio" at bounding box center [1033, 514] width 23 height 23
click at [997, 518] on button "Record Again" at bounding box center [998, 514] width 23 height 23
click at [1023, 462] on span "Stop Recording" at bounding box center [1016, 464] width 60 height 26
click at [1033, 513] on icon "Play Audio" at bounding box center [1034, 514] width 10 height 10
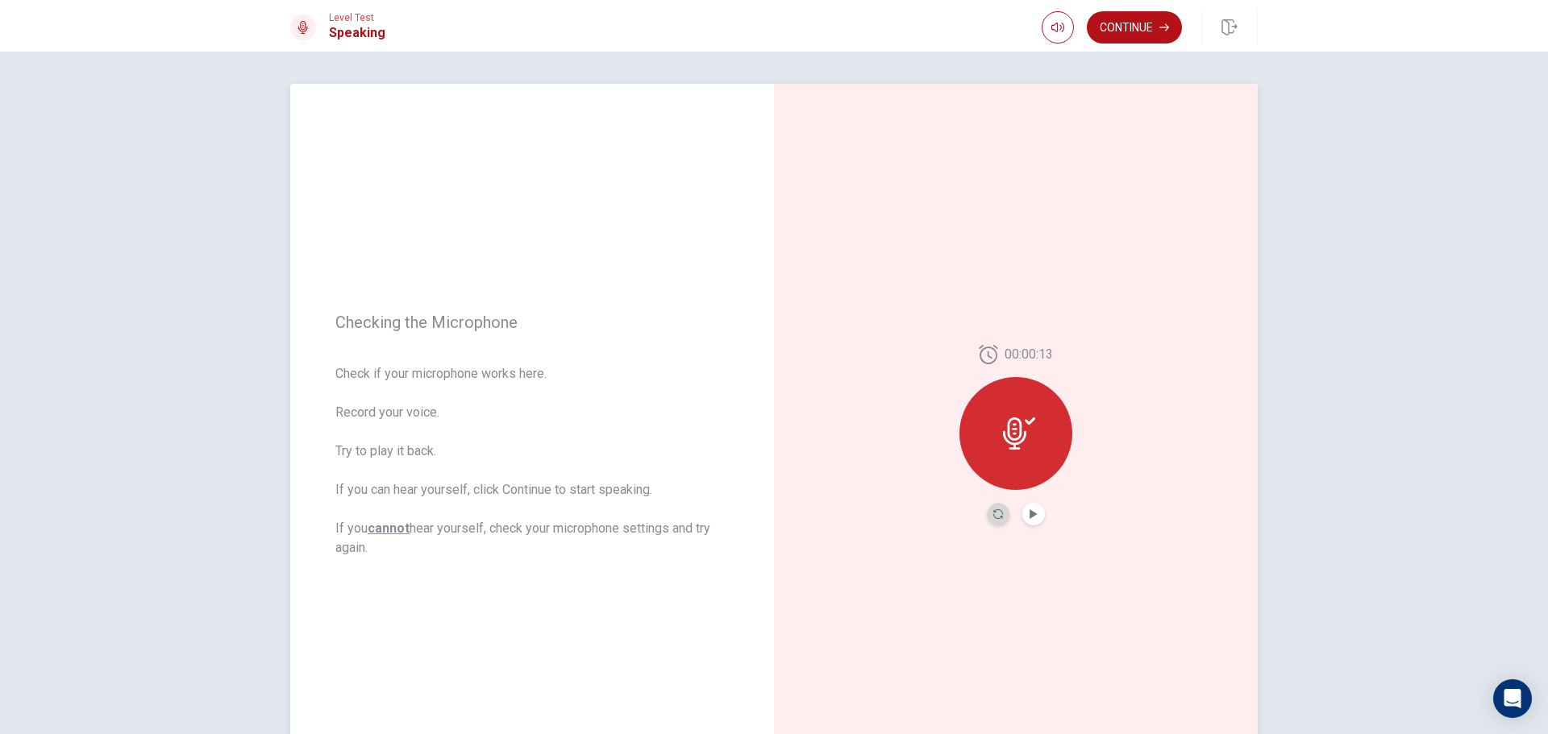
click at [992, 522] on button "Record Again" at bounding box center [998, 514] width 23 height 23
click at [1028, 451] on div "Stop Recording" at bounding box center [1015, 445] width 113 height 113
click at [1029, 516] on icon "Play Audio" at bounding box center [1032, 514] width 7 height 10
click at [993, 510] on icon "Record Again" at bounding box center [998, 514] width 10 height 10
click at [1008, 467] on span "Stop Recording" at bounding box center [1016, 464] width 60 height 26
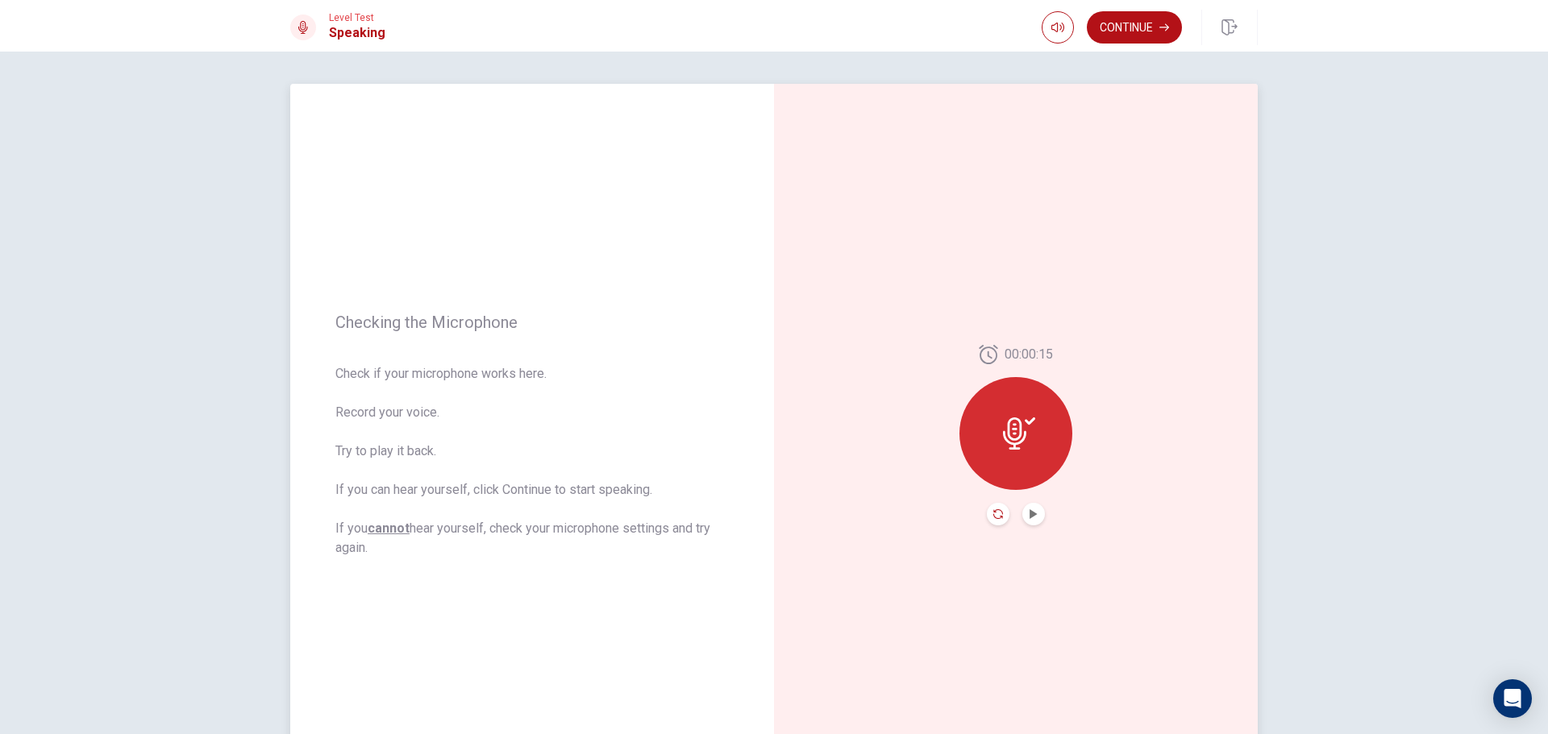
click at [998, 518] on icon "Record Again" at bounding box center [998, 514] width 10 height 10
click at [1014, 464] on span "Stop Recording" at bounding box center [1016, 464] width 60 height 26
click at [1026, 506] on button "Play Audio" at bounding box center [1033, 514] width 23 height 23
click at [1022, 510] on button "Play Audio" at bounding box center [1033, 514] width 23 height 23
click at [1000, 508] on button "Record Again" at bounding box center [998, 514] width 23 height 23
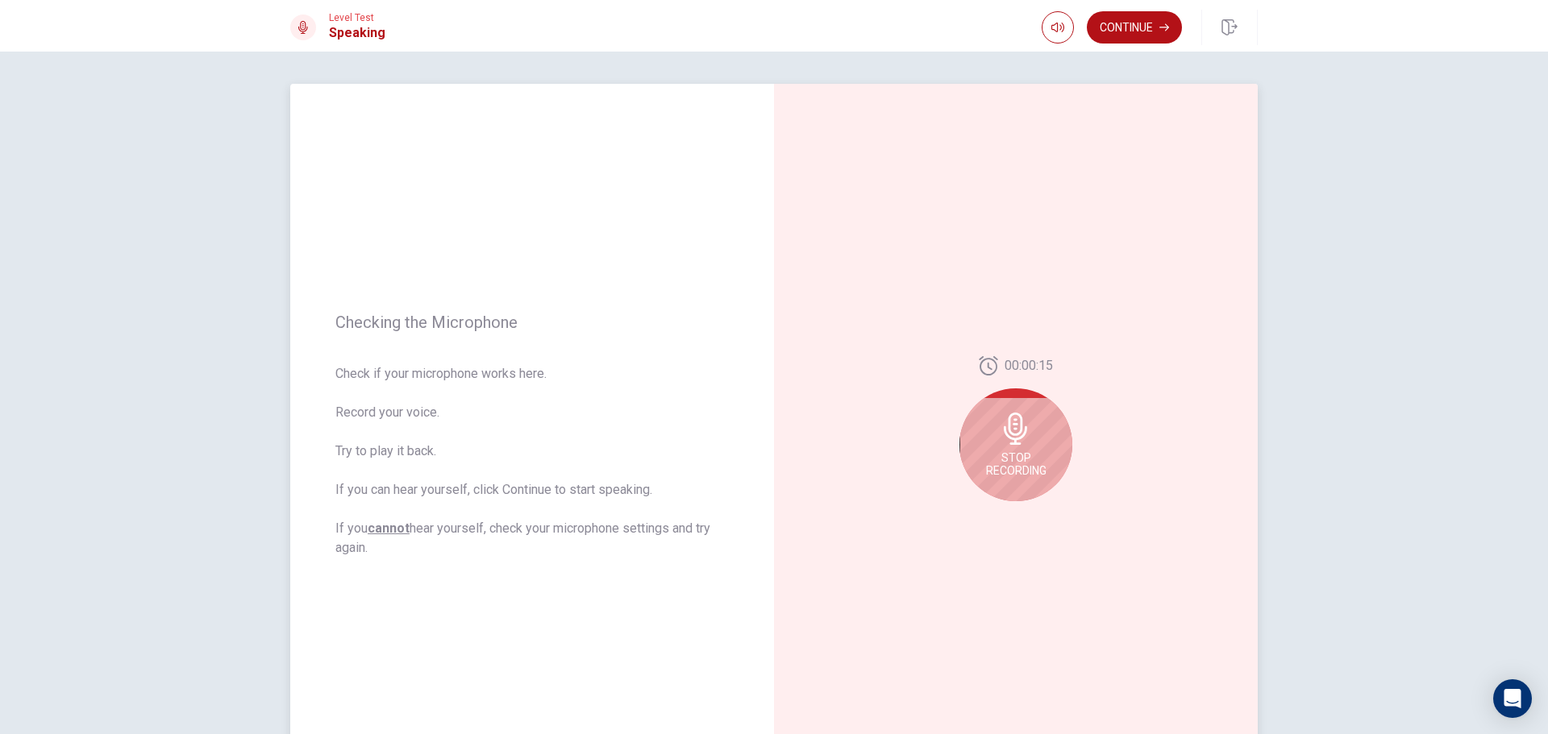
click at [1020, 444] on icon at bounding box center [1016, 429] width 32 height 32
click at [987, 518] on button "Record Again" at bounding box center [998, 514] width 23 height 23
click at [1031, 447] on div "Stop Recording" at bounding box center [1015, 445] width 113 height 113
click at [1034, 519] on button "Play Audio" at bounding box center [1033, 514] width 23 height 23
click at [994, 509] on icon "Record Again" at bounding box center [998, 514] width 10 height 10
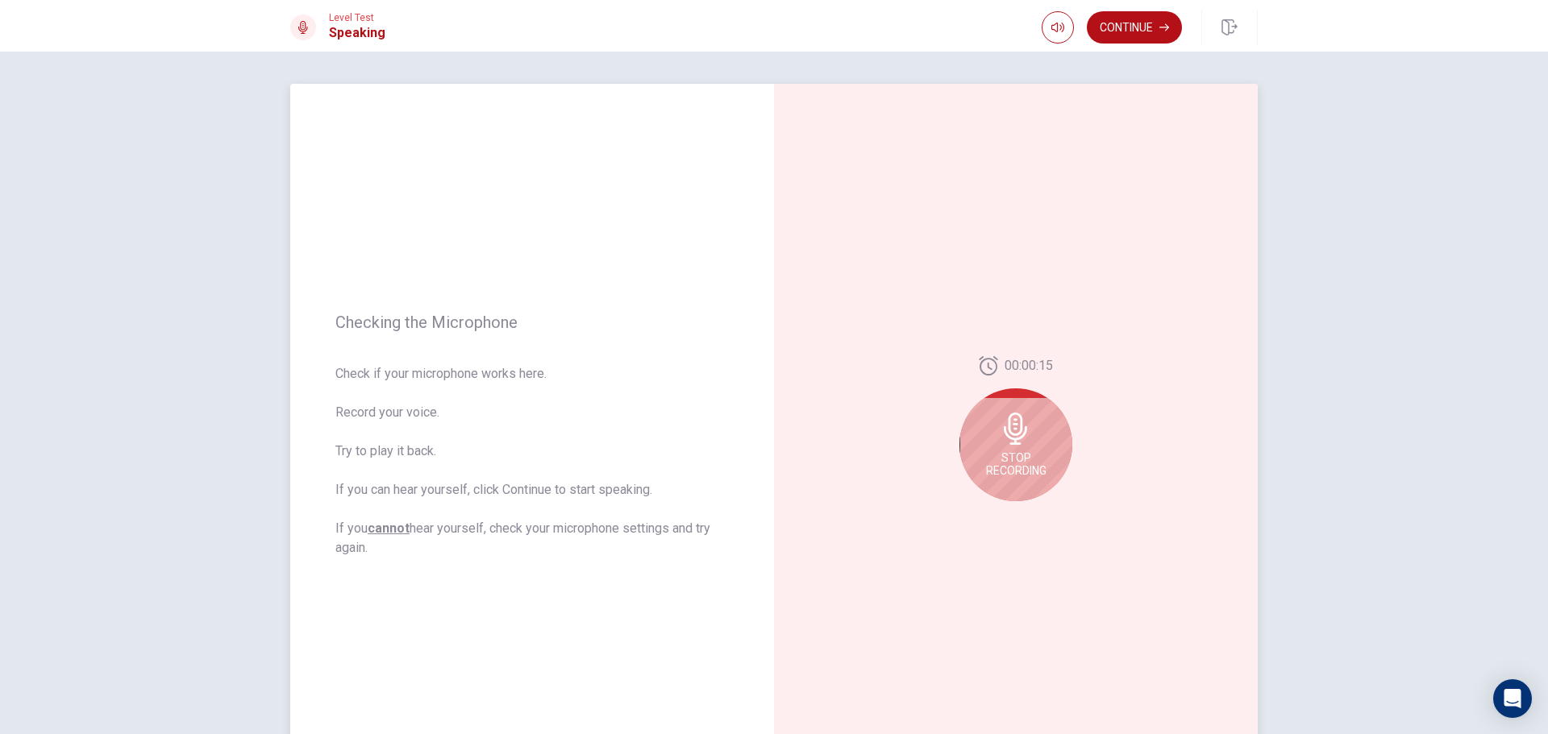
click at [1010, 459] on span "Stop Recording" at bounding box center [1016, 464] width 60 height 26
click at [996, 507] on button "Record Again" at bounding box center [998, 514] width 23 height 23
click at [1025, 479] on div "Stop Recording" at bounding box center [1015, 445] width 113 height 113
click at [1026, 503] on button "Play Audio" at bounding box center [1033, 514] width 23 height 23
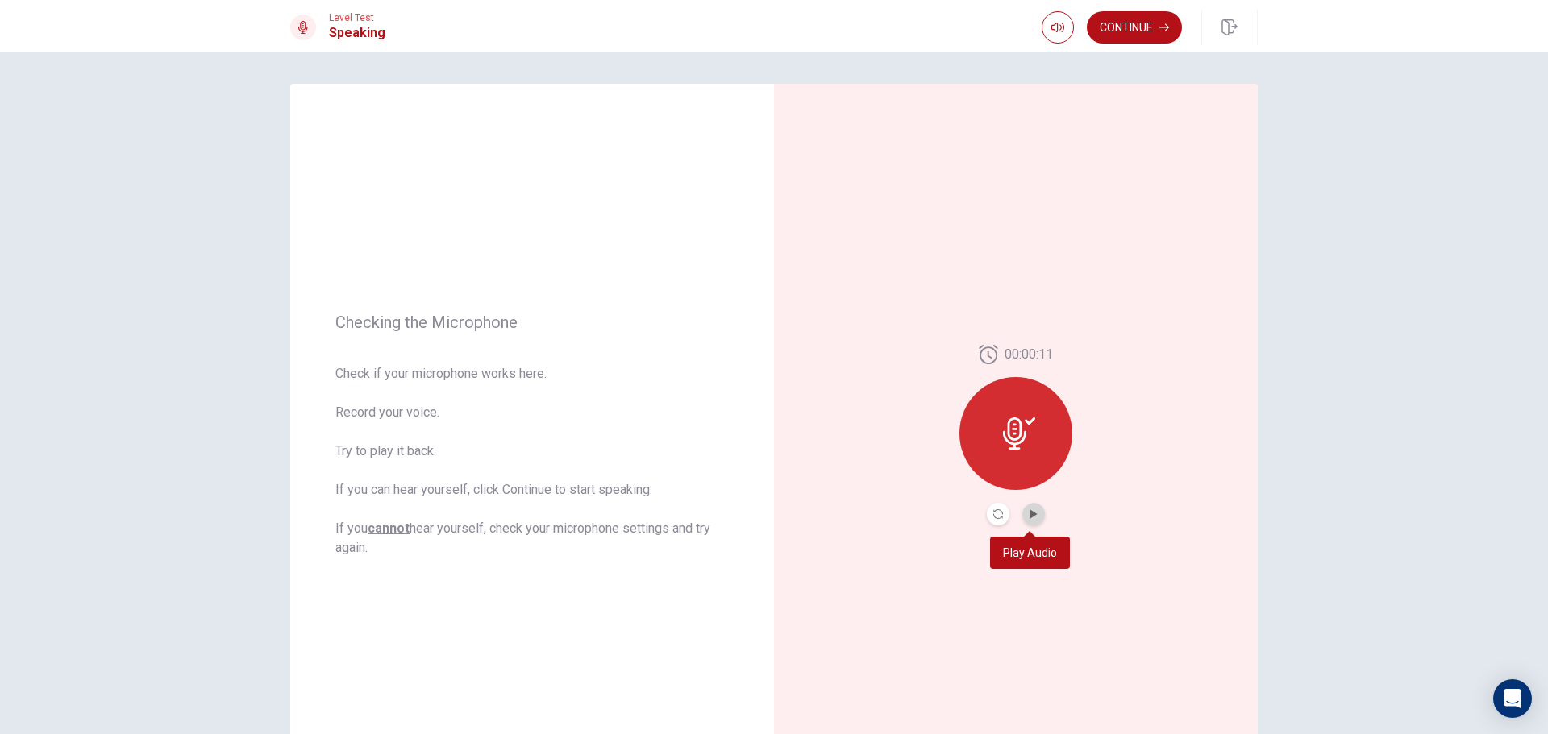
click at [1029, 518] on icon "Play Audio" at bounding box center [1032, 514] width 7 height 10
click at [992, 519] on button "Record Again" at bounding box center [998, 514] width 23 height 23
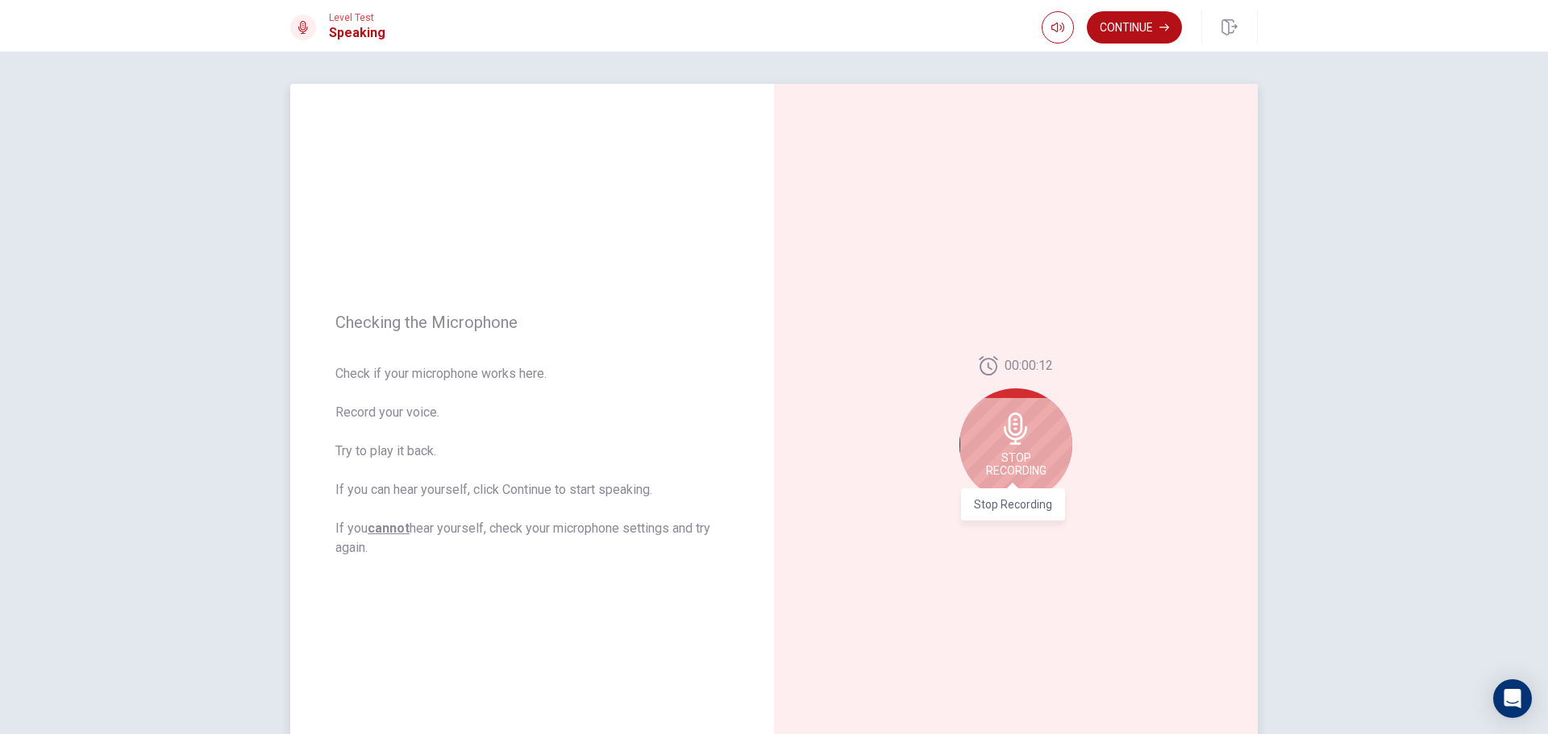
click at [1019, 454] on span "Stop Recording" at bounding box center [1016, 464] width 60 height 26
click at [1028, 519] on button "Play Audio" at bounding box center [1033, 514] width 23 height 23
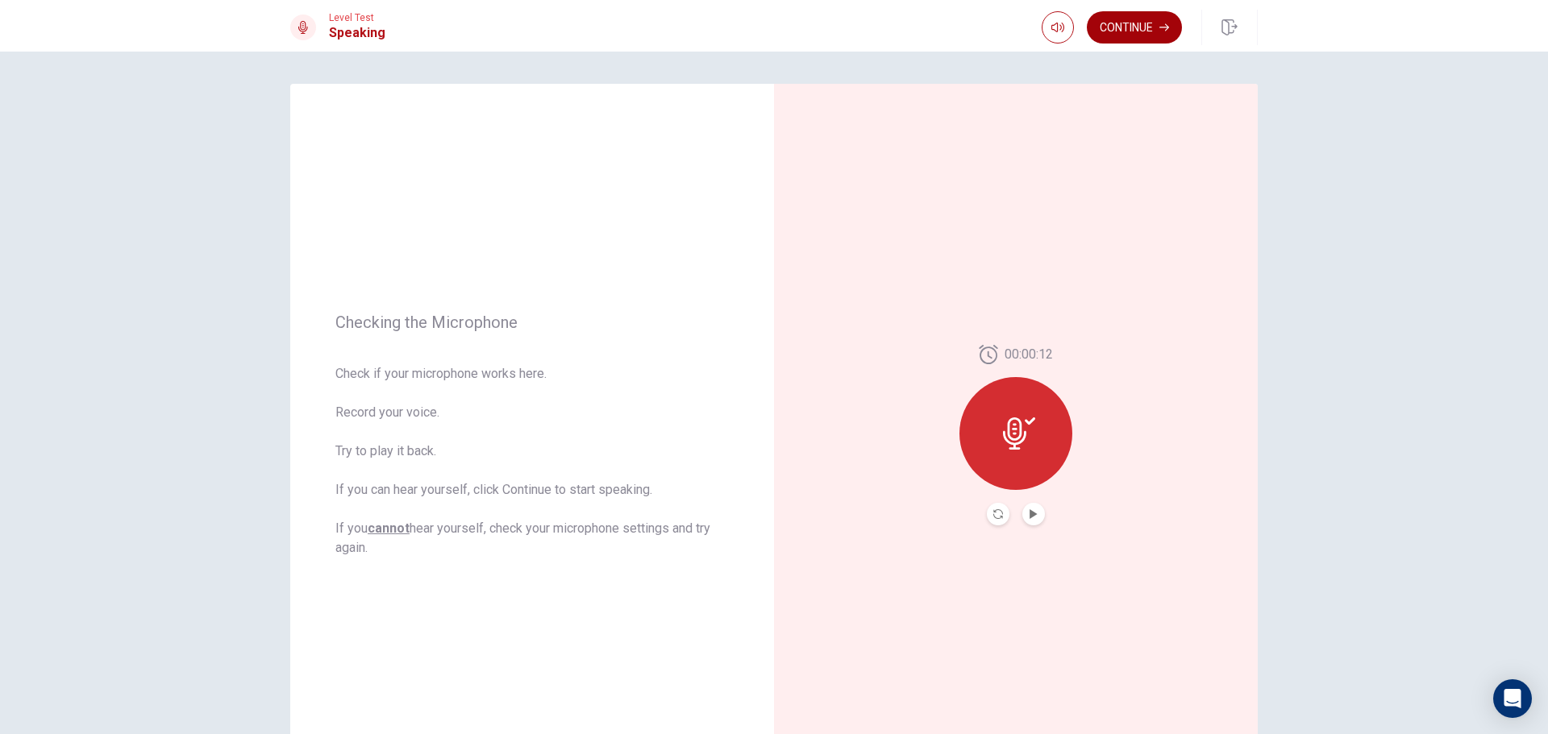
click at [1143, 27] on button "Continue" at bounding box center [1134, 27] width 95 height 32
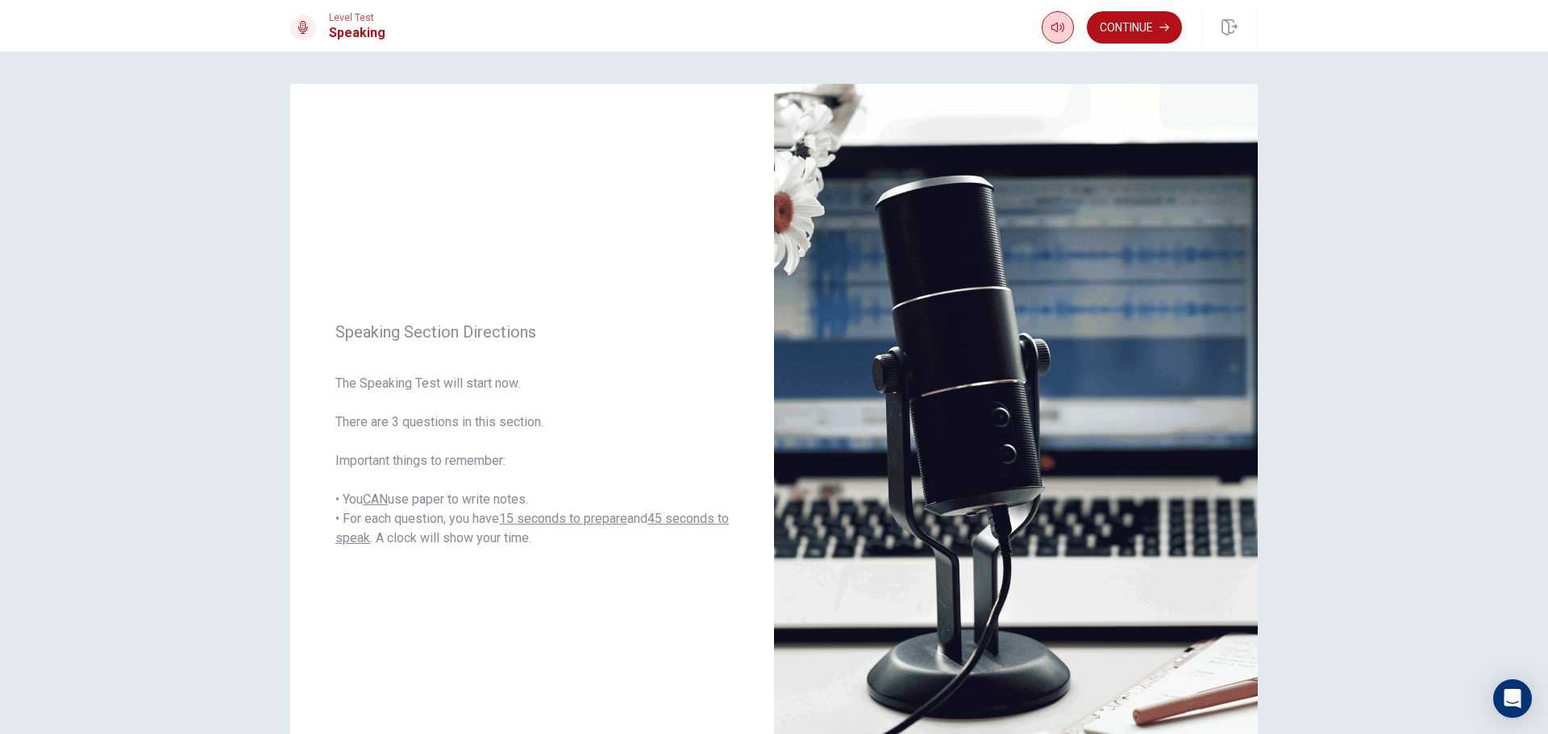
drag, startPoint x: 1153, startPoint y: 15, endPoint x: 1153, endPoint y: 26, distance: 10.5
click at [1153, 20] on button "Continue" at bounding box center [1134, 27] width 95 height 32
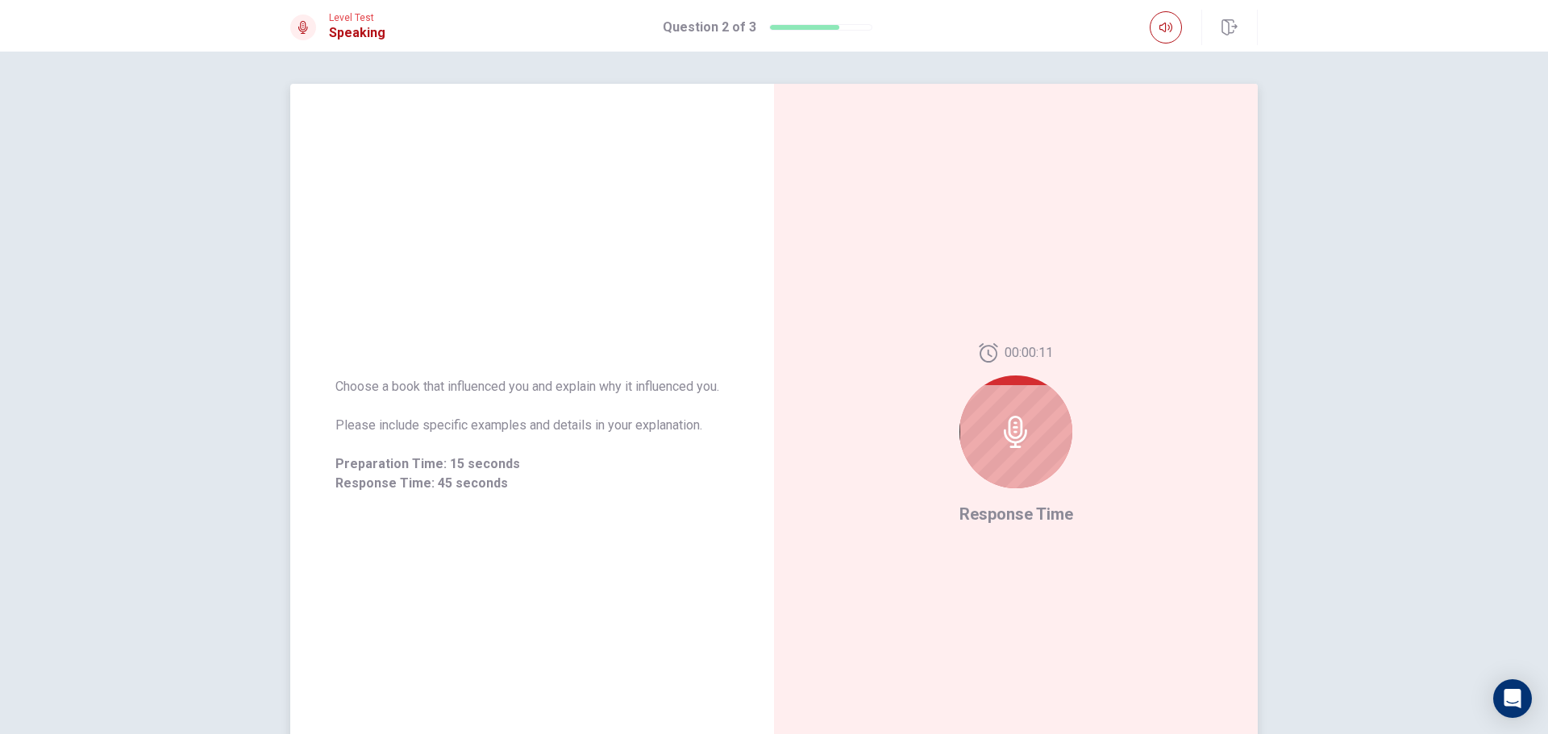
click at [952, 450] on div "00:00:11 Response Time" at bounding box center [1016, 435] width 484 height 703
click at [1041, 435] on div at bounding box center [1015, 432] width 113 height 113
click at [1041, 436] on div at bounding box center [1015, 432] width 113 height 113
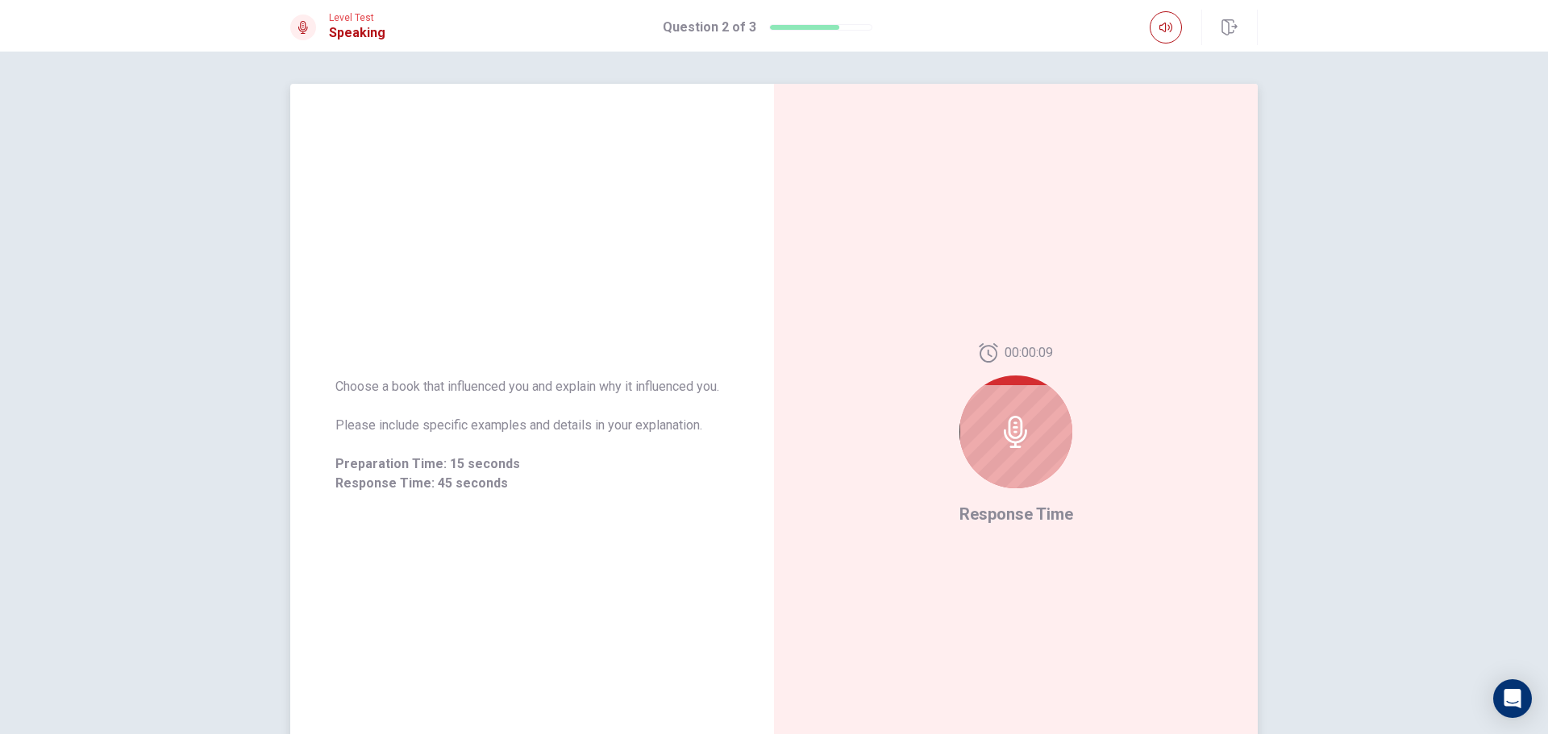
click at [1039, 439] on div at bounding box center [1015, 432] width 113 height 113
click at [1036, 435] on div at bounding box center [1015, 432] width 113 height 113
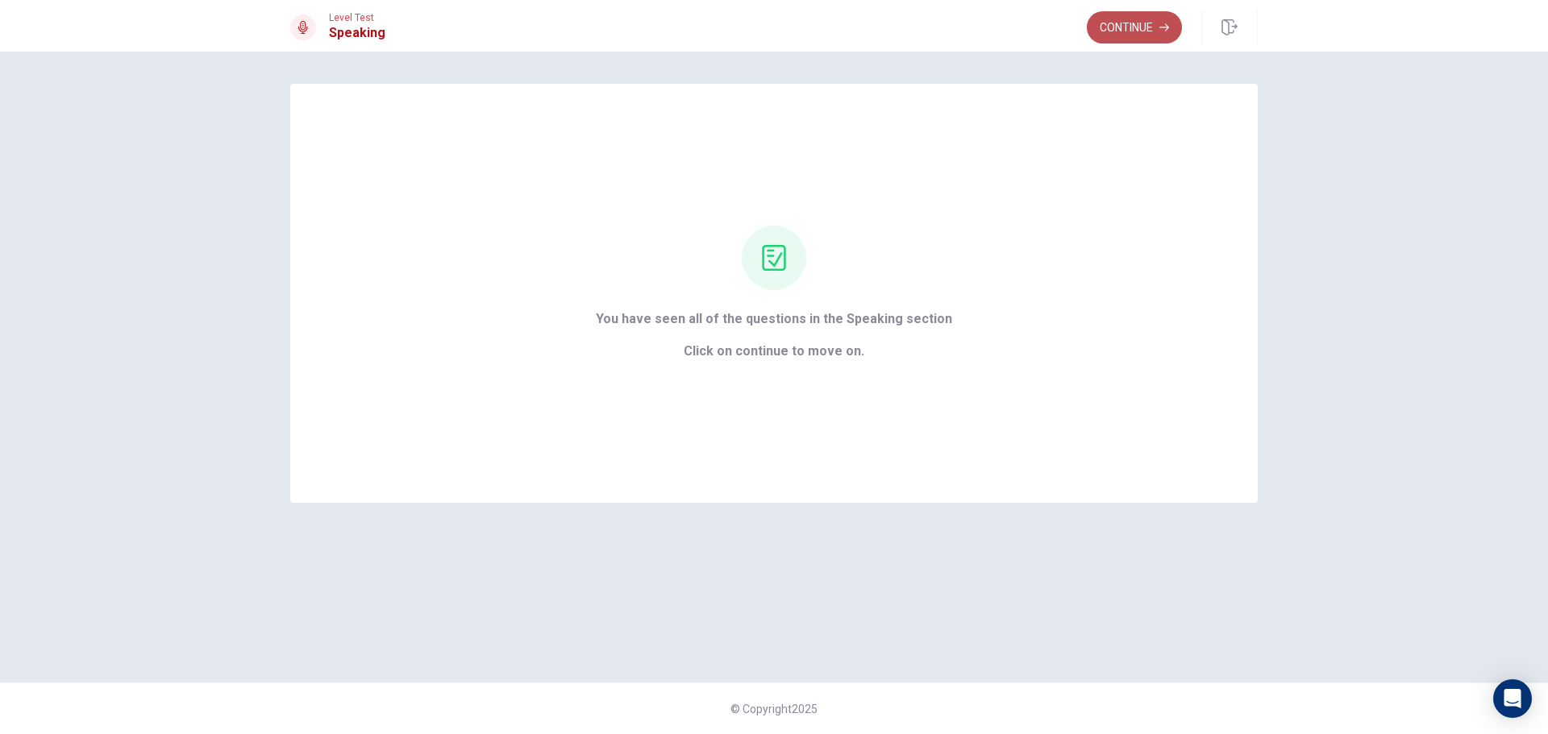
click at [1147, 26] on button "Continue" at bounding box center [1134, 27] width 95 height 32
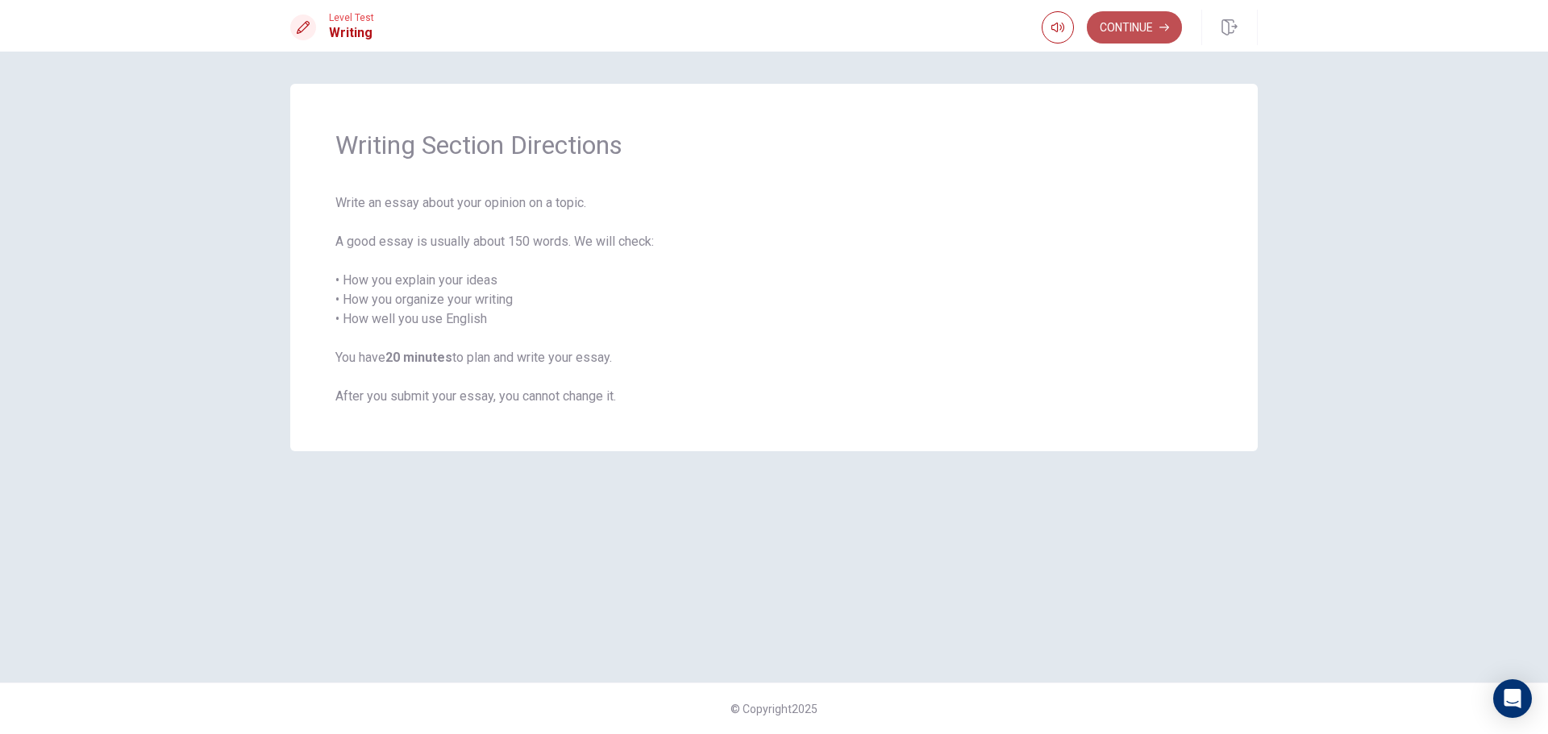
click at [1161, 37] on button "Continue" at bounding box center [1134, 27] width 95 height 32
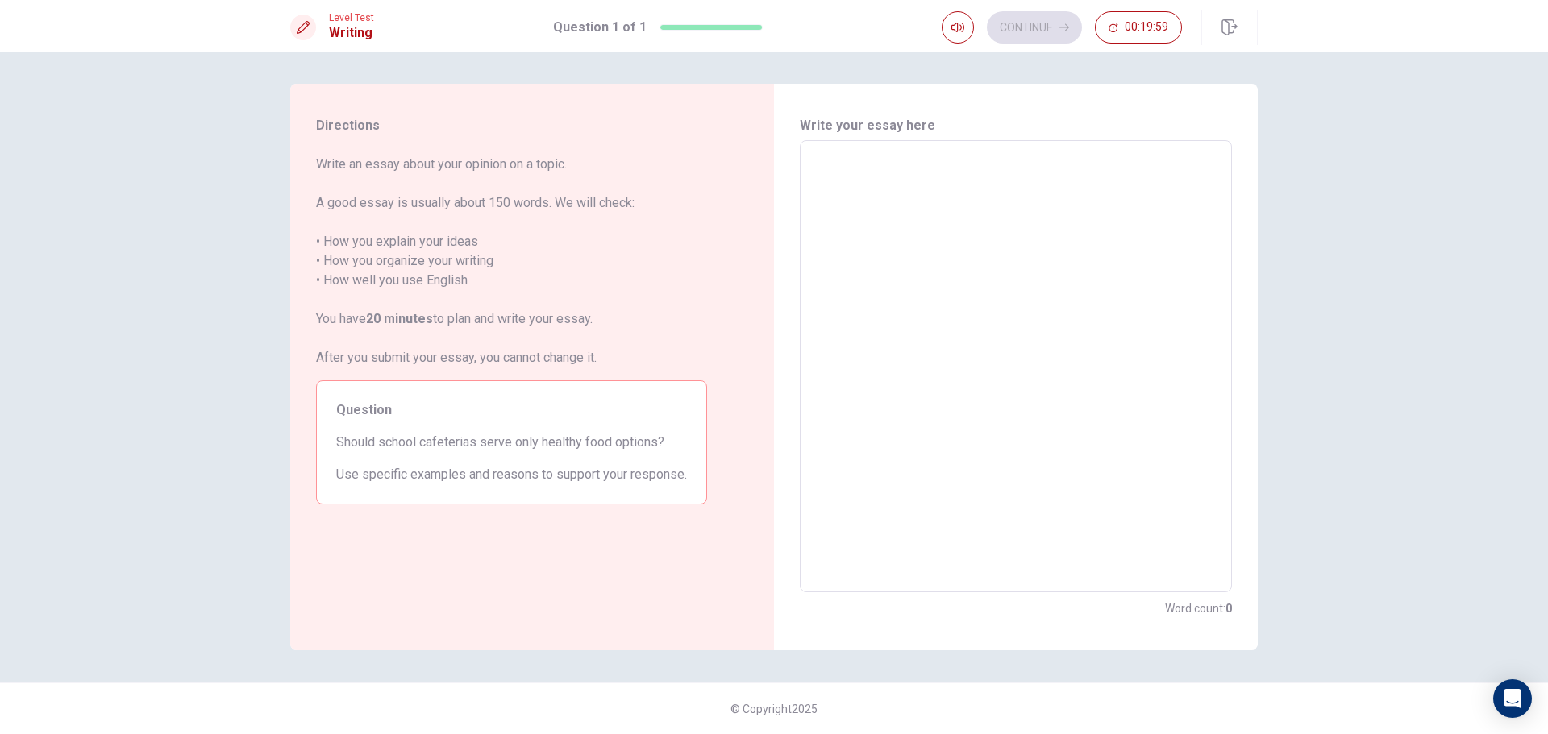
click at [956, 199] on textarea at bounding box center [1015, 367] width 409 height 426
type textarea "y"
type textarea "x"
type textarea "ye"
type textarea "x"
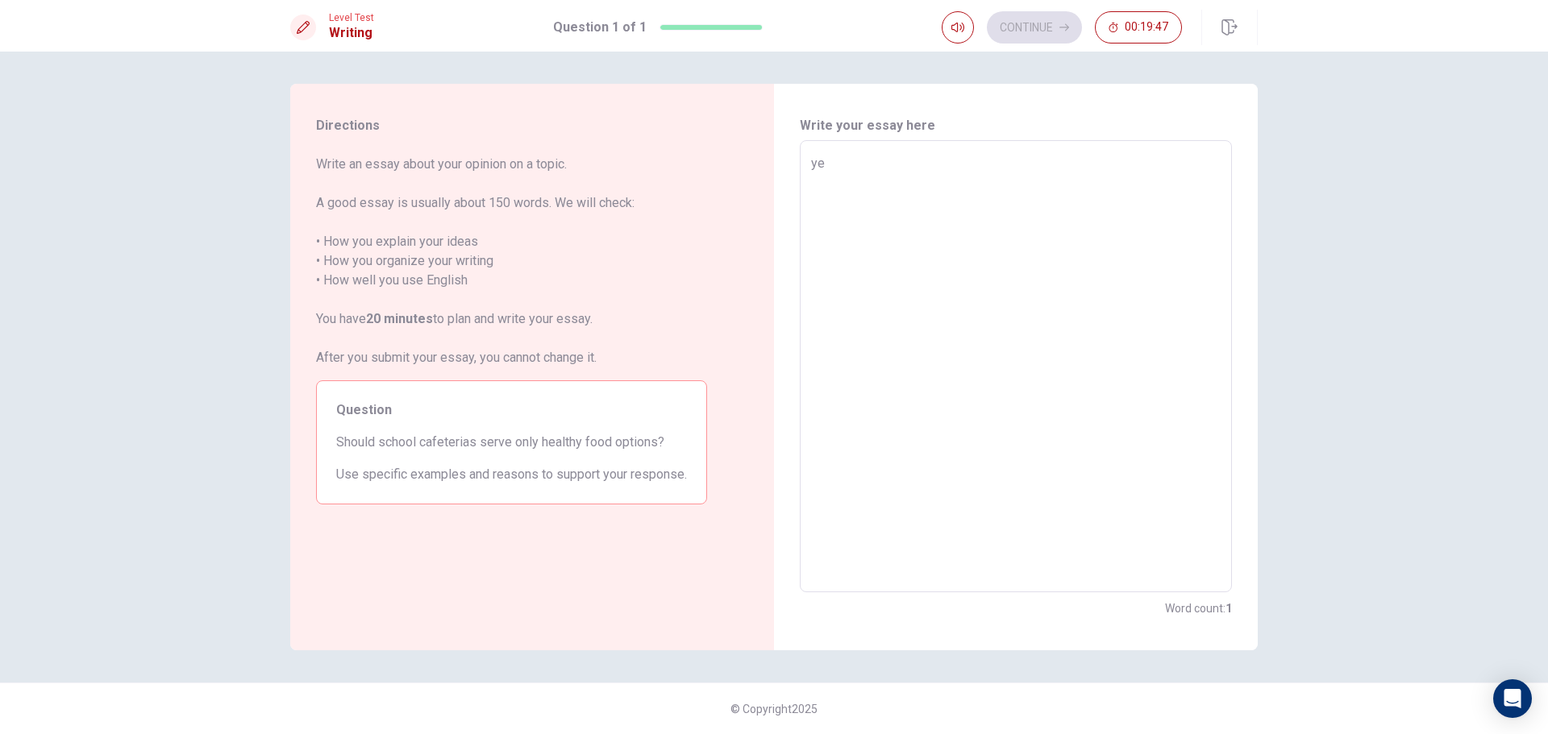
type textarea "yes"
type textarea "x"
type textarea "yesb"
type textarea "x"
type textarea "yes"
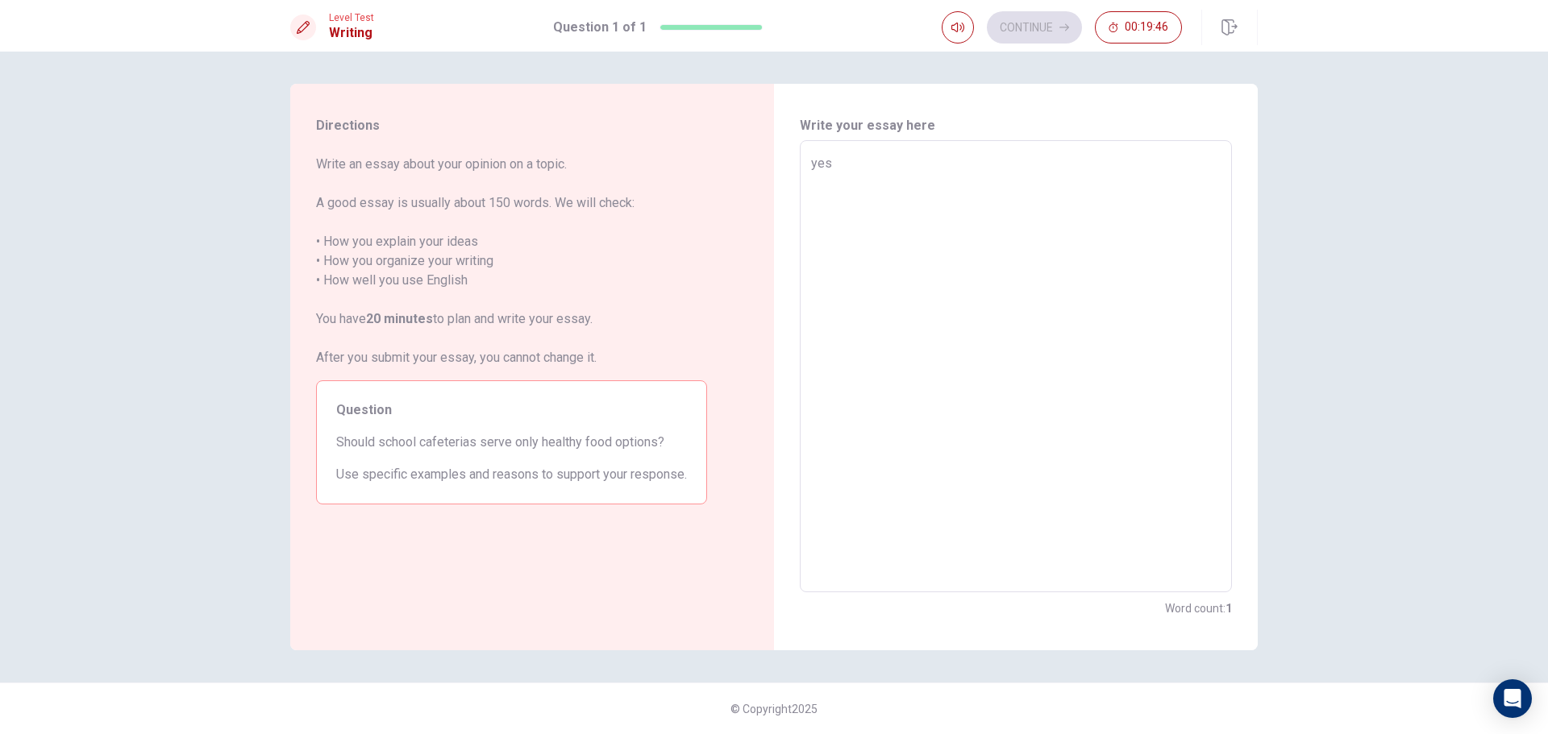
type textarea "x"
type textarea "ye"
type textarea "x"
type textarea "y"
type textarea "x"
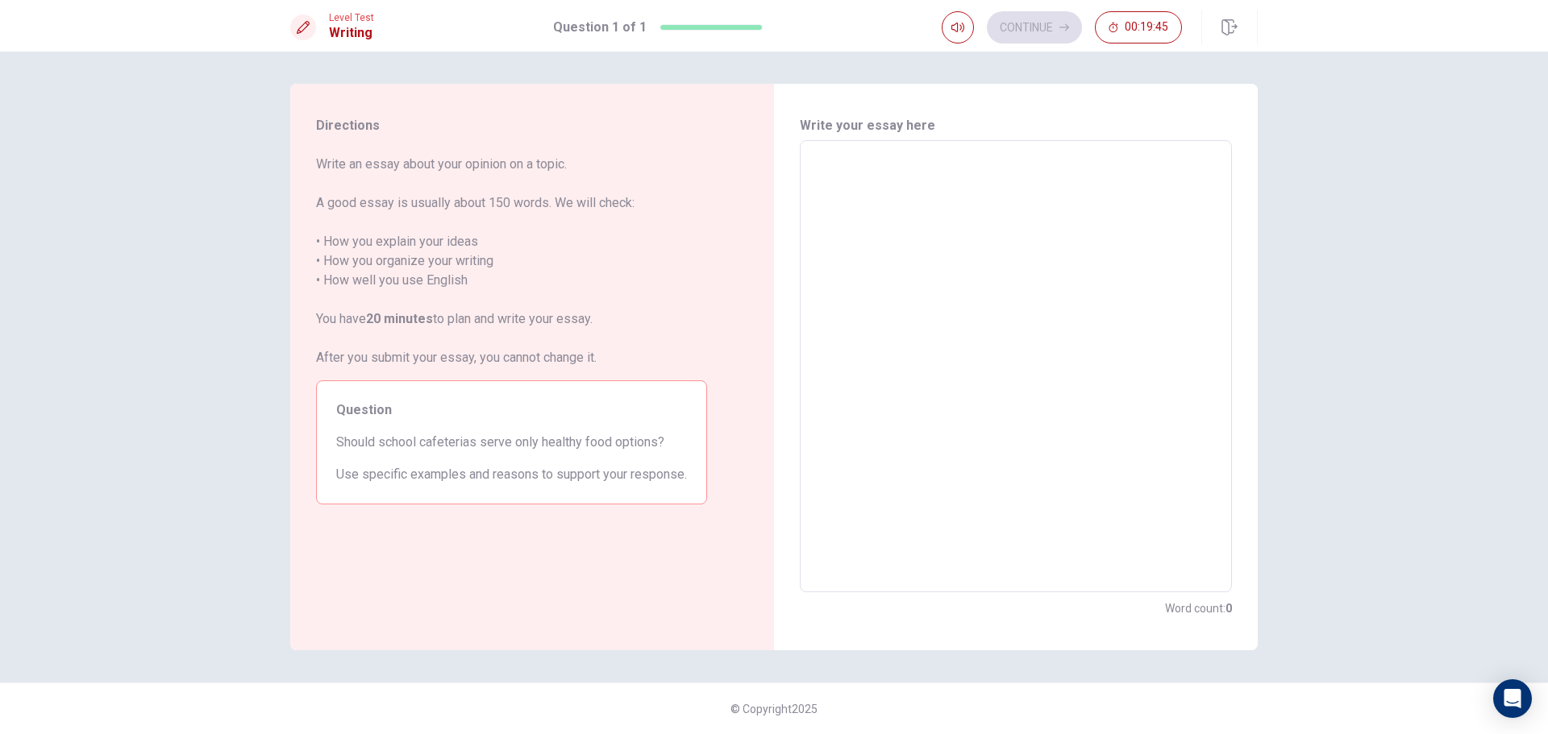
type textarea "Y"
type textarea "x"
type textarea "YE"
type textarea "x"
type textarea "YES"
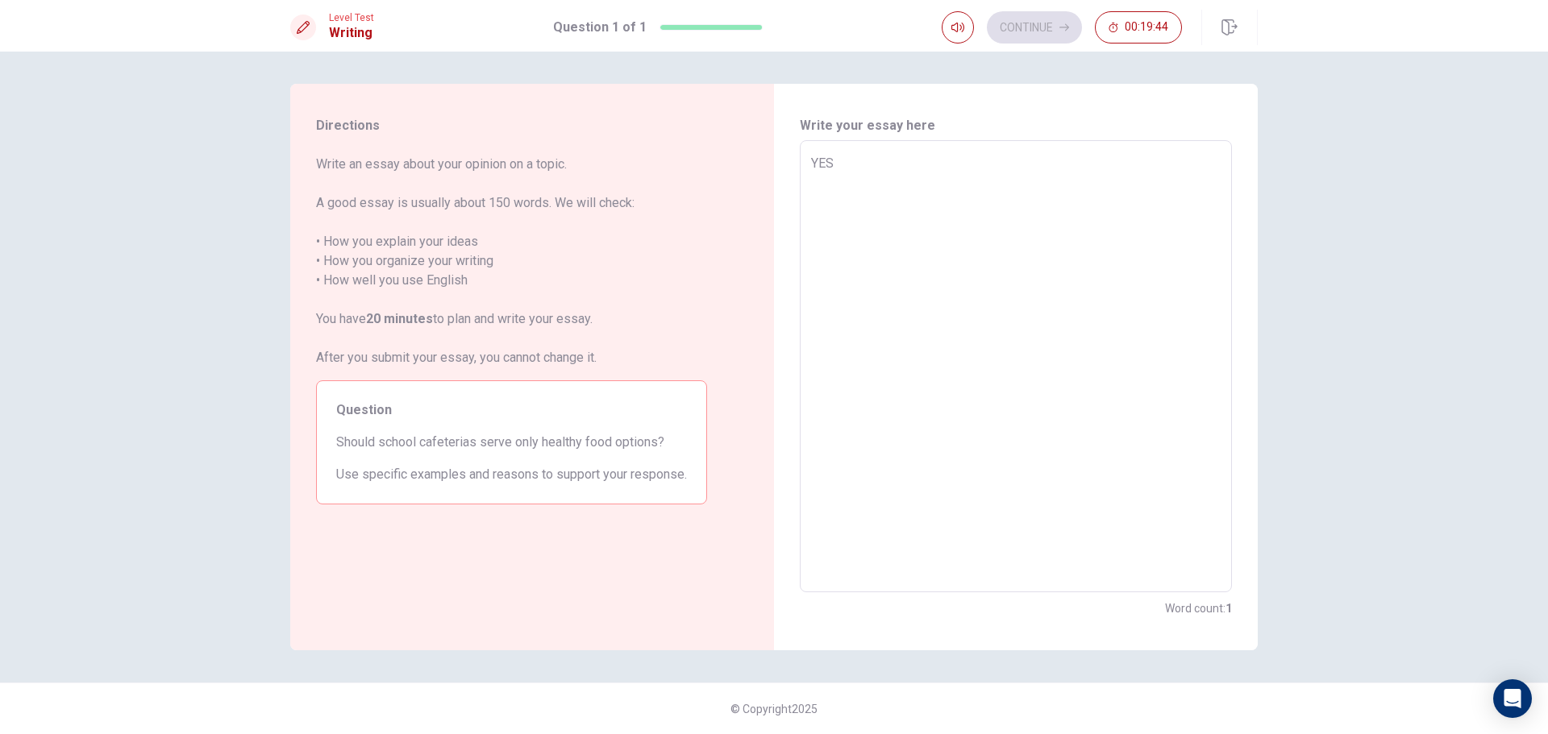
type textarea "x"
type textarea "YE"
type textarea "x"
type textarea "Y"
type textarea "x"
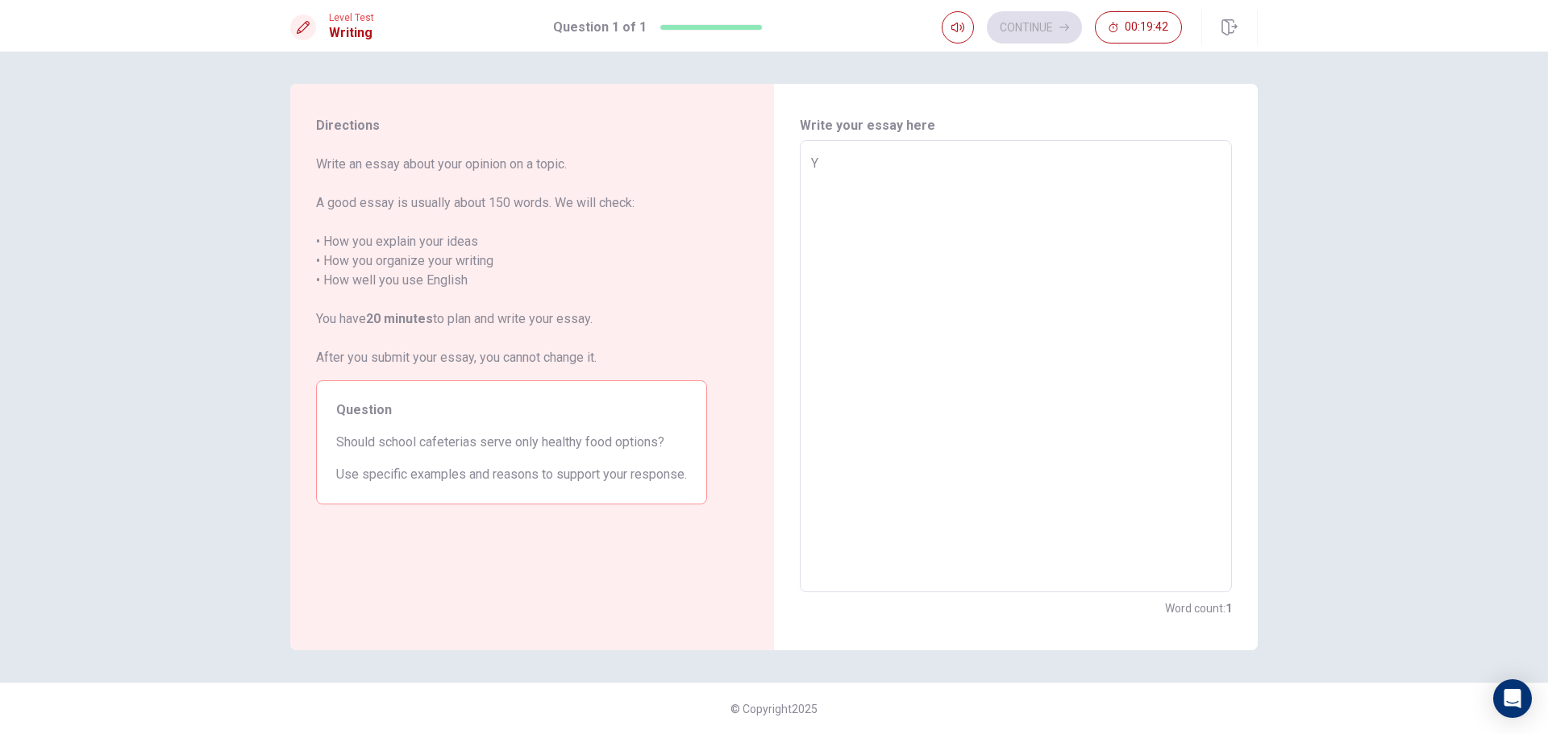
type textarea "Ye"
type textarea "x"
type textarea "Yes"
type textarea "x"
type textarea "Yes"
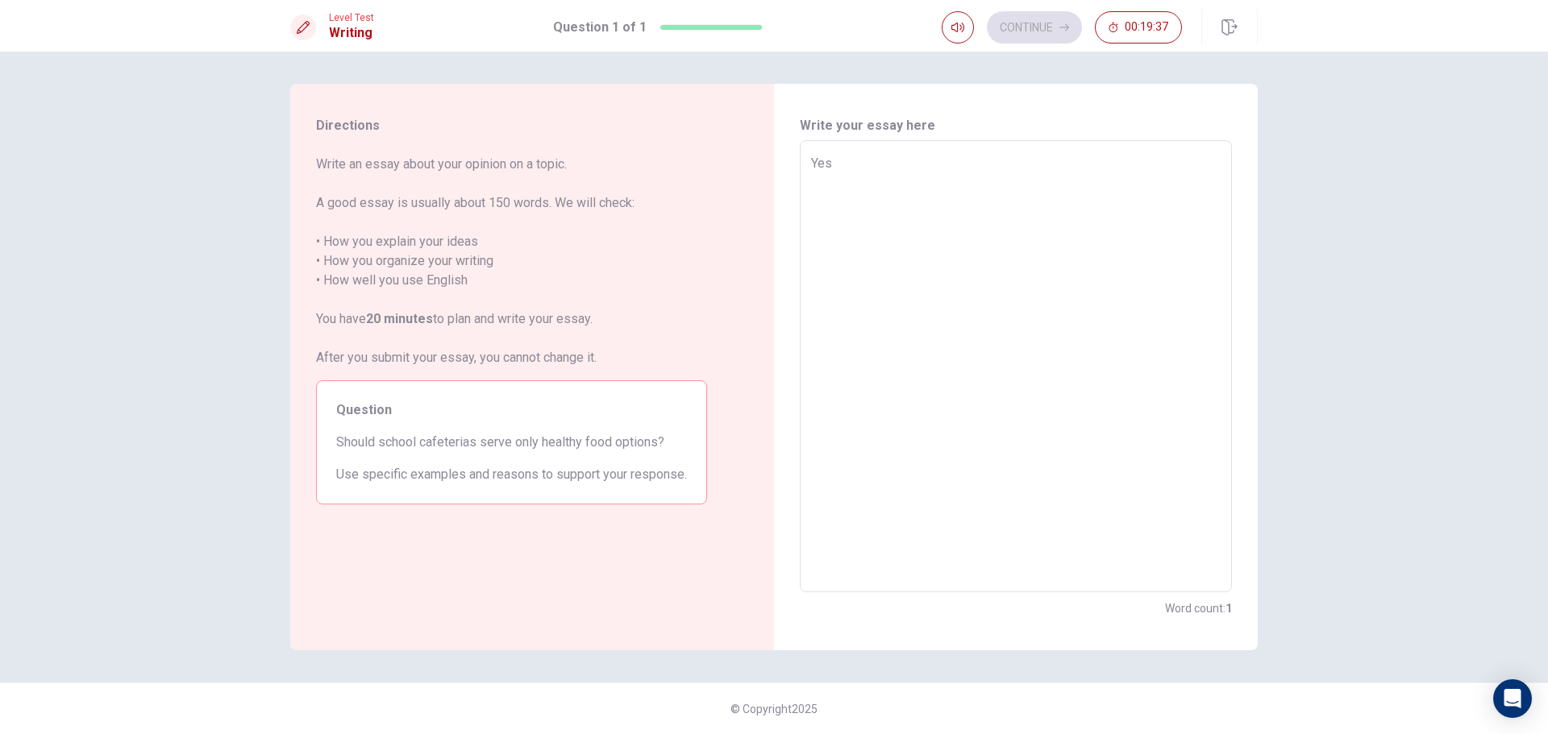
type textarea "x"
type textarea "Yes s"
type textarea "x"
type textarea "Yes sc"
type textarea "x"
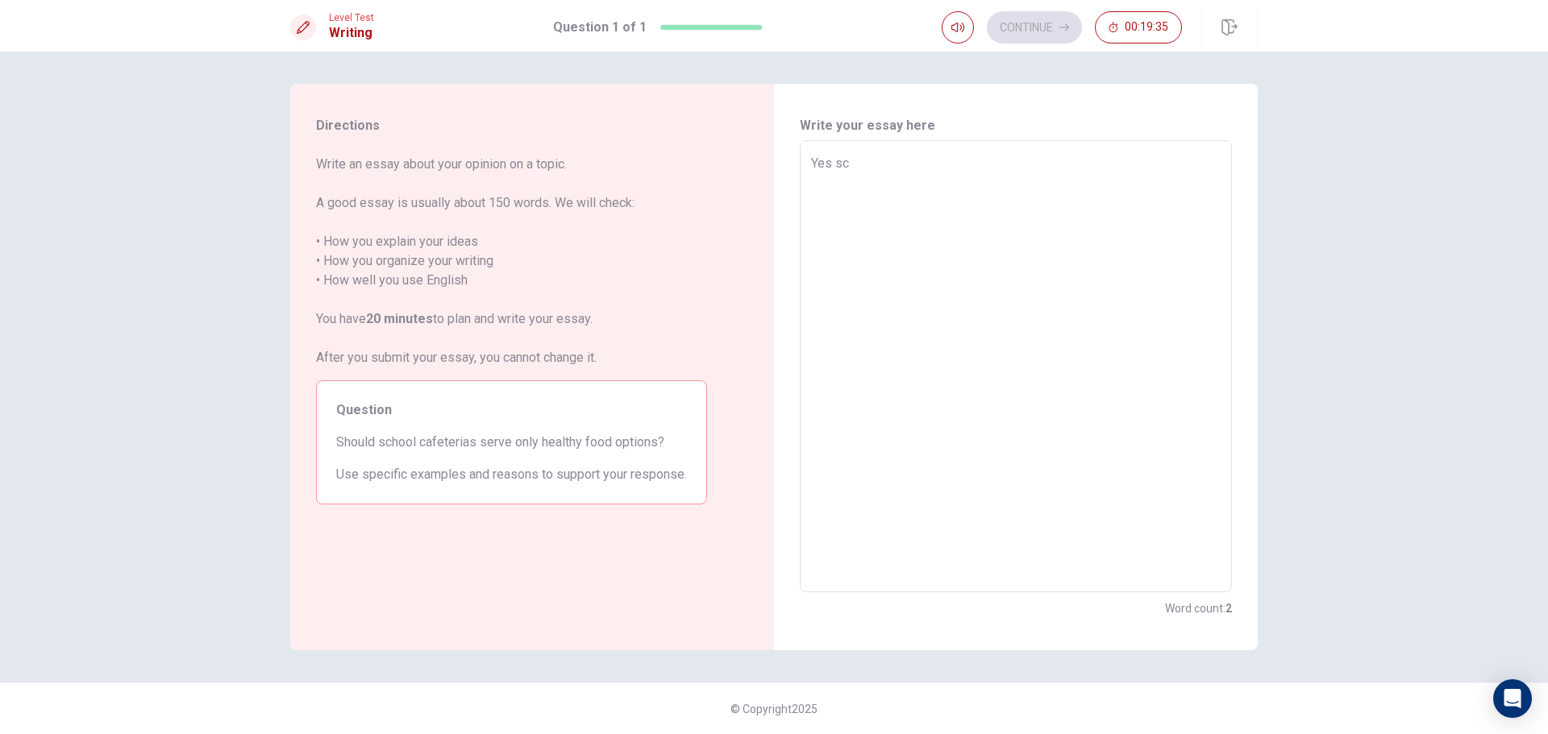
type textarea "Yes sch"
type textarea "x"
type textarea "Yes scho"
type textarea "x"
type textarea "Yes schoo"
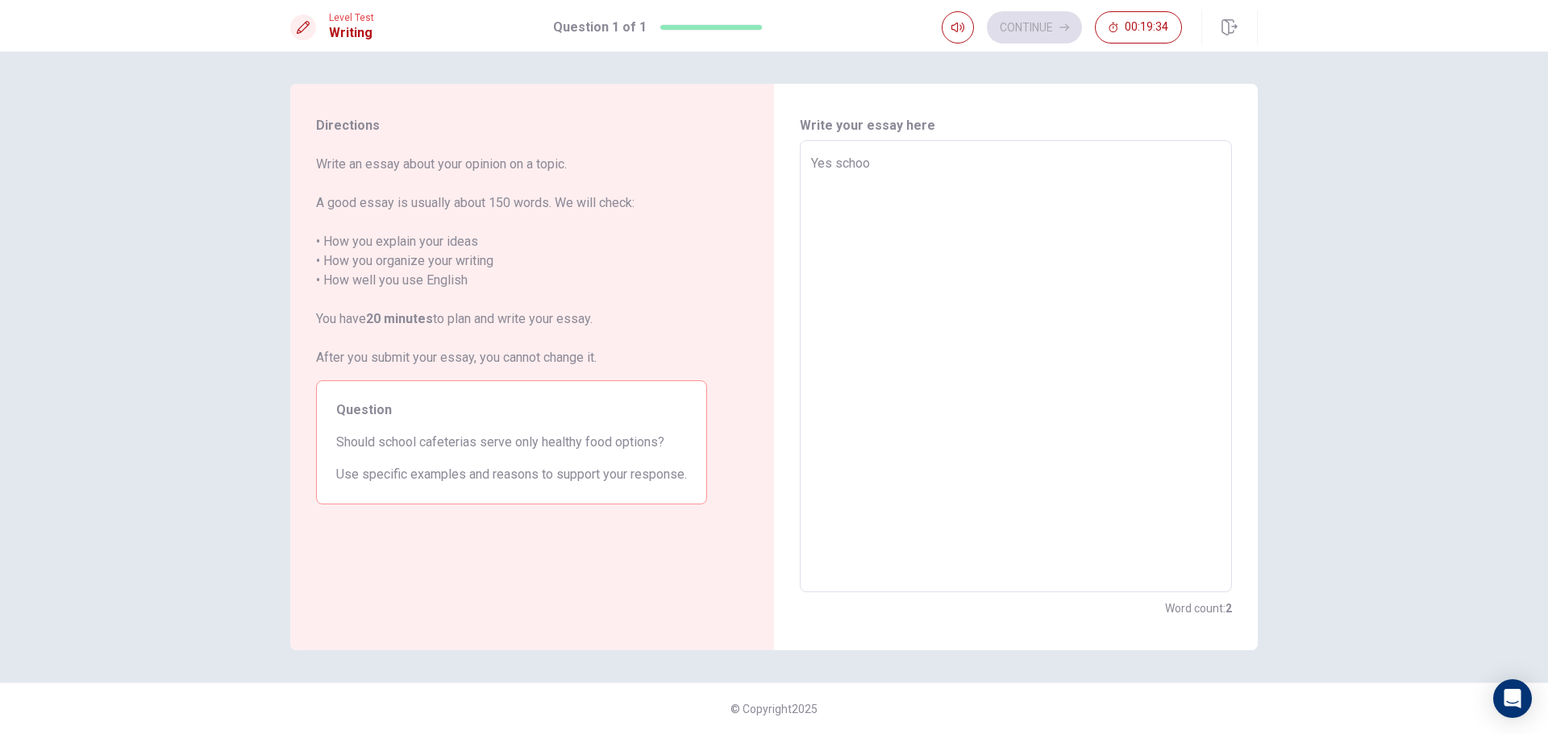
type textarea "x"
type textarea "Yes school"
type textarea "x"
type textarea "Yes school"
type textarea "x"
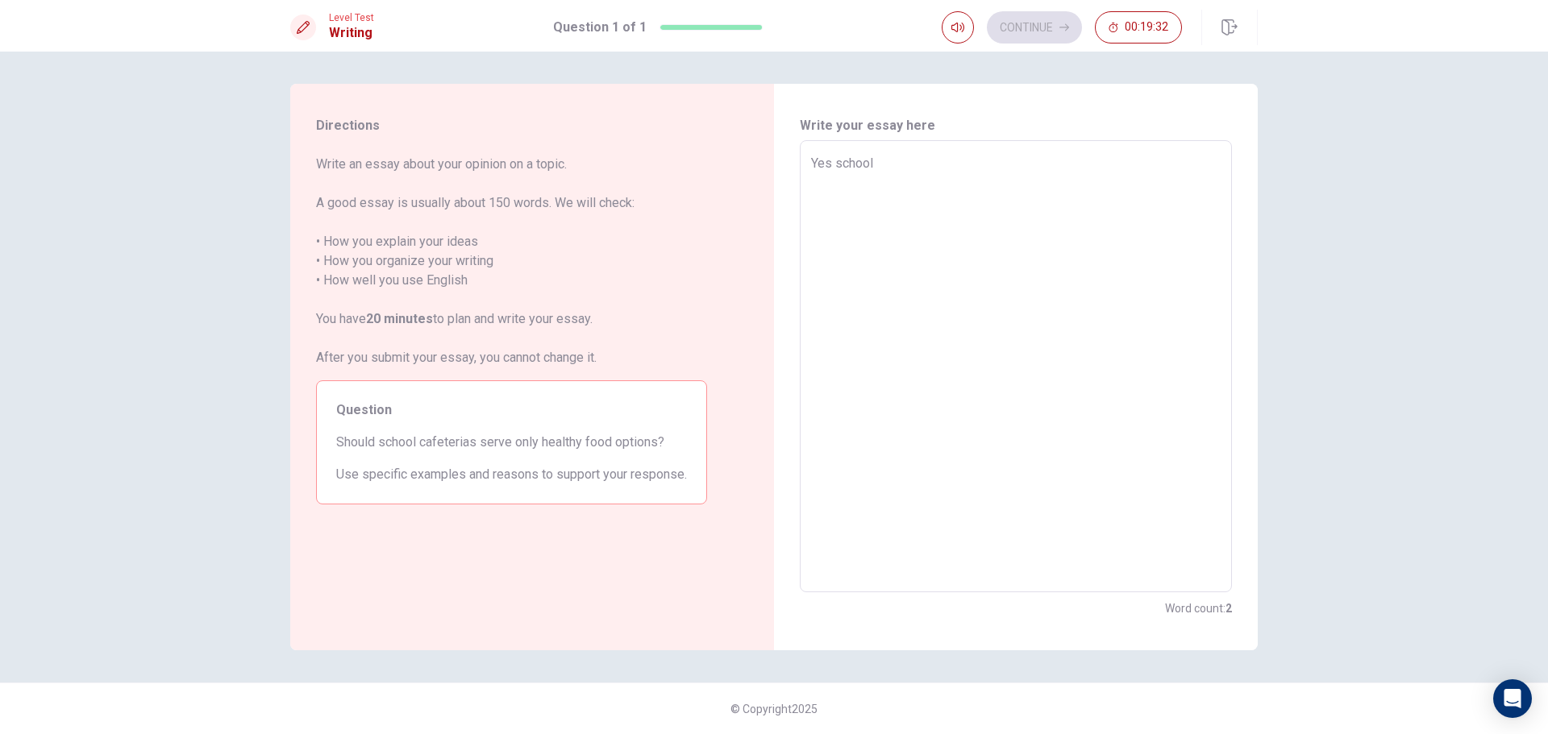
type textarea "Yes school c"
type textarea "x"
type textarea "Yes school ca"
type textarea "x"
type textarea "Yes school caf"
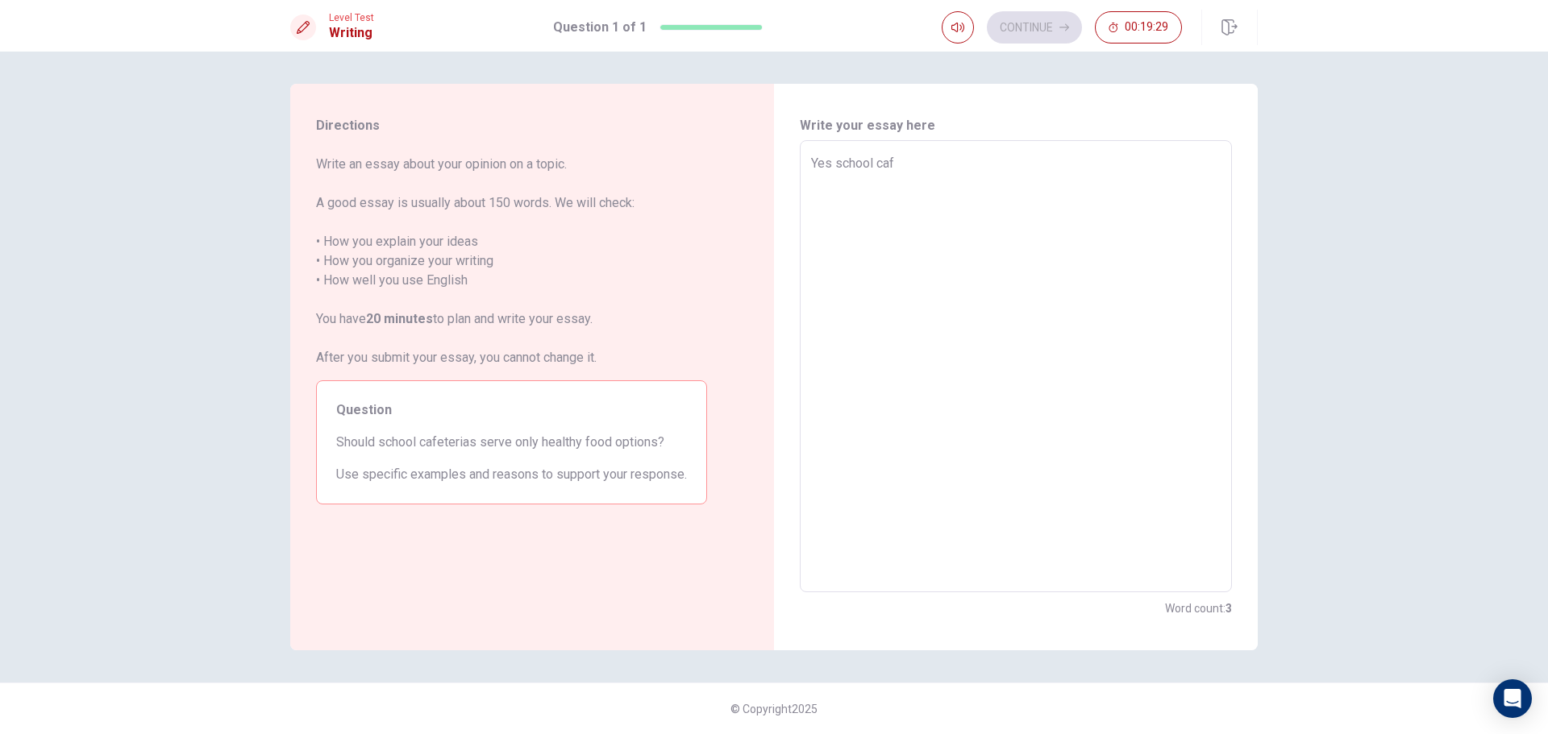
type textarea "x"
type textarea "Yes school cafe"
type textarea "x"
type textarea "Yes school cafer"
type textarea "x"
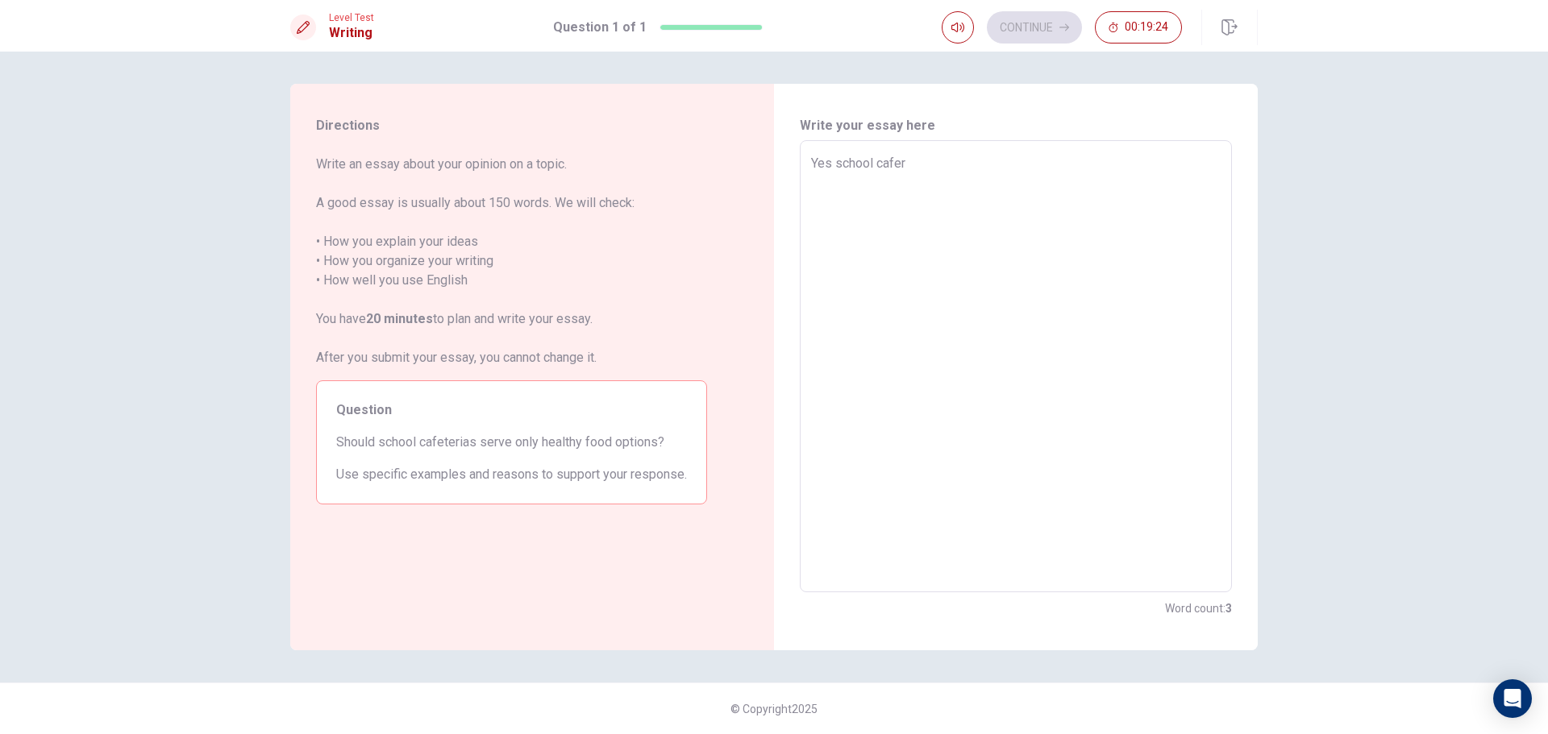
type textarea "Yes school cafe"
type textarea "x"
type textarea "Yes school cafet"
type textarea "x"
type textarea "Yes school cafete"
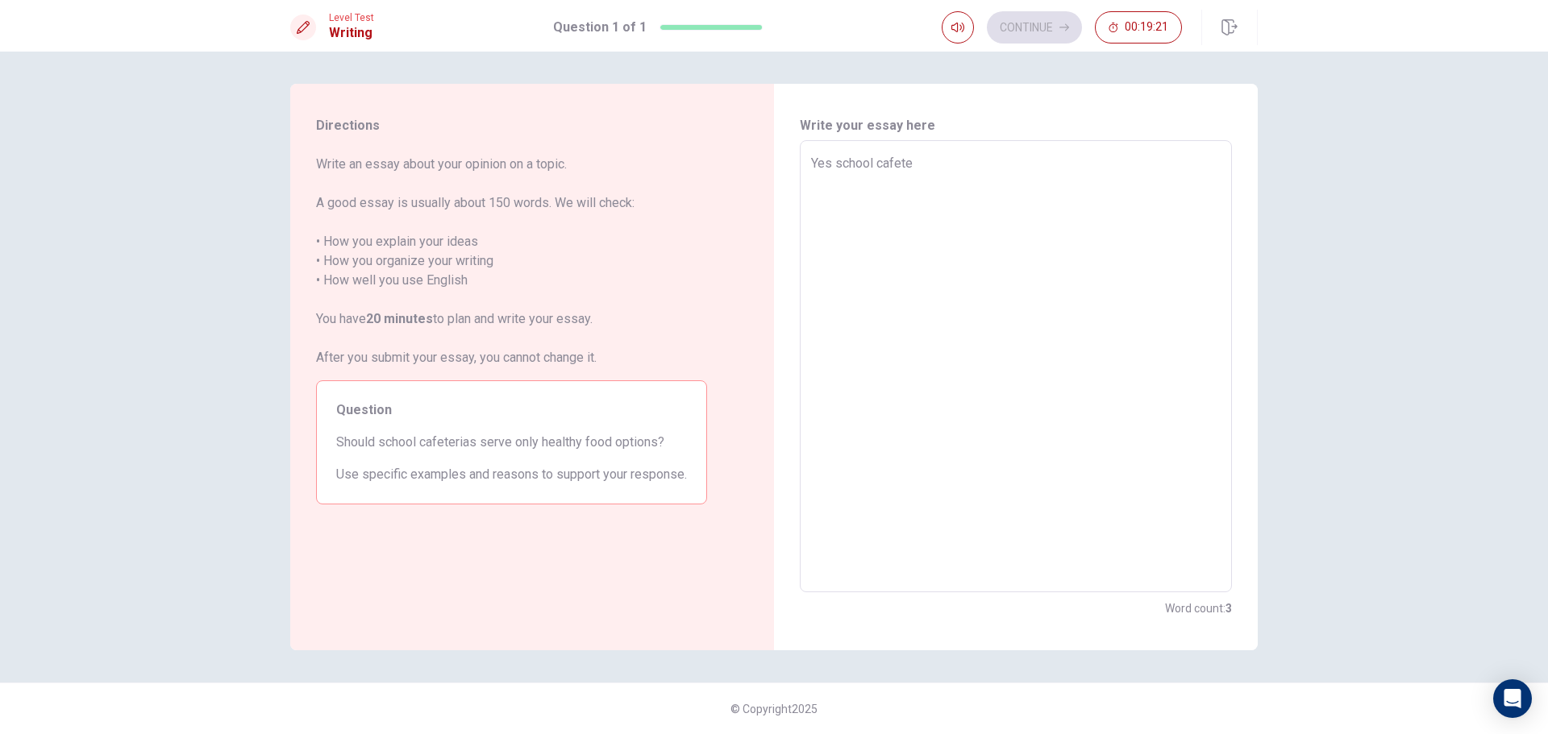
type textarea "x"
type textarea "Yes school cafeter"
type textarea "x"
type textarea "Yes school cafeteri"
type textarea "x"
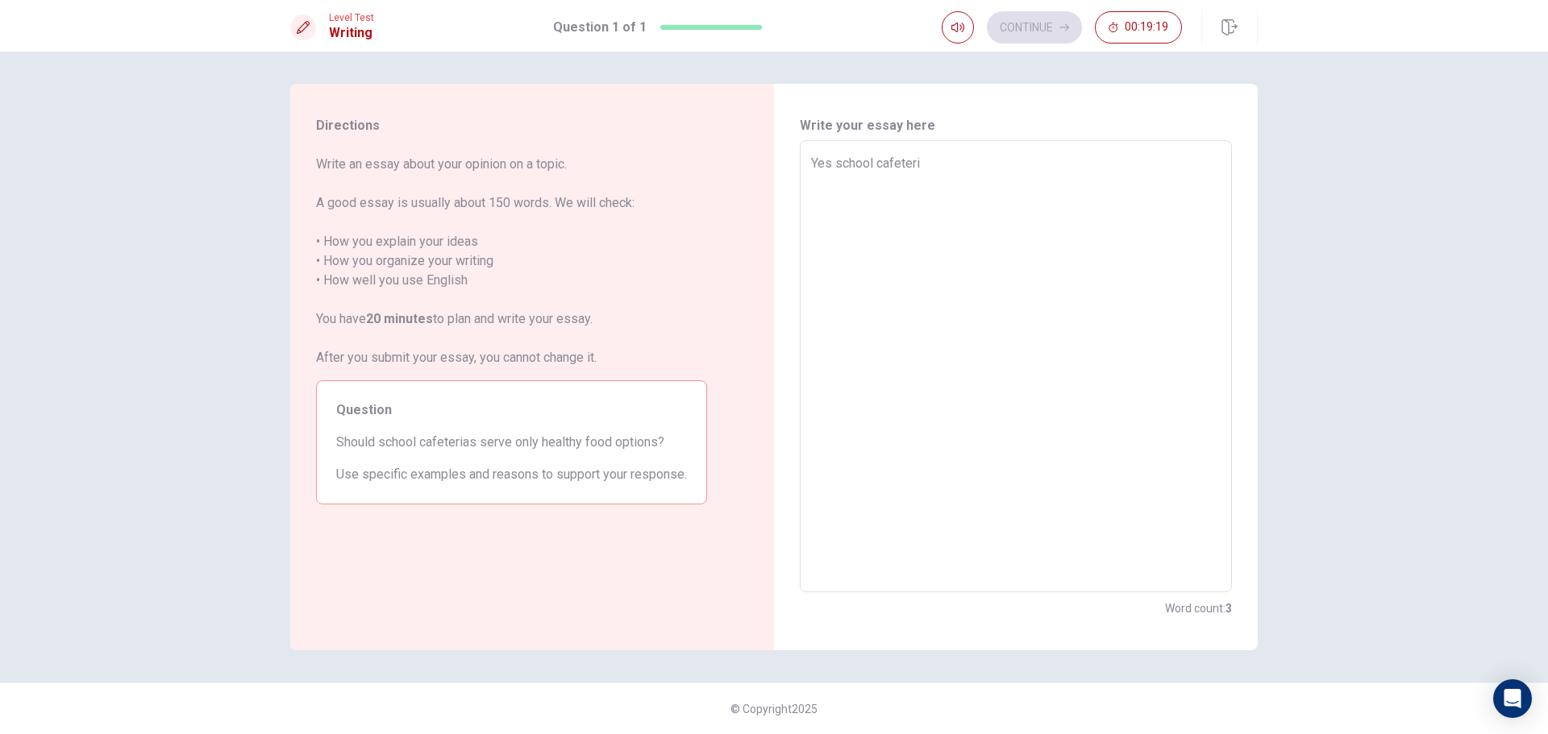
type textarea "Yes school cafeteria"
type textarea "x"
type textarea "Yes school cafeterias"
type textarea "x"
type textarea "Yes school cafeterias"
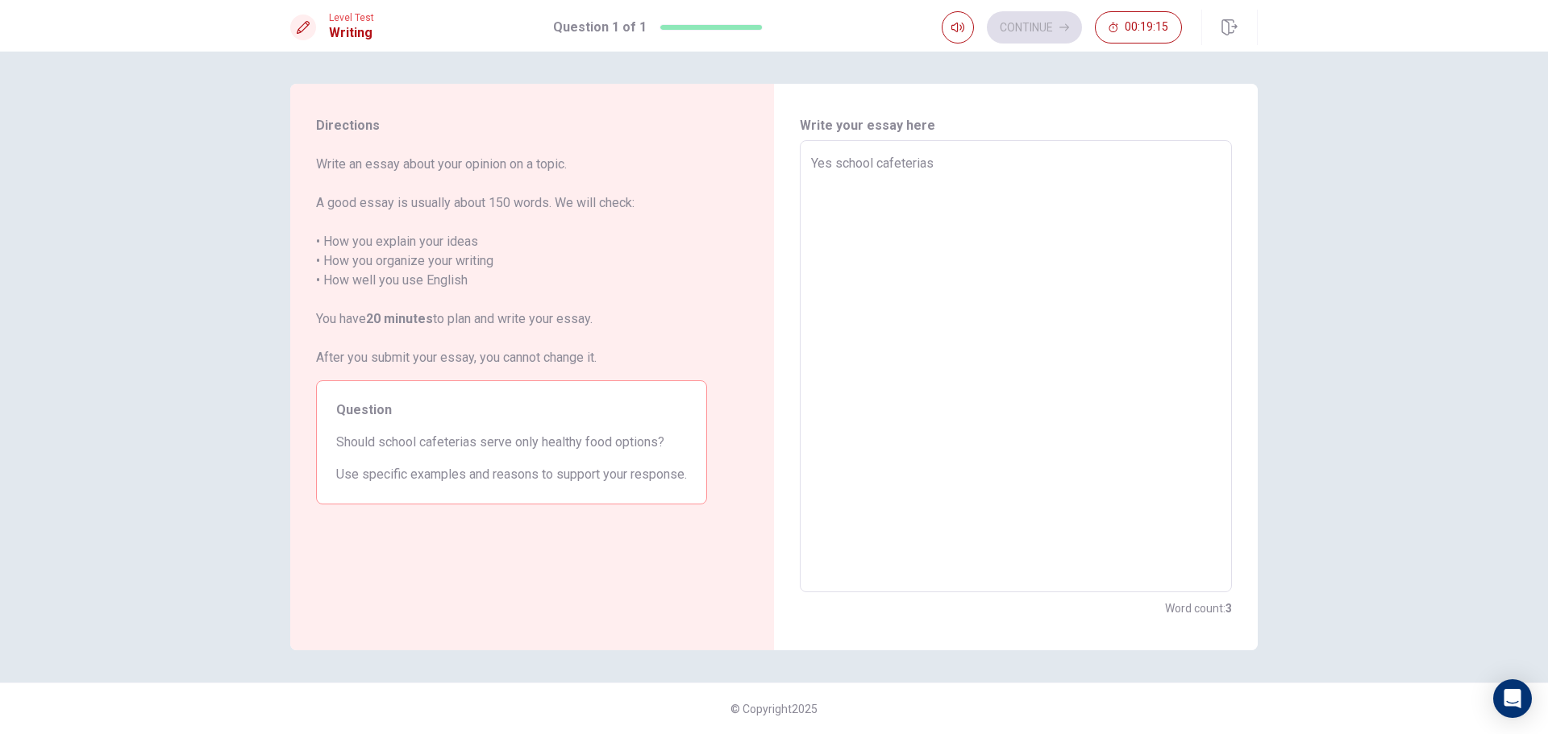
type textarea "x"
type textarea "Yes school cafeterias s"
type textarea "x"
type textarea "Yes school cafeterias sh"
type textarea "x"
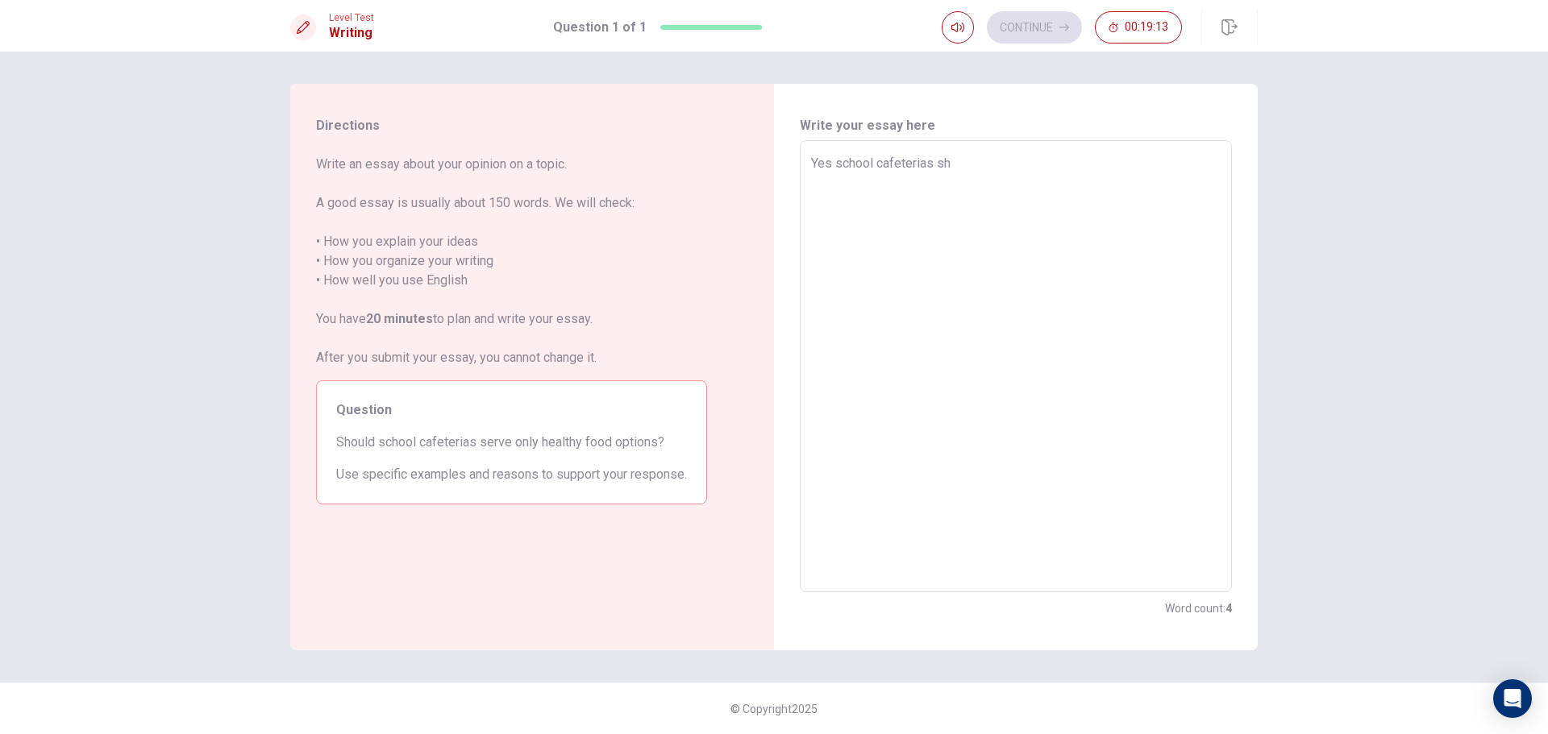
type textarea "Yes school cafeterias sho"
type textarea "x"
type textarea "Yes school cafeterias shou"
type textarea "x"
type textarea "Yes school cafeterias shoul"
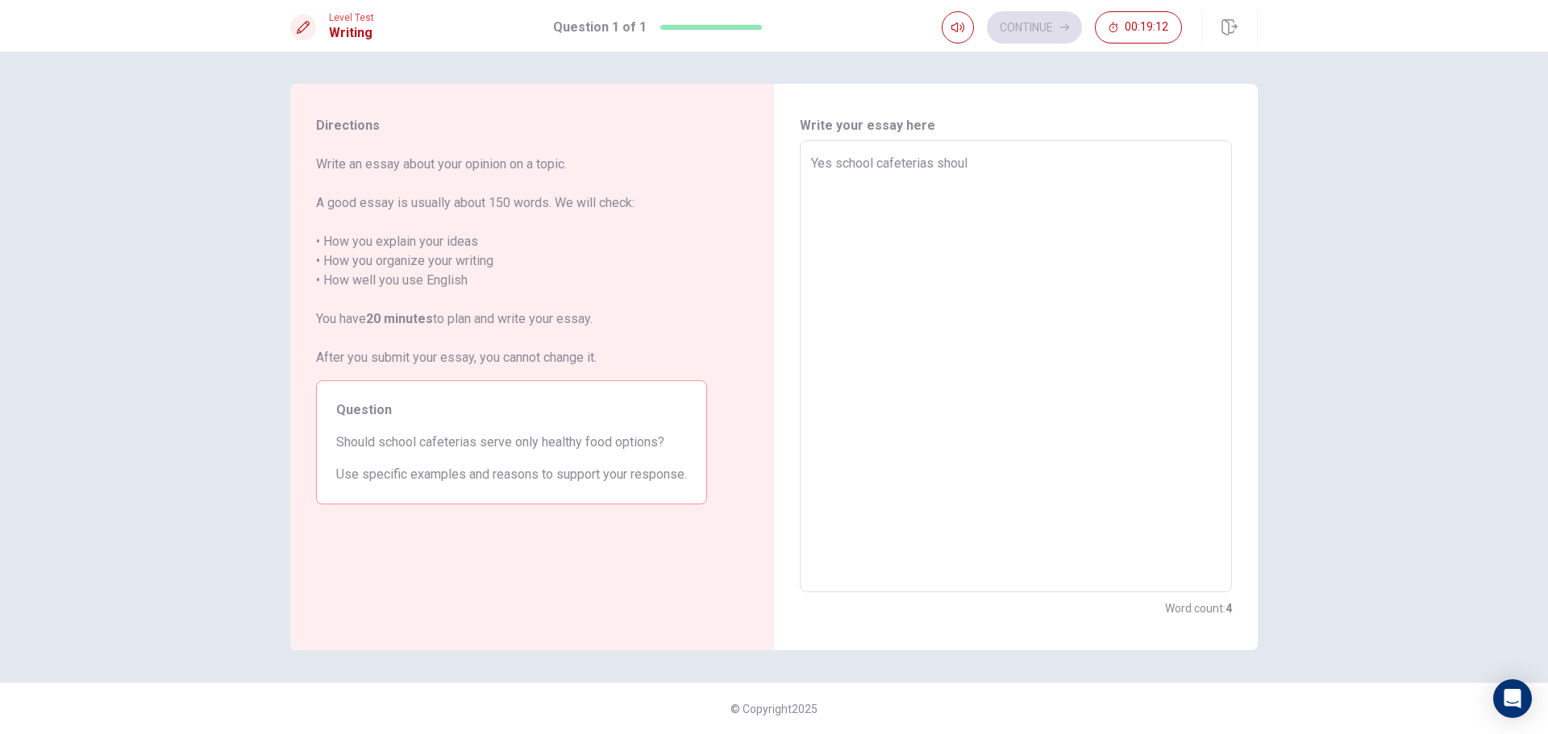
type textarea "x"
type textarea "Yes school cafeterias should"
type textarea "x"
type textarea "Yes school cafeterias should"
type textarea "x"
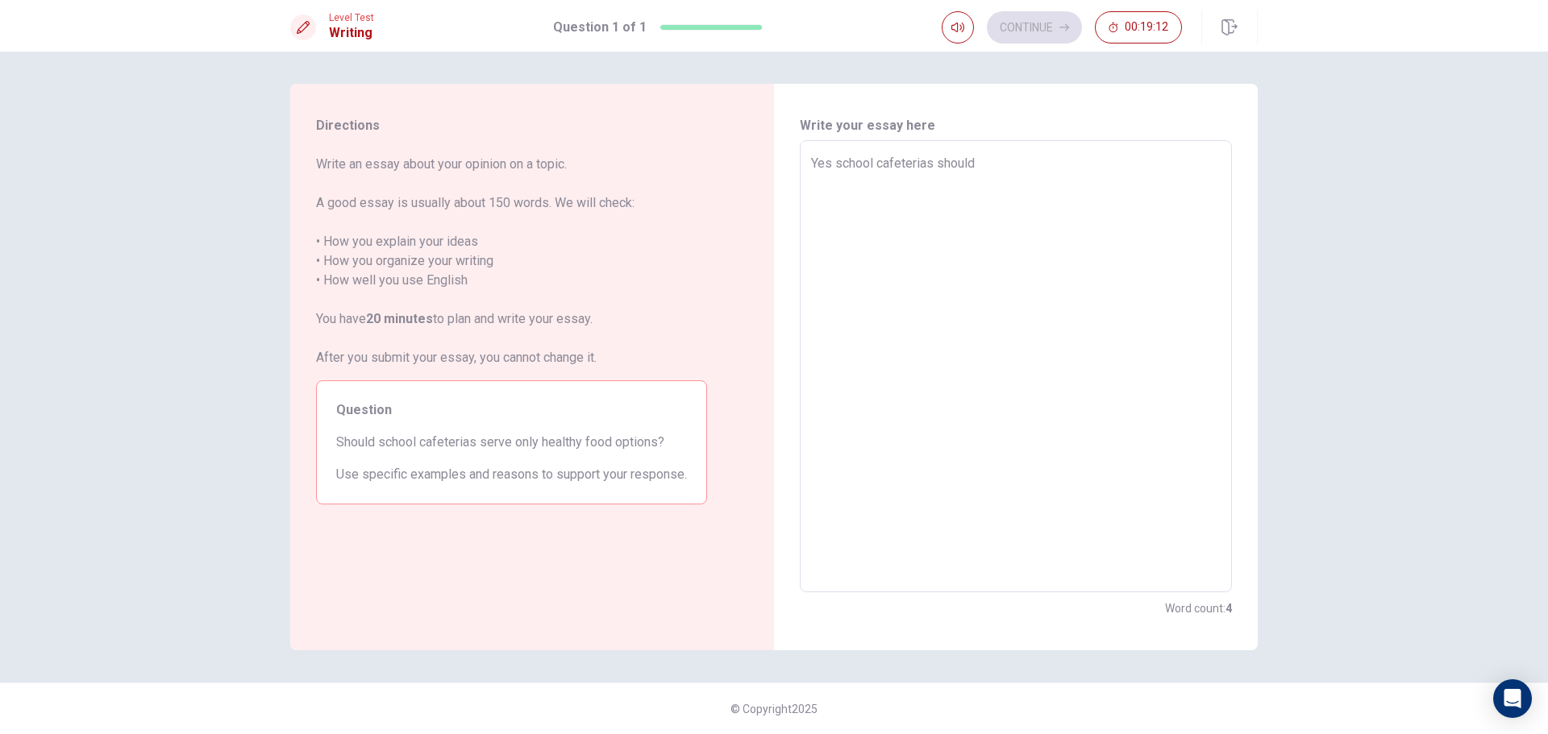
type textarea "Yes school cafeterias should o"
type textarea "x"
type textarea "Yes school cafeterias should on"
type textarea "x"
type textarea "Yes school cafeterias should onl"
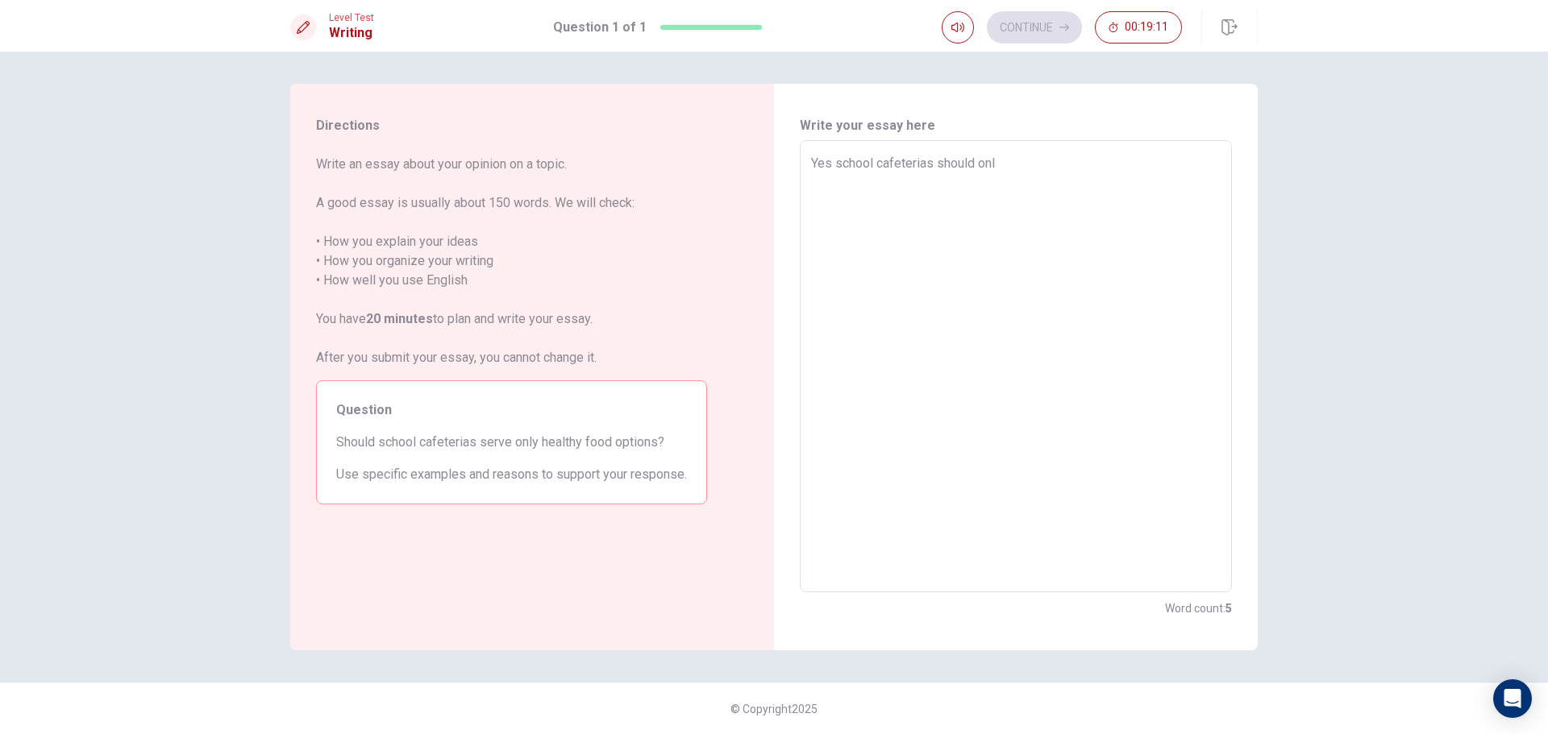
type textarea "x"
type textarea "Yes school cafeterias should only"
type textarea "x"
type textarea "Yes school cafeterias should only"
type textarea "x"
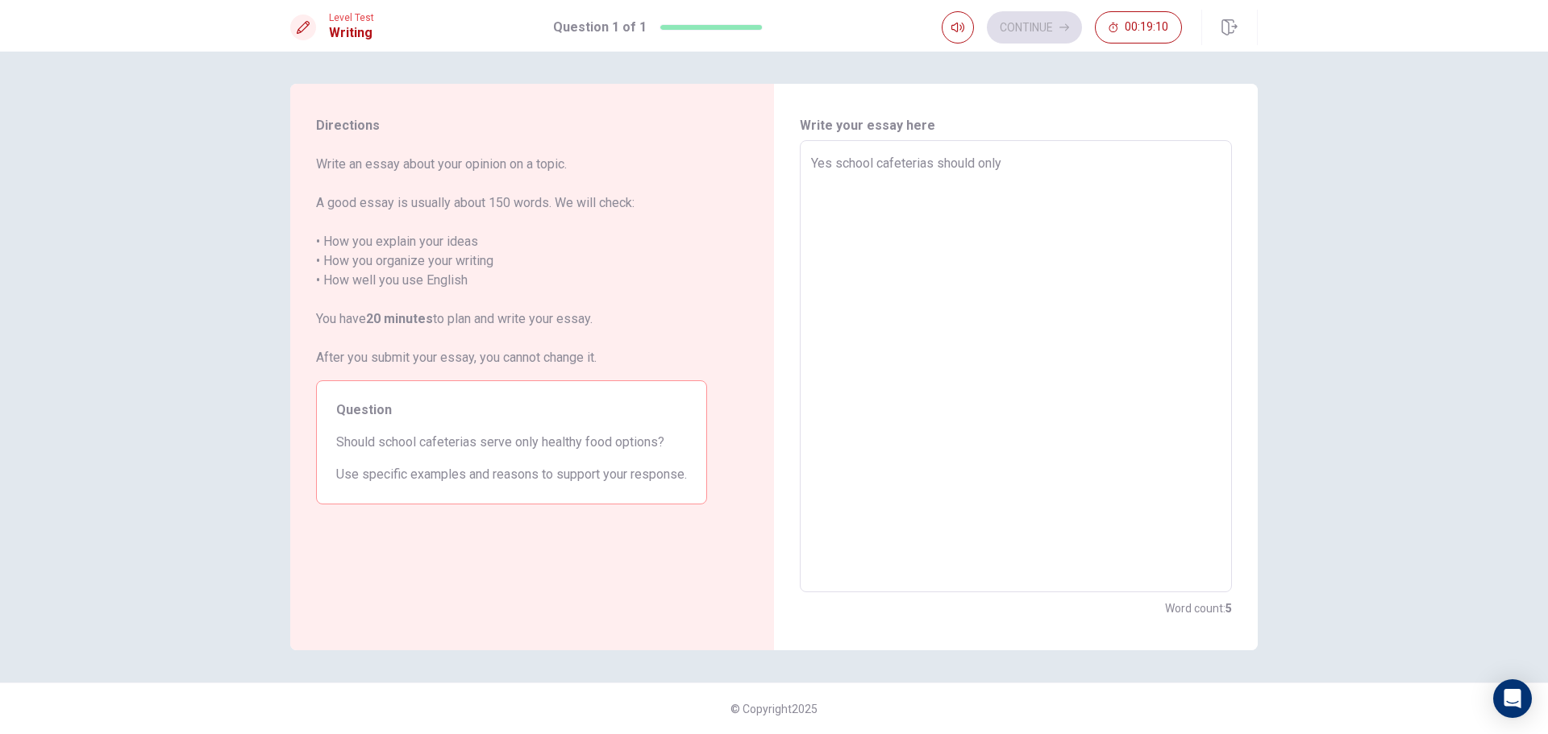
type textarea "Yes school cafeterias should only s"
type textarea "x"
type textarea "Yes school cafeterias should only se"
type textarea "x"
type textarea "Yes school cafeterias should only ser"
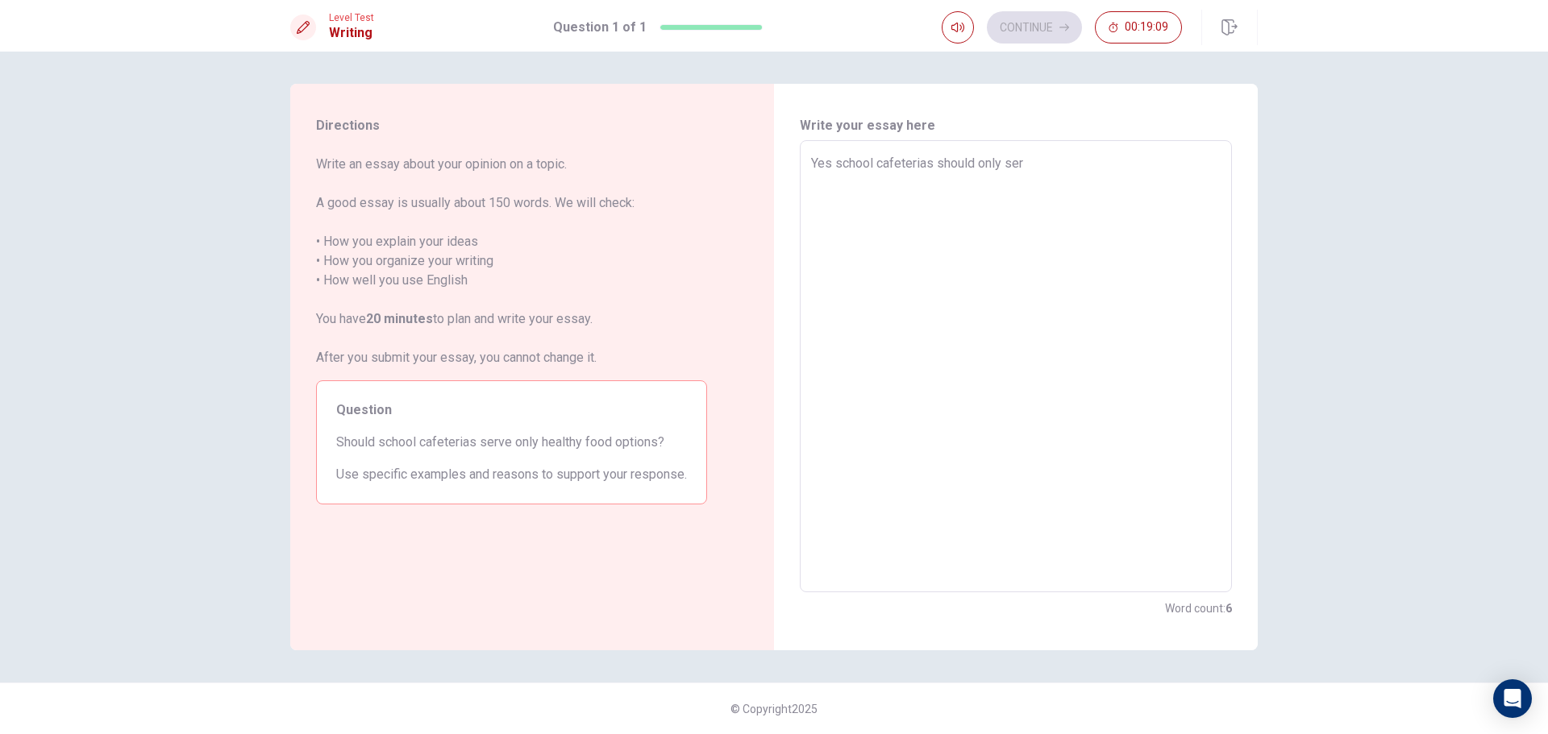
type textarea "x"
type textarea "Yes school cafeterias should only serv"
type textarea "x"
type textarea "Yes school cafeterias should only serve"
type textarea "x"
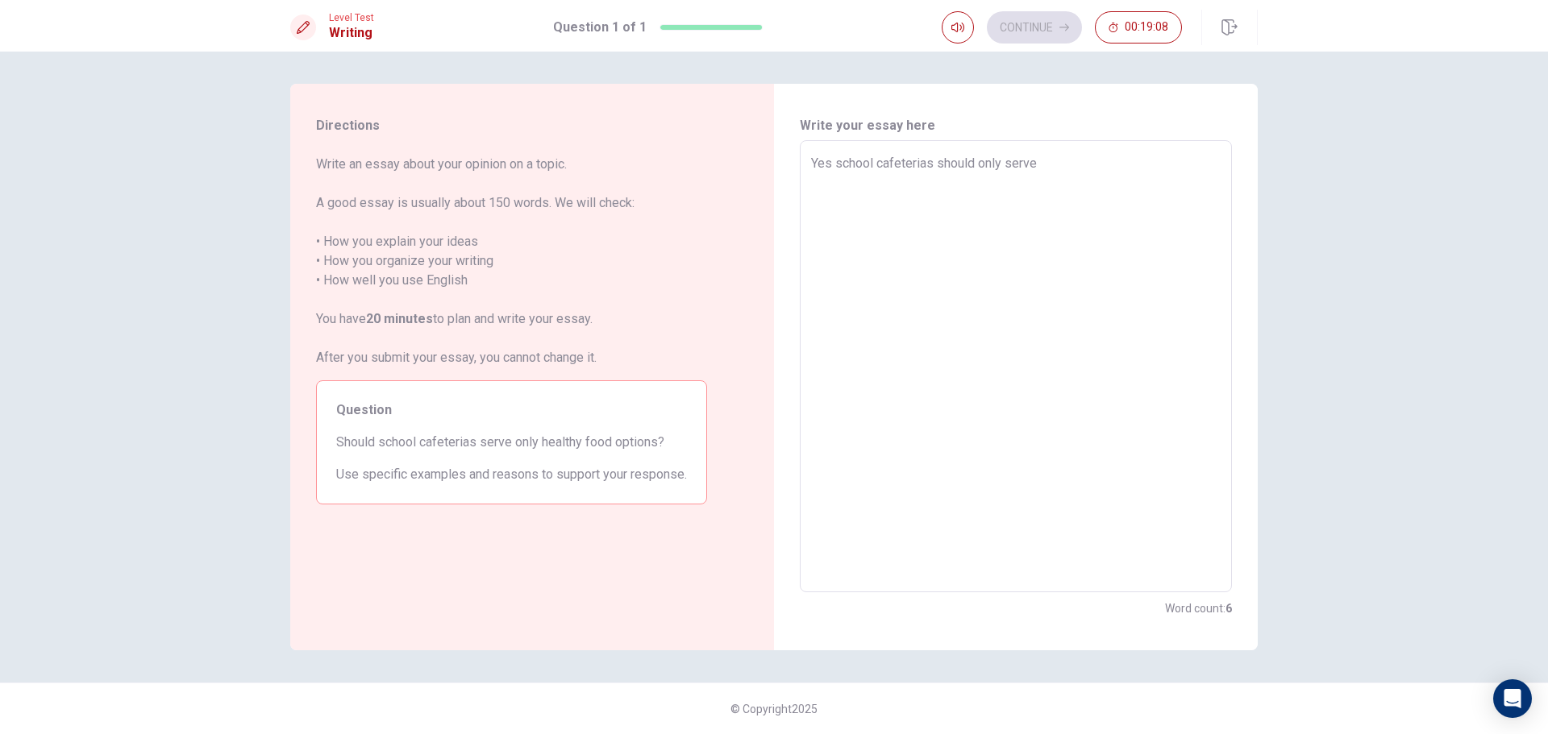
type textarea "Yes school cafeterias should only serve"
type textarea "x"
type textarea "Yes school cafeterias should only serve h"
type textarea "x"
type textarea "Yes school cafeterias should only serve he"
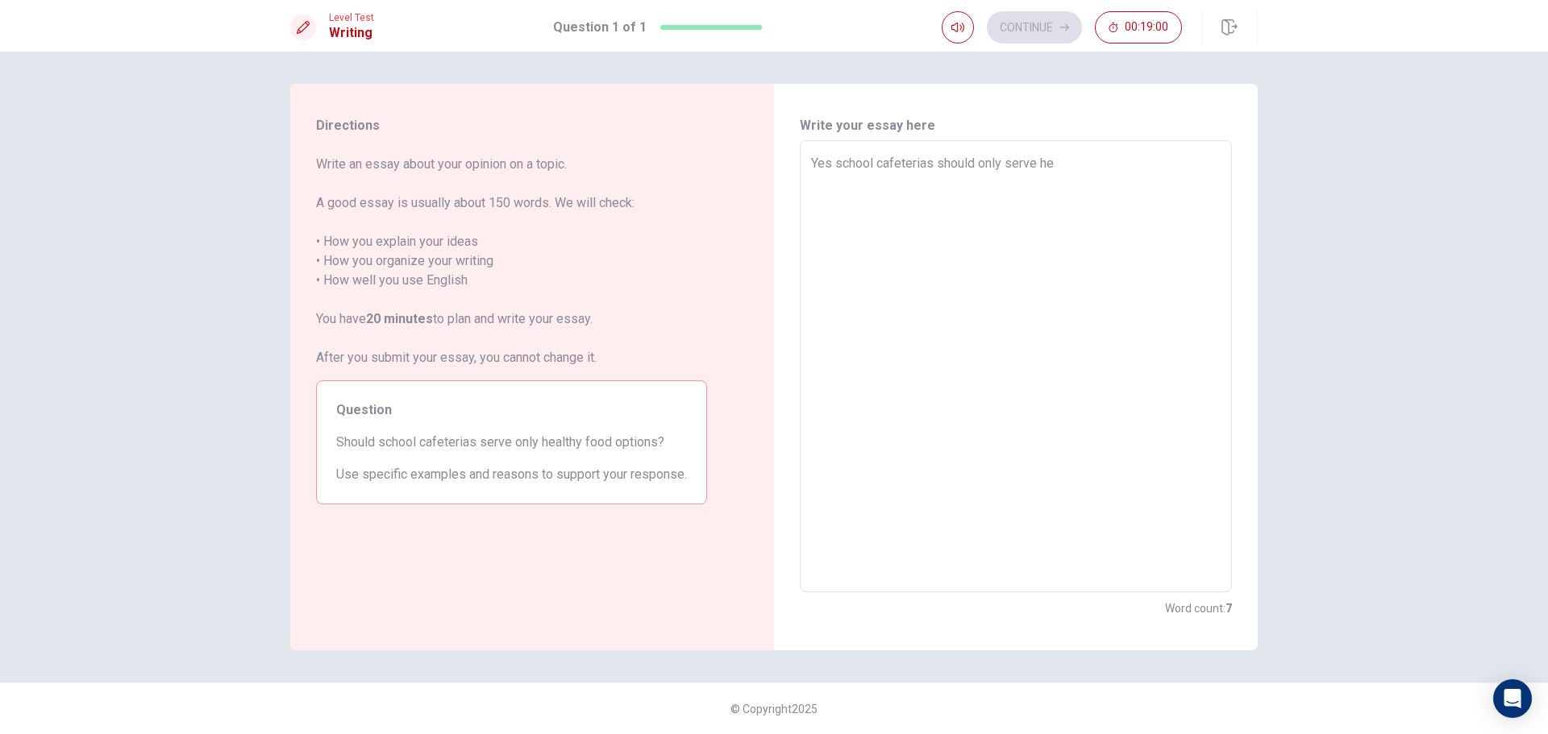
type textarea "x"
type textarea "Yes school cafeterias should only serve hea"
type textarea "x"
type textarea "Yes school cafeterias should only serve heal"
type textarea "x"
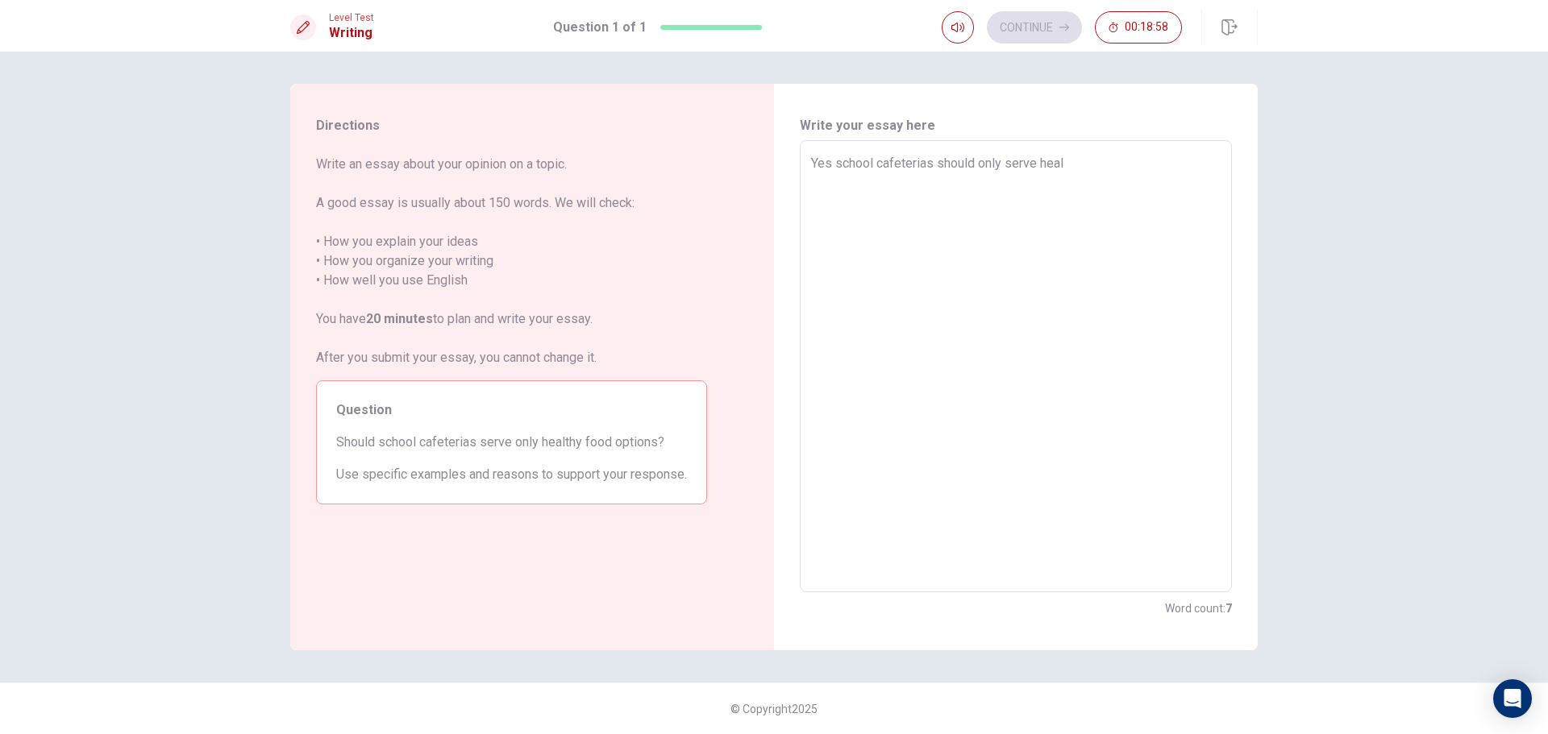
type textarea "Yes school cafeterias should only serve healt"
type textarea "x"
type textarea "Yes school cafeterias should only serve health"
type textarea "x"
type textarea "Yes school cafeterias should only serve healthy"
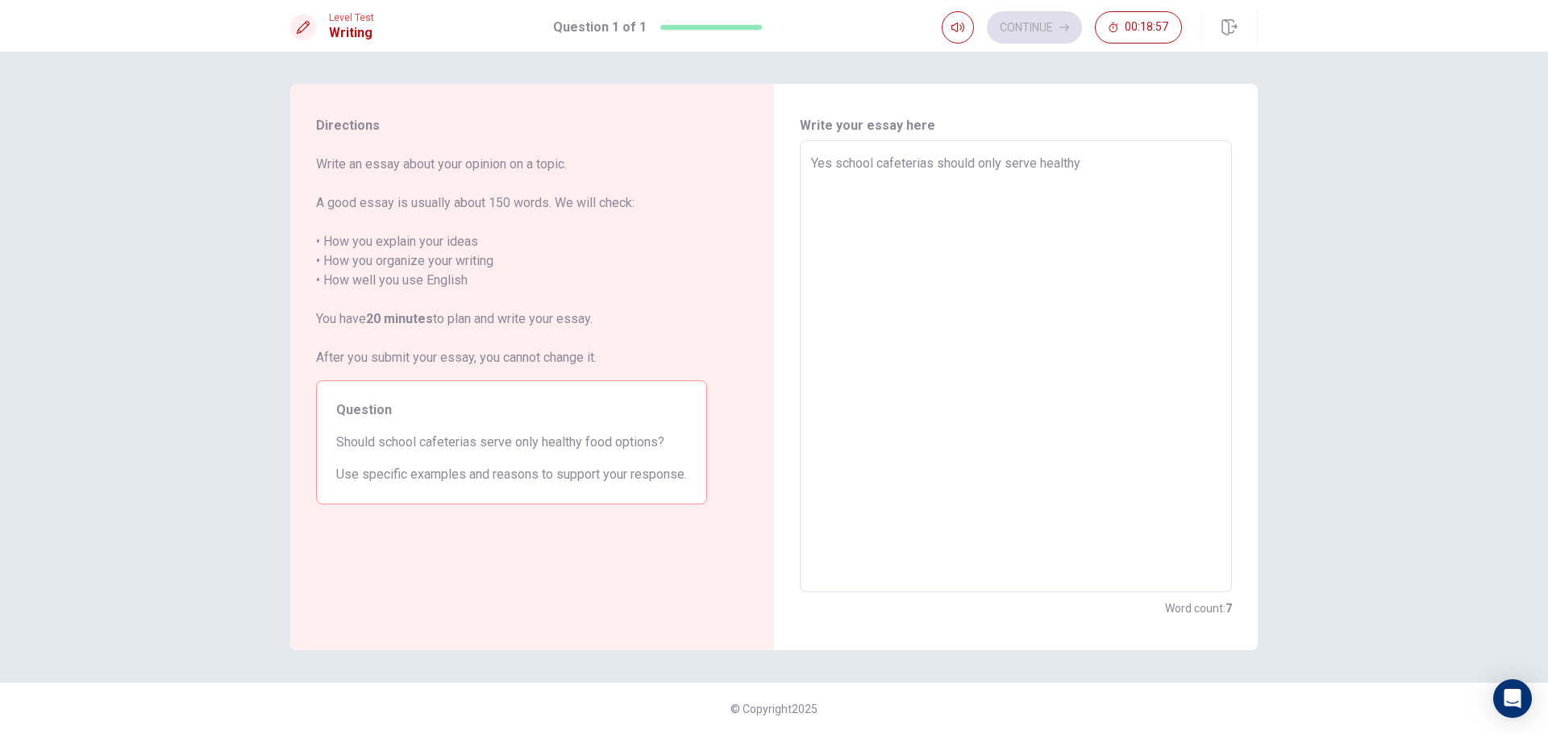
type textarea "x"
type textarea "Yes school cafeterias should only serve healthy"
type textarea "x"
type textarea "Yes school cafeterias should only serve healthy f"
type textarea "x"
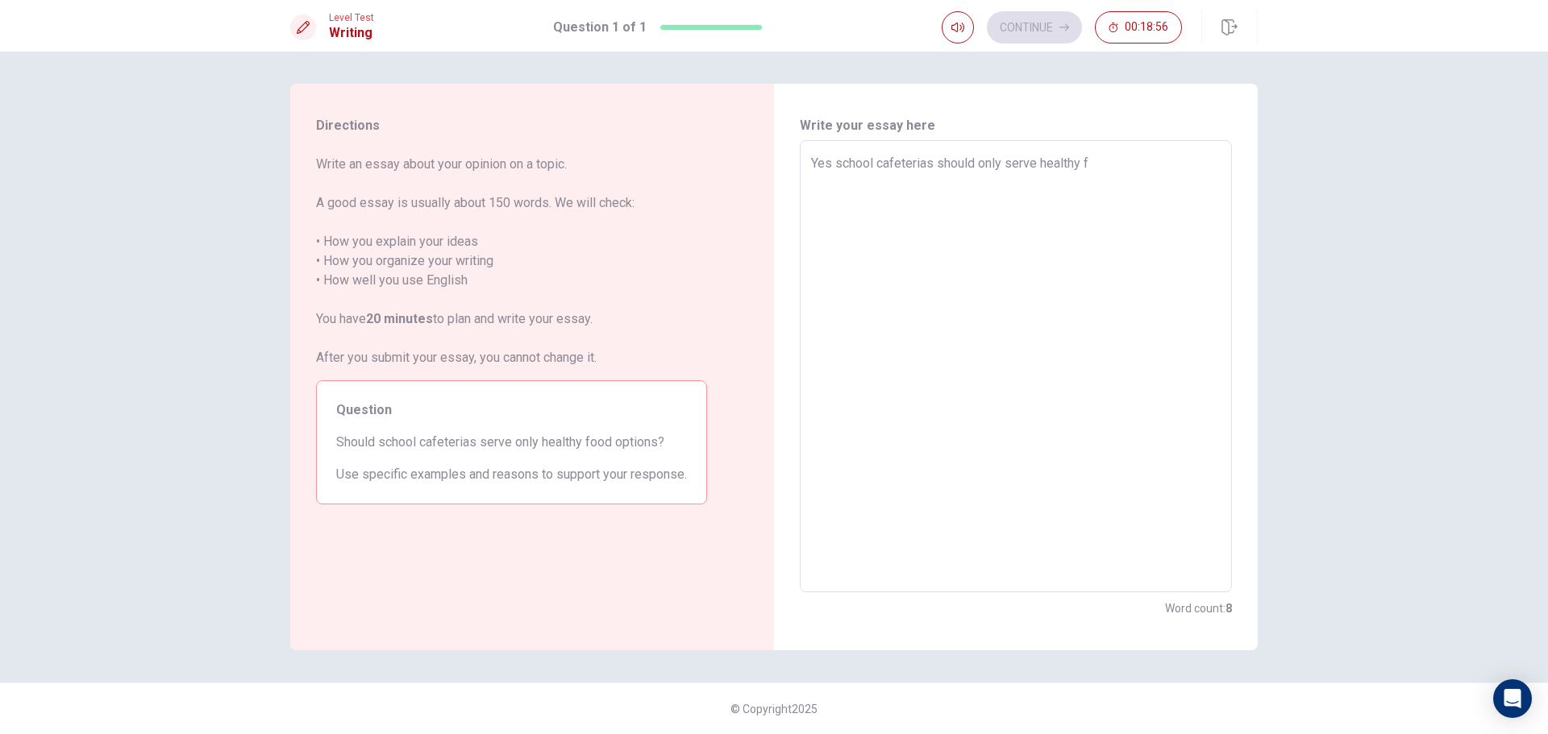
type textarea "Yes school cafeterias should only serve healthy fo"
type textarea "x"
type textarea "Yes school cafeterias should only serve healthy foo"
type textarea "x"
type textarea "Yes school cafeterias should only serve healthy food"
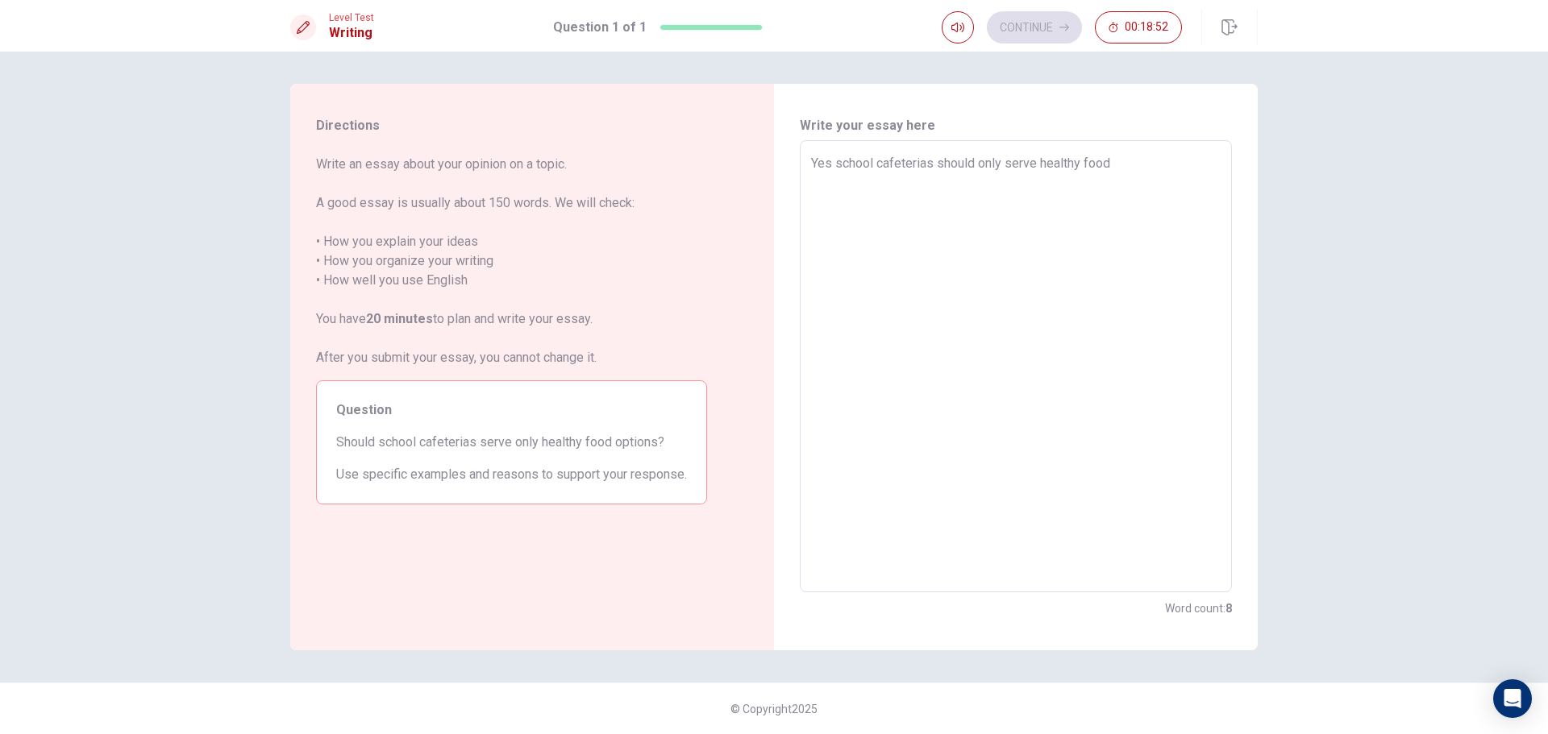
type textarea "x"
type textarea "Yes school cafeterias should only serve healthy food"
type textarea "x"
type textarea "Yes school cafeterias should only serve healthy food b"
type textarea "x"
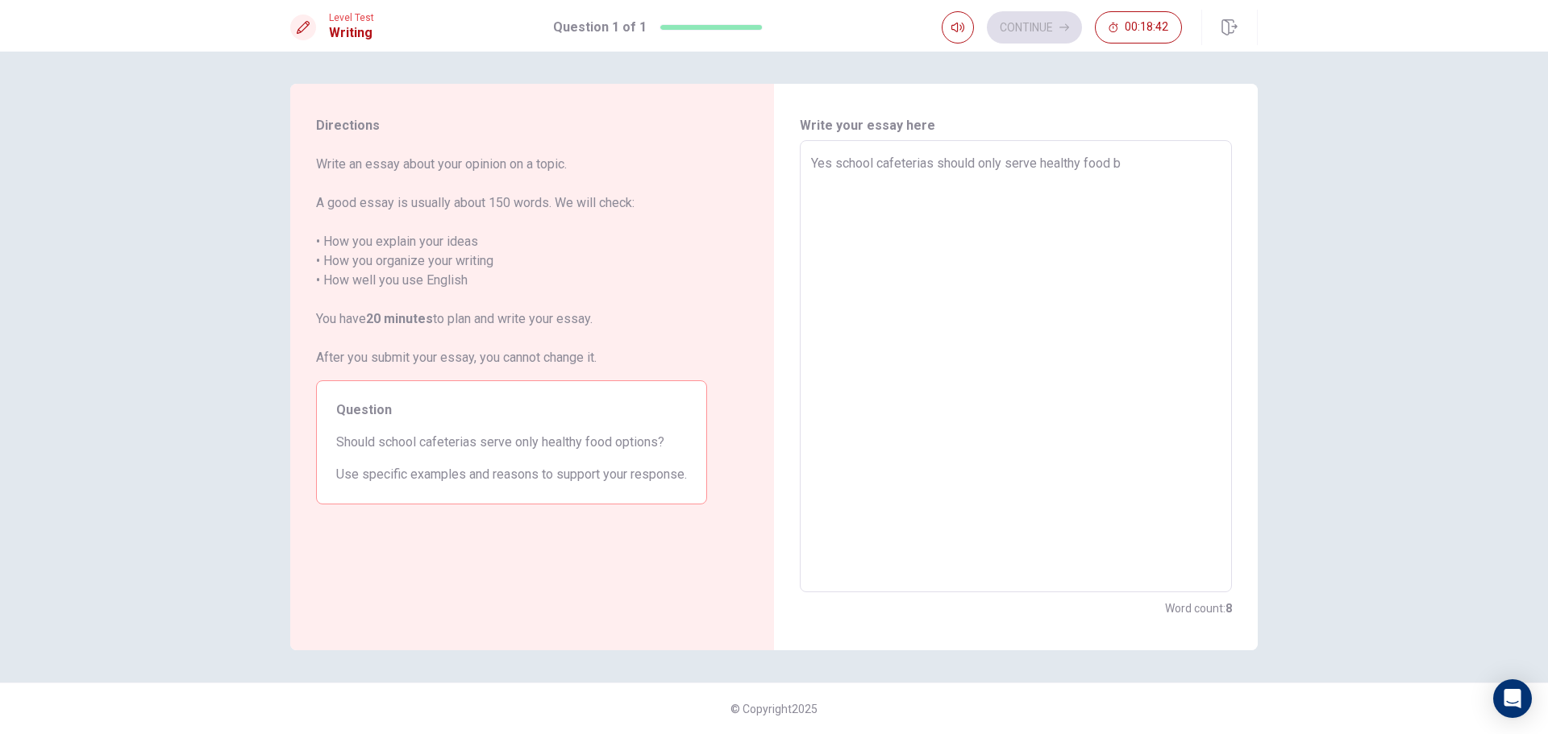
type textarea "Yes school cafeterias should only serve healthy food be"
type textarea "x"
type textarea "Yes school cafeterias should only serve healthy food bea"
type textarea "x"
type textarea "Yes school cafeterias should only serve healthy food beac"
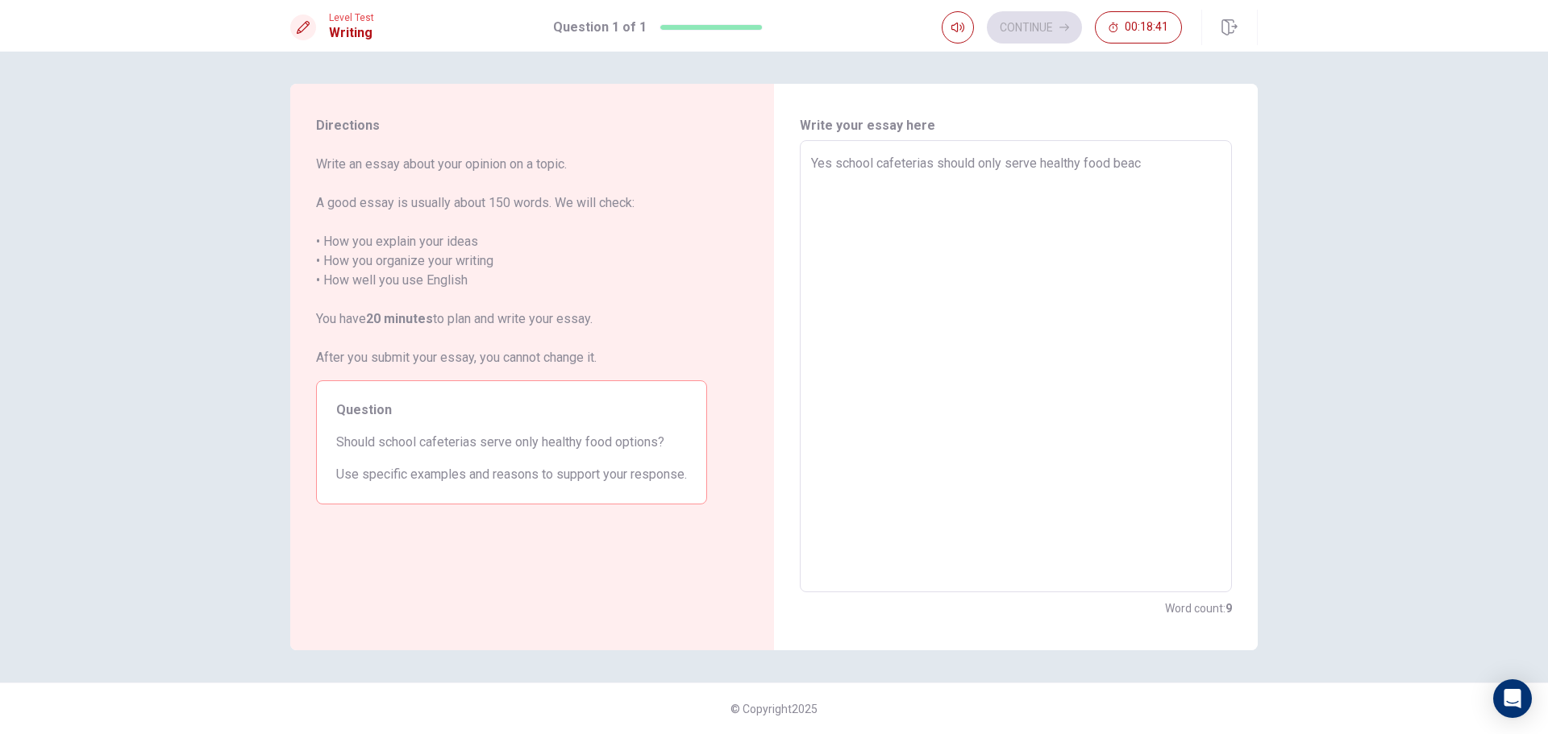
type textarea "x"
type textarea "Yes school cafeterias should only serve healthy food beaca"
type textarea "x"
type textarea "Yes school cafeterias should only serve healthy food beacau"
type textarea "x"
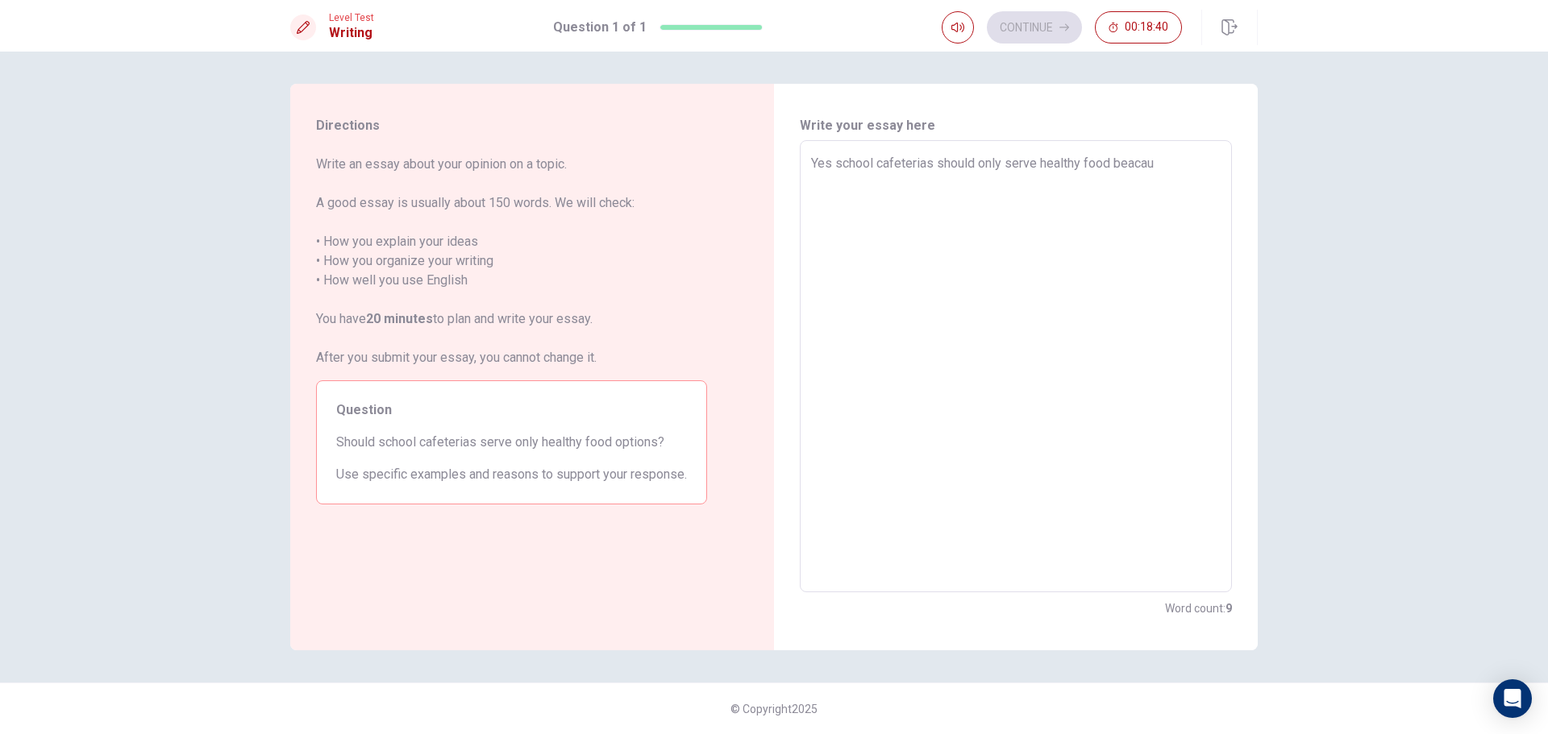
type textarea "Yes school cafeterias should only serve healthy food beacaus"
type textarea "x"
type textarea "Yes school cafeterias should only serve healthy food beacause"
type textarea "x"
type textarea "Yes school cafeterias should only serve healthy food beacause"
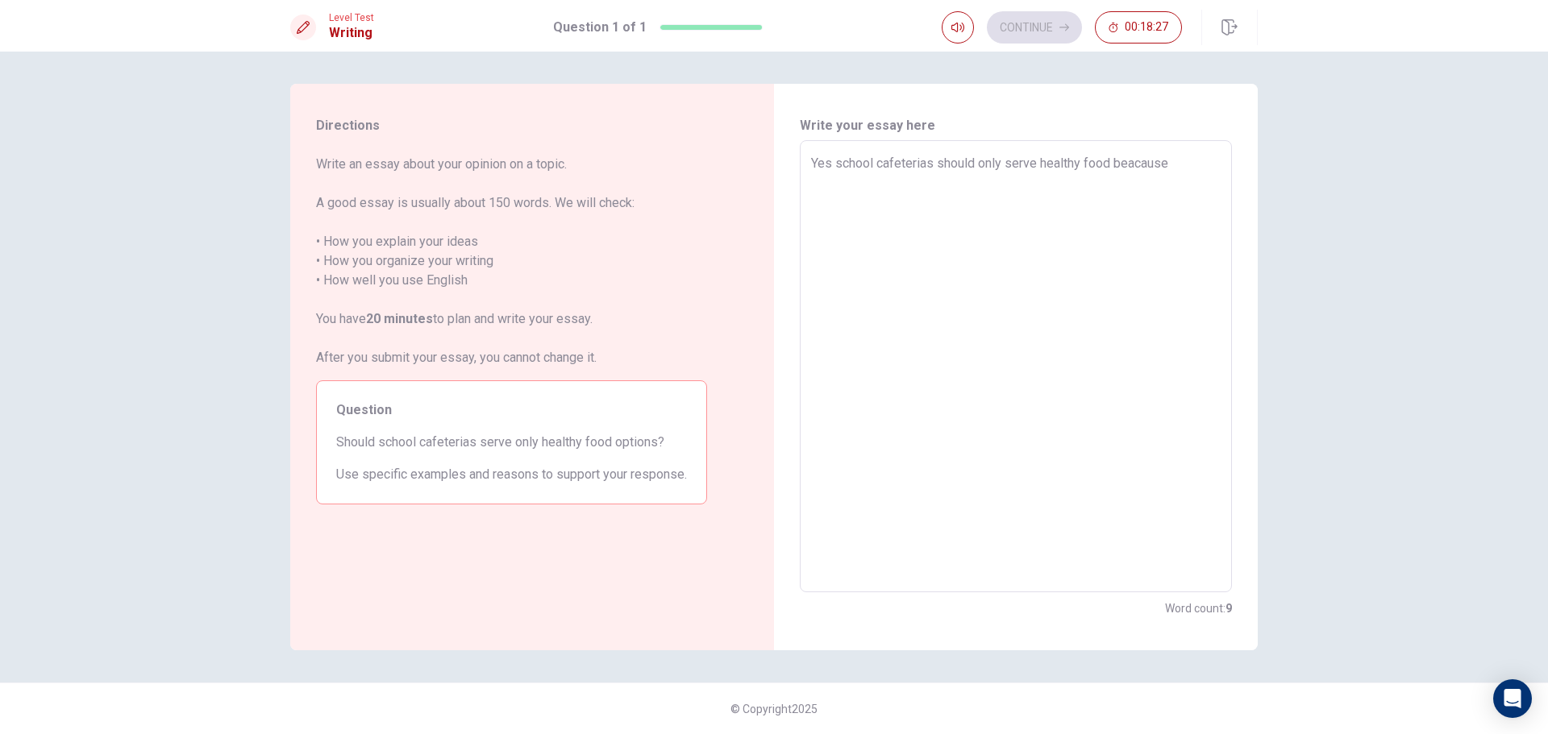
type textarea "x"
type textarea "Yes school cafeterias should only serve healthy food beacause i"
type textarea "x"
type textarea "Yes school cafeterias should only serve healthy food beacause in"
type textarea "x"
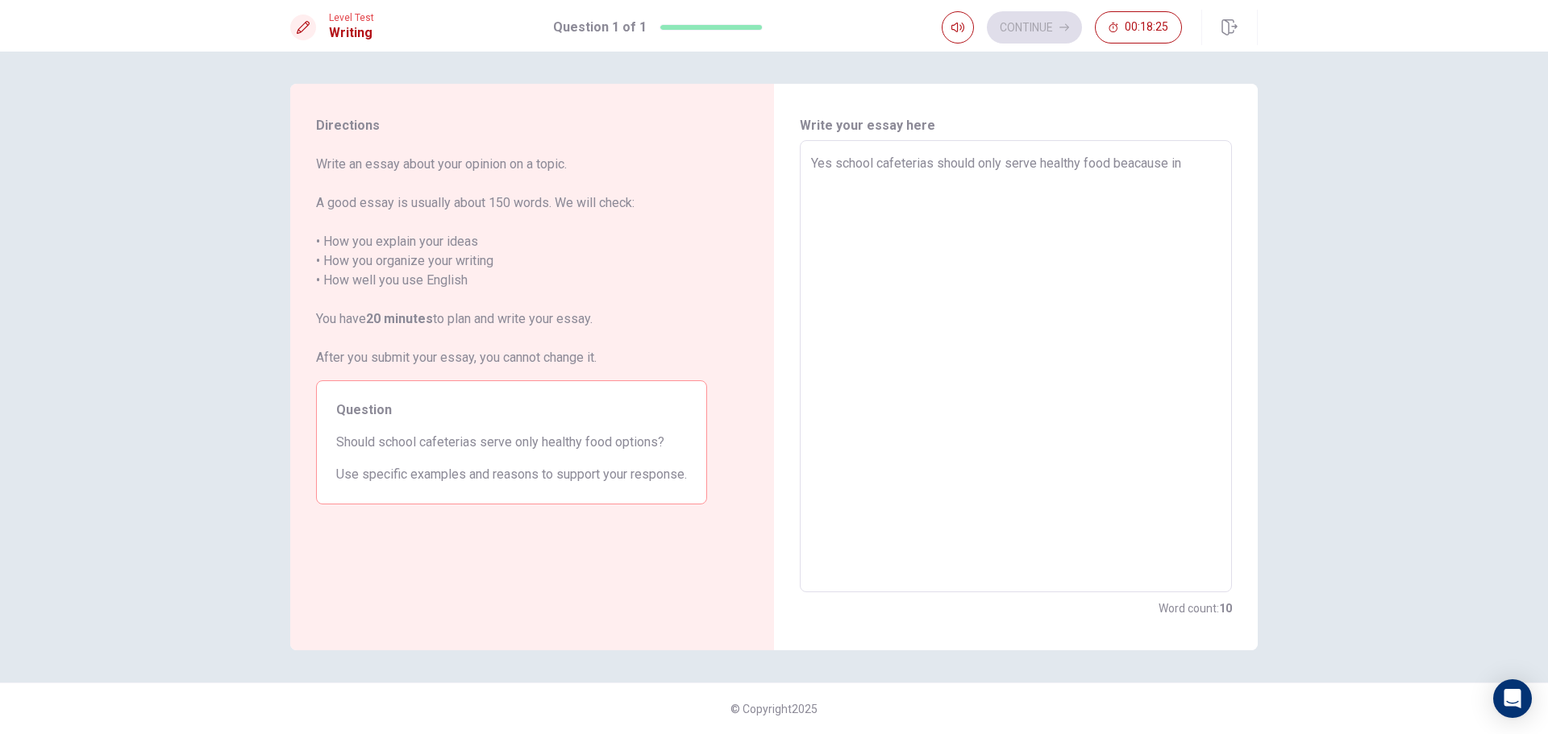
type textarea "Yes school cafeterias should only serve healthy food beacause in"
type textarea "x"
type textarea "Yes school cafeterias should only serve healthy food beacause in y"
type textarea "x"
type textarea "Yes school cafeterias should only serve healthy food beacause in yo"
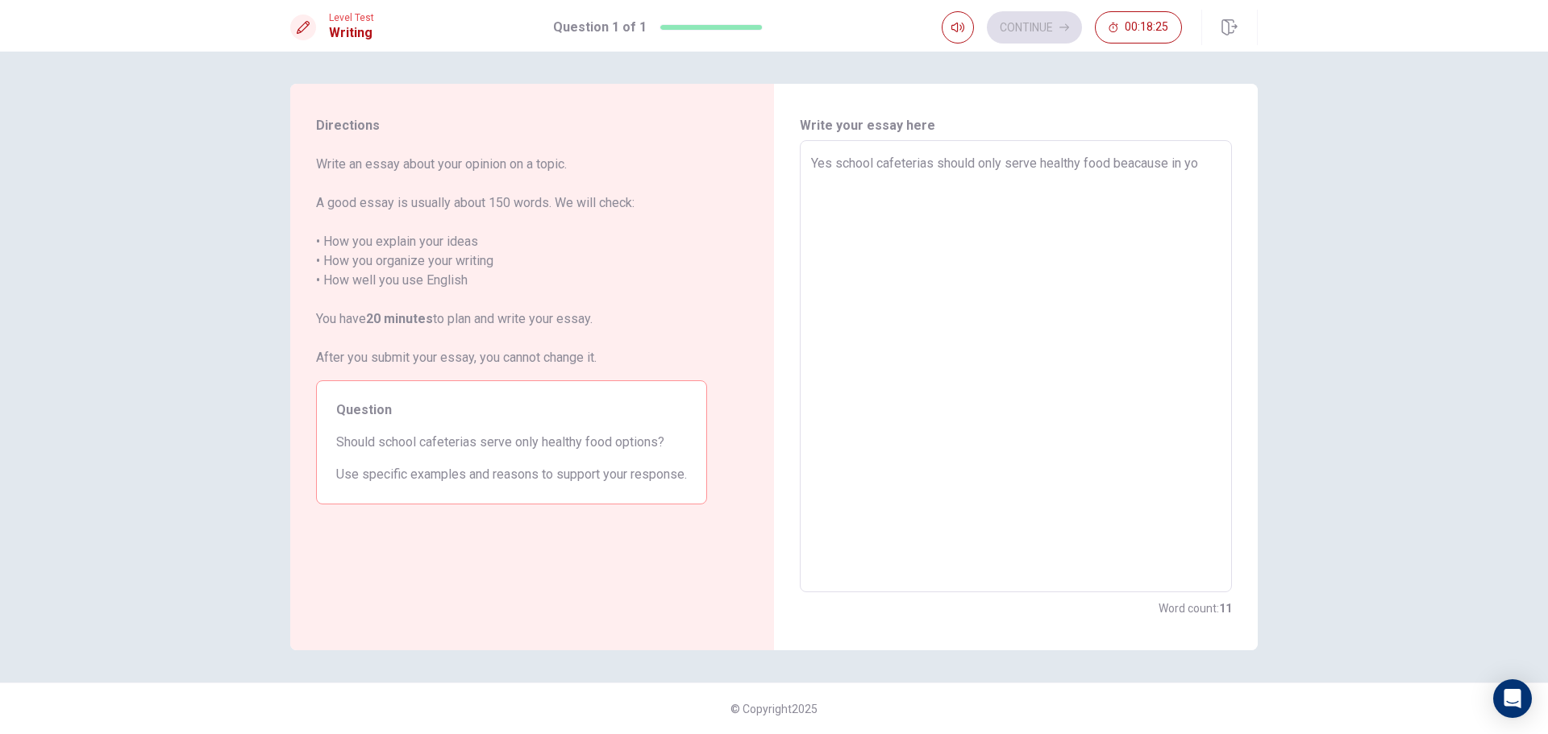
type textarea "x"
type textarea "Yes school cafeterias should only serve healthy food beacause in you"
type textarea "x"
type textarea "Yes school cafeterias should only serve healthy food beacause in your"
type textarea "x"
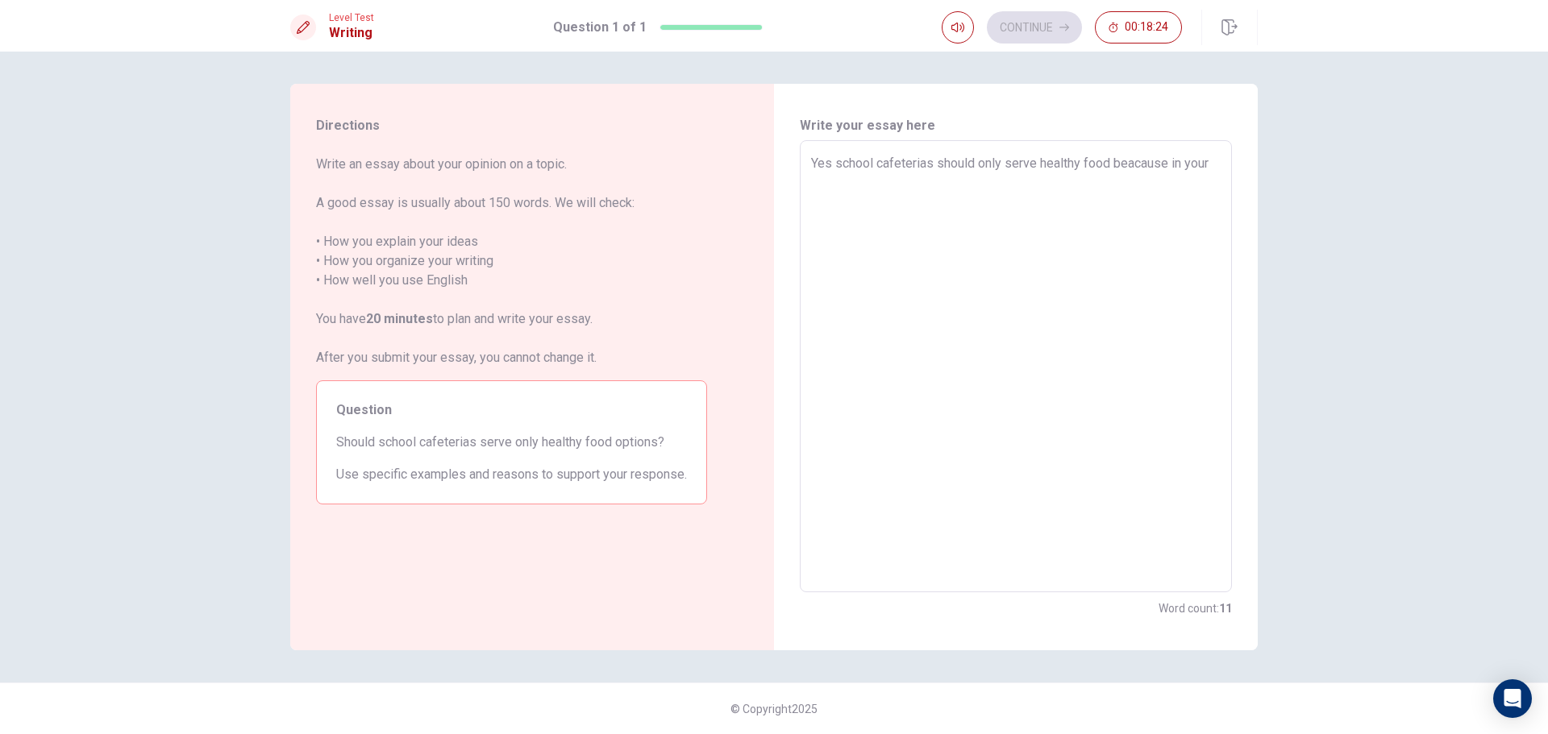
type textarea "Yes school cafeterias should only serve healthy food beacause in your"
type textarea "x"
type textarea "Yes school cafeterias should only serve healthy food beacause in your s"
type textarea "x"
type textarea "Yes school cafeterias should only serve healthy food beacause in your sc"
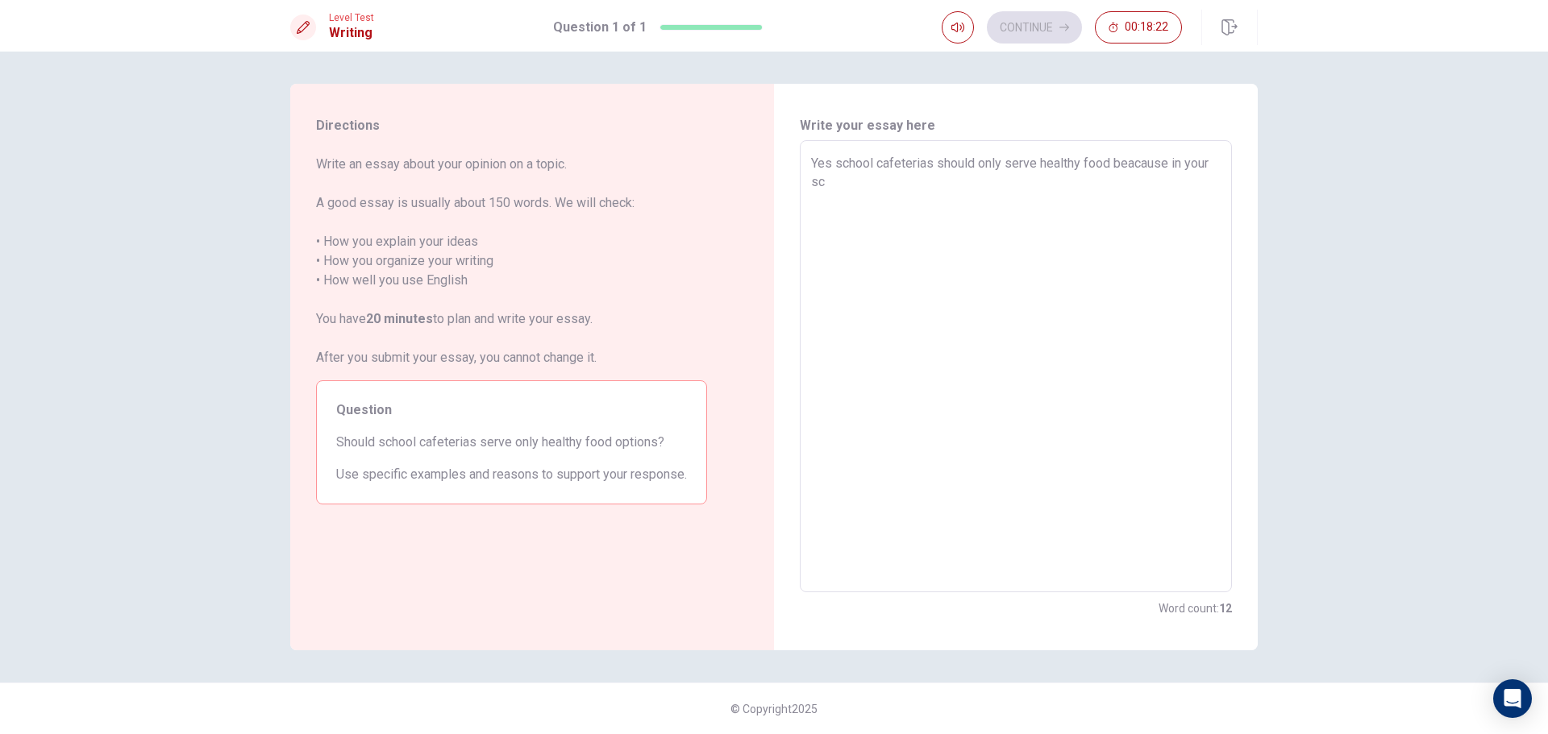
type textarea "x"
type textarea "Yes school cafeterias should only serve healthy food beacause in your sch"
type textarea "x"
type textarea "Yes school cafeterias should only serve healthy food beacause in your scho"
type textarea "x"
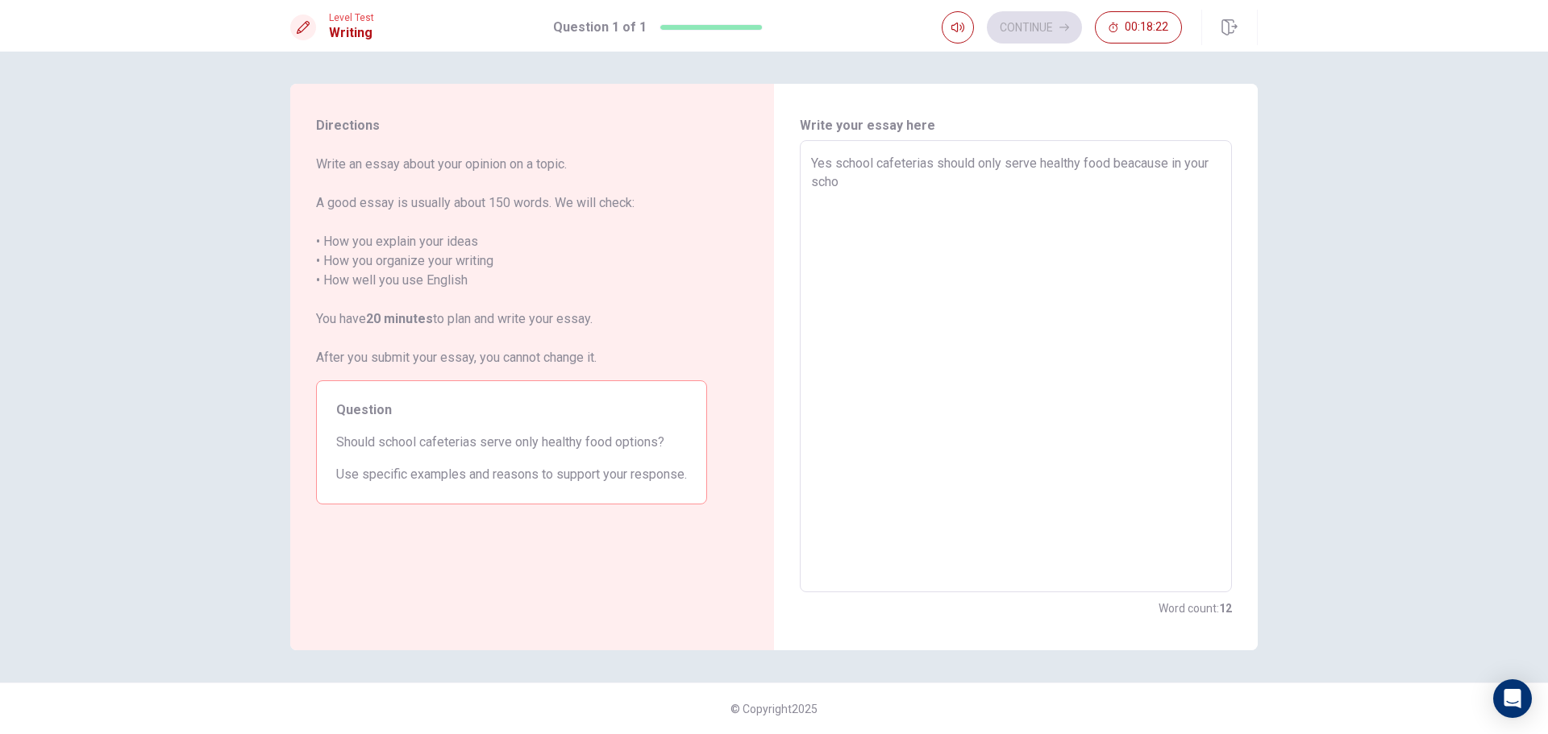
type textarea "Yes school cafeterias should only serve healthy food beacause in your schoo"
type textarea "x"
type textarea "Yes school cafeterias should only serve healthy food beacause in your school"
type textarea "x"
type textarea "Yes school cafeterias should only serve healthy food beacause in your school"
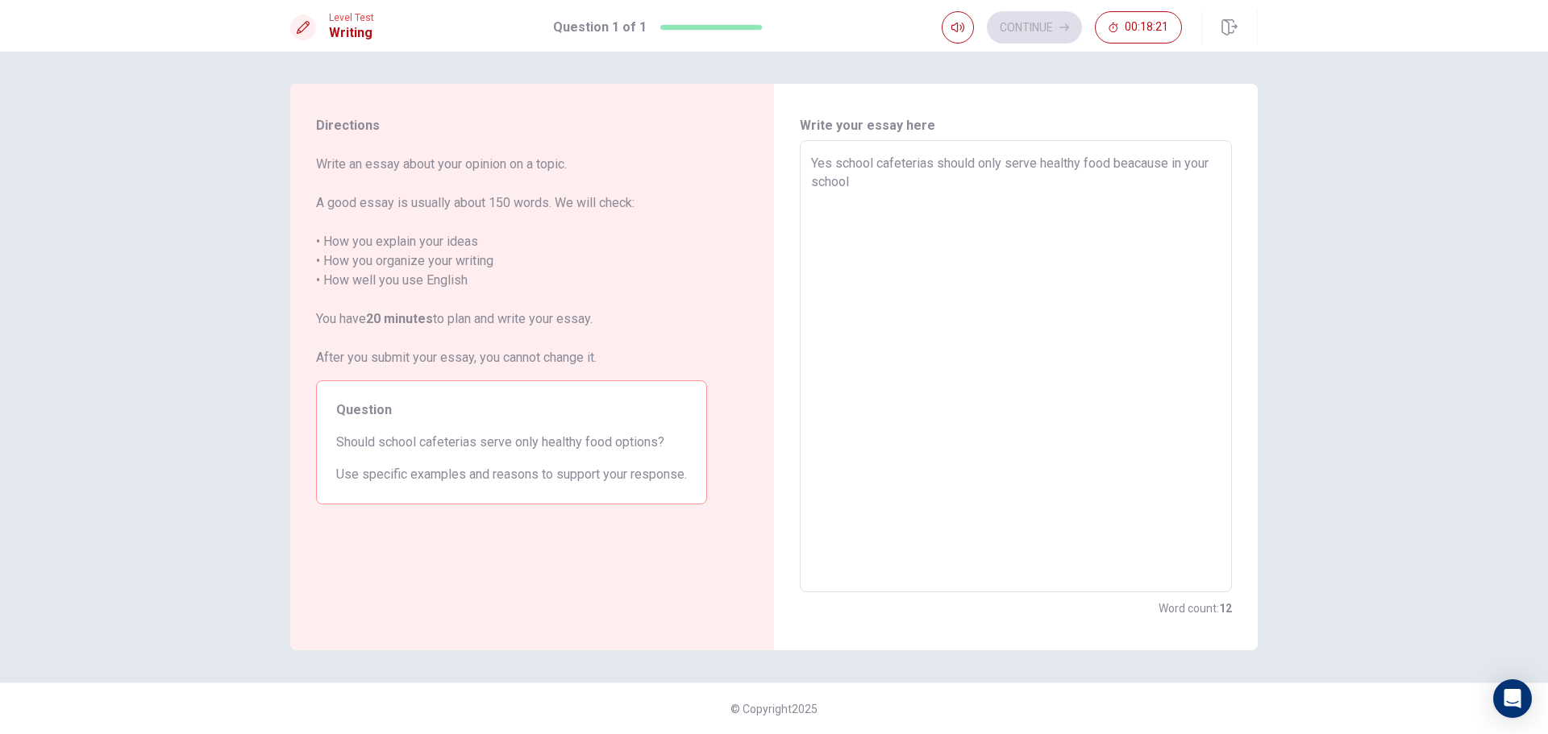
type textarea "x"
type textarea "Yes school cafeterias should only serve healthy food beacause in your school y"
type textarea "x"
type textarea "Yes school cafeterias should only serve healthy food beacause in your school ye"
type textarea "x"
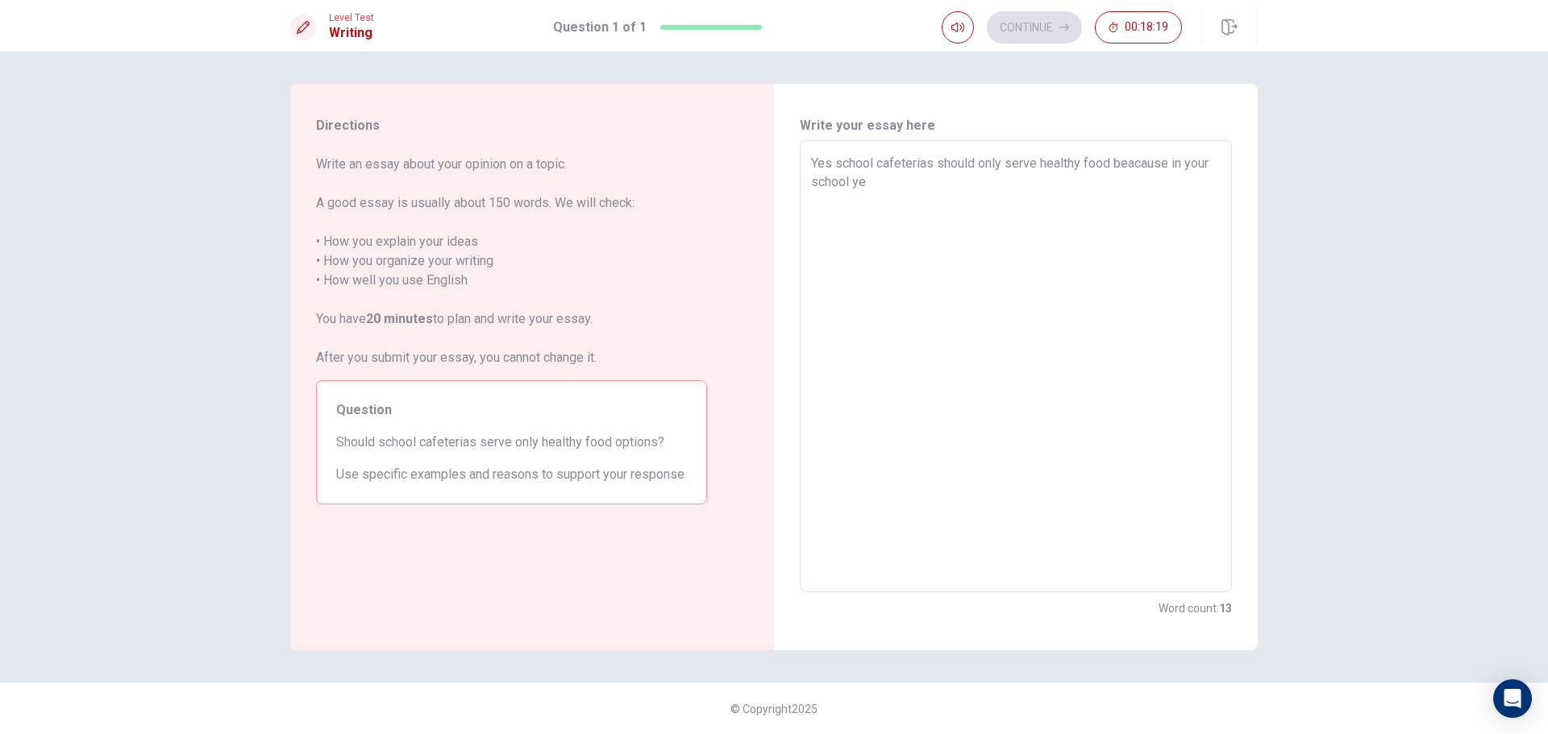
type textarea "Yes school cafeterias should only serve healthy food beacause in your school yea"
type textarea "x"
type textarea "Yes school cafeterias should only serve healthy food beacause in your school ye…"
type textarea "x"
type textarea "Yes school cafeterias should only serve healthy food beacause in your school ye…"
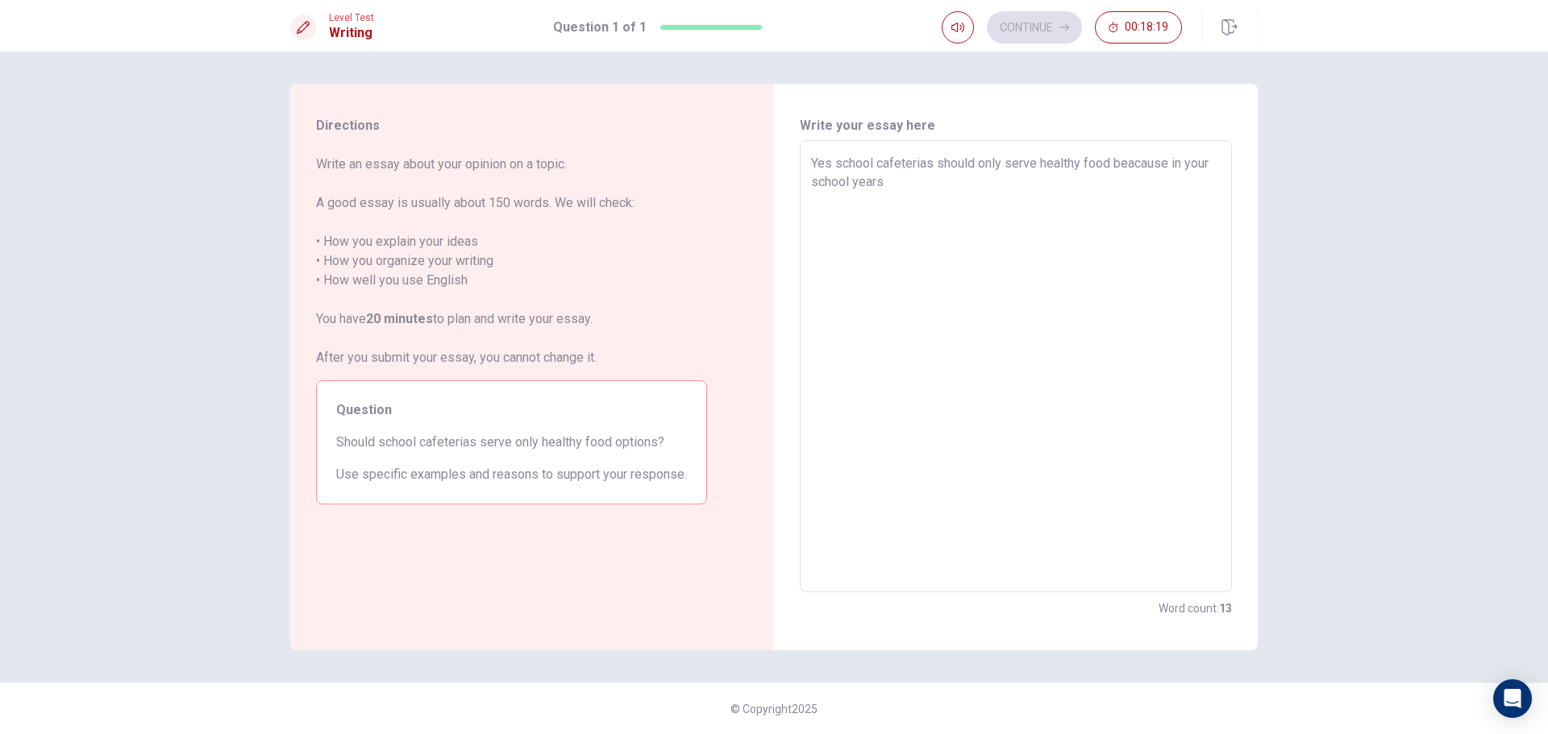
type textarea "x"
type textarea "Yes school cafeterias should only serve healthy food beacause in your school ye…"
type textarea "x"
type textarea "Yes school cafeterias should only serve healthy food beacause in your school ye…"
type textarea "x"
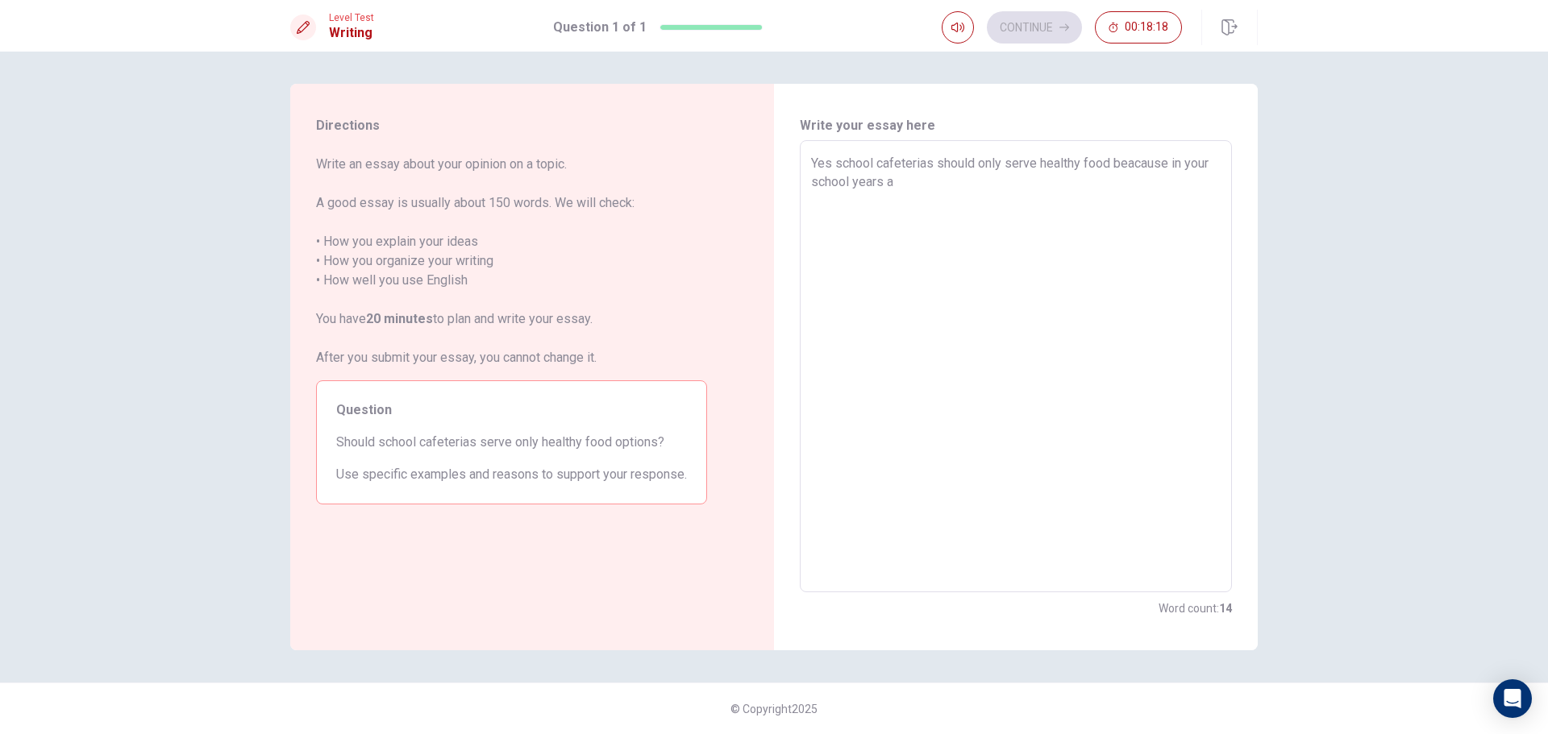
type textarea "Yes school cafeterias should only serve healthy food beacause in your school ye…"
type textarea "x"
type textarea "Yes school cafeterias should only serve healthy food beacause in your school ye…"
type textarea "x"
type textarea "Yes school cafeterias should only serve healthy food beacause in your school ye…"
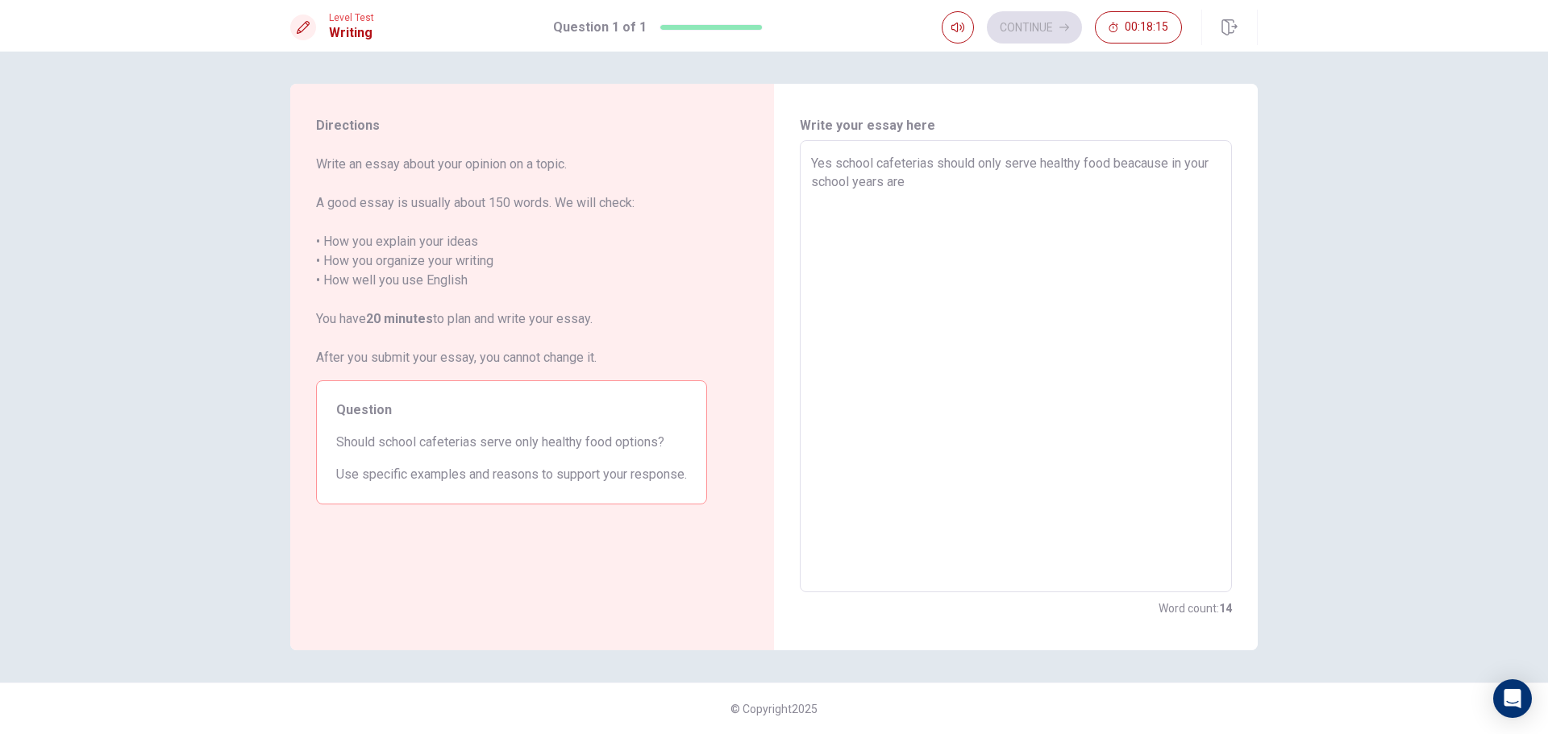
type textarea "x"
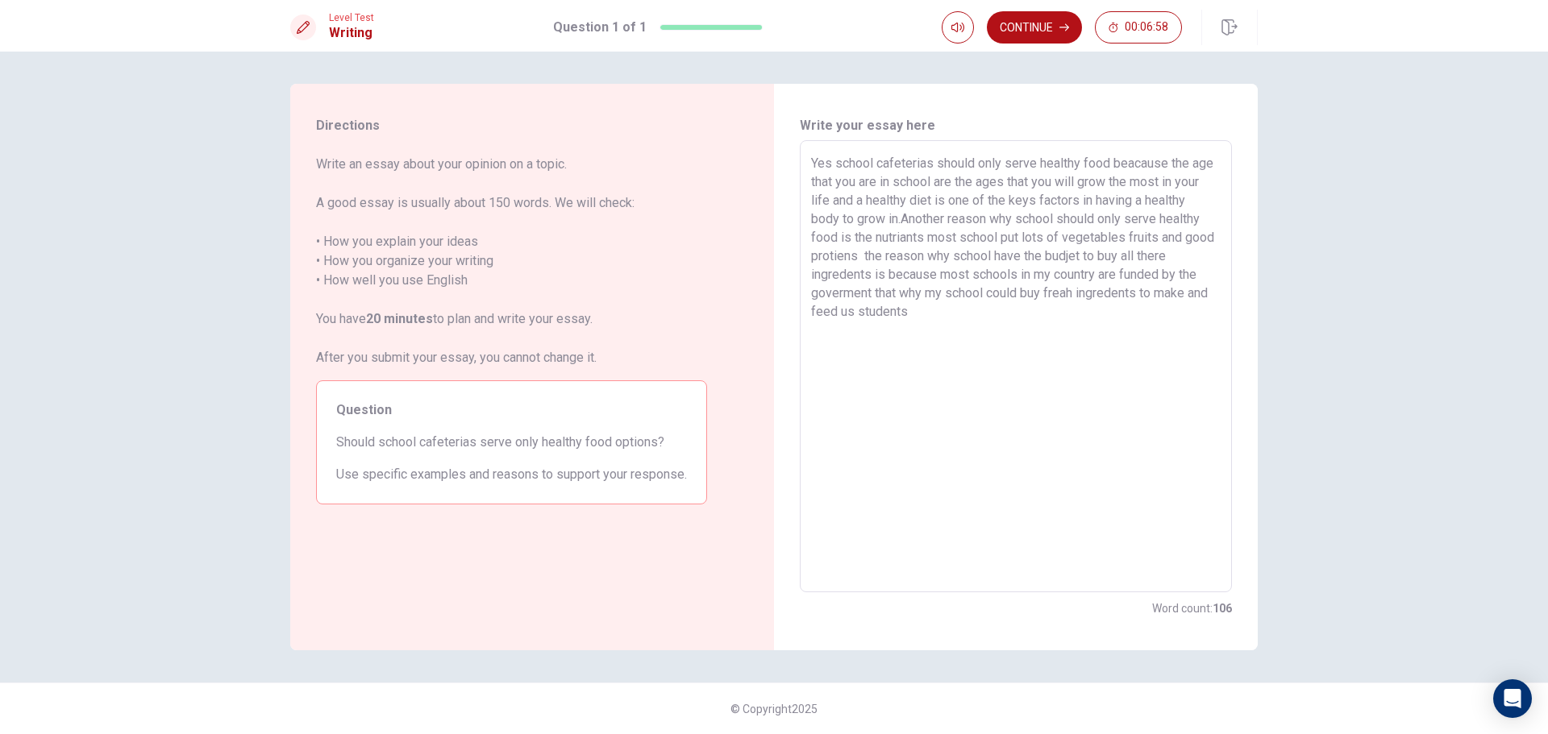
click at [1212, 297] on textarea "Yes school cafeterias should only serve healthy food beacause the age that you …" at bounding box center [1015, 367] width 409 height 426
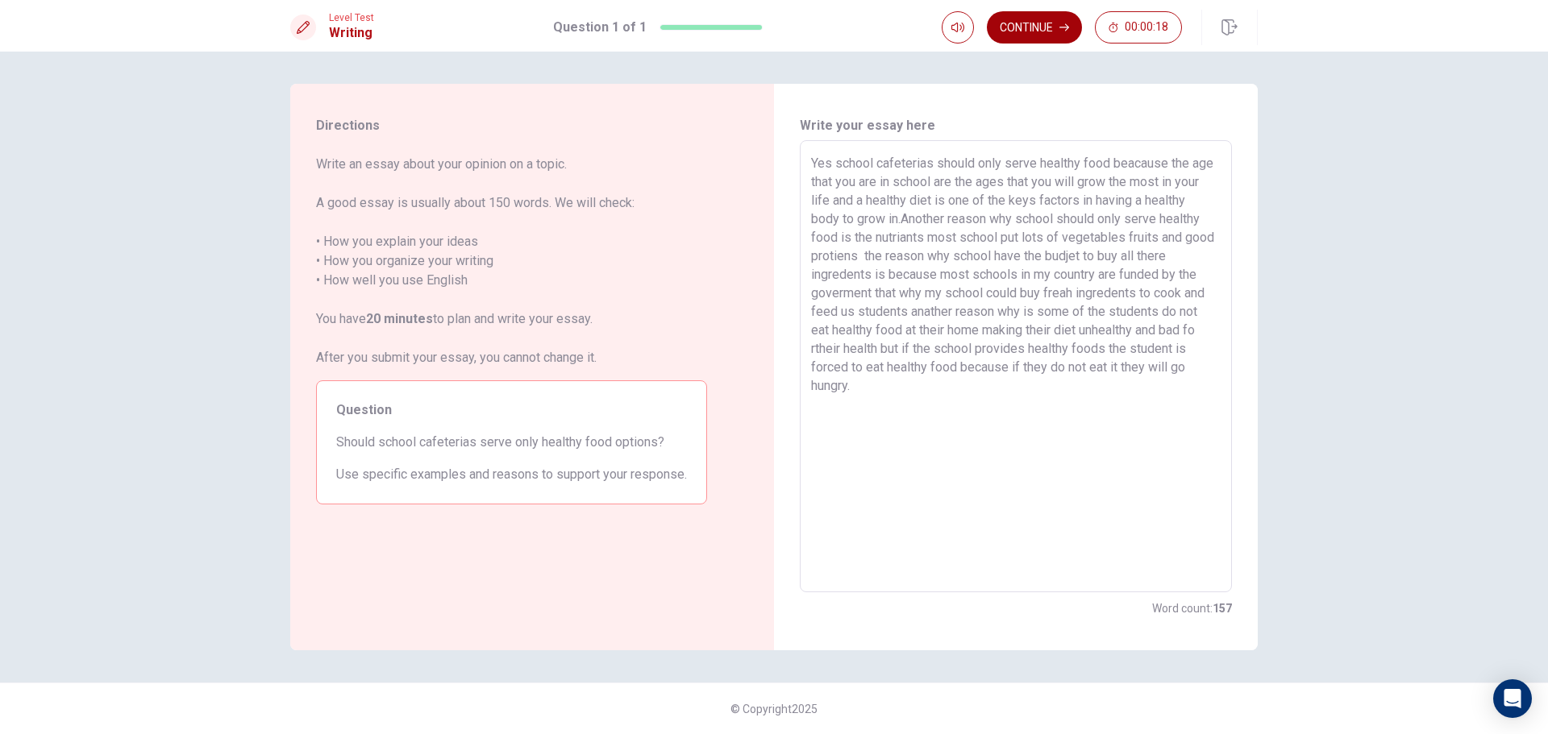
click at [1041, 25] on button "Continue" at bounding box center [1034, 27] width 95 height 32
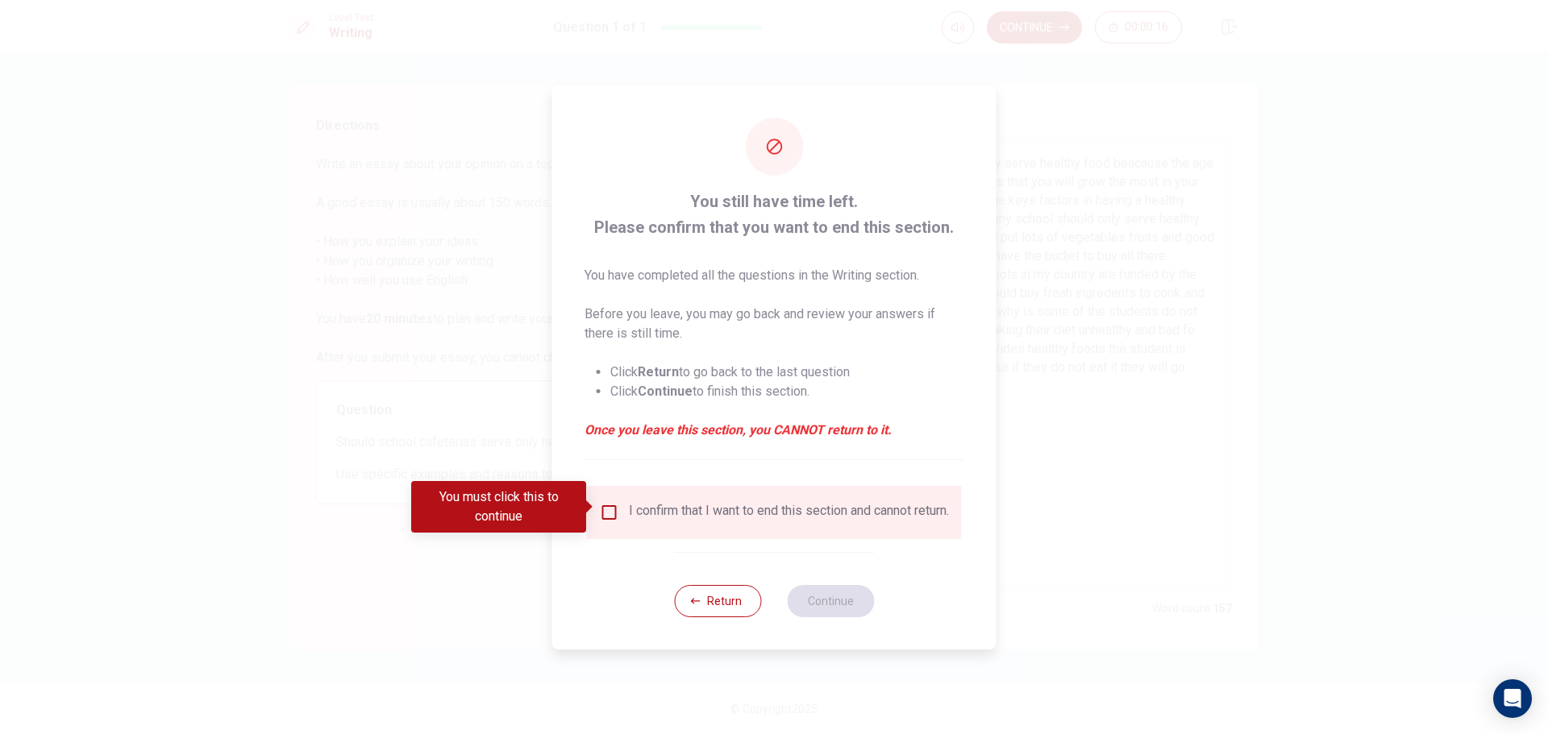
click at [607, 504] on input "You must click this to continue" at bounding box center [609, 512] width 19 height 19
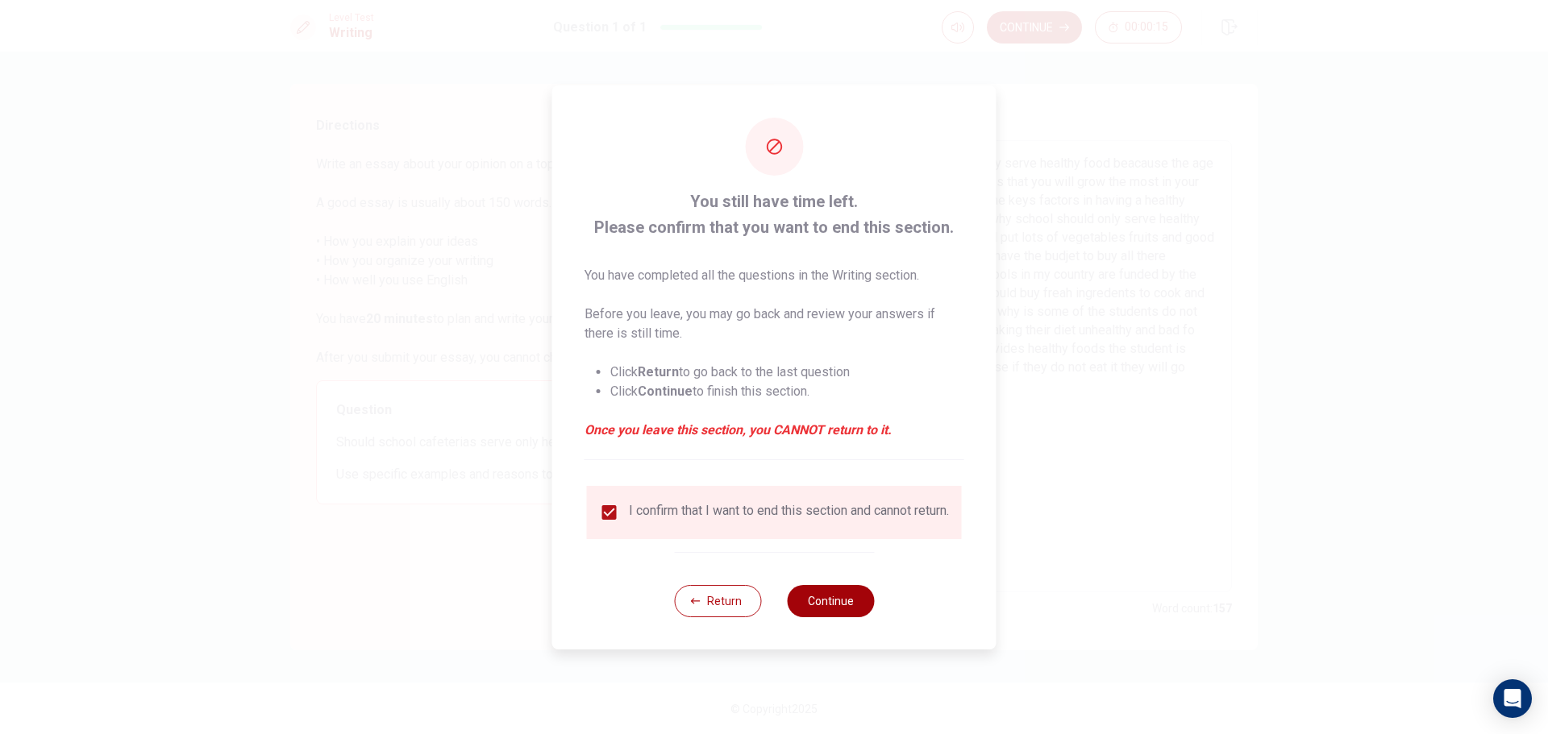
click at [823, 596] on button "Continue" at bounding box center [830, 601] width 87 height 32
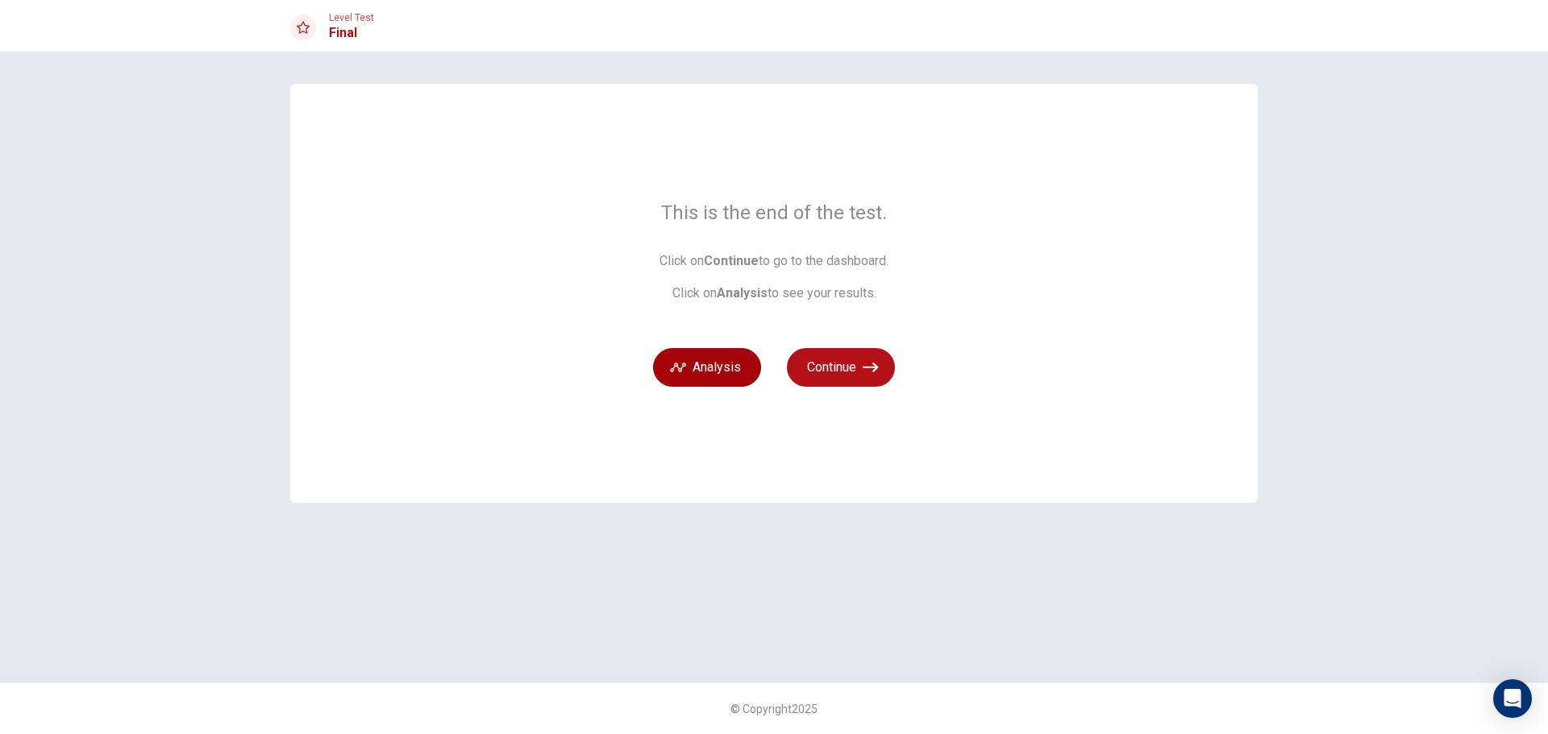
click at [718, 364] on button "Analysis" at bounding box center [707, 367] width 108 height 39
